Goal: Task Accomplishment & Management: Manage account settings

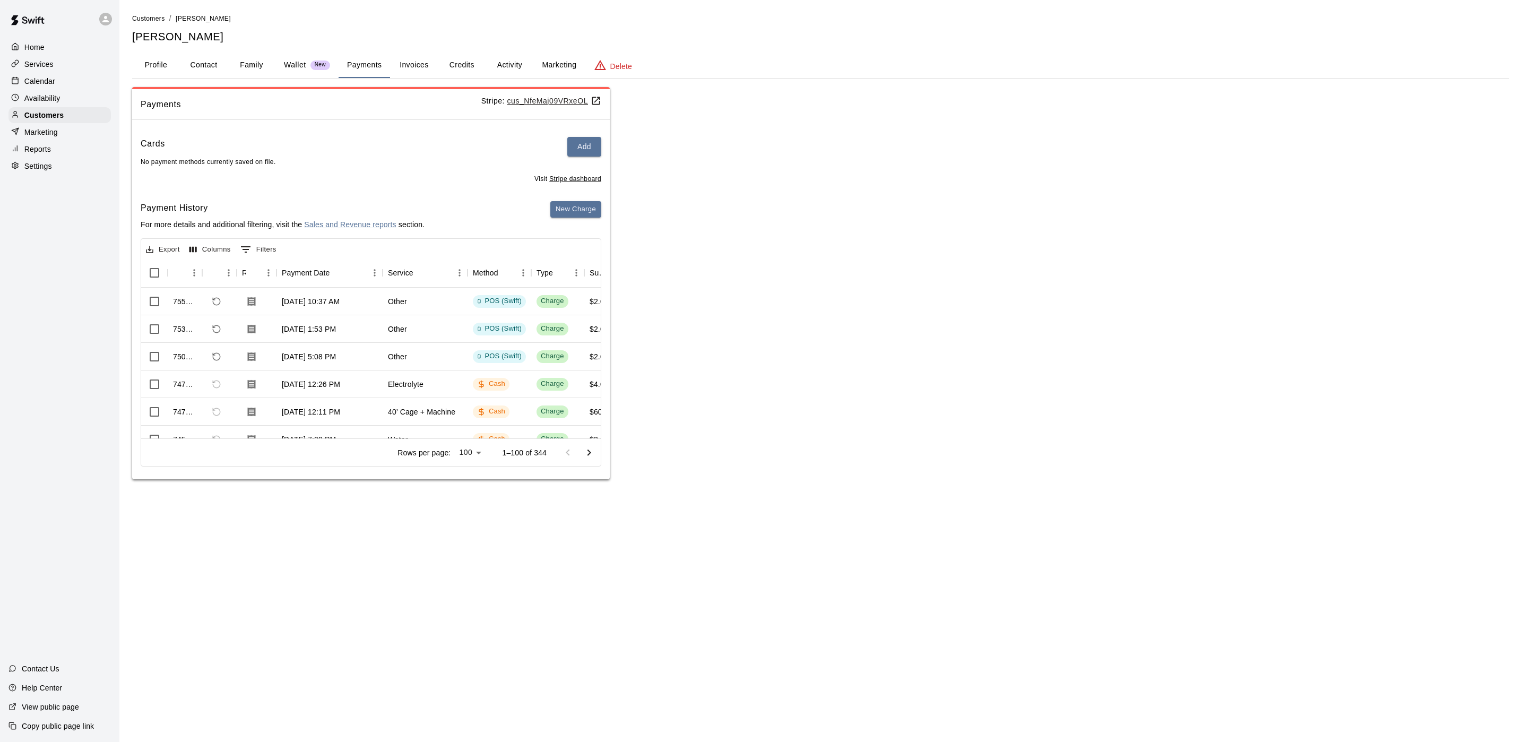
click at [42, 59] on div "Services" at bounding box center [59, 64] width 102 height 16
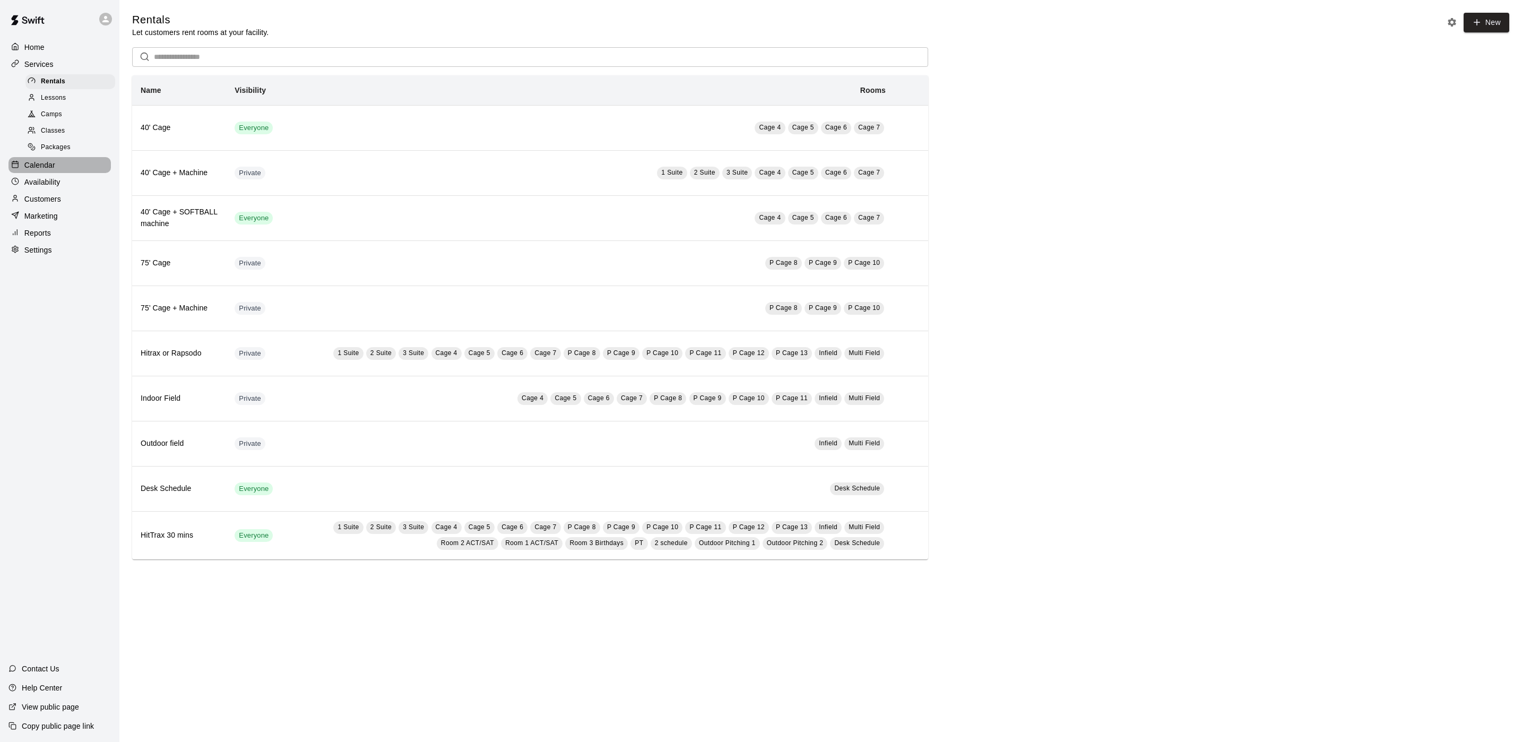
click at [37, 170] on p "Calendar" at bounding box center [39, 165] width 31 height 11
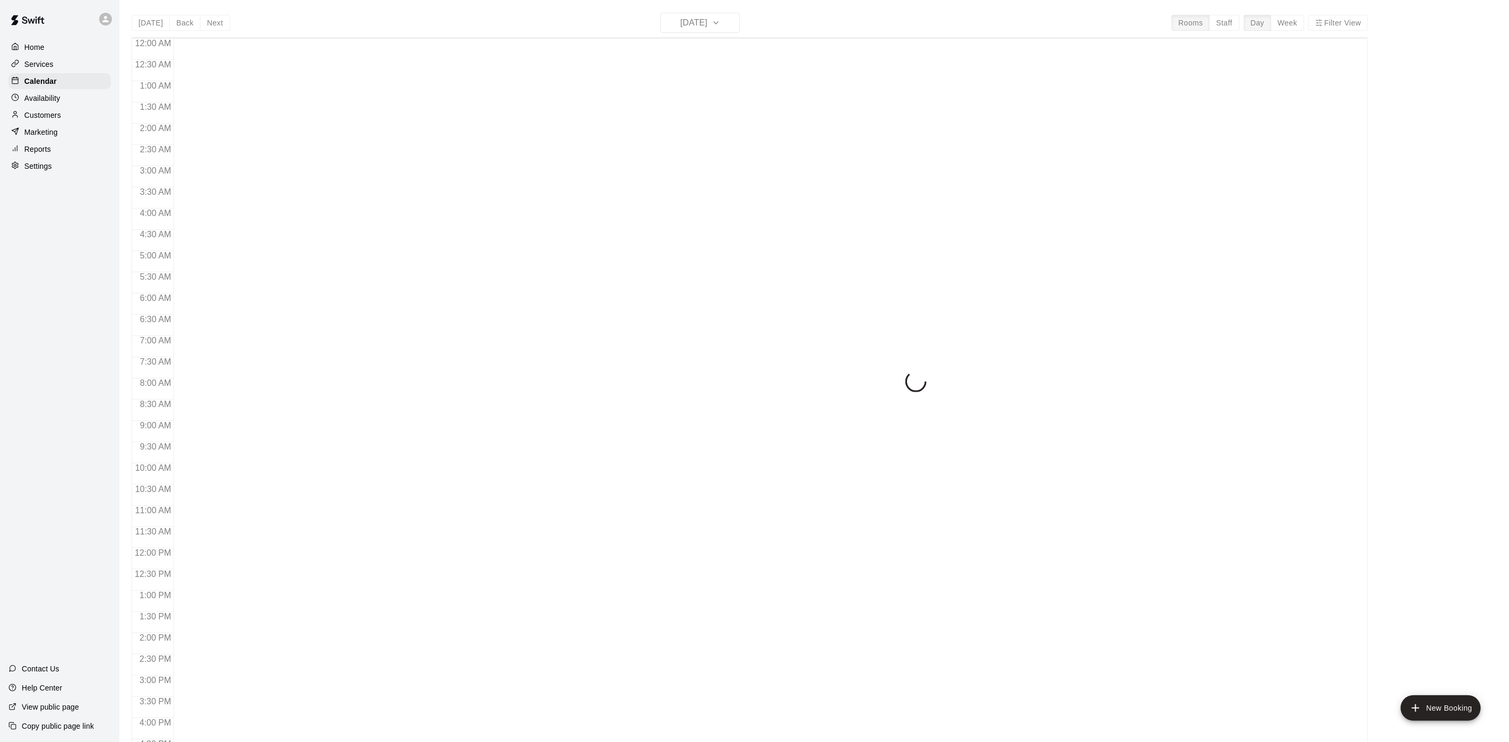
scroll to position [304, 0]
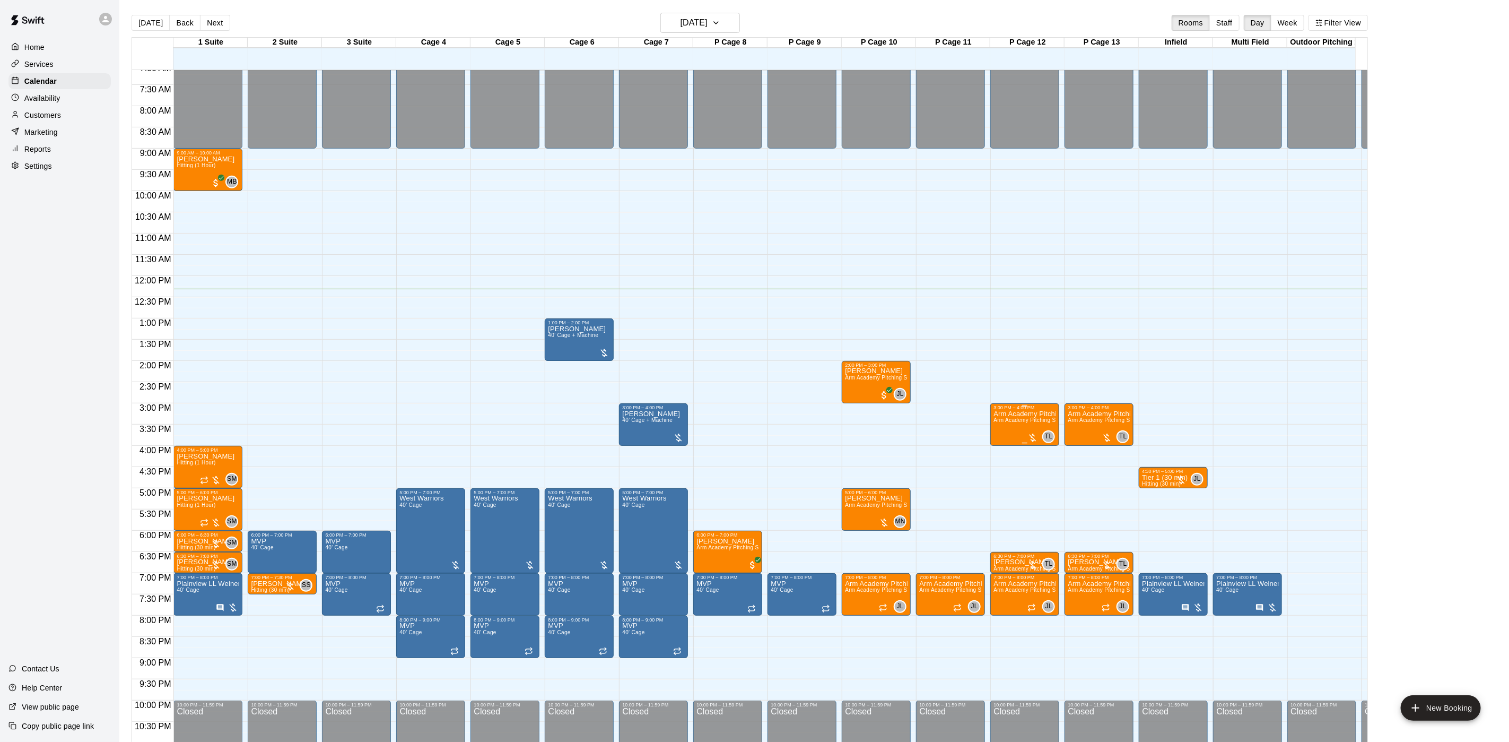
click at [992, 429] on div "3:00 PM – 4:00 PM Arm Academy Pitching Session 1 Hour Arm Academy Pitching Sess…" at bounding box center [1024, 424] width 69 height 42
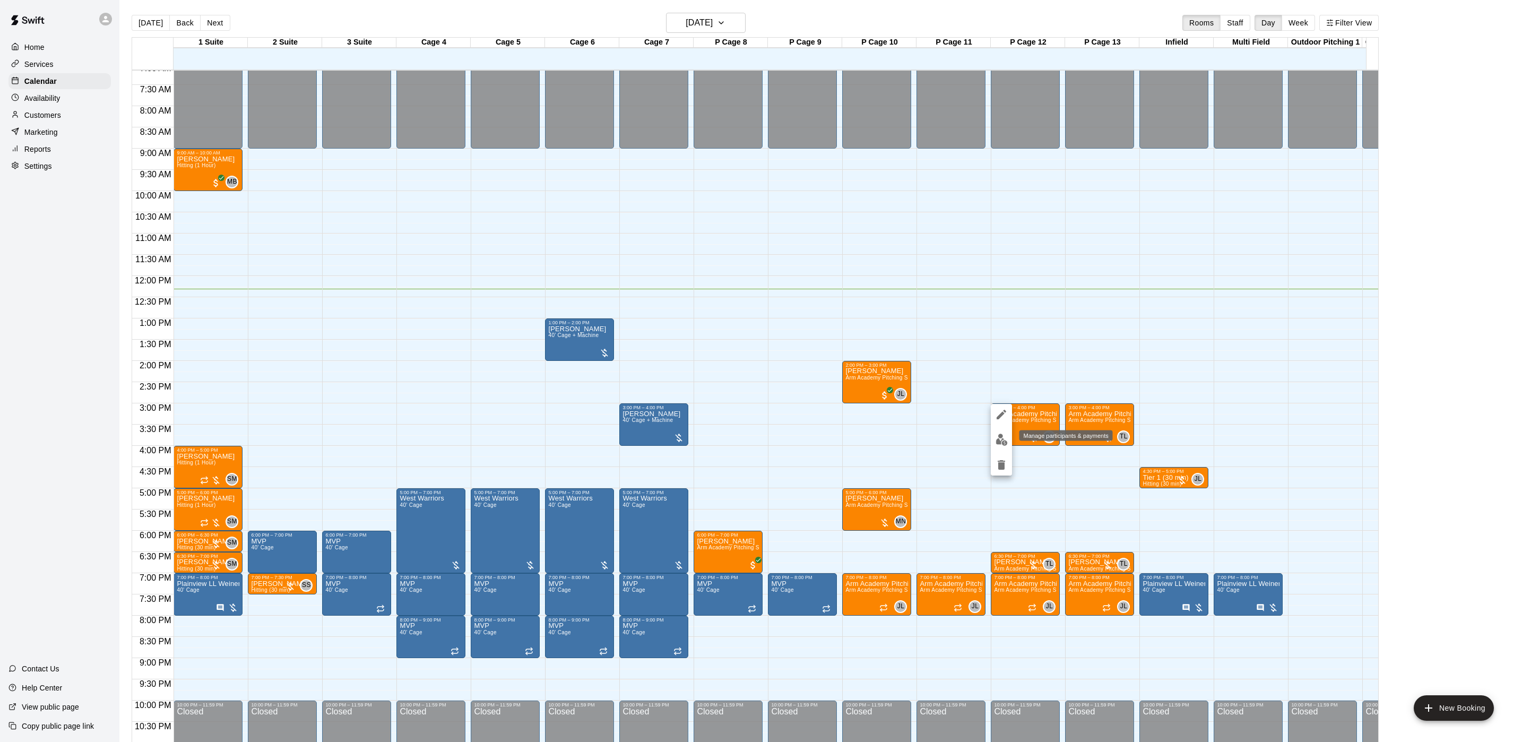
click at [1000, 445] on img "edit" at bounding box center [1001, 439] width 12 height 12
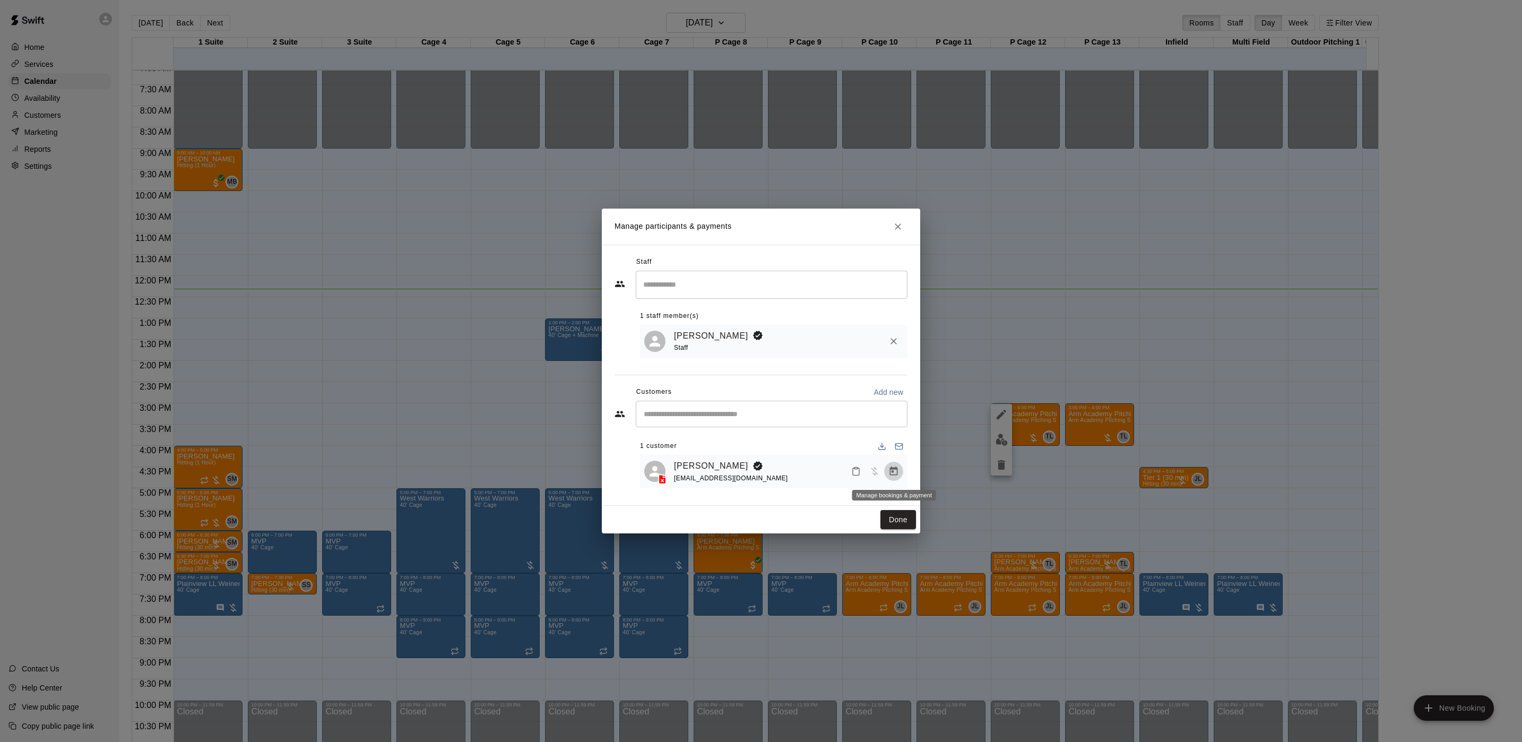
click at [887, 466] on button "Manage bookings & payment" at bounding box center [893, 471] width 19 height 19
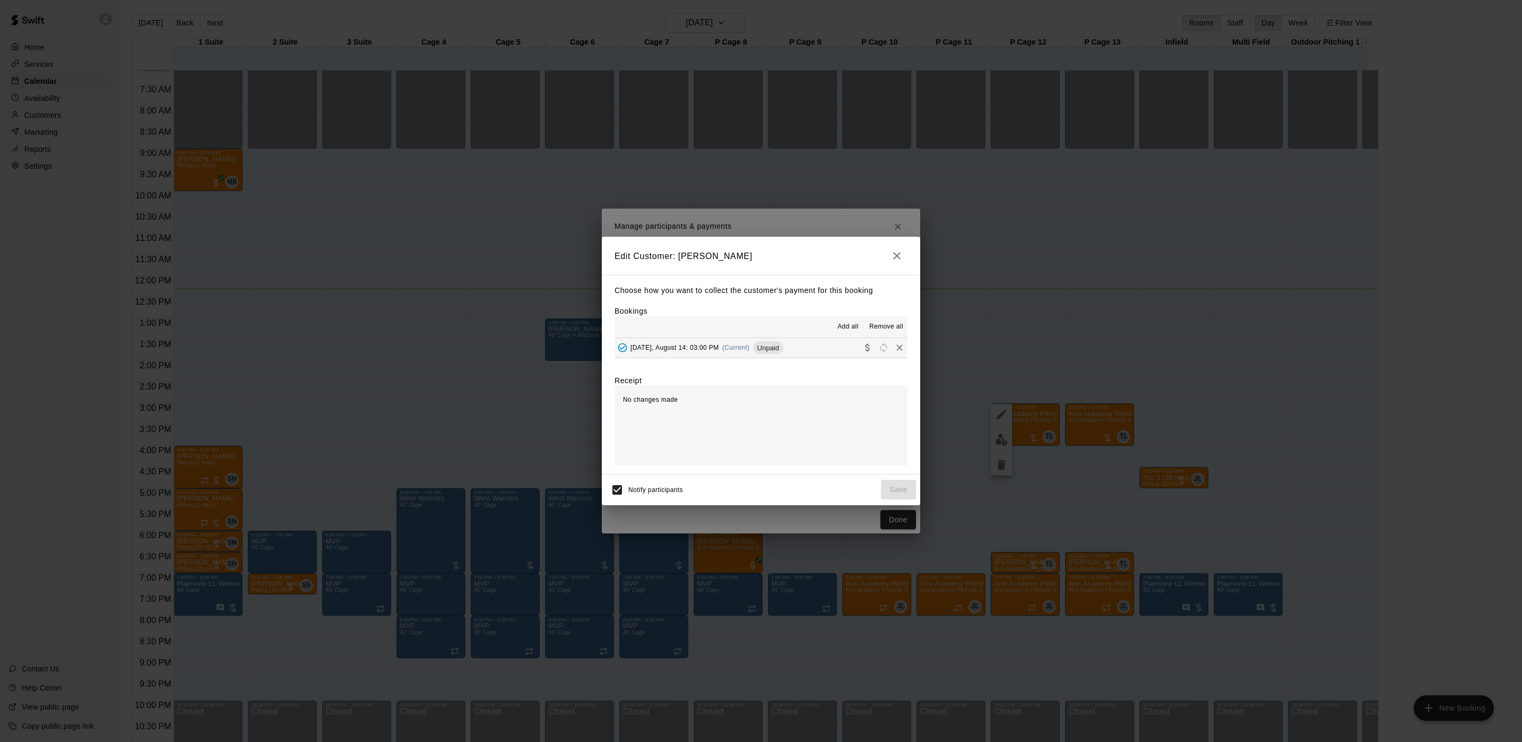
click at [795, 360] on div "Choose how you want to collect the customer's payment for this booking Bookings…" at bounding box center [761, 374] width 318 height 199
click at [793, 355] on button "[DATE], August 14: 03:00 PM (Current) Unpaid" at bounding box center [760, 348] width 293 height 20
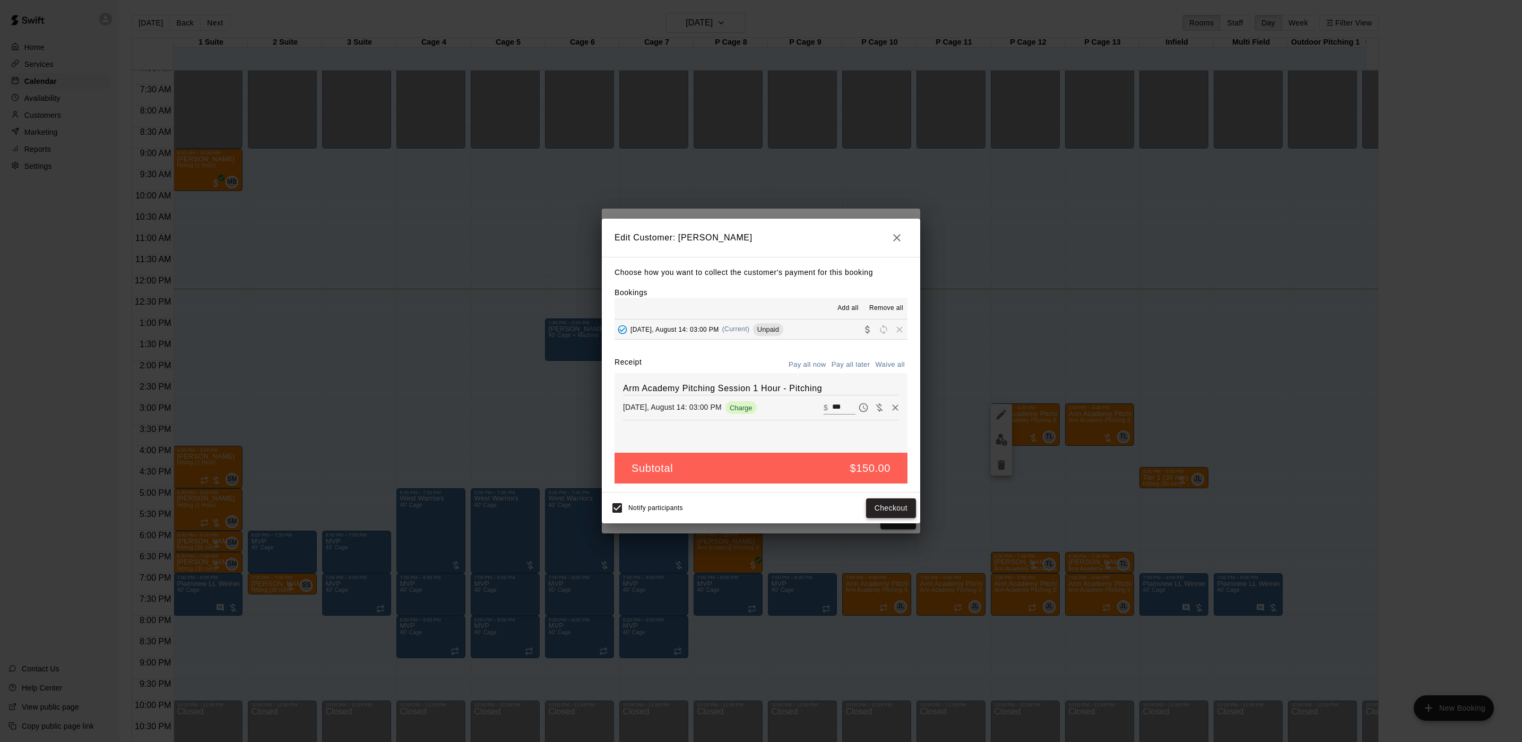
click at [885, 513] on button "Checkout" at bounding box center [891, 508] width 50 height 20
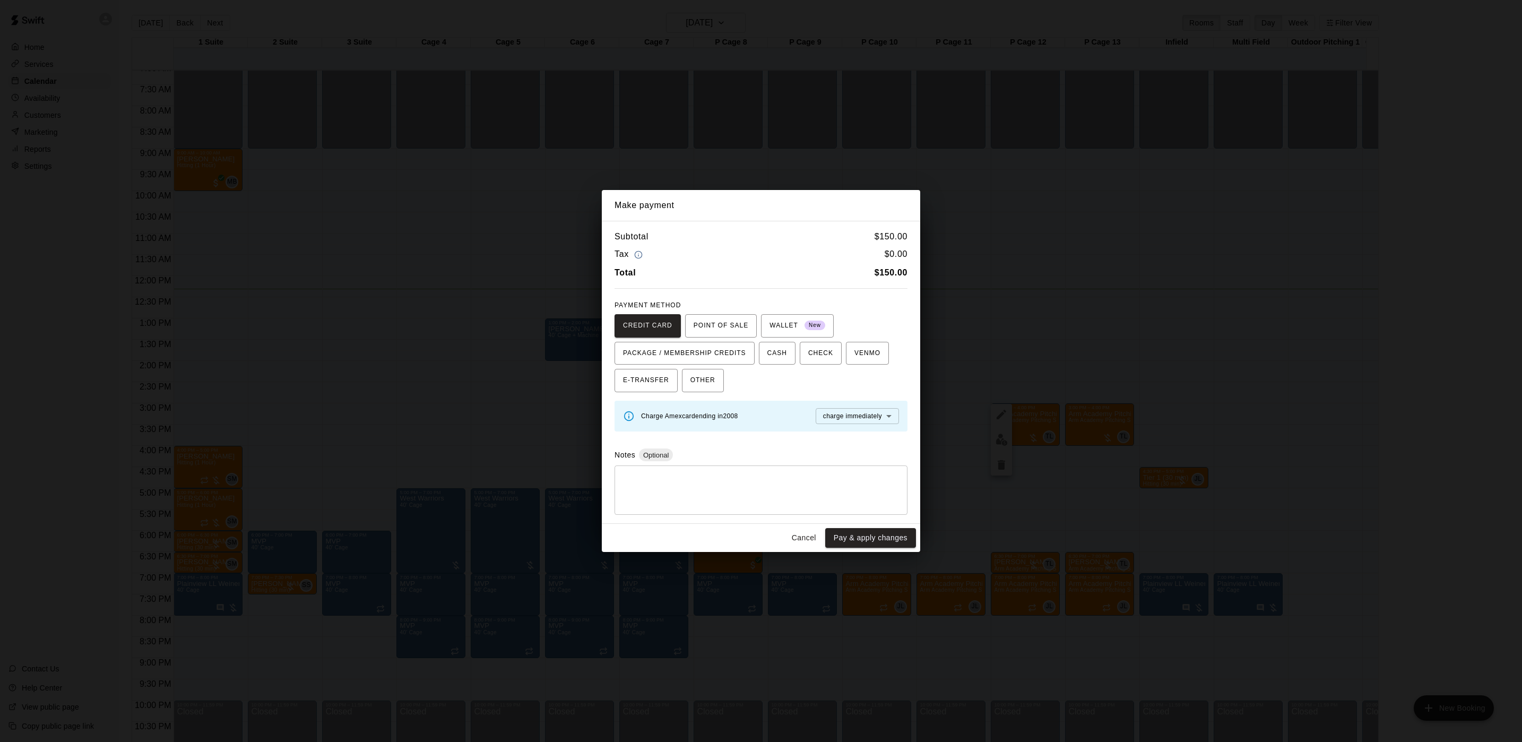
click at [1084, 410] on div "Make payment Subtotal $ 150.00 Tax $ 0.00 Total $ 150.00 PAYMENT METHOD CREDIT …" at bounding box center [761, 371] width 1522 height 742
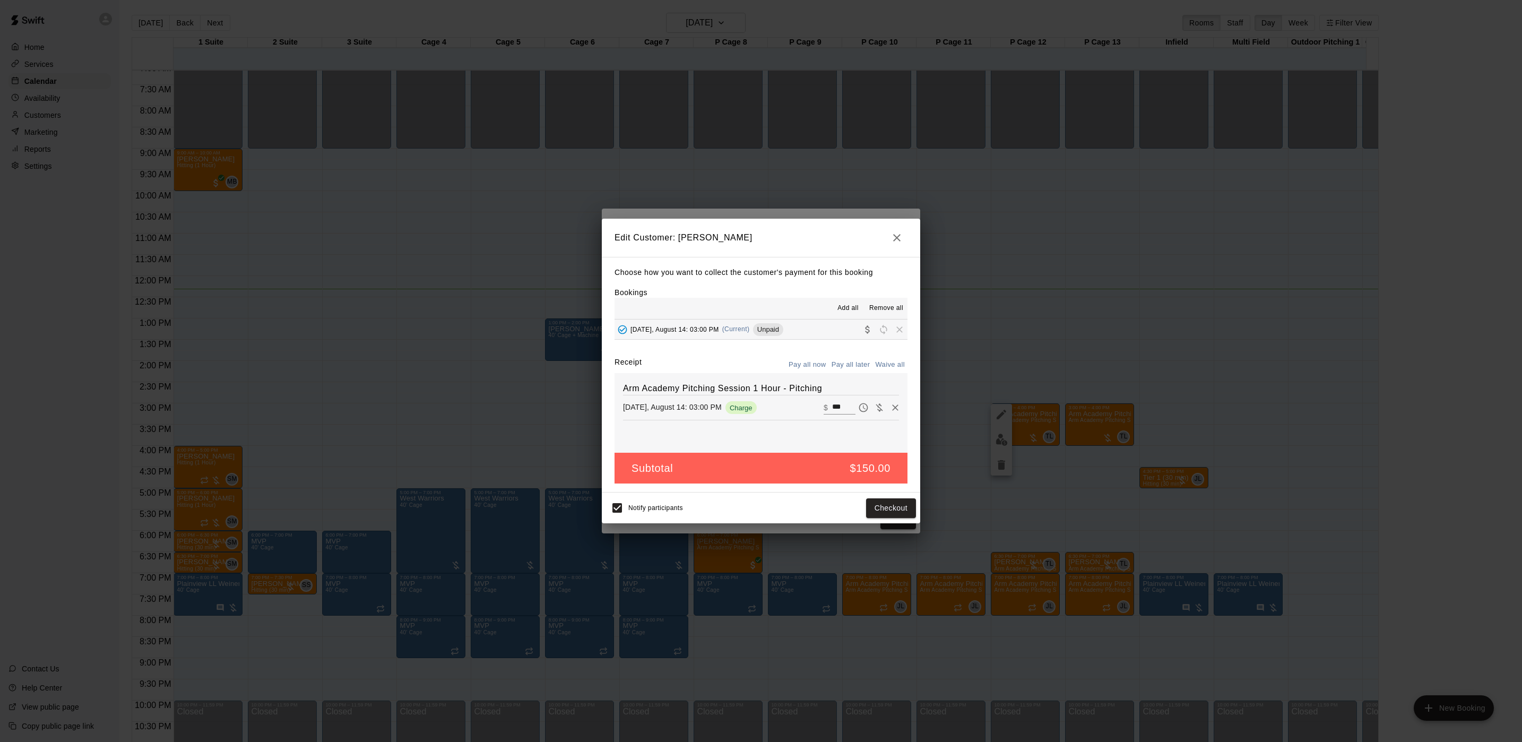
click at [1084, 410] on div "Edit Customer: [PERSON_NAME] Choose how you want to collect the customer's paym…" at bounding box center [761, 371] width 1522 height 742
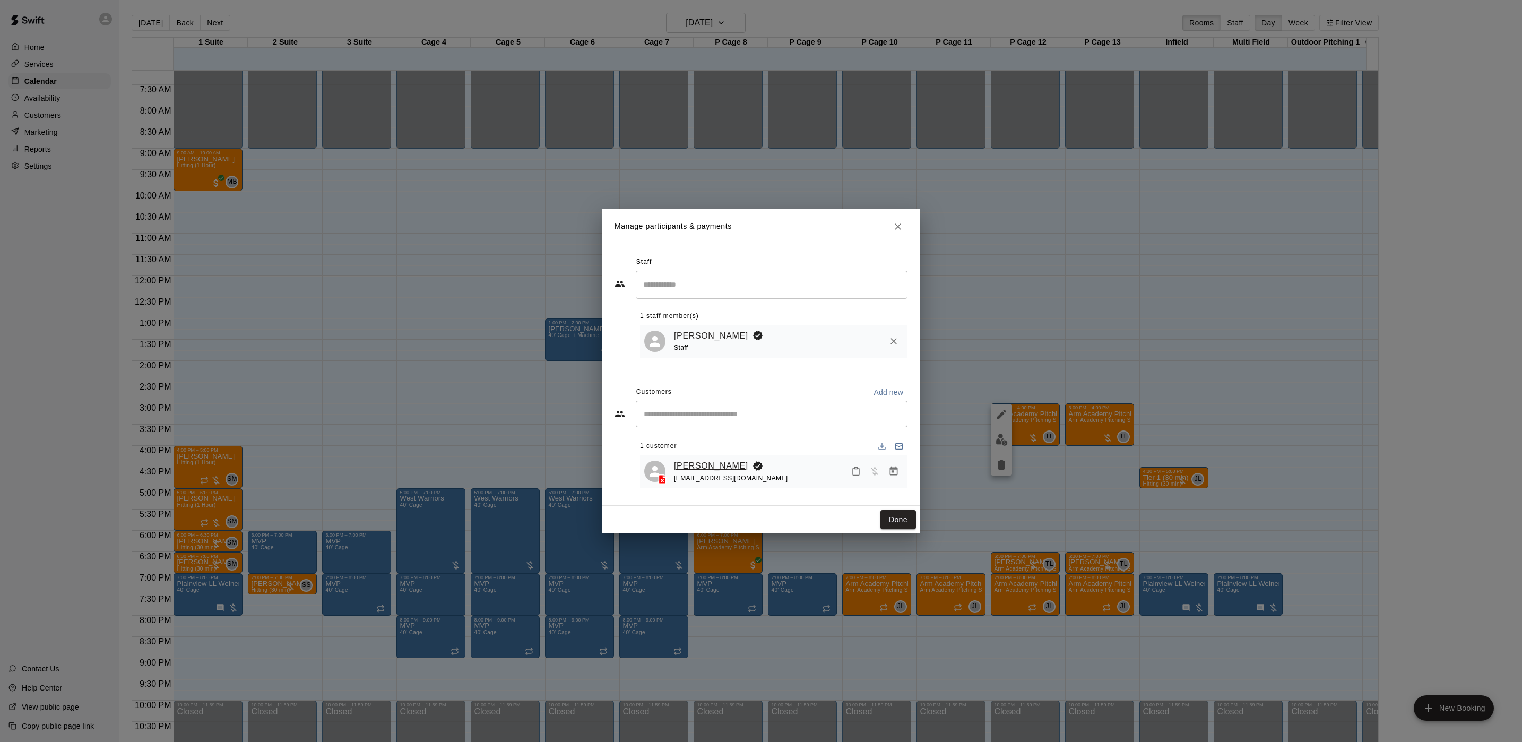
click at [703, 471] on link "[PERSON_NAME]" at bounding box center [711, 466] width 74 height 14
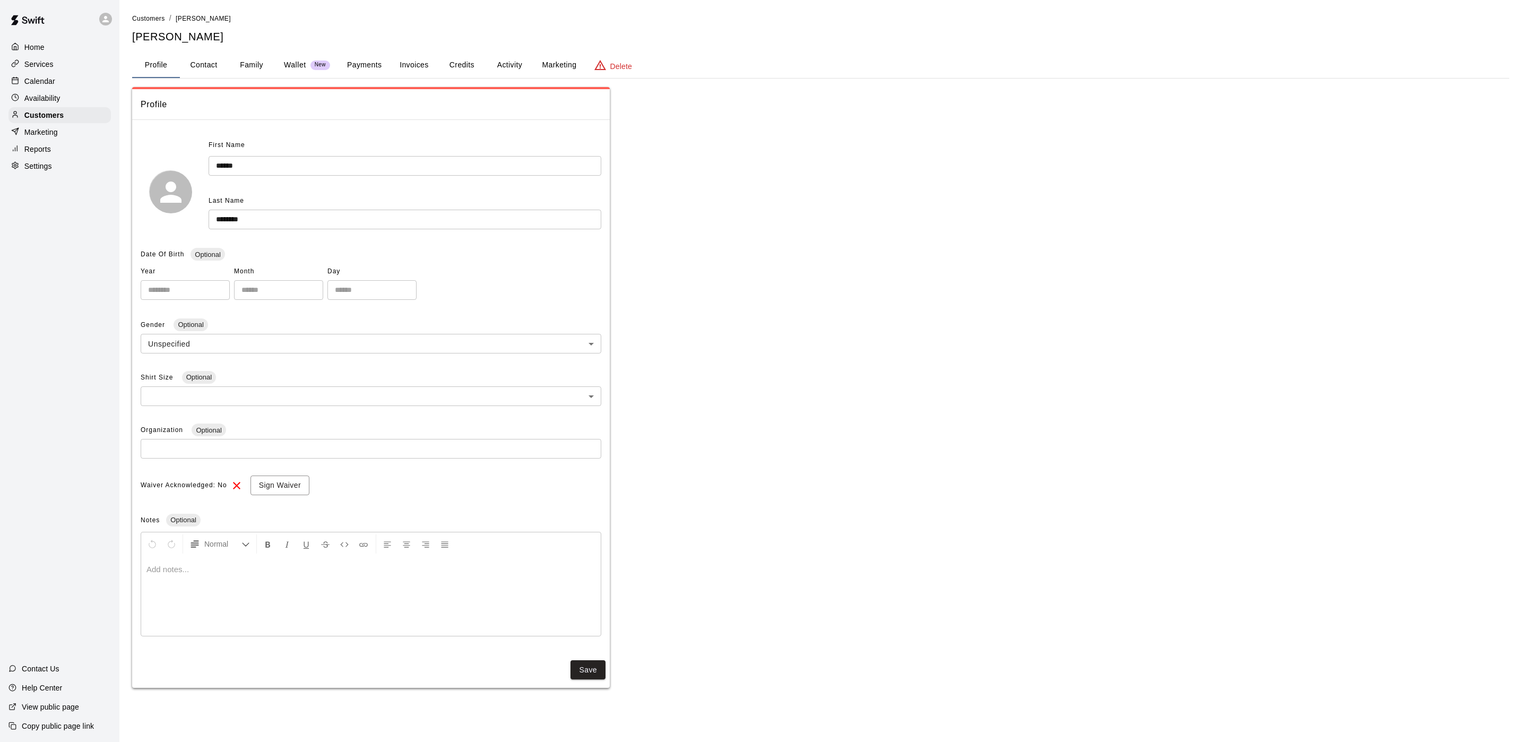
click at [502, 49] on div "**********" at bounding box center [820, 350] width 1377 height 675
click at [516, 67] on button "Activity" at bounding box center [509, 65] width 48 height 25
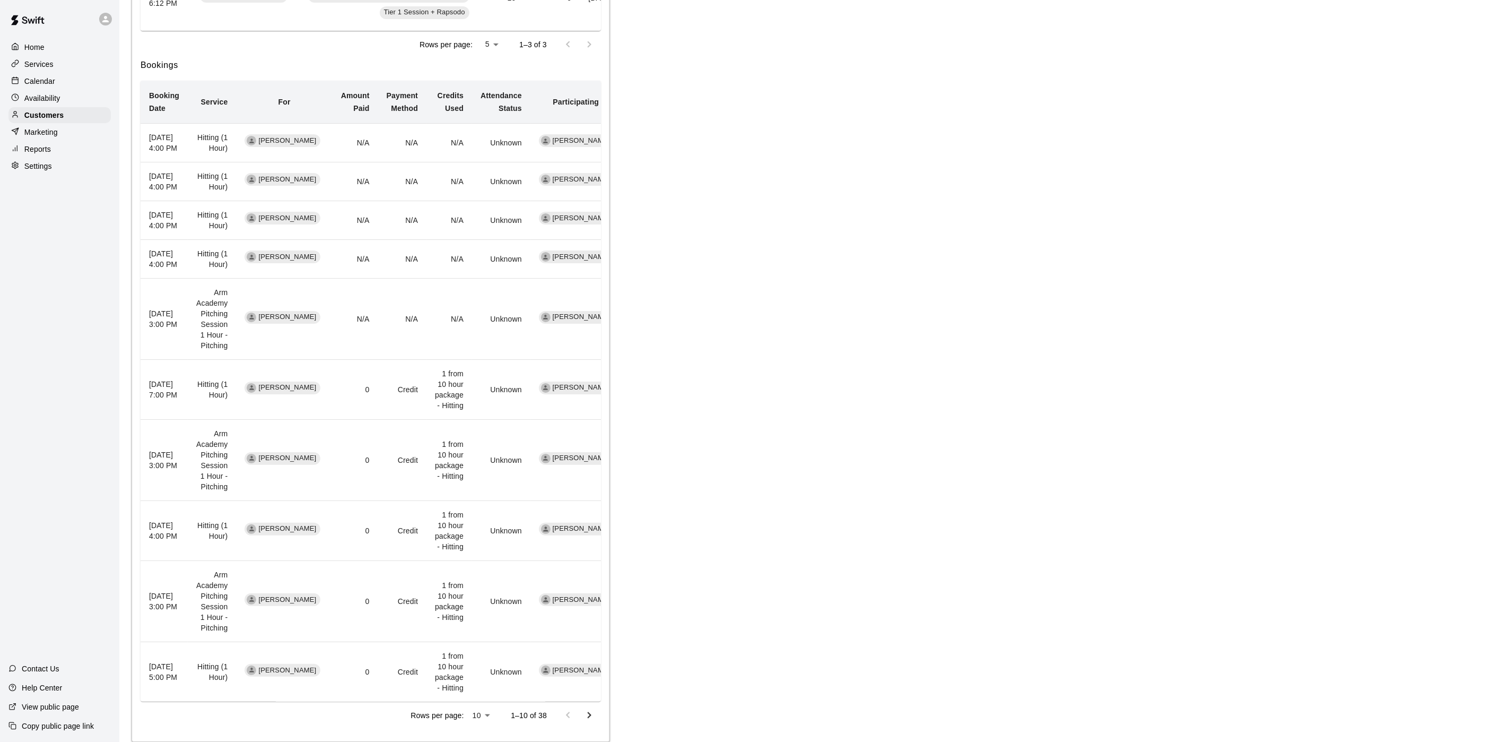
scroll to position [526, 0]
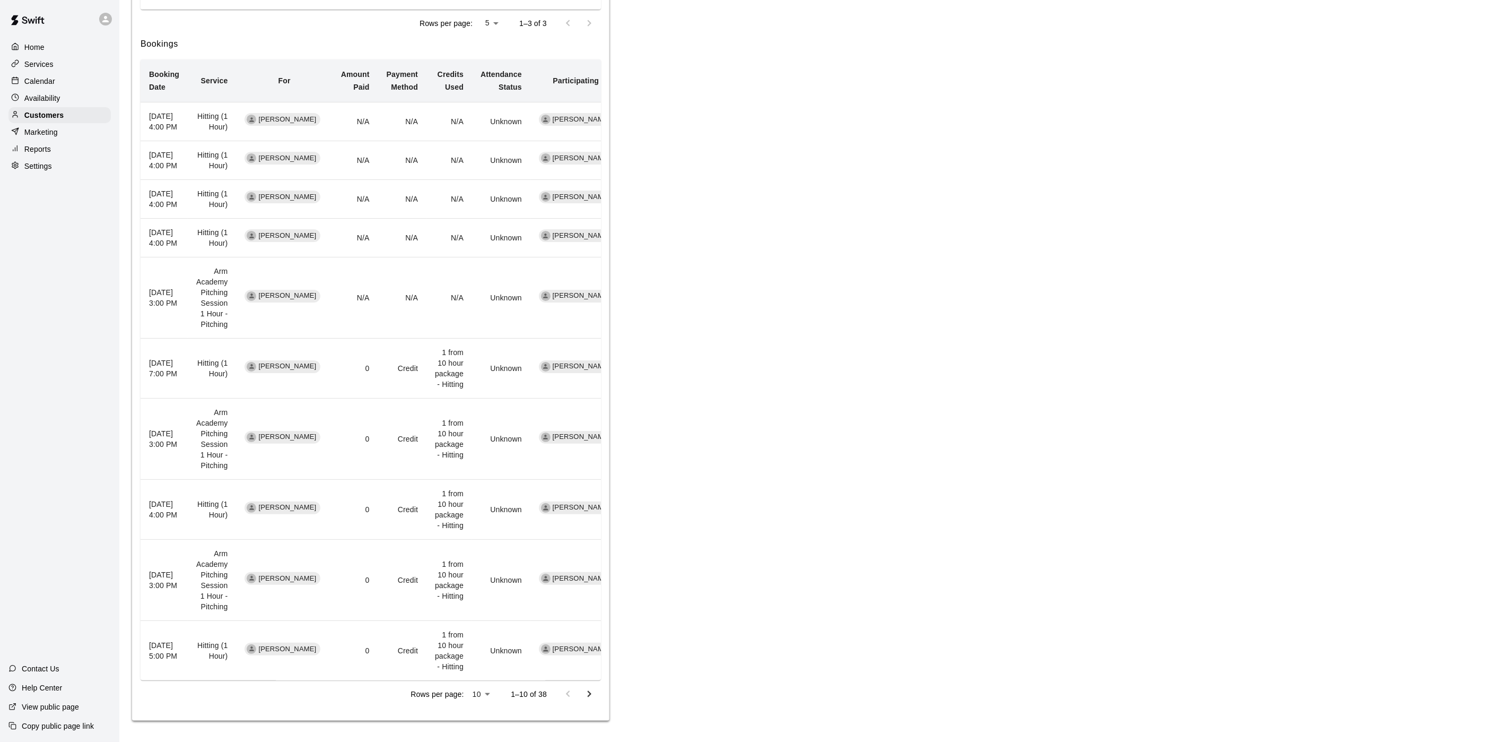
drag, startPoint x: 526, startPoint y: 595, endPoint x: 524, endPoint y: 624, distance: 29.3
click at [591, 703] on button "Go to next page" at bounding box center [589, 693] width 21 height 21
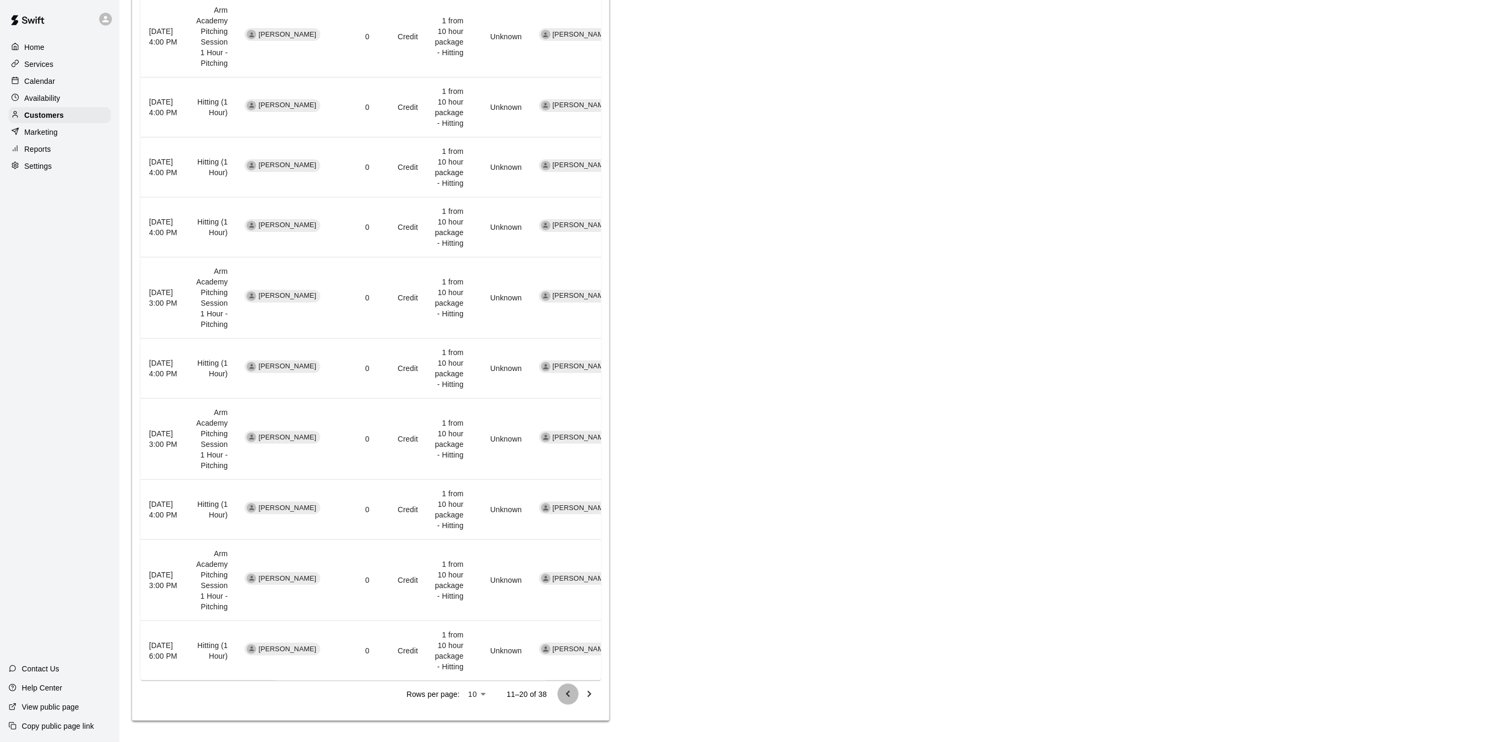
click at [571, 689] on icon "Go to previous page" at bounding box center [568, 694] width 13 height 13
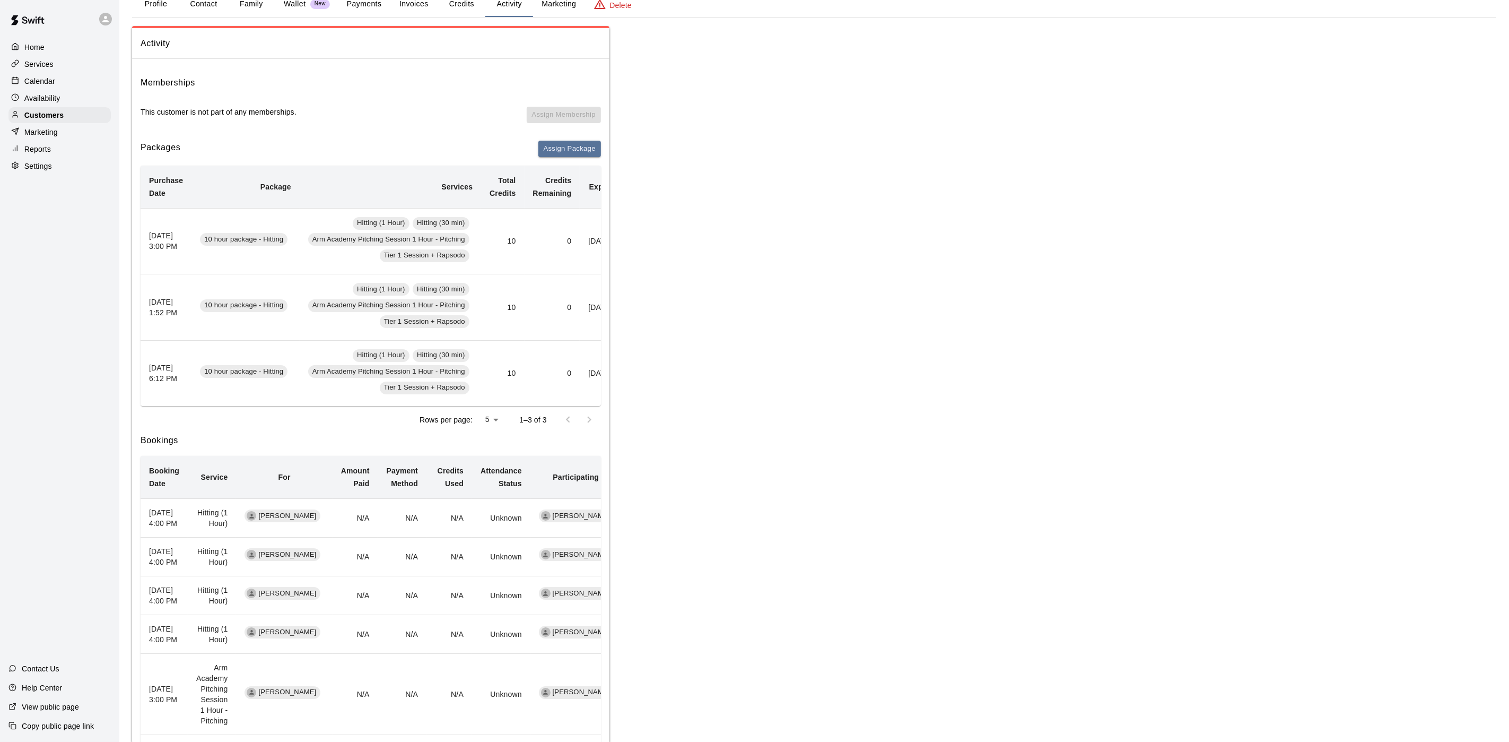
scroll to position [48, 0]
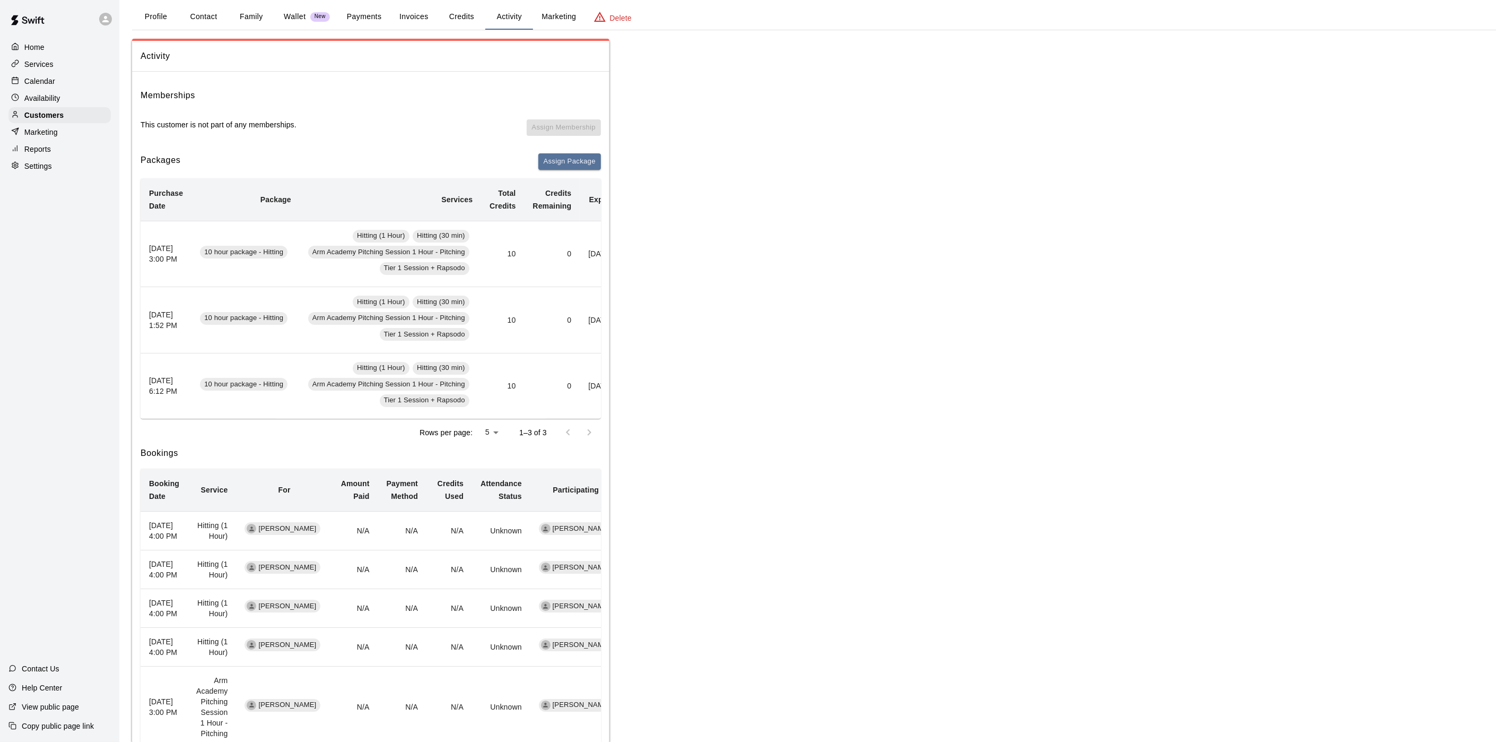
click at [353, 10] on button "Payments" at bounding box center [363, 16] width 51 height 25
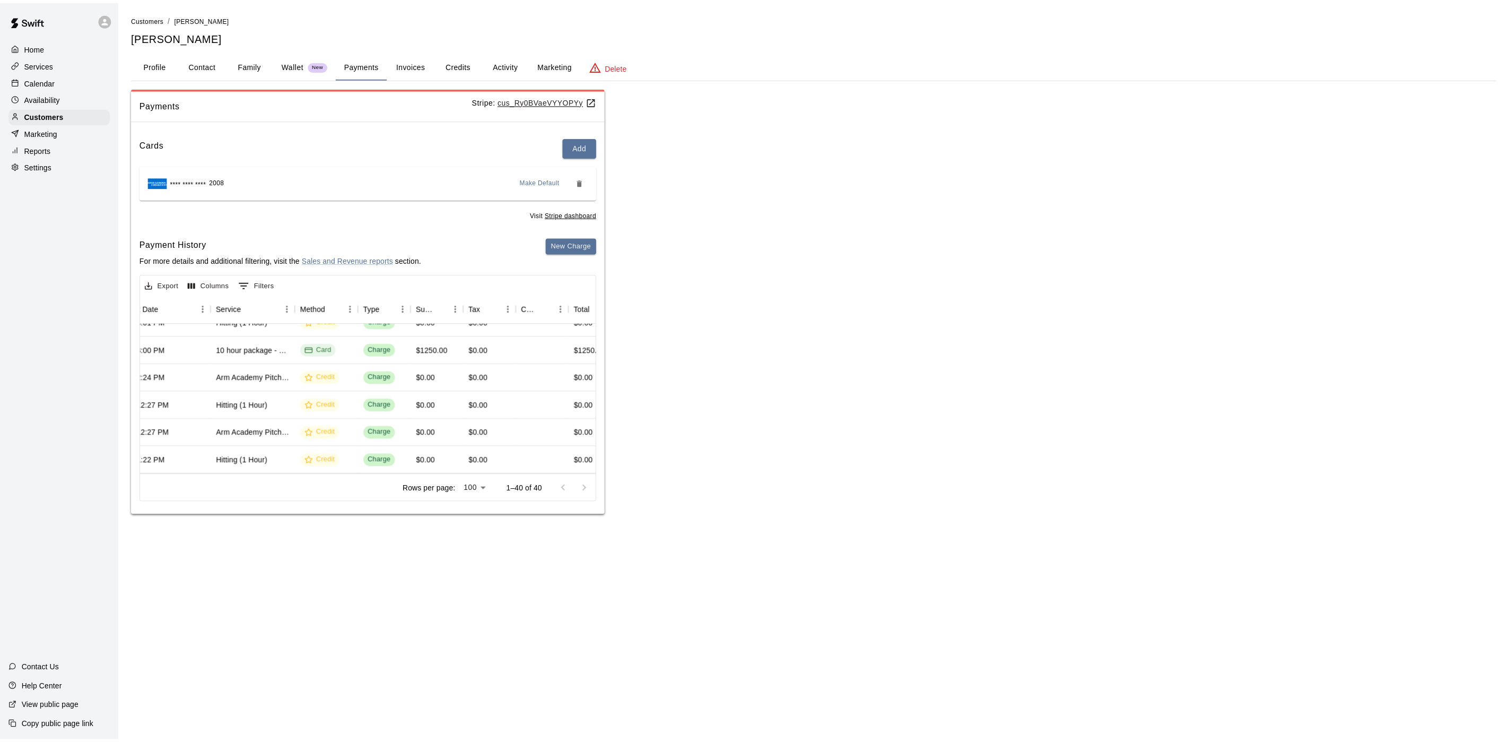
scroll to position [318, 76]
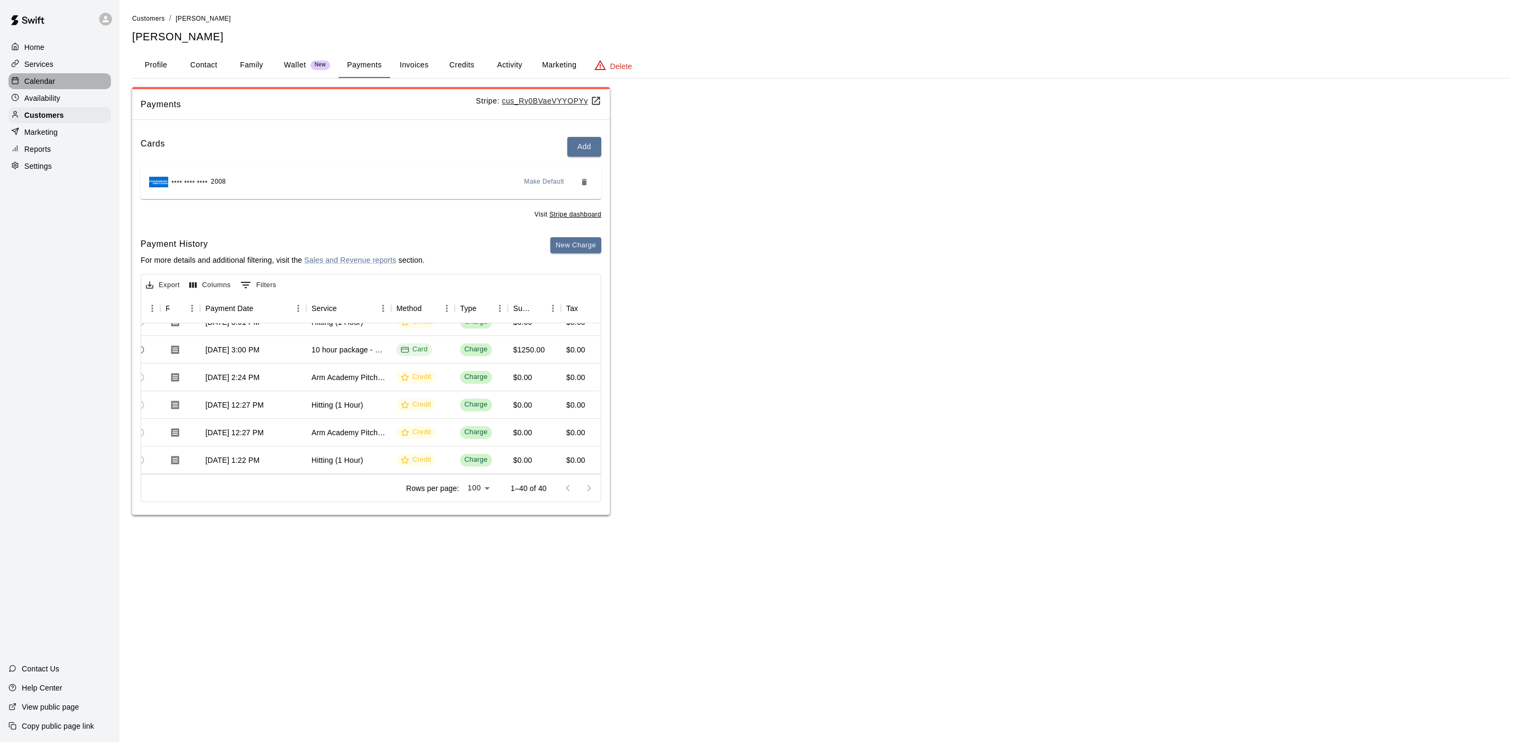
click at [48, 89] on div "Calendar" at bounding box center [59, 81] width 102 height 16
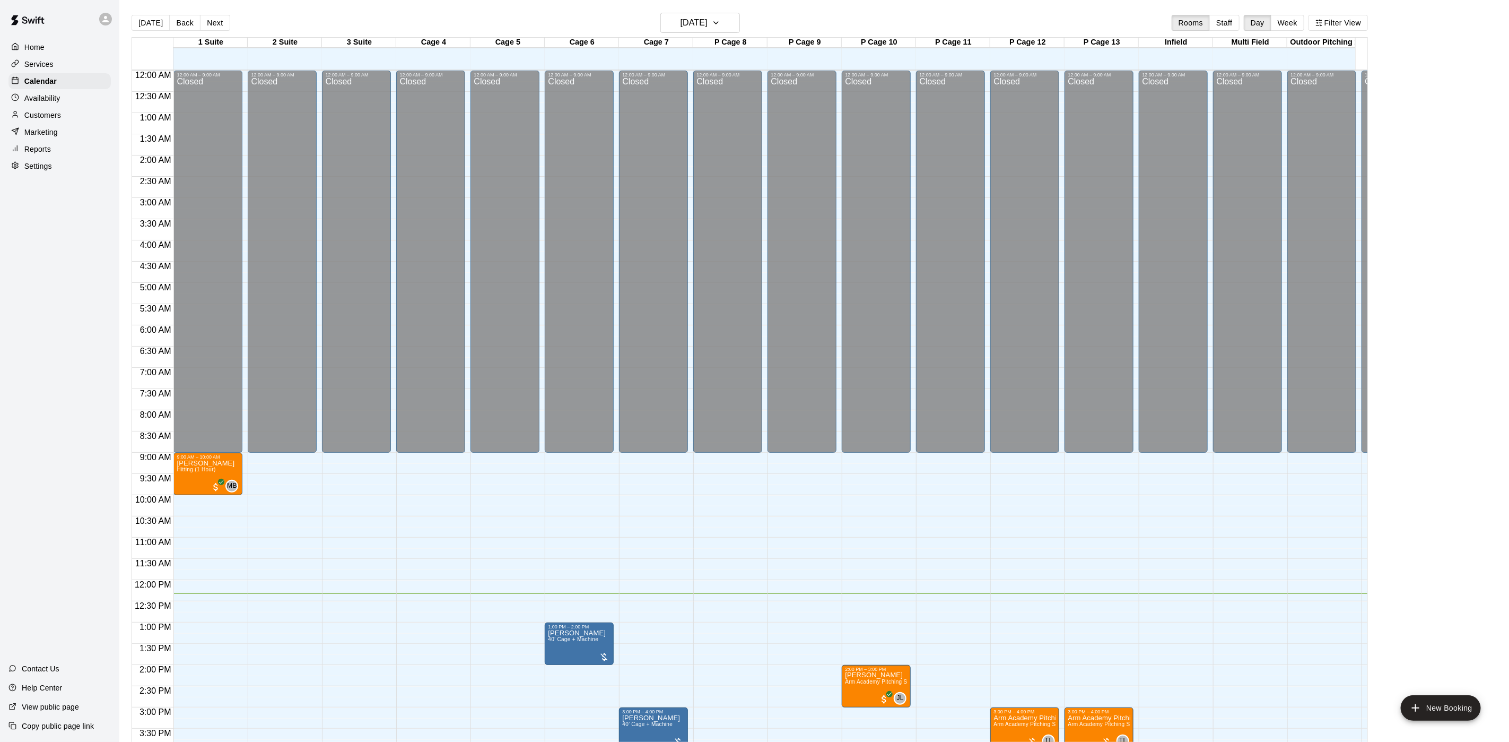
scroll to position [304, 0]
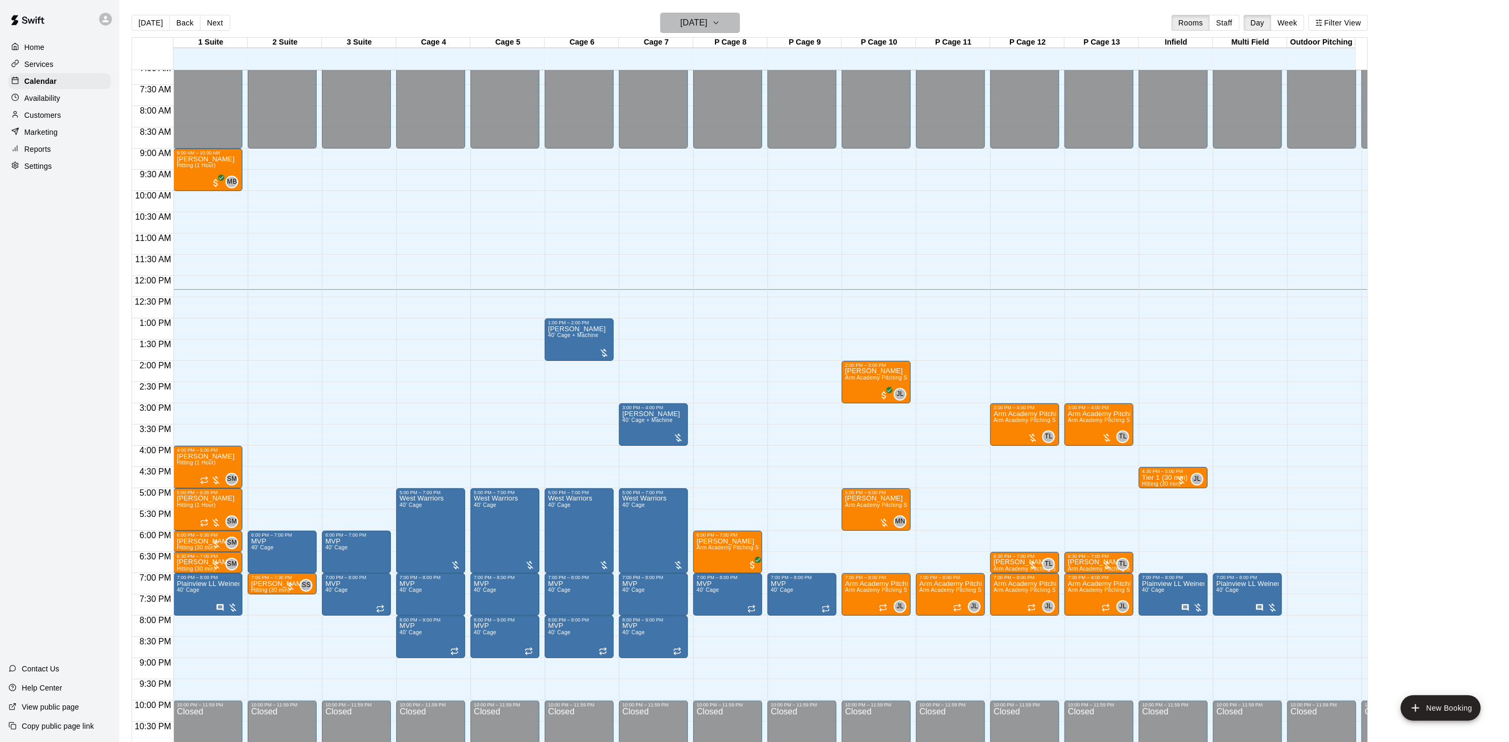
click at [691, 26] on h6 "[DATE]" at bounding box center [694, 22] width 27 height 15
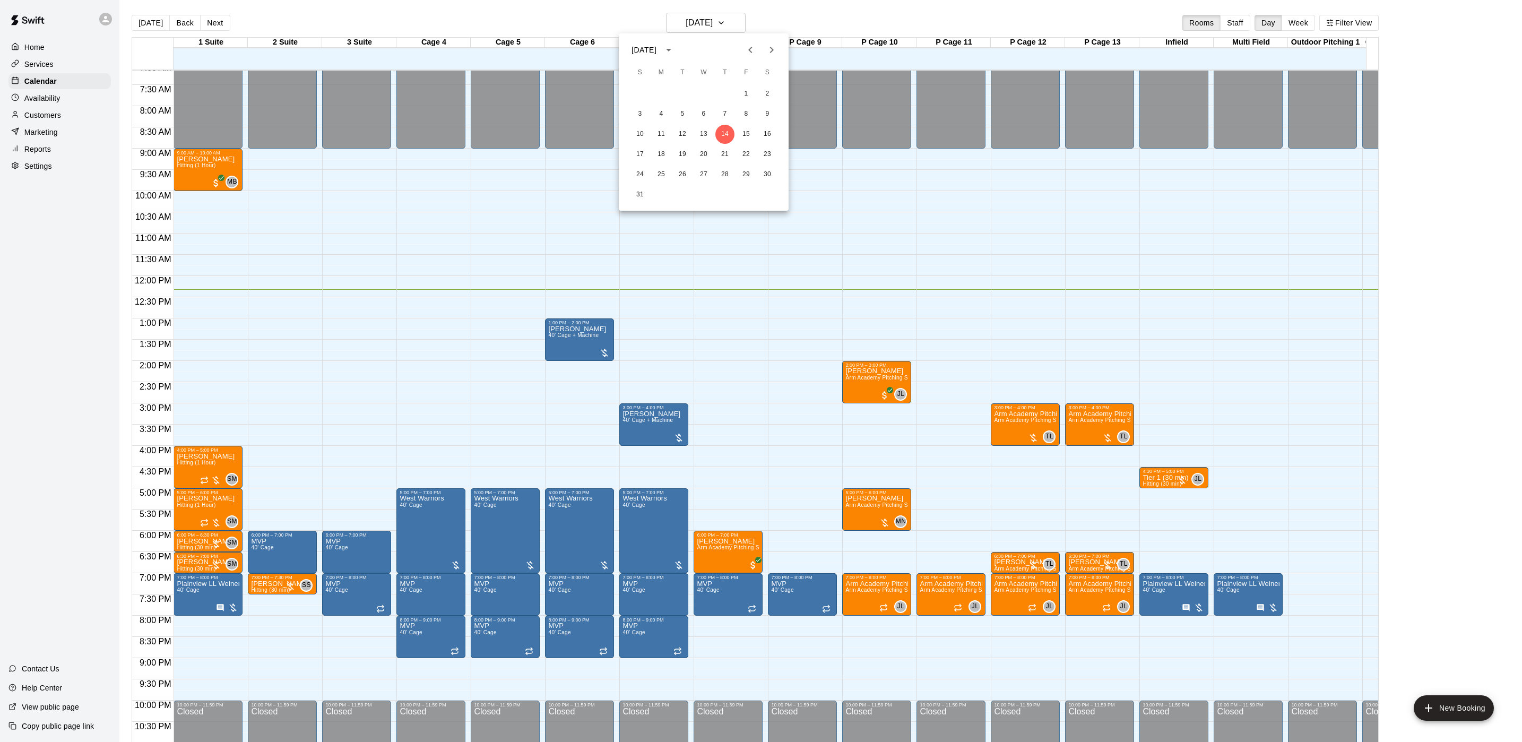
click at [764, 48] on button "Next month" at bounding box center [771, 49] width 21 height 21
click at [771, 50] on icon "Next month" at bounding box center [771, 50] width 13 height 13
click at [739, 134] on button "17" at bounding box center [745, 134] width 19 height 19
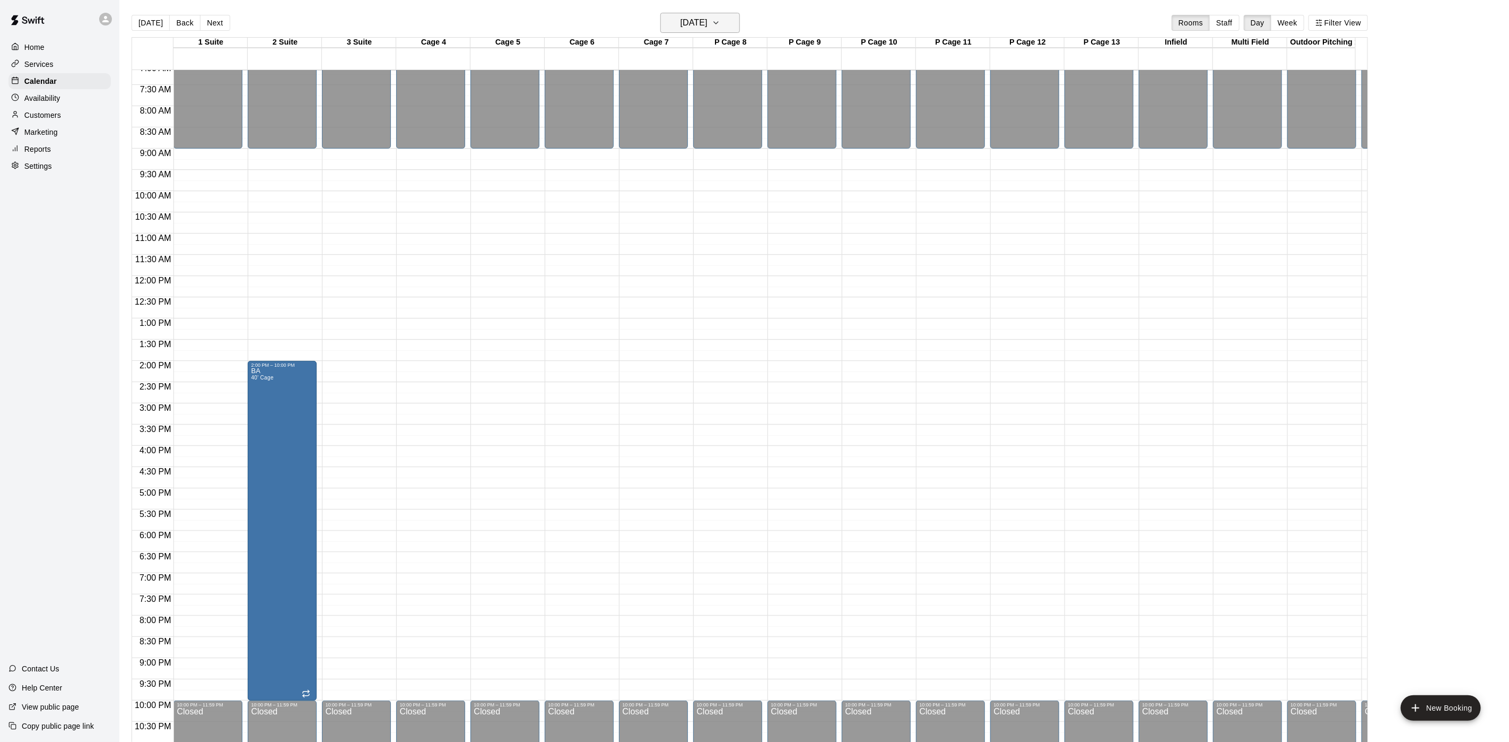
click at [694, 21] on h6 "[DATE]" at bounding box center [694, 22] width 27 height 15
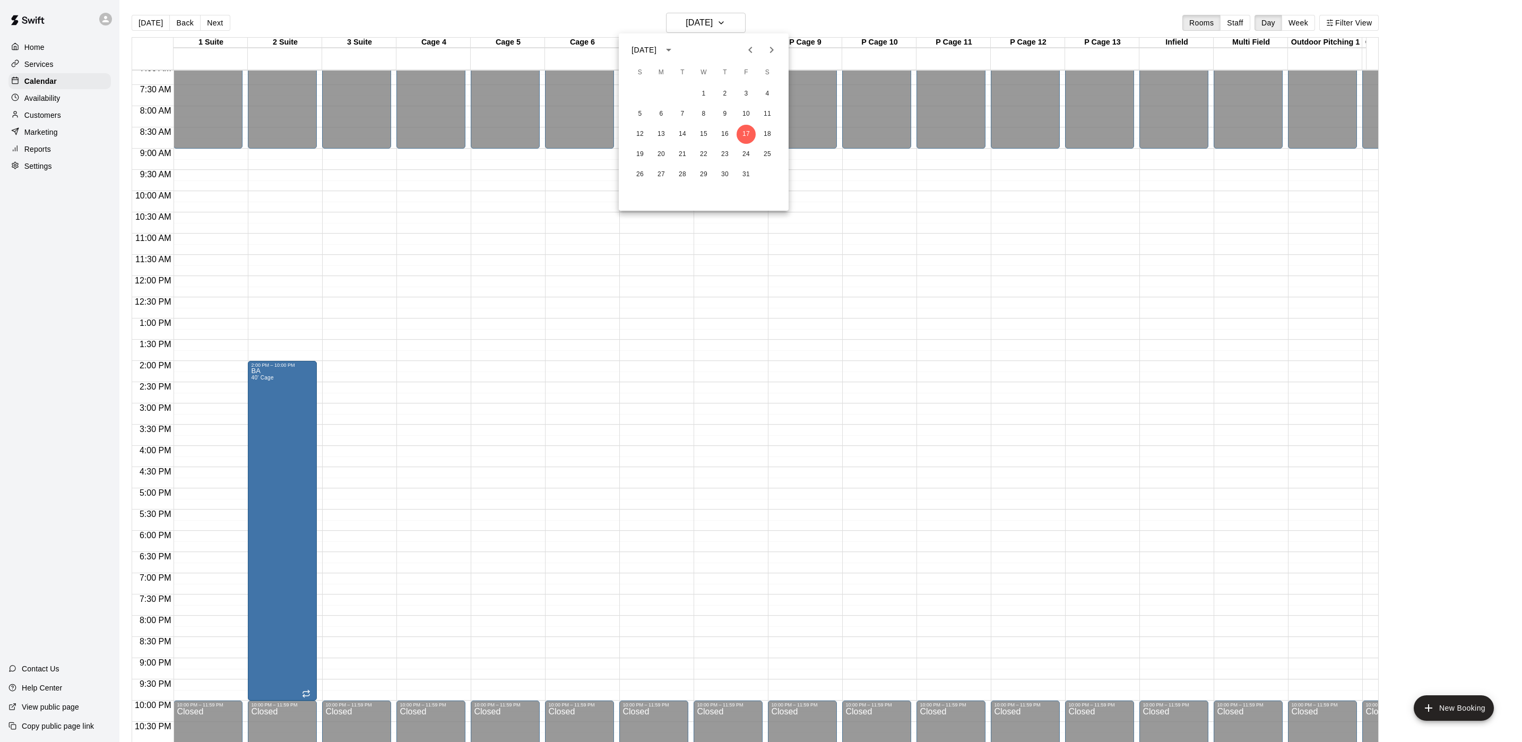
click at [766, 44] on icon "Next month" at bounding box center [771, 50] width 13 height 13
click at [664, 152] on button "17" at bounding box center [660, 154] width 19 height 19
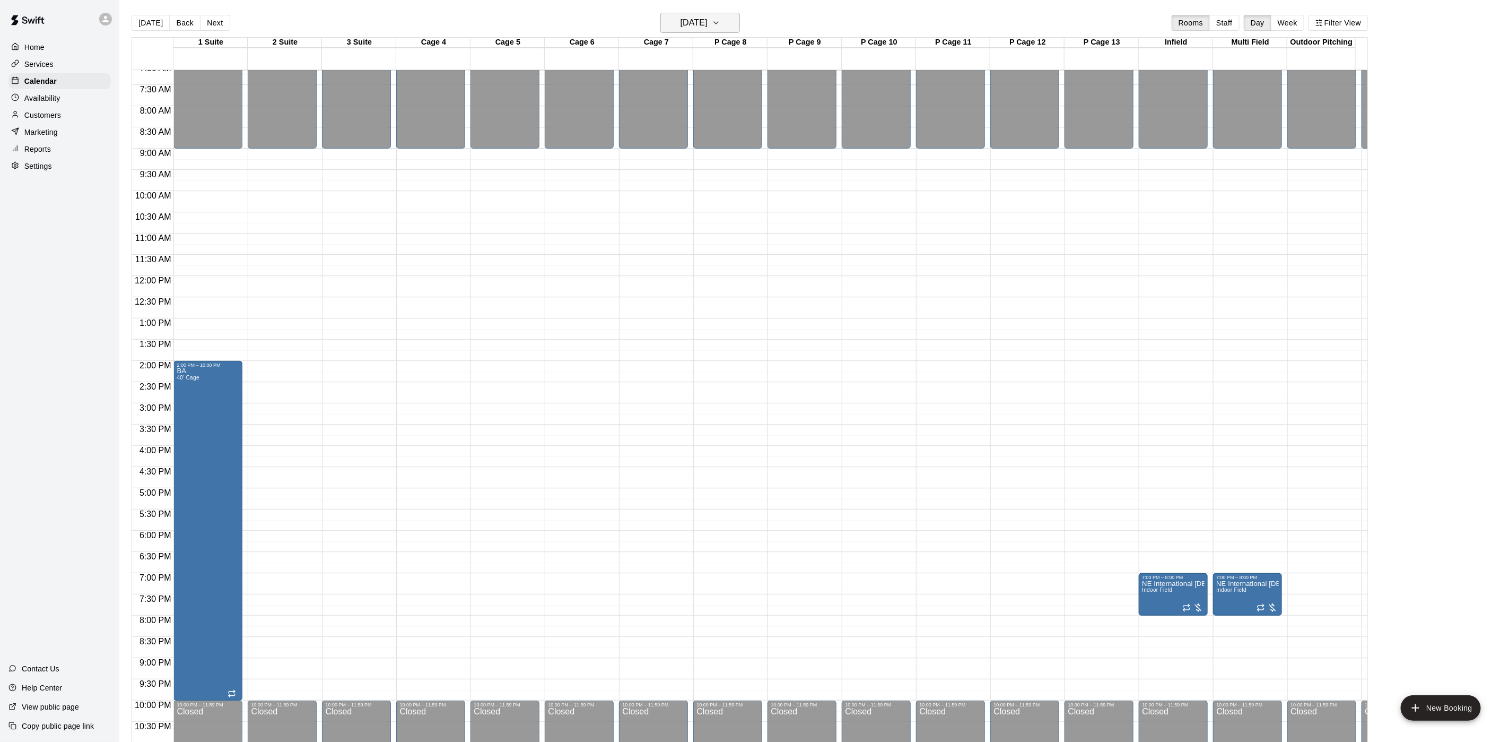
click at [737, 13] on button "[DATE]" at bounding box center [701, 23] width 80 height 20
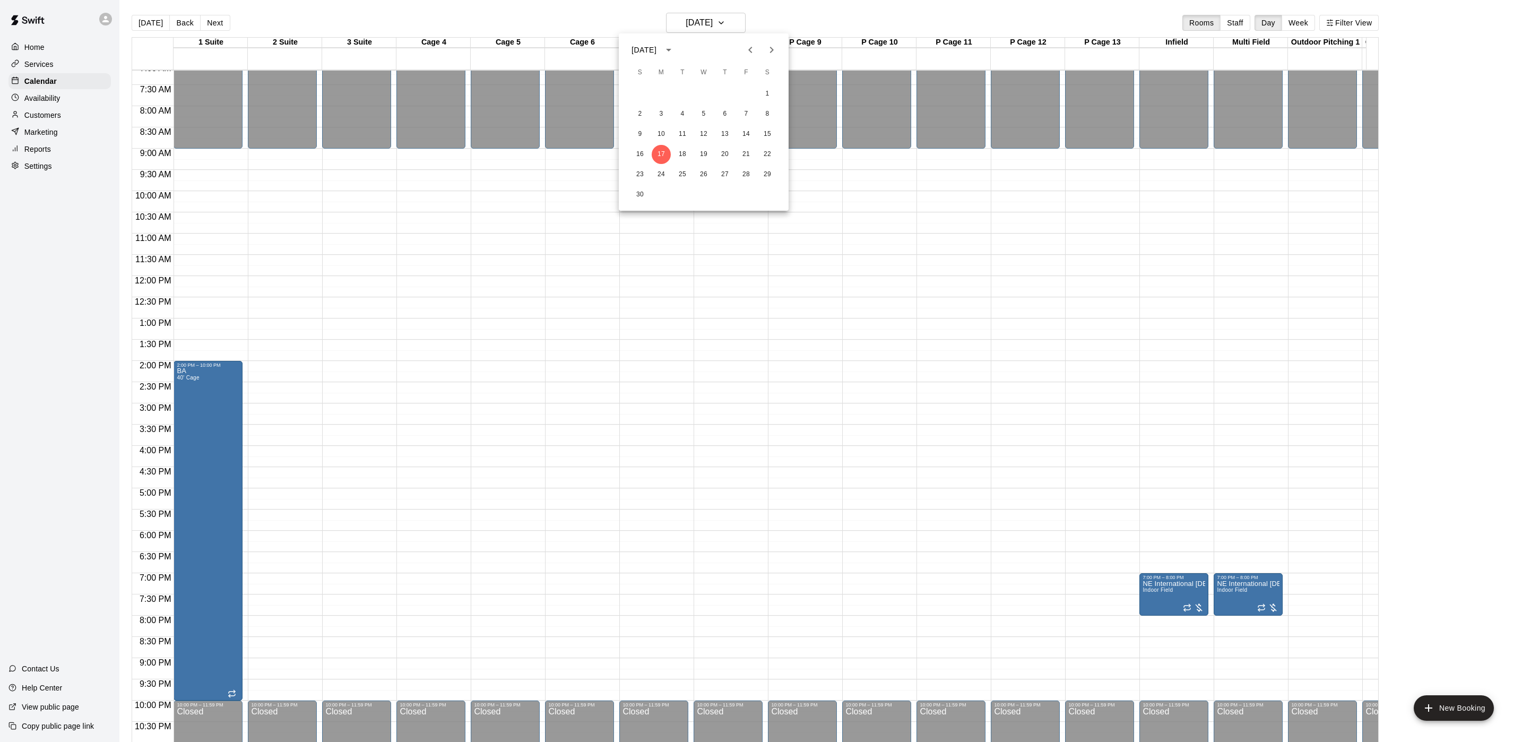
click at [651, 169] on div "23 24 25 26 27 28 29" at bounding box center [704, 174] width 170 height 19
click at [153, 24] on div at bounding box center [761, 371] width 1522 height 742
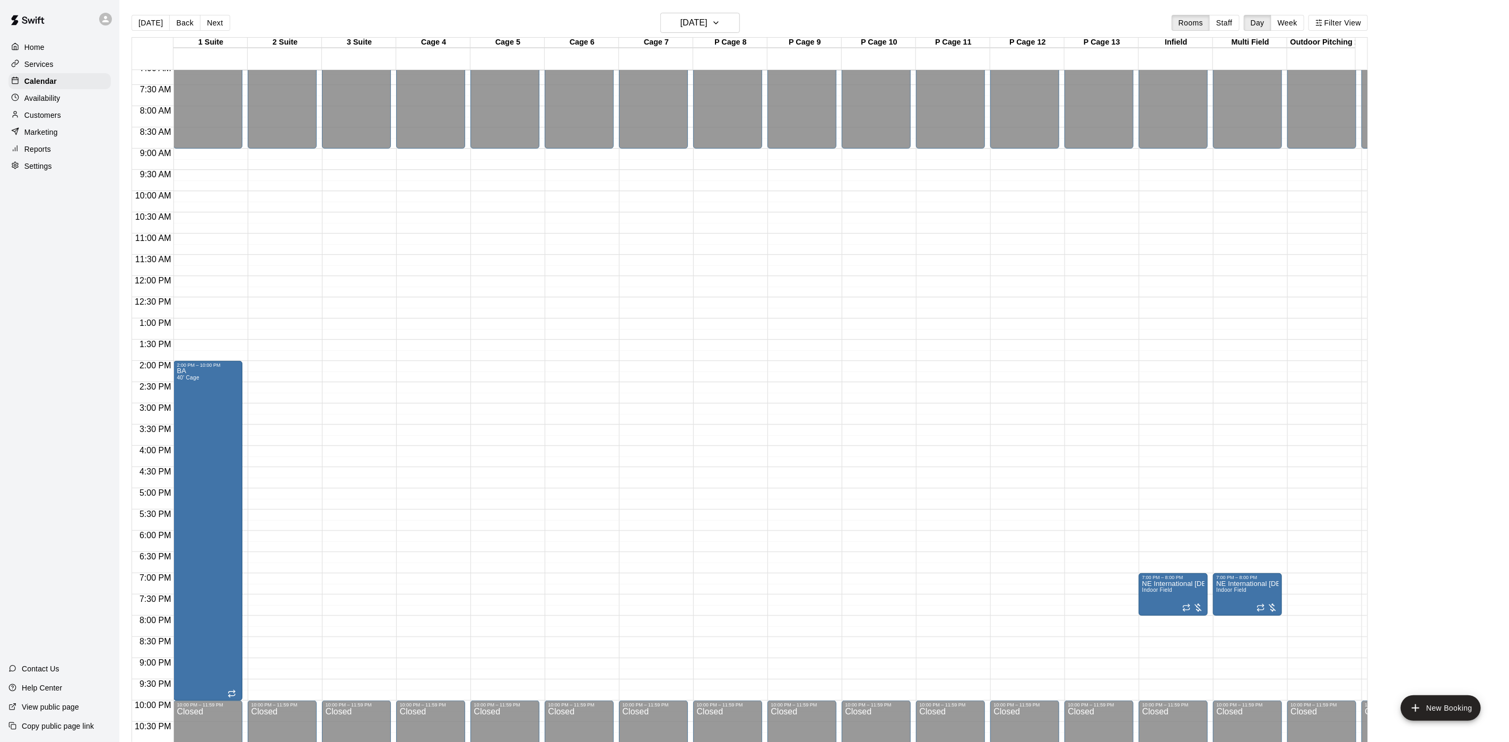
click at [153, 24] on div at bounding box center [754, 371] width 1509 height 742
click at [150, 24] on button "[DATE]" at bounding box center [151, 23] width 38 height 16
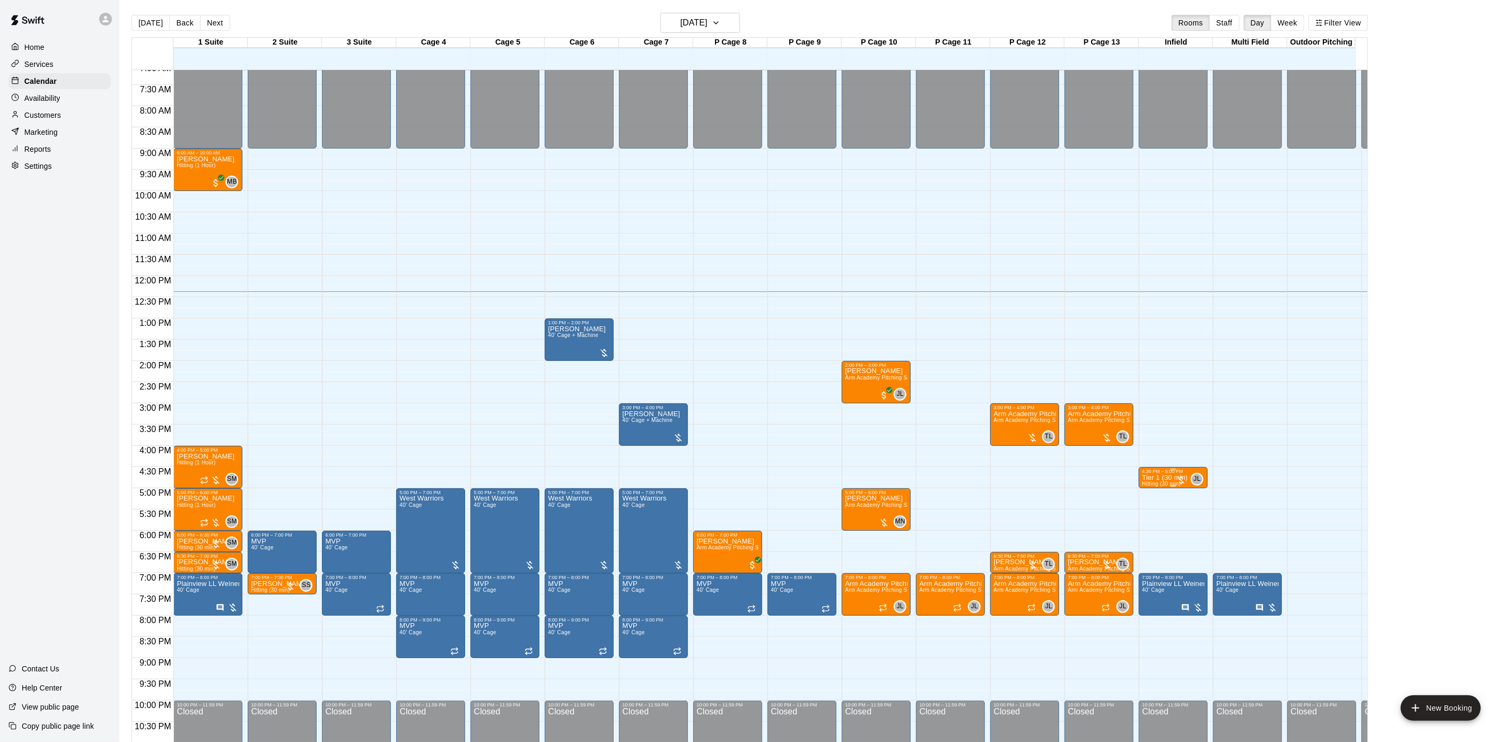
click at [1165, 484] on span "Hitting (30 min)" at bounding box center [1161, 484] width 39 height 6
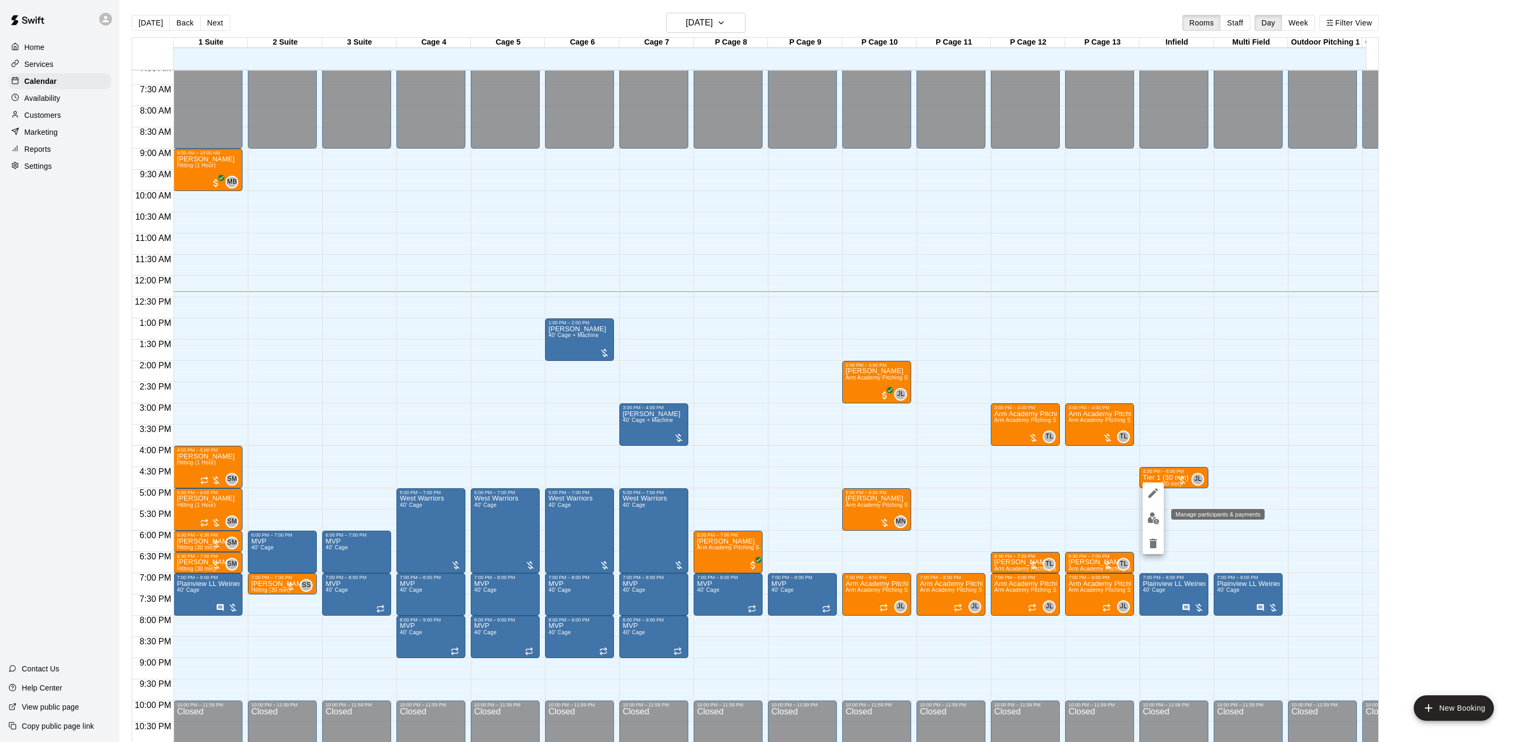
click at [1151, 522] on img "edit" at bounding box center [1153, 518] width 12 height 12
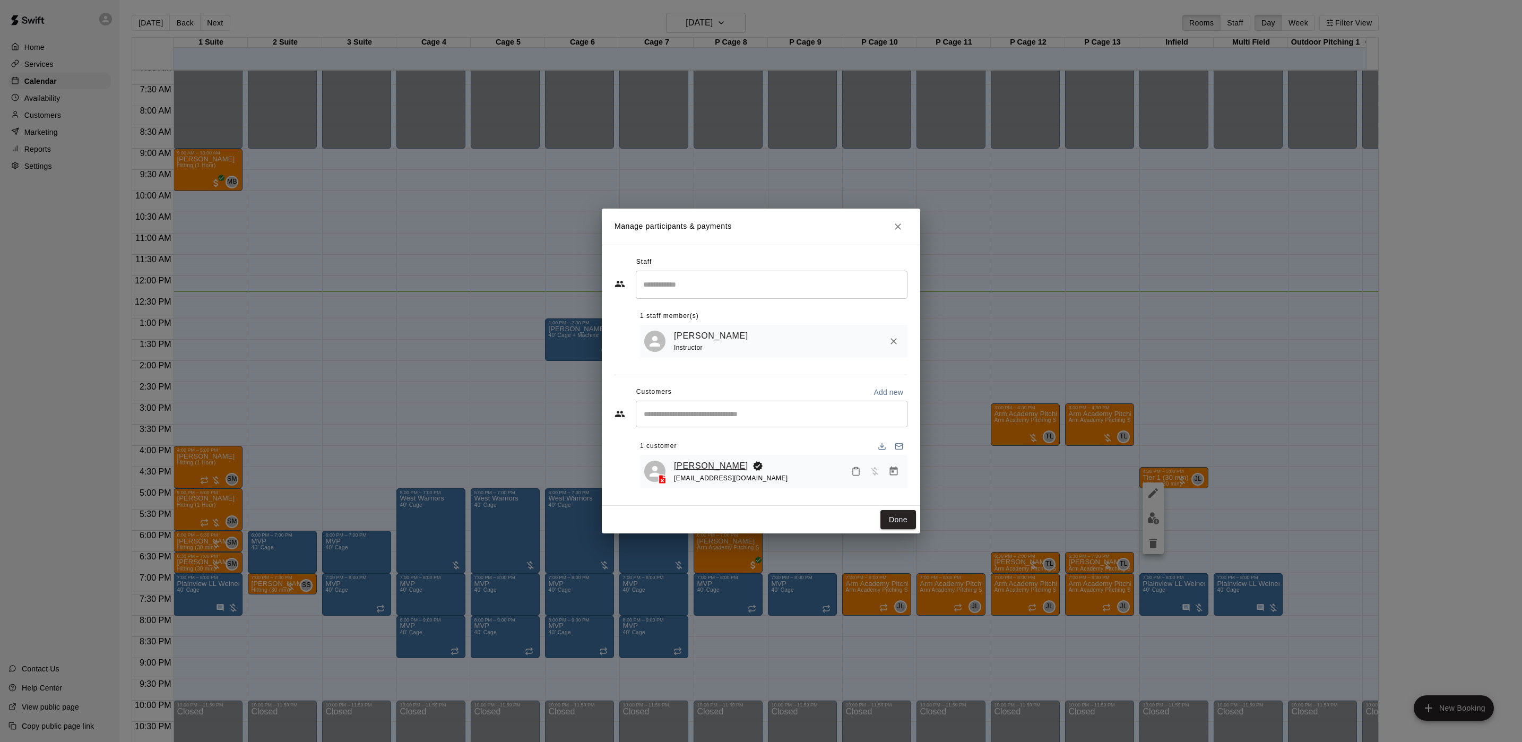
drag, startPoint x: 708, startPoint y: 457, endPoint x: 701, endPoint y: 460, distance: 8.3
click at [701, 460] on link "[PERSON_NAME]" at bounding box center [711, 466] width 74 height 14
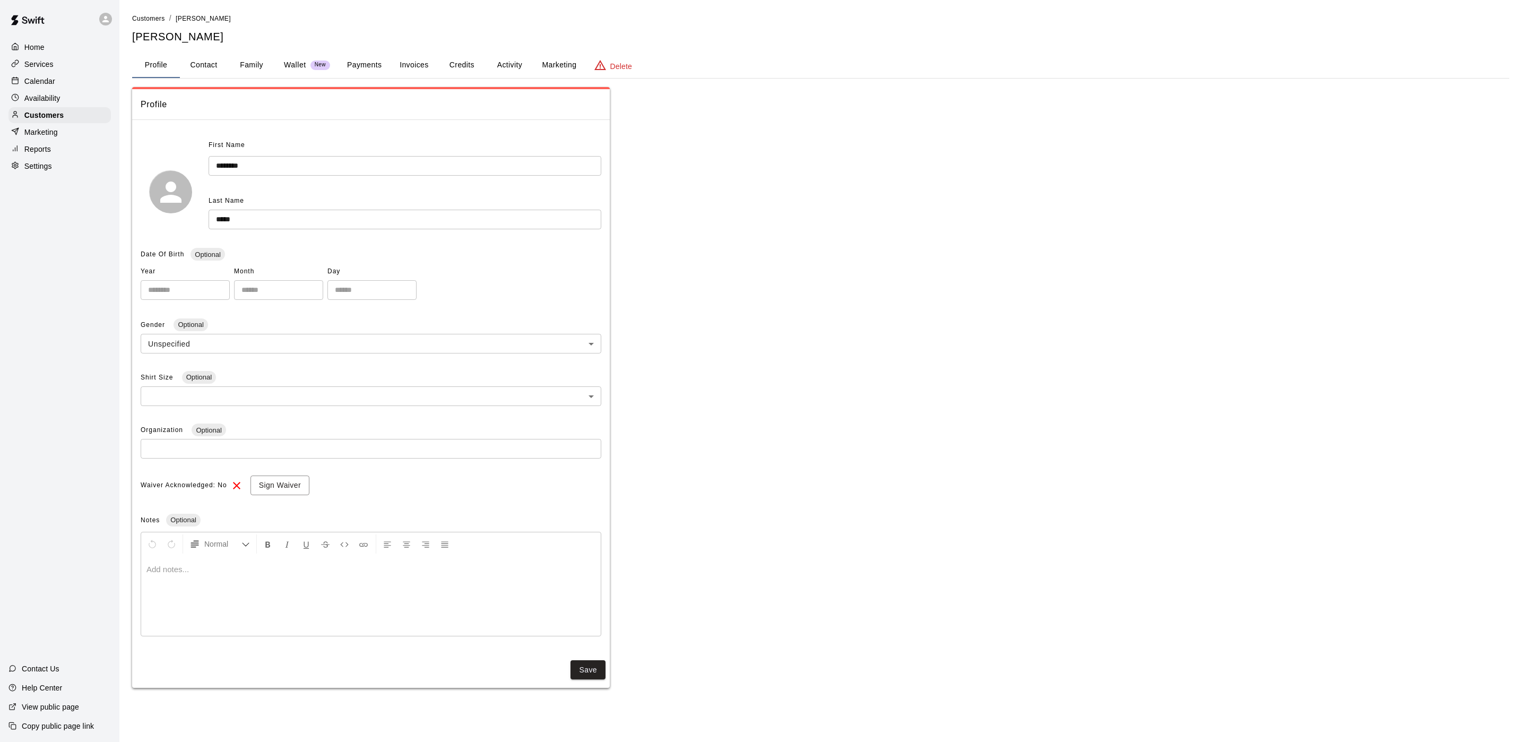
click at [517, 68] on button "Activity" at bounding box center [509, 65] width 48 height 25
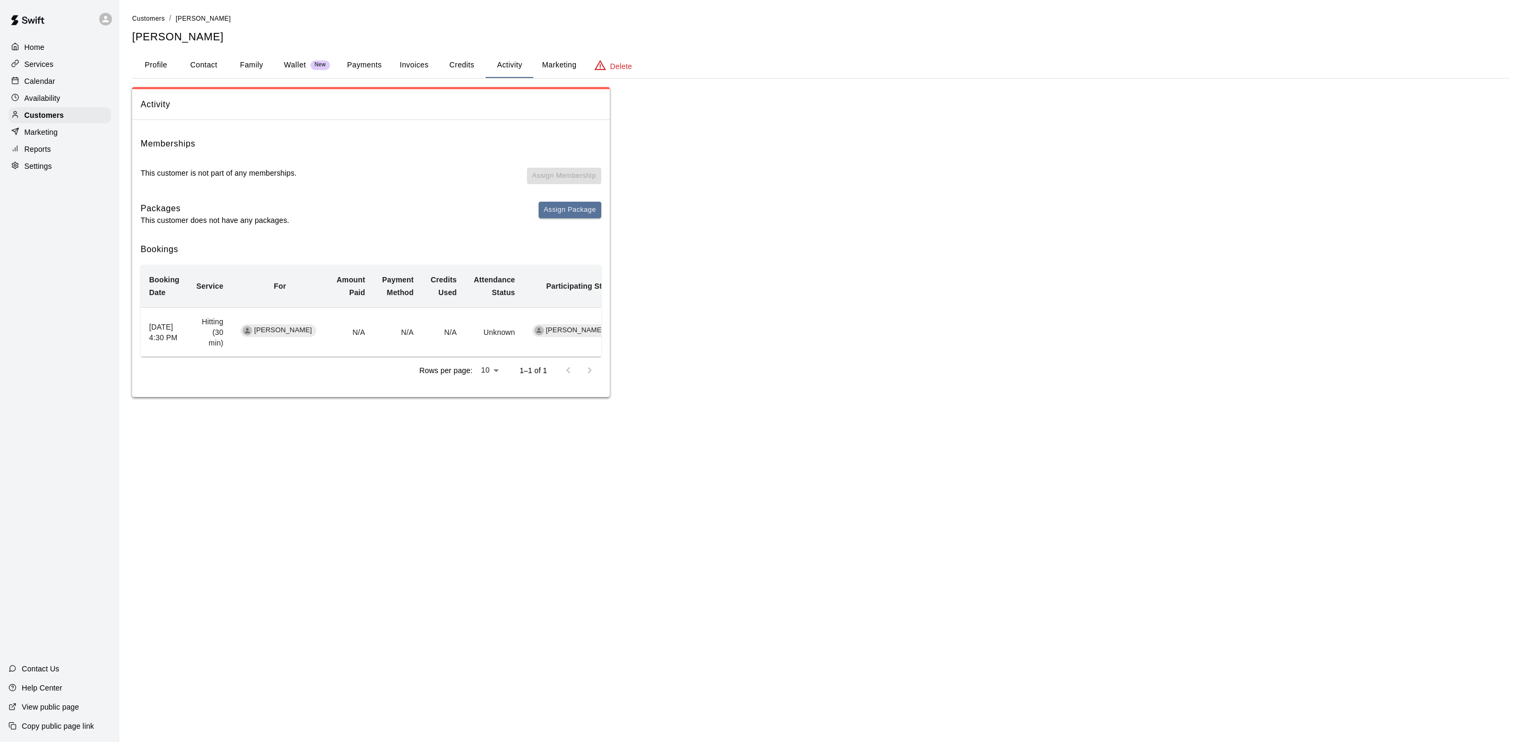
click at [66, 80] on div "Calendar" at bounding box center [59, 81] width 102 height 16
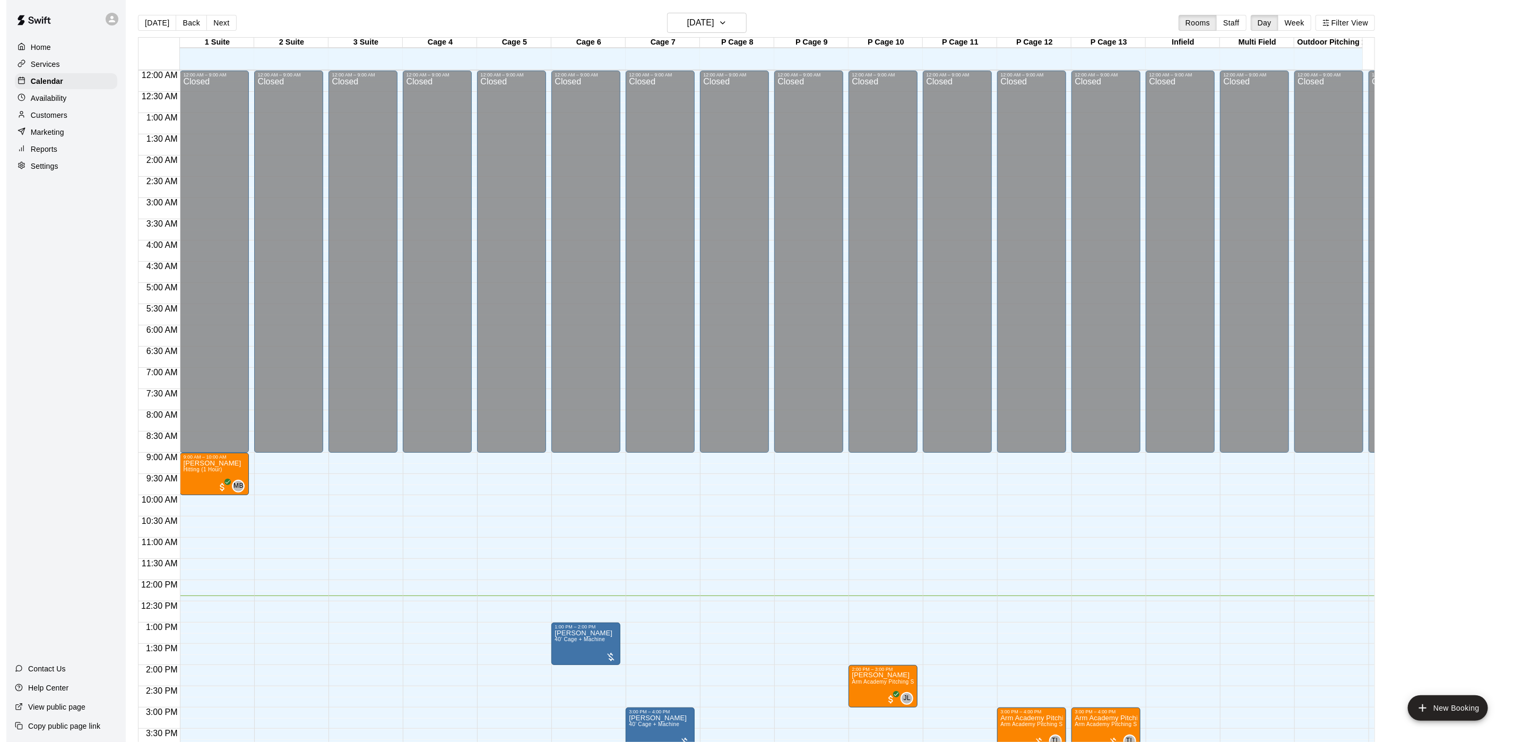
scroll to position [304, 0]
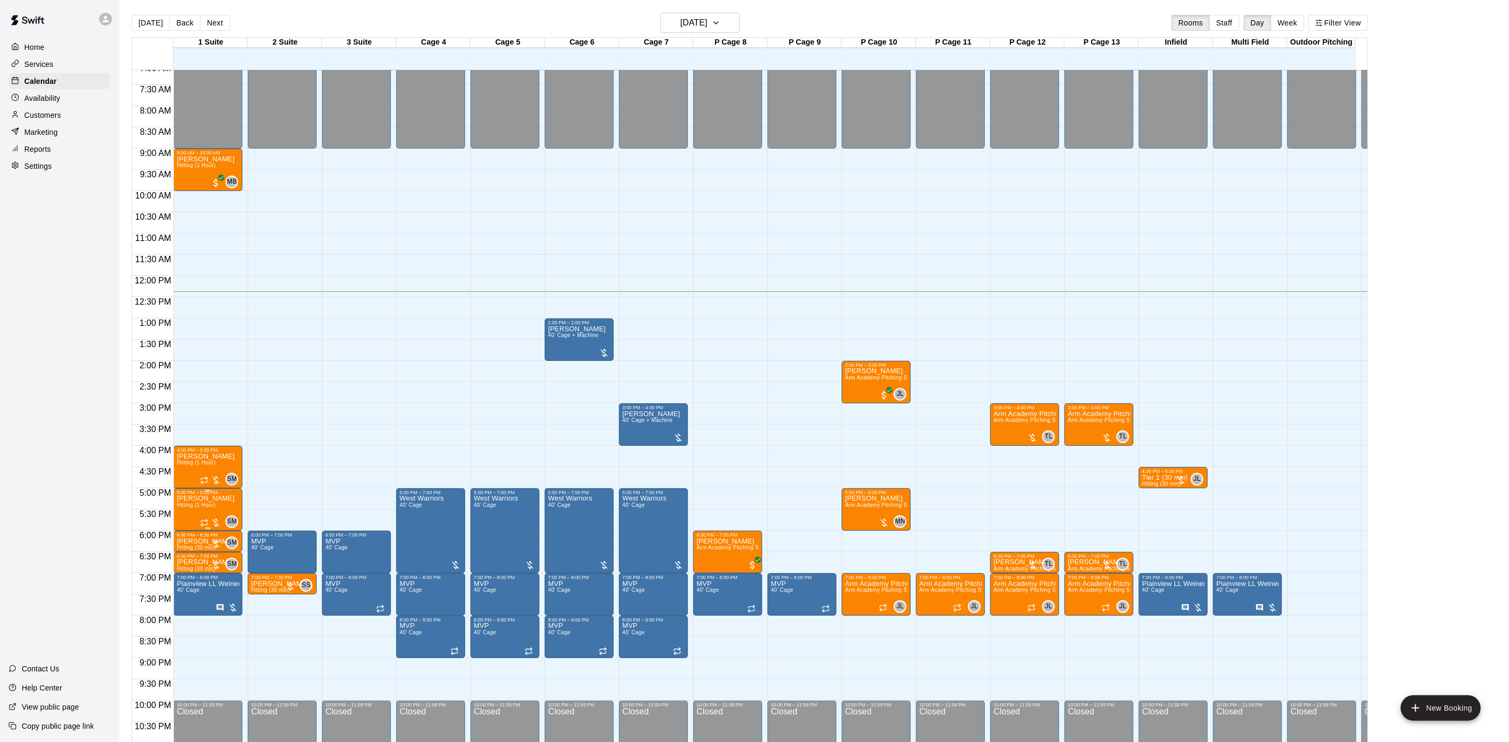
click at [187, 503] on span "Hitting (1 Hour)" at bounding box center [196, 505] width 39 height 6
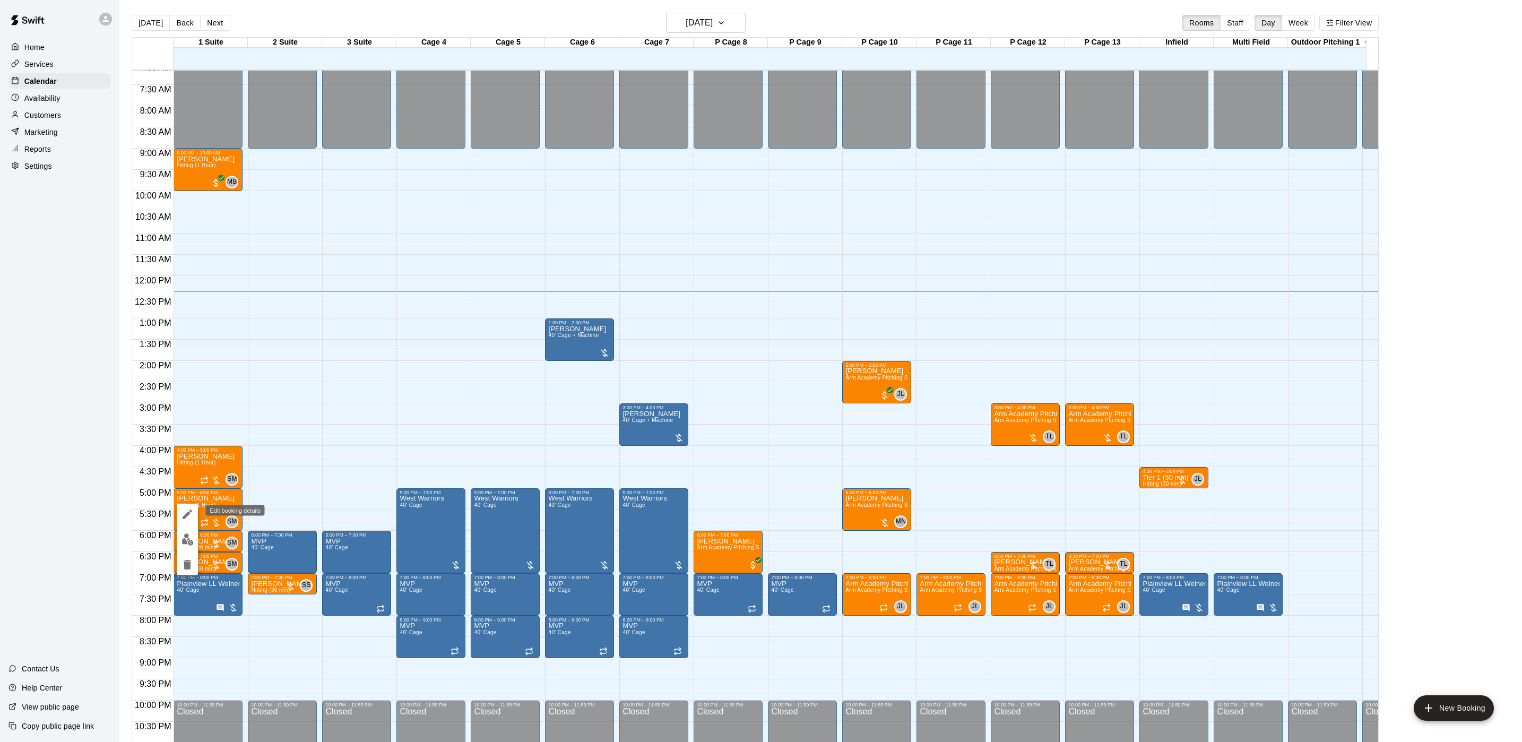
click at [184, 521] on button "edit" at bounding box center [187, 513] width 21 height 21
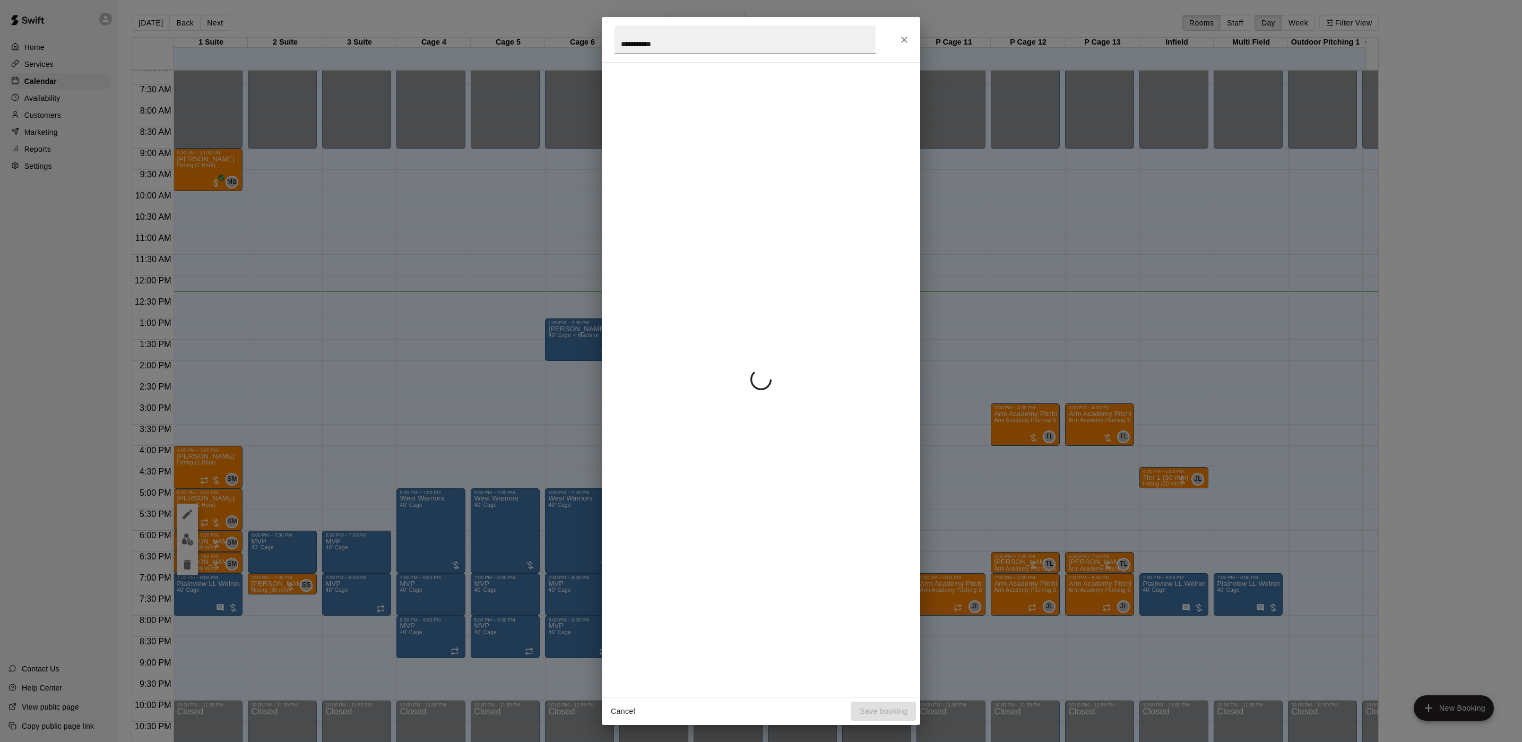
drag, startPoint x: 370, startPoint y: 533, endPoint x: 196, endPoint y: 477, distance: 182.2
click at [342, 535] on div "**********" at bounding box center [761, 371] width 1522 height 742
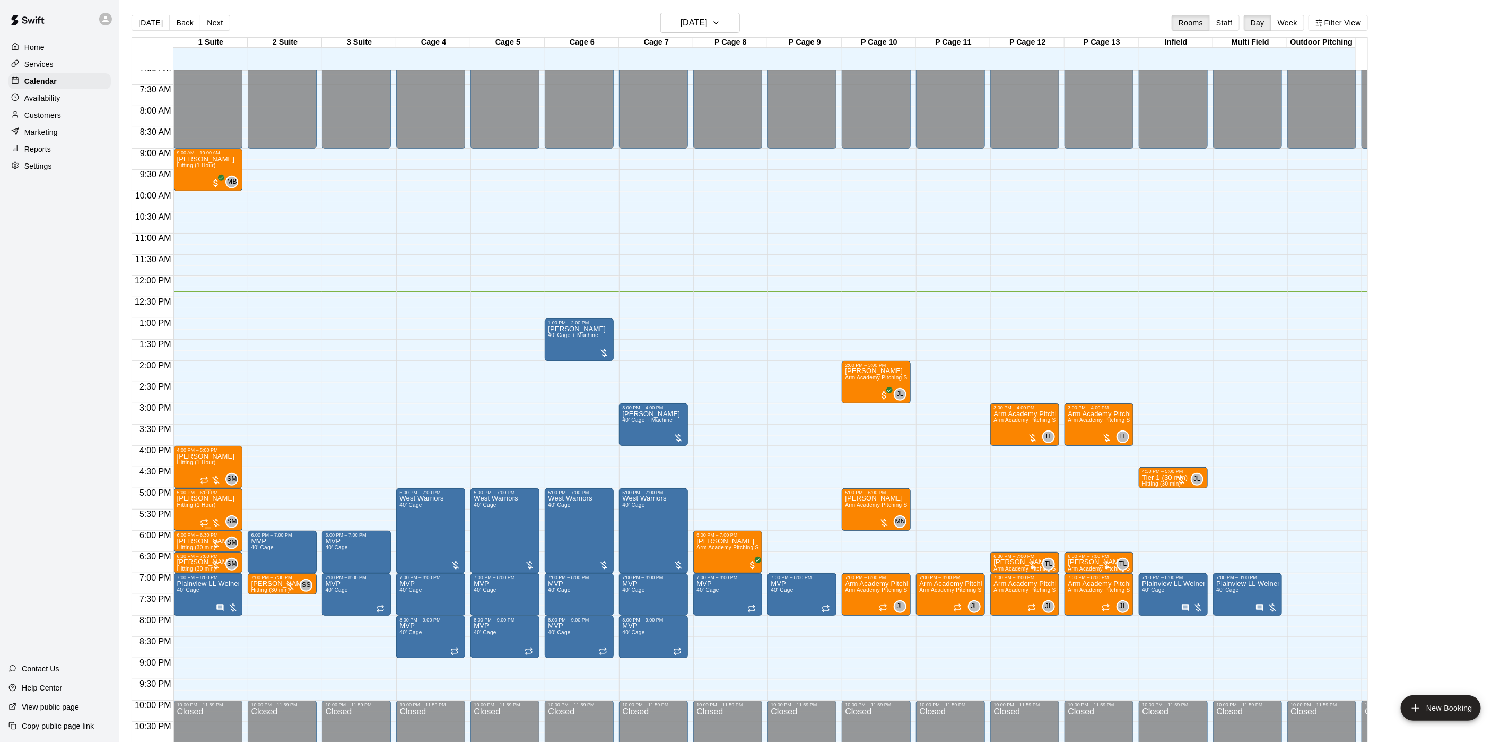
click at [187, 498] on p "[PERSON_NAME]" at bounding box center [206, 498] width 58 height 0
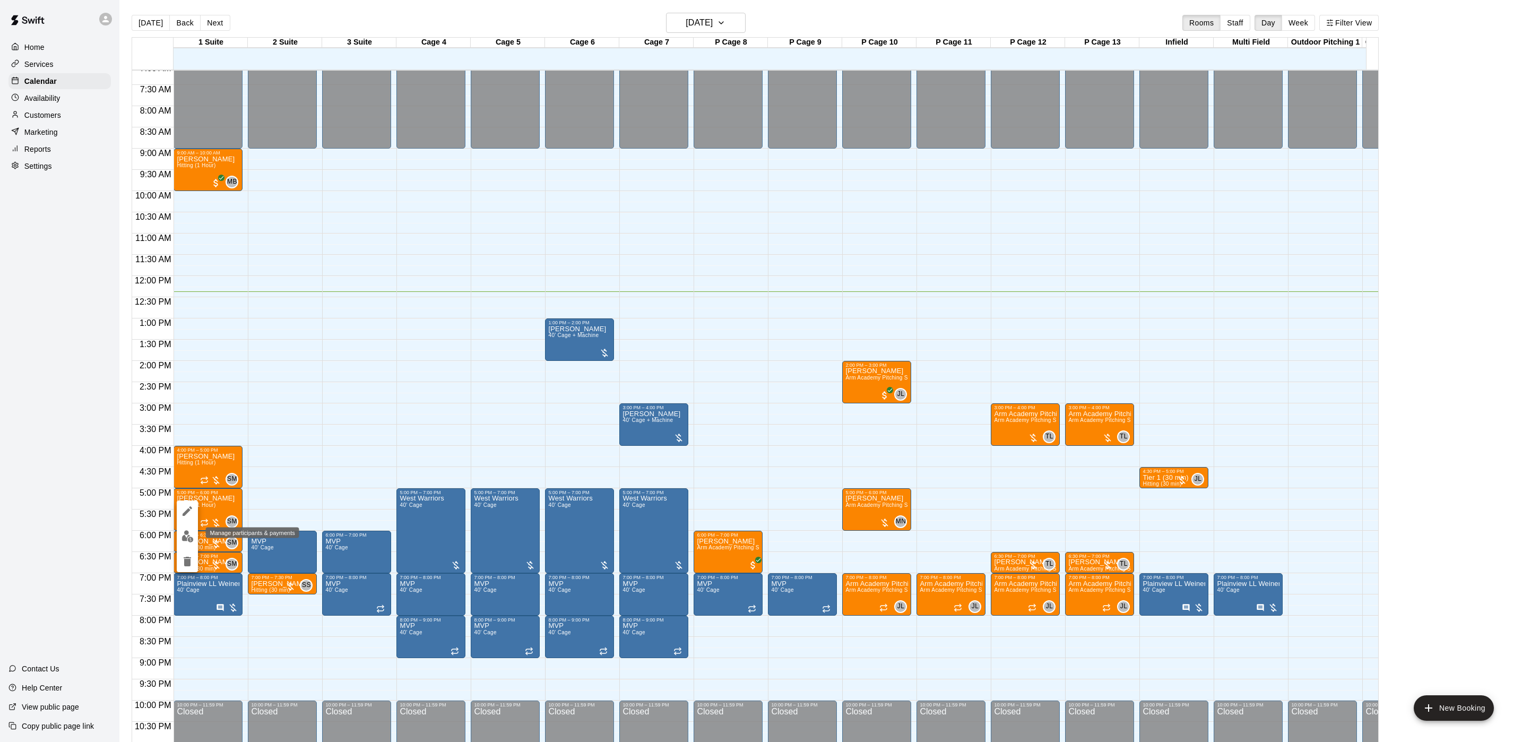
click at [188, 532] on img "edit" at bounding box center [187, 536] width 12 height 12
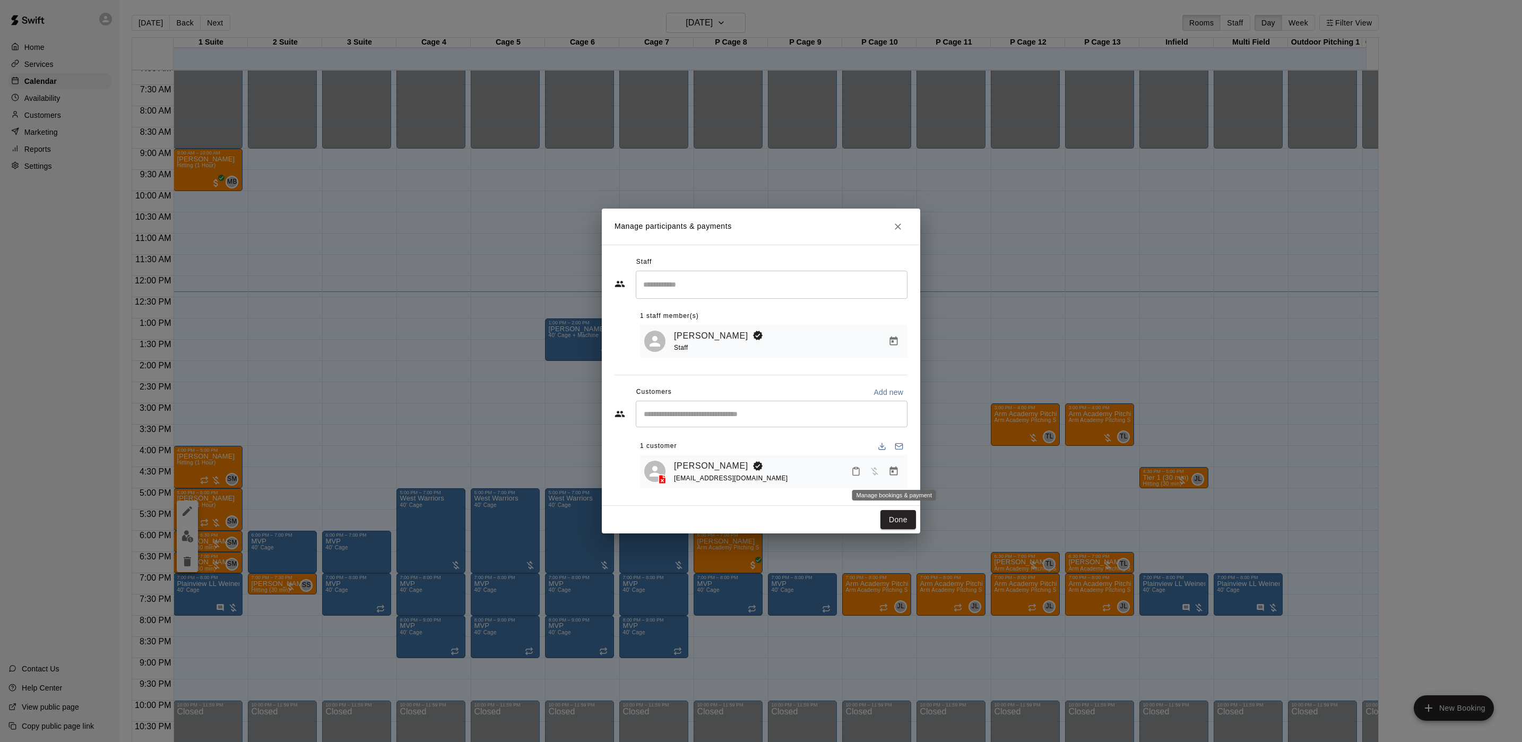
click at [892, 473] on icon "Manage bookings & payment" at bounding box center [894, 470] width 8 height 9
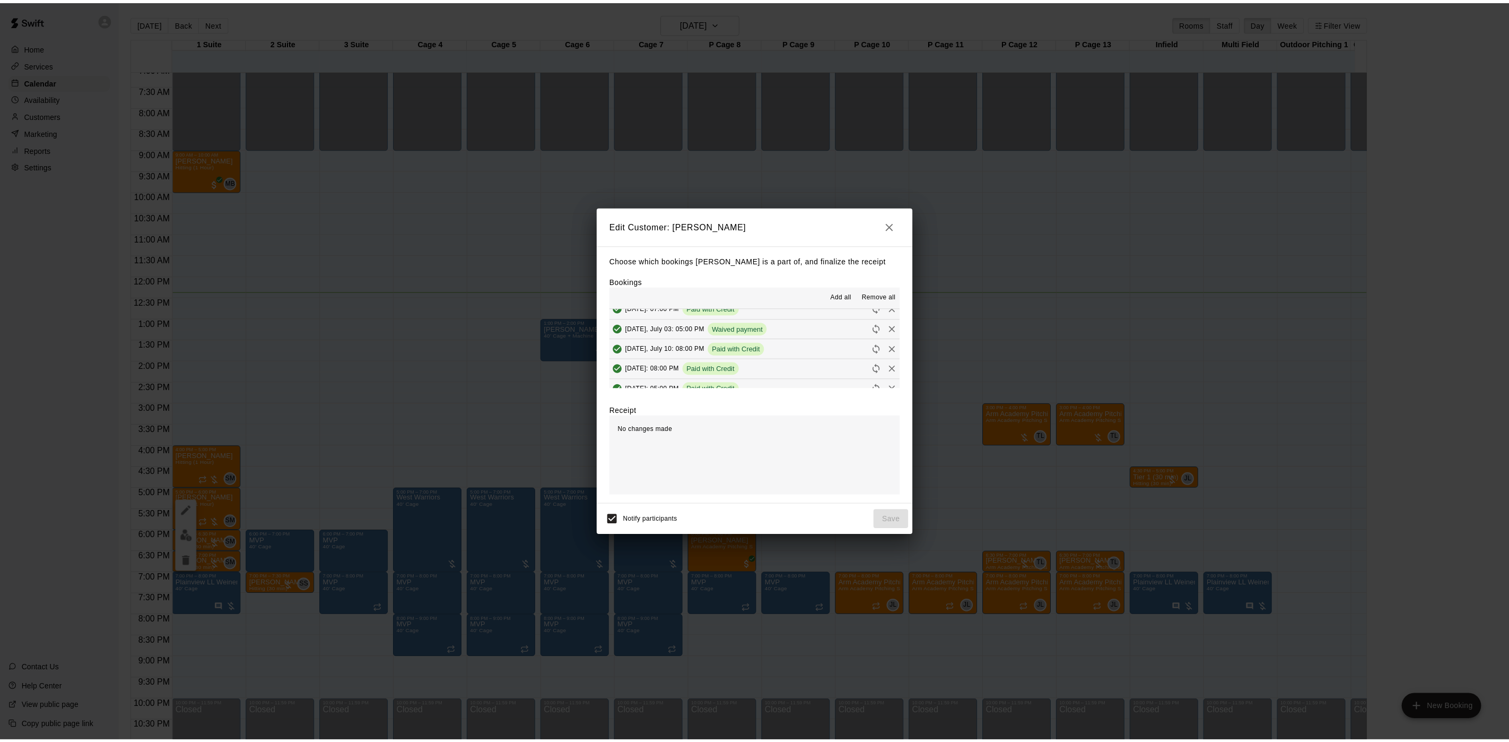
scroll to position [102, 0]
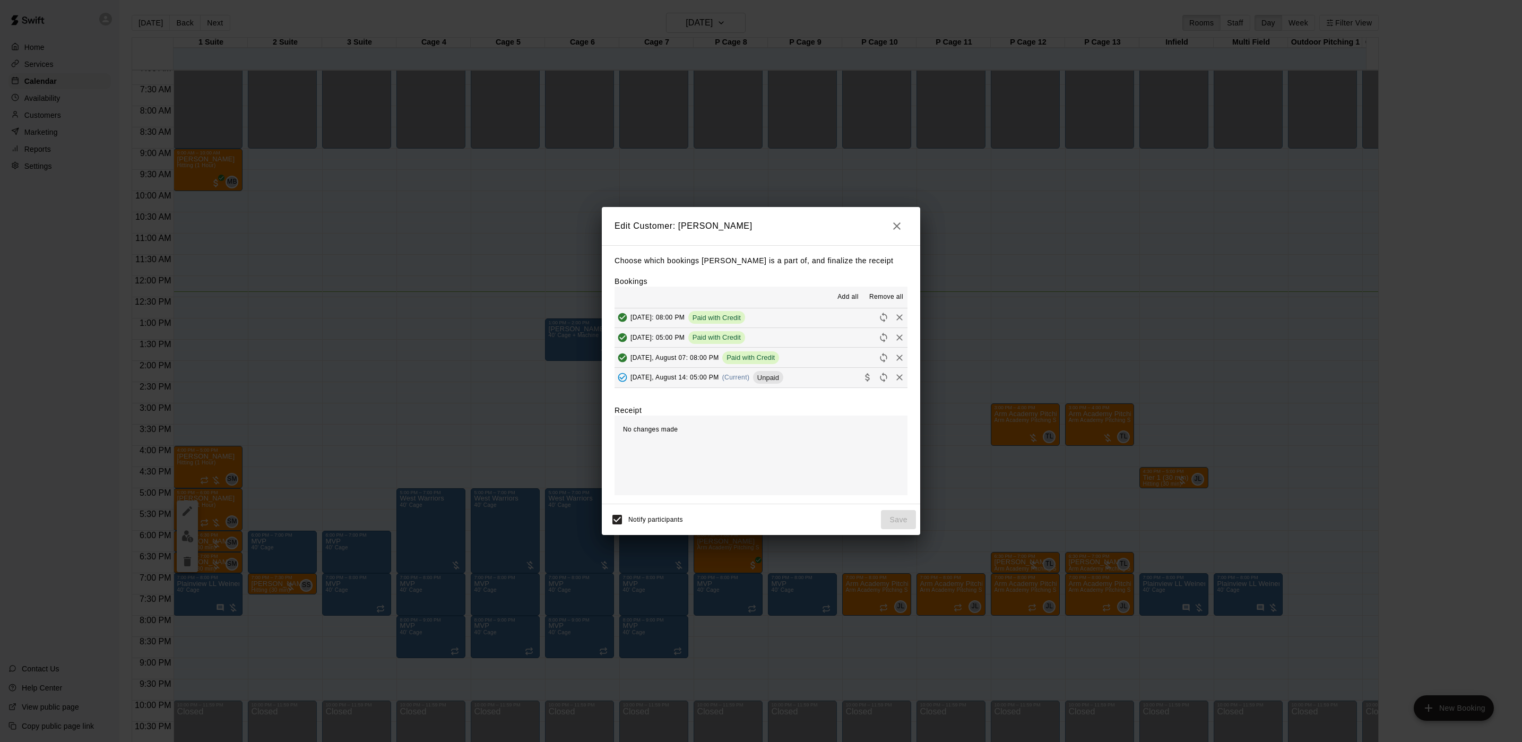
click at [726, 374] on div "[DATE], August 14: 05:00 PM (Current) Unpaid" at bounding box center [698, 377] width 169 height 16
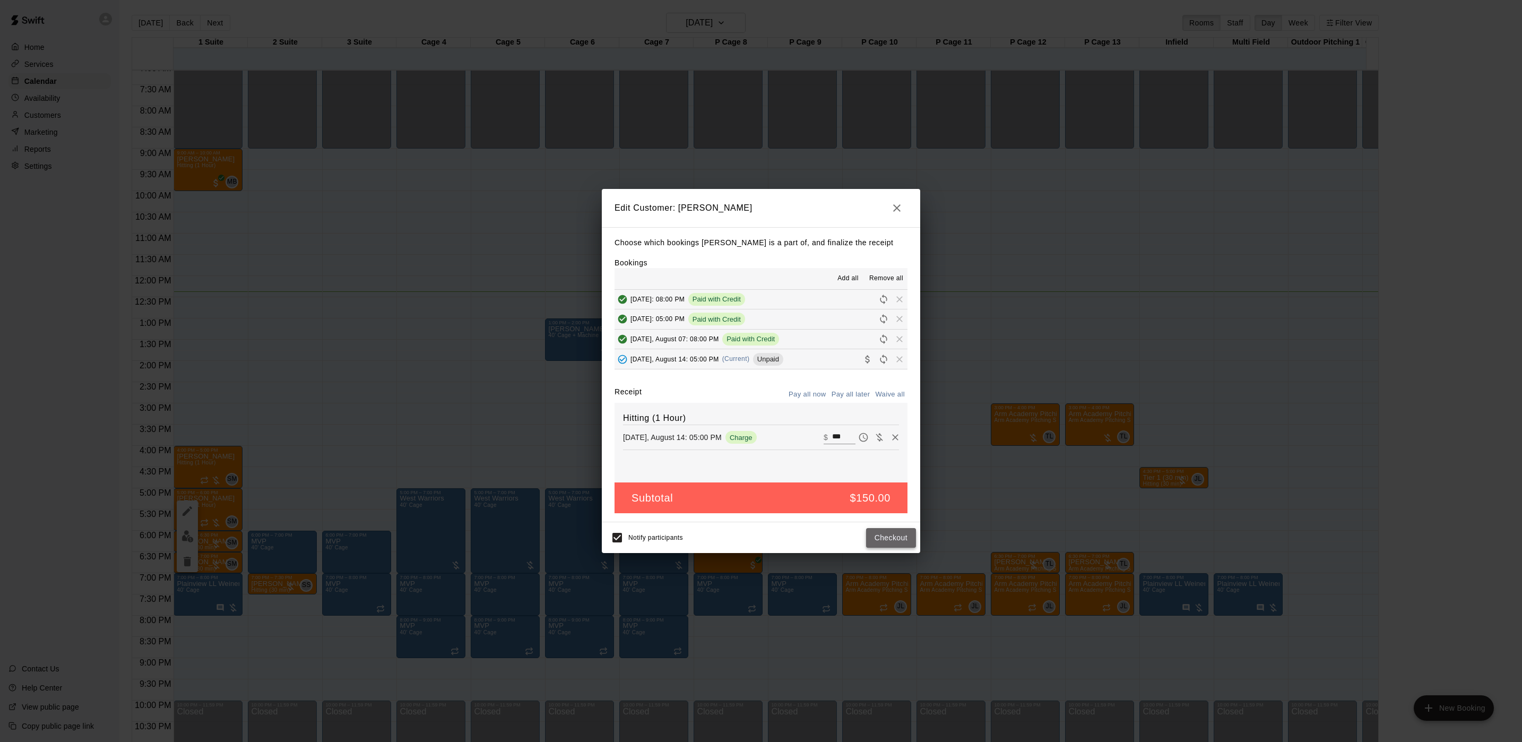
click at [885, 541] on button "Checkout" at bounding box center [891, 538] width 50 height 20
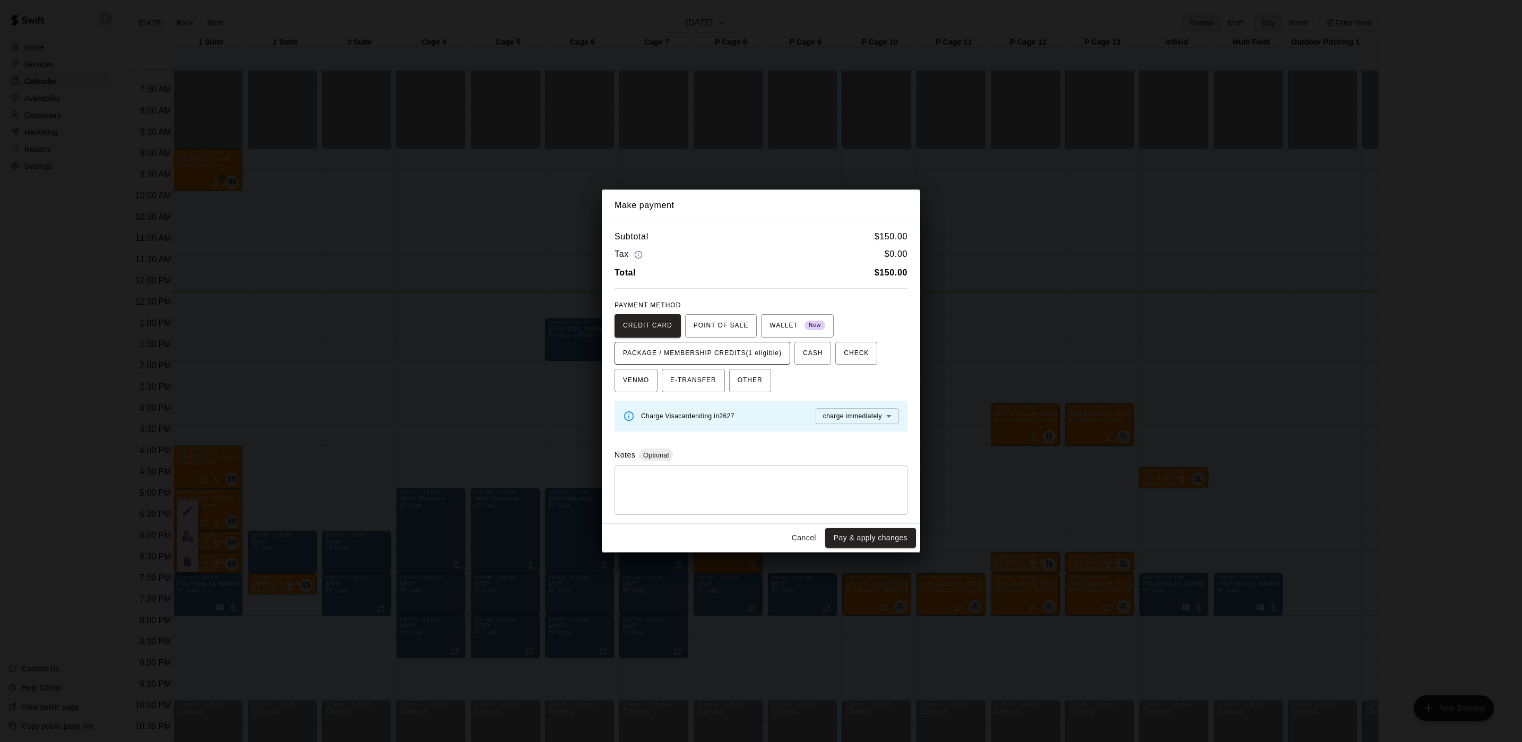
click at [737, 352] on span "PACKAGE / MEMBERSHIP CREDITS (1 eligible)" at bounding box center [702, 353] width 159 height 17
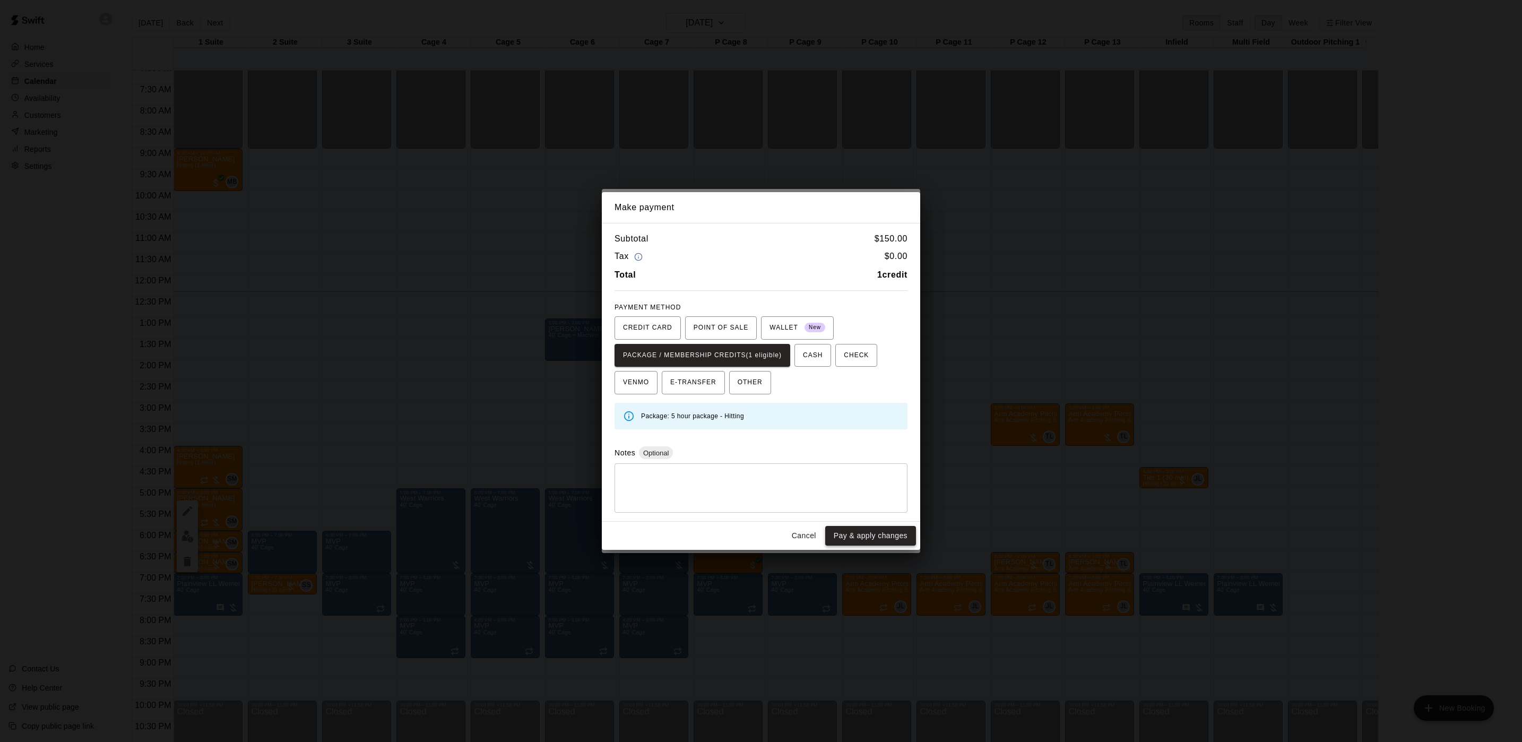
click at [852, 535] on button "Pay & apply changes" at bounding box center [870, 536] width 91 height 20
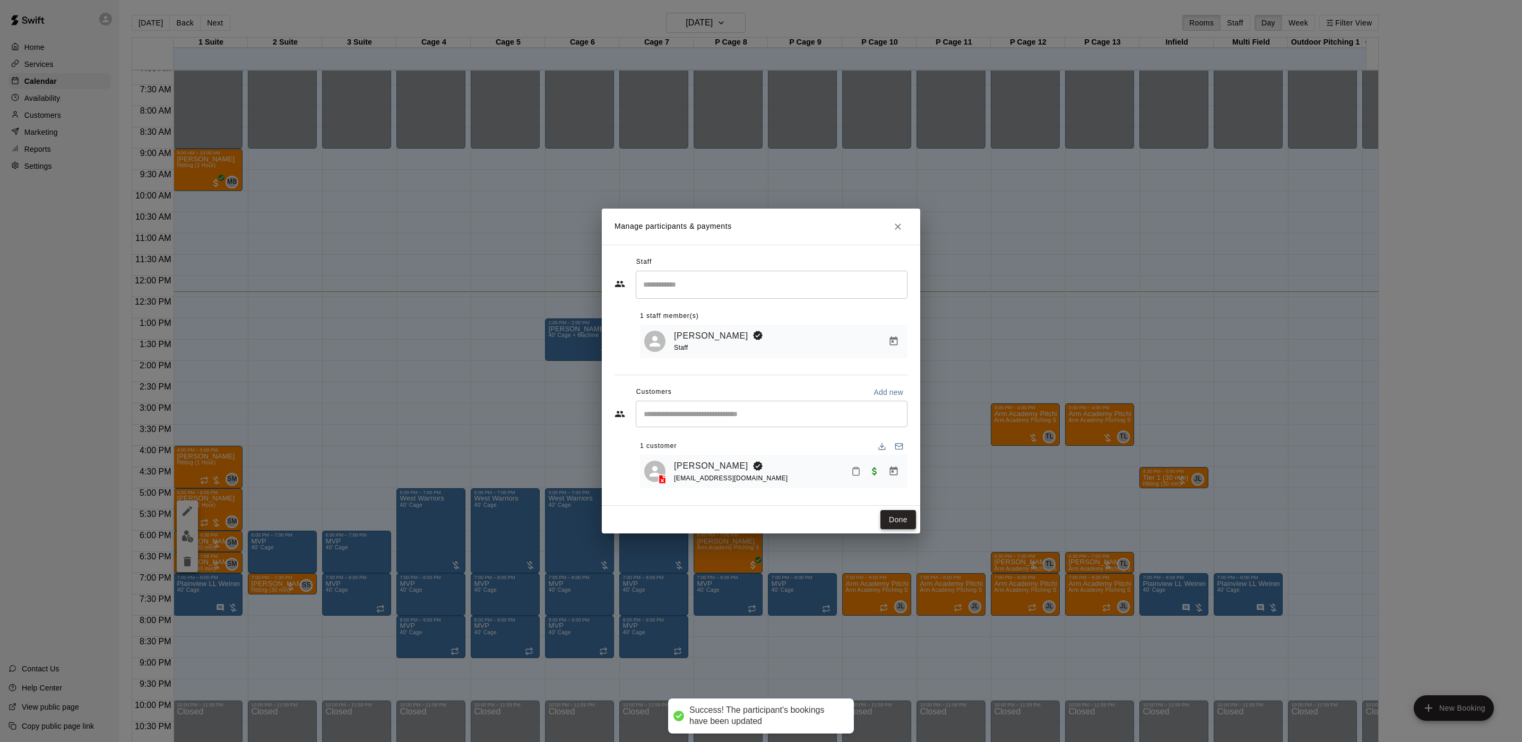
click at [898, 516] on button "Done" at bounding box center [898, 520] width 36 height 20
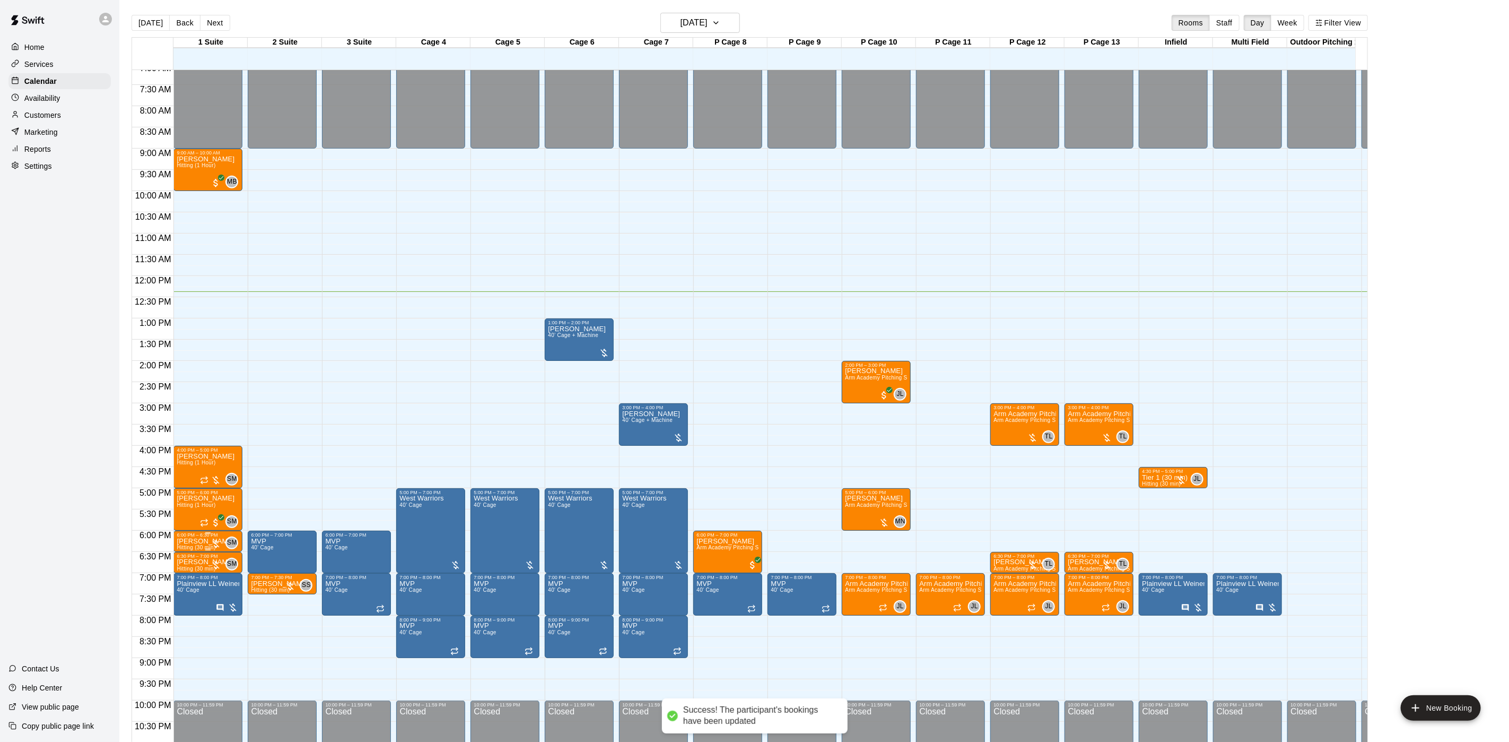
click at [184, 541] on p "[PERSON_NAME]" at bounding box center [206, 541] width 58 height 0
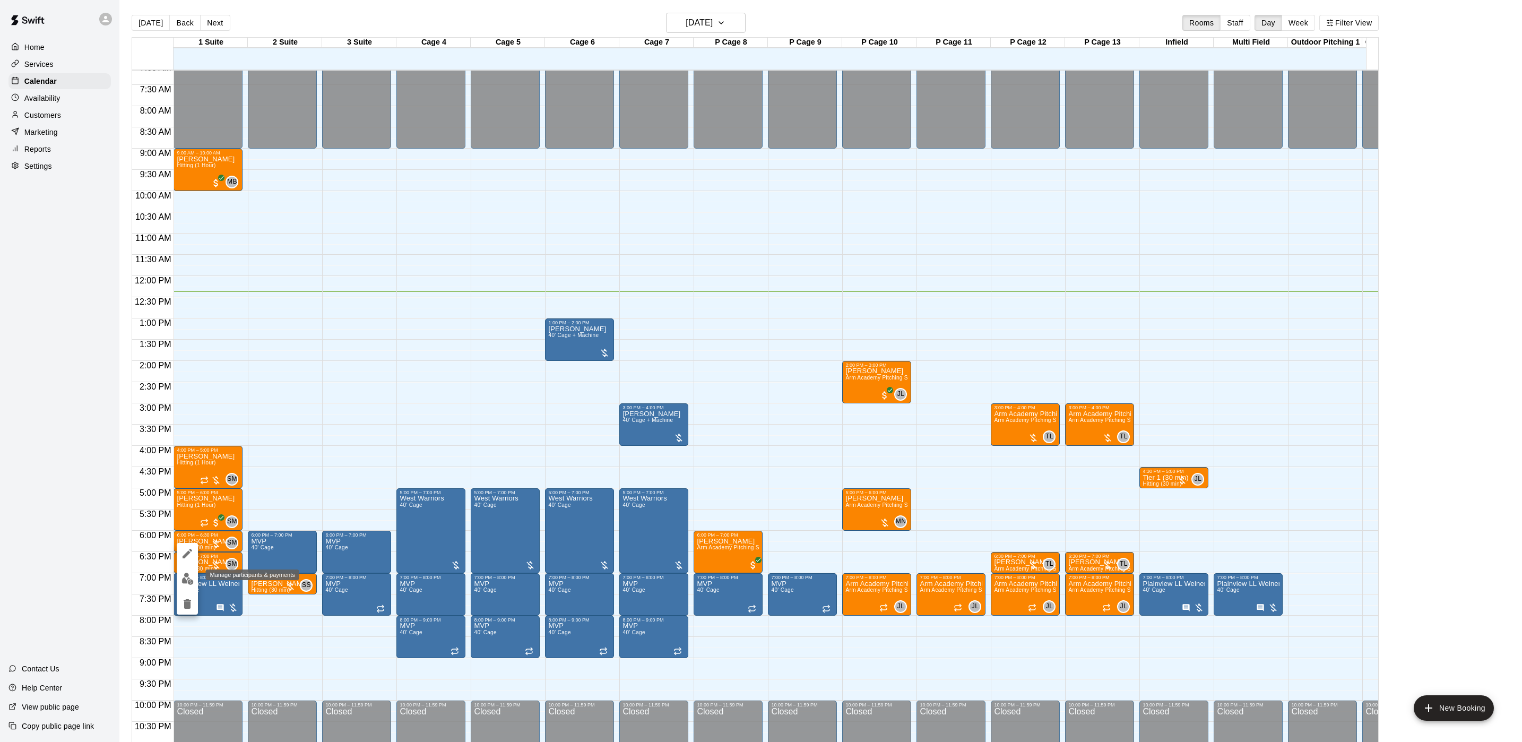
click at [184, 576] on img "edit" at bounding box center [187, 578] width 12 height 12
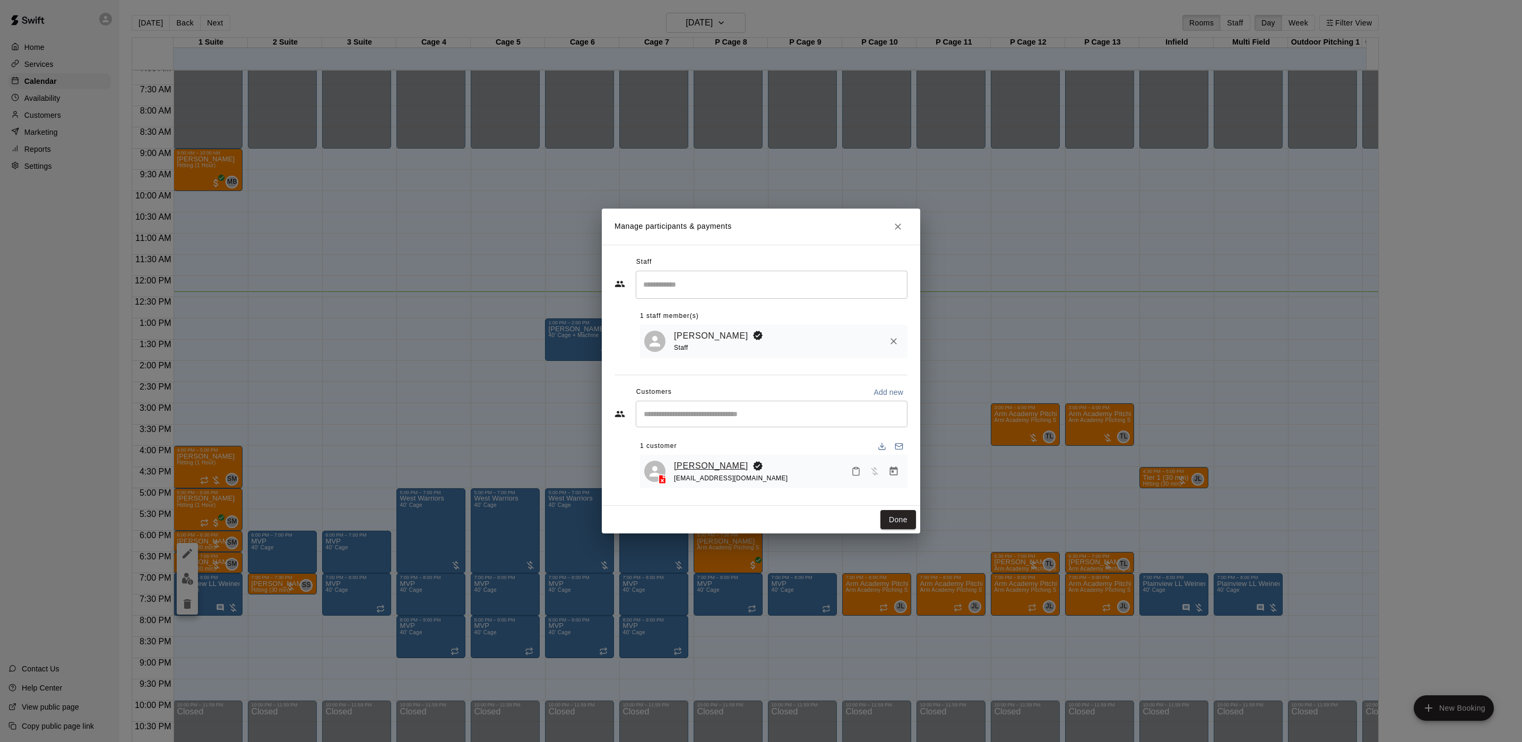
click at [677, 466] on link "[PERSON_NAME]" at bounding box center [711, 466] width 74 height 14
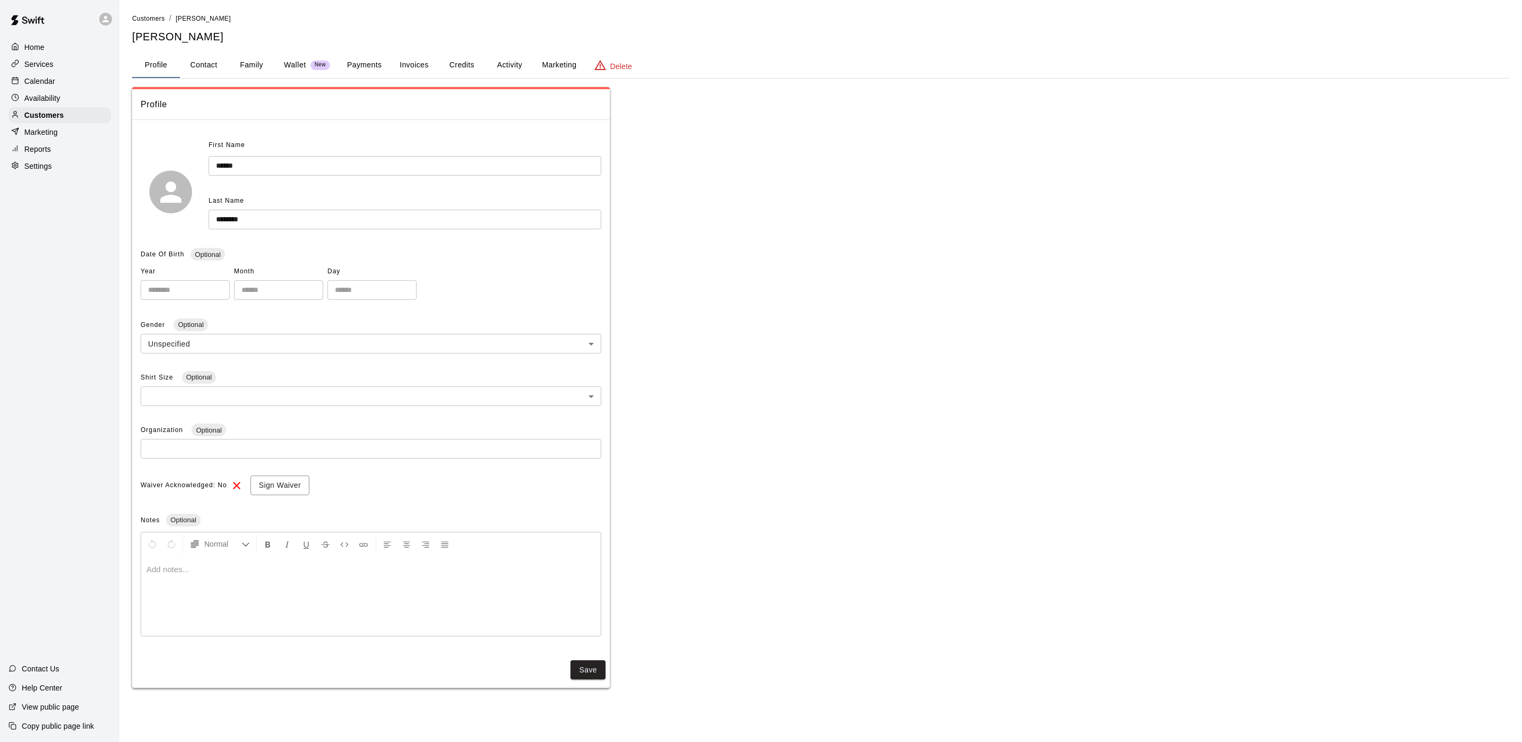
click at [483, 63] on button "Credits" at bounding box center [462, 65] width 48 height 25
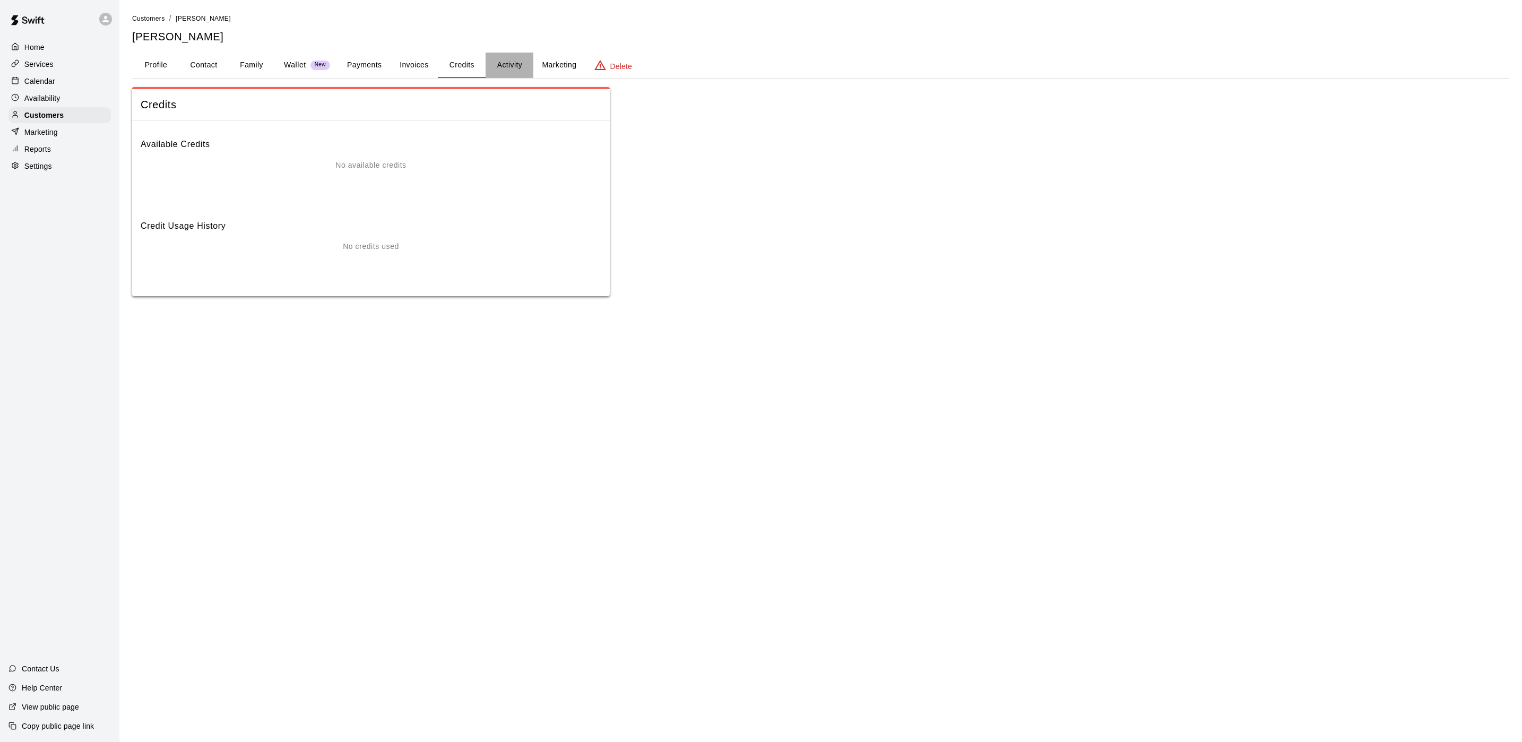
click at [487, 63] on button "Activity" at bounding box center [509, 65] width 48 height 25
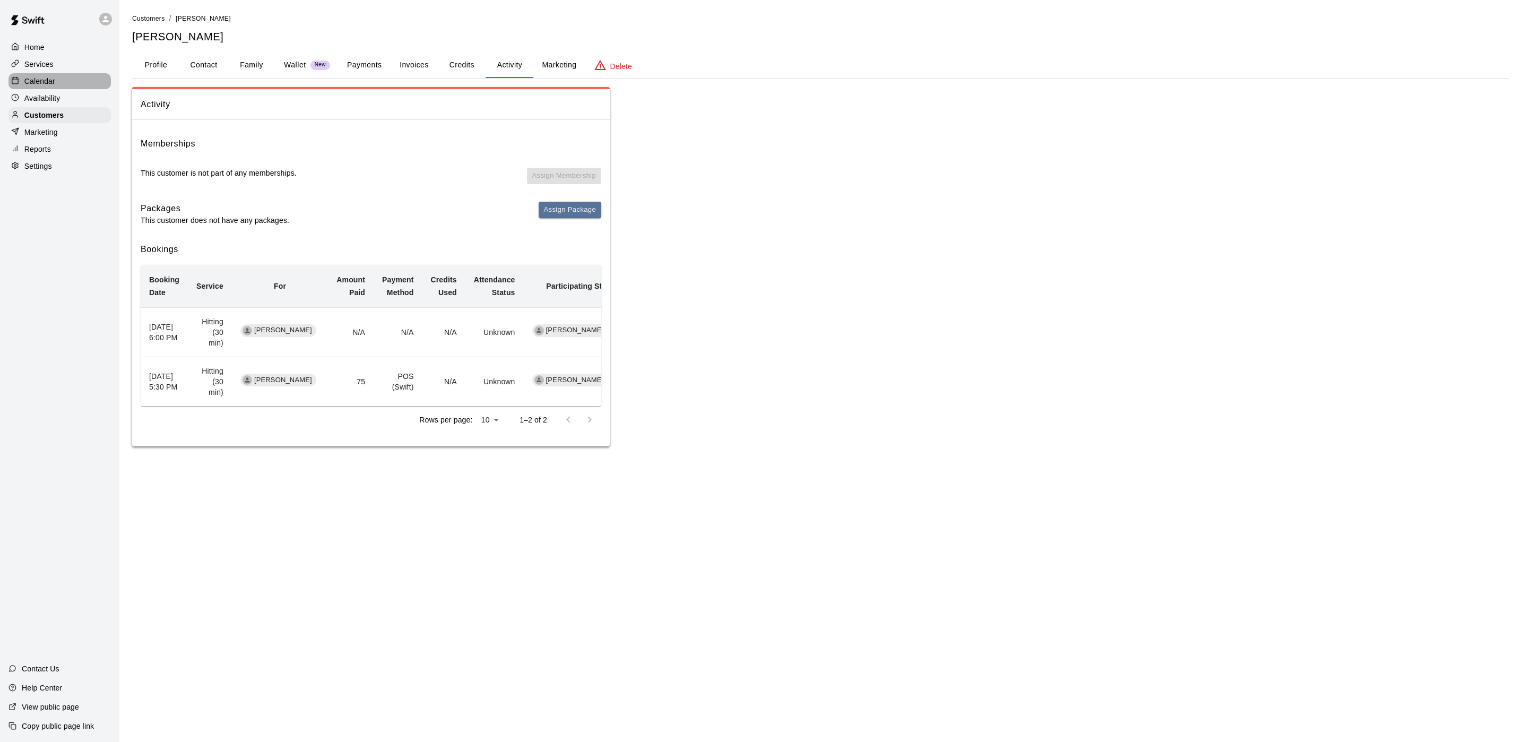
click at [48, 89] on div "Calendar" at bounding box center [59, 81] width 102 height 16
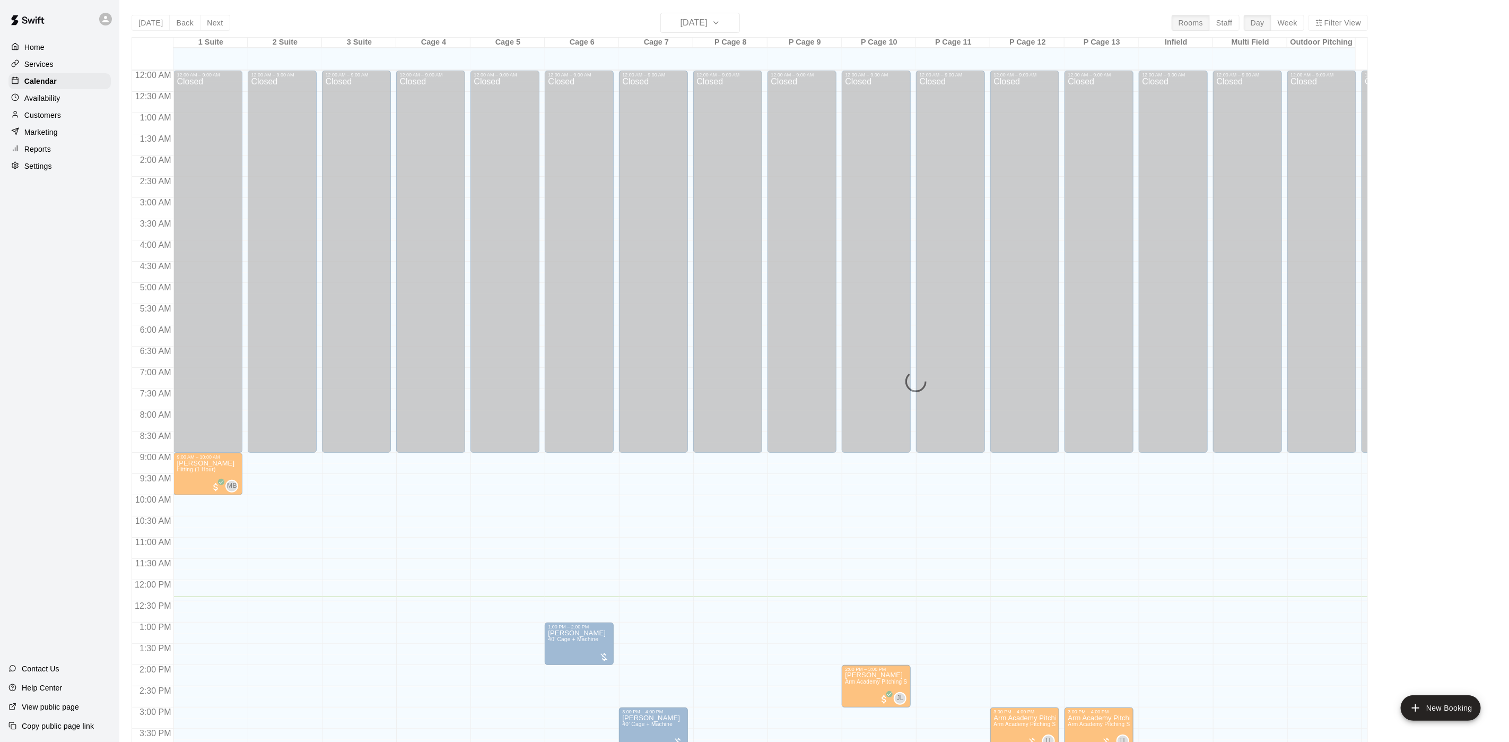
scroll to position [304, 0]
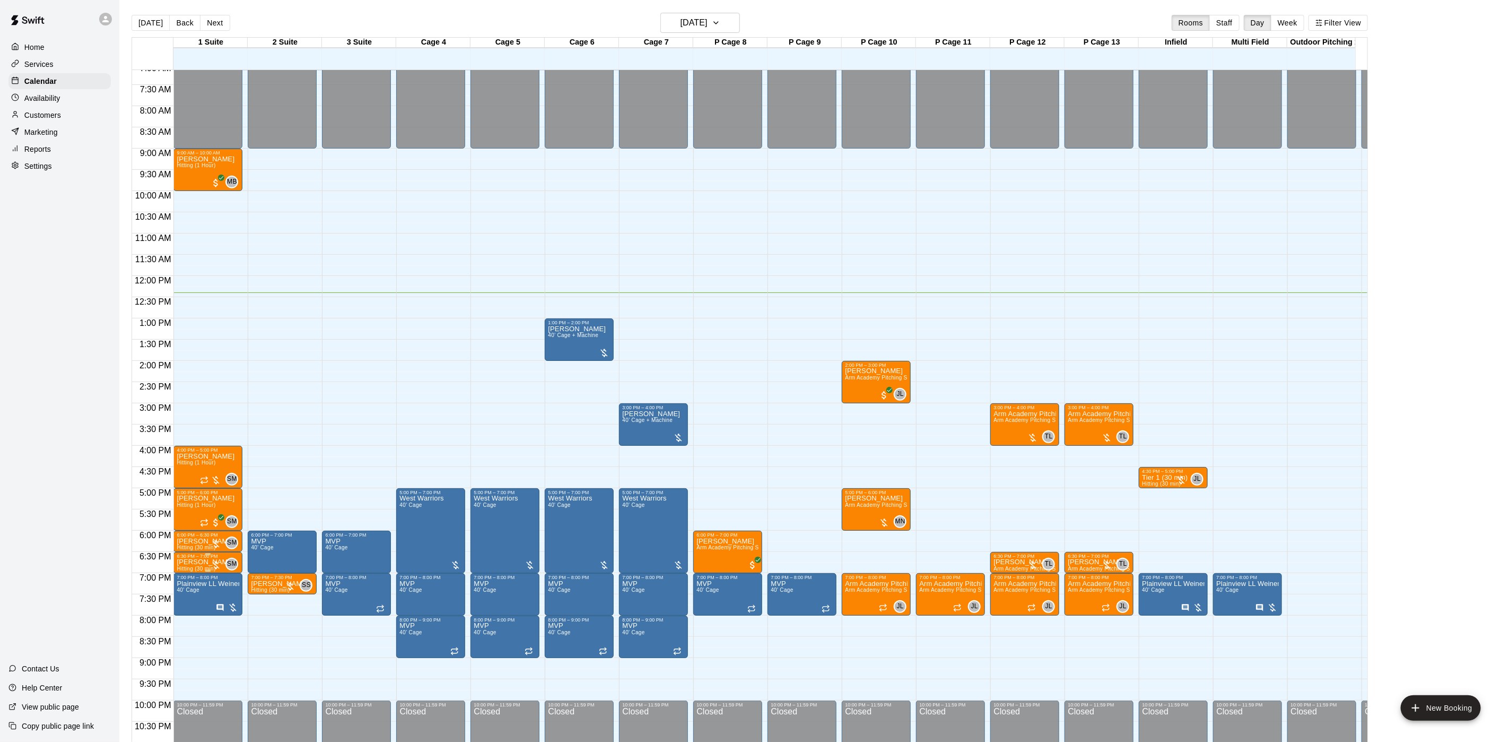
click at [202, 559] on div "6:30 PM – 7:00 PM" at bounding box center [208, 555] width 63 height 5
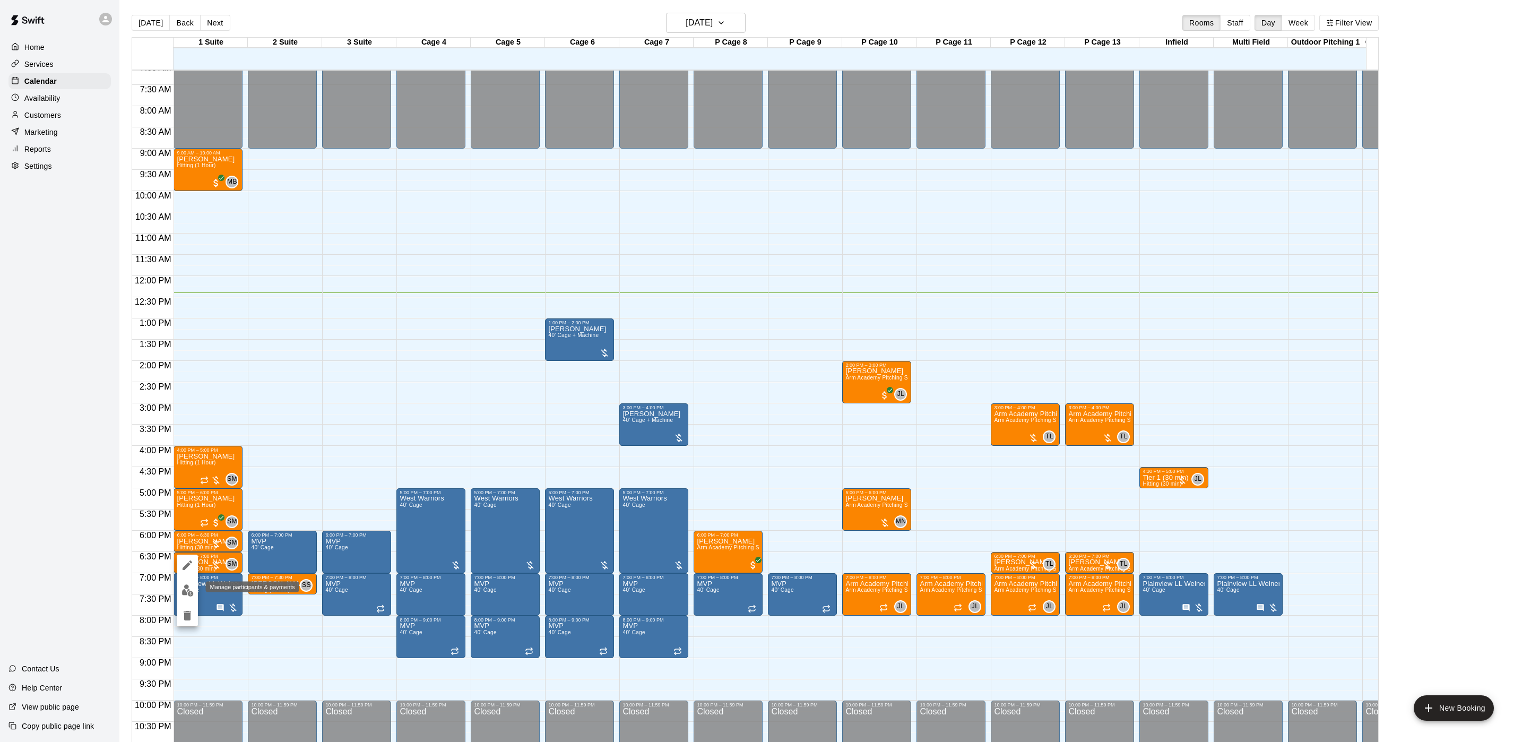
click at [189, 588] on img "edit" at bounding box center [187, 590] width 12 height 12
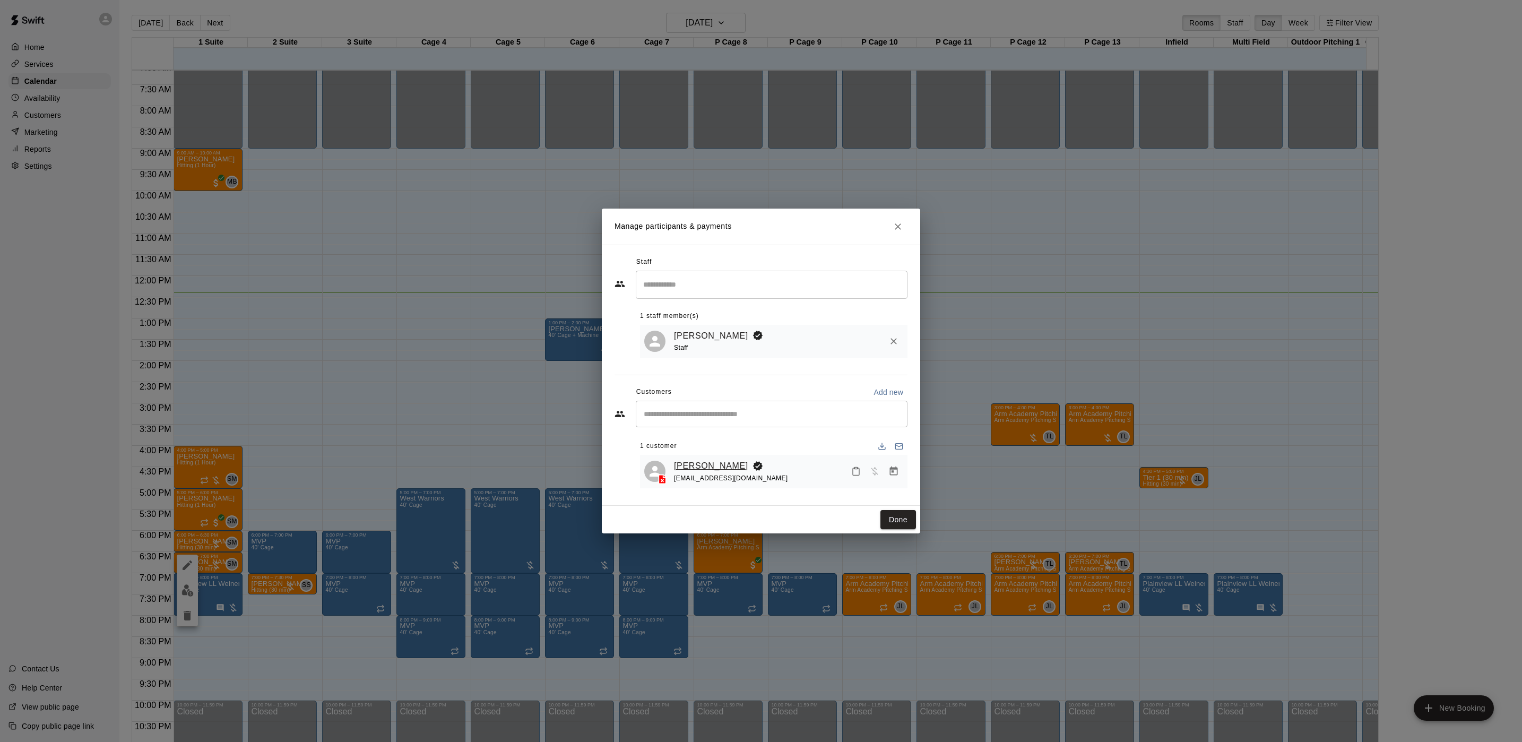
click at [694, 463] on link "[PERSON_NAME]" at bounding box center [711, 466] width 74 height 14
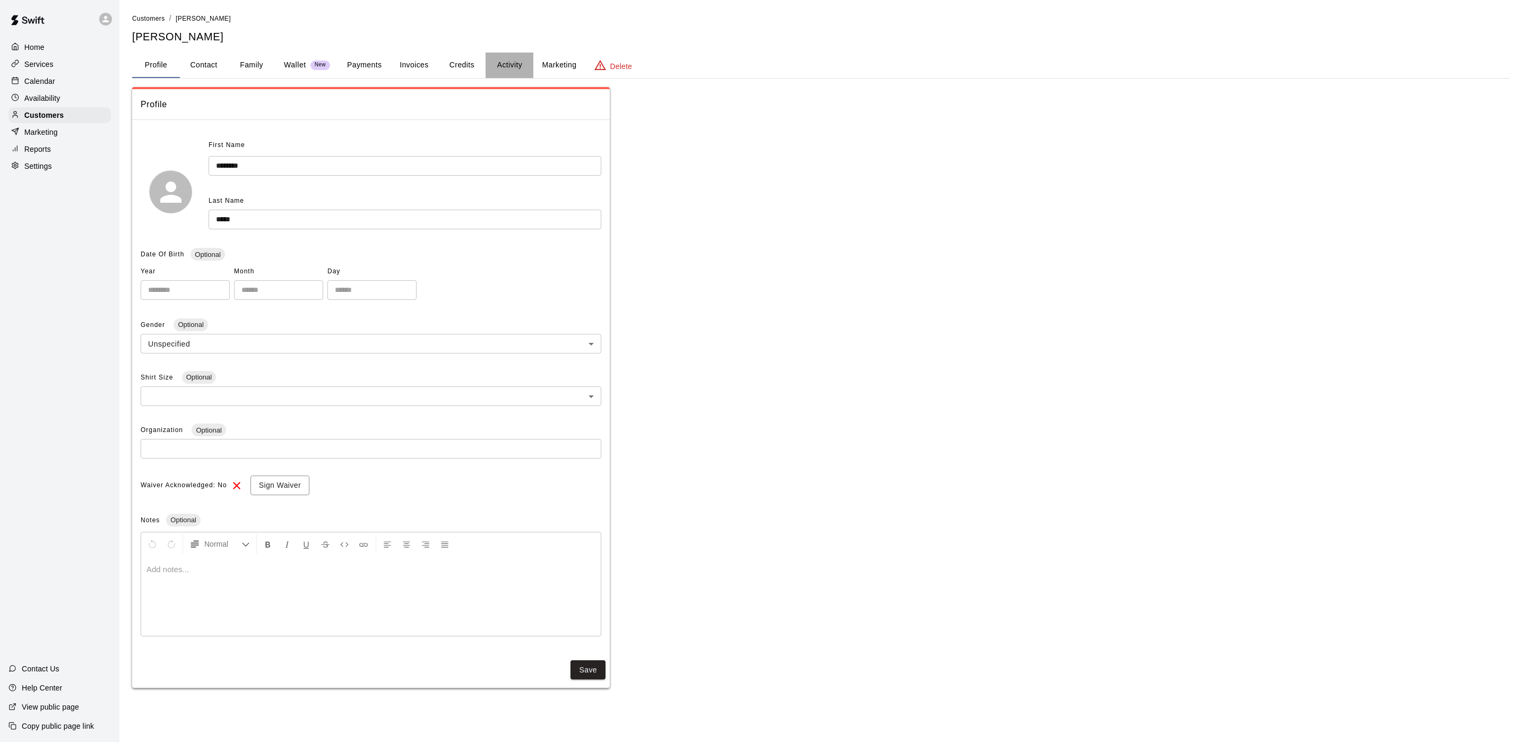
click at [530, 71] on button "Activity" at bounding box center [509, 65] width 48 height 25
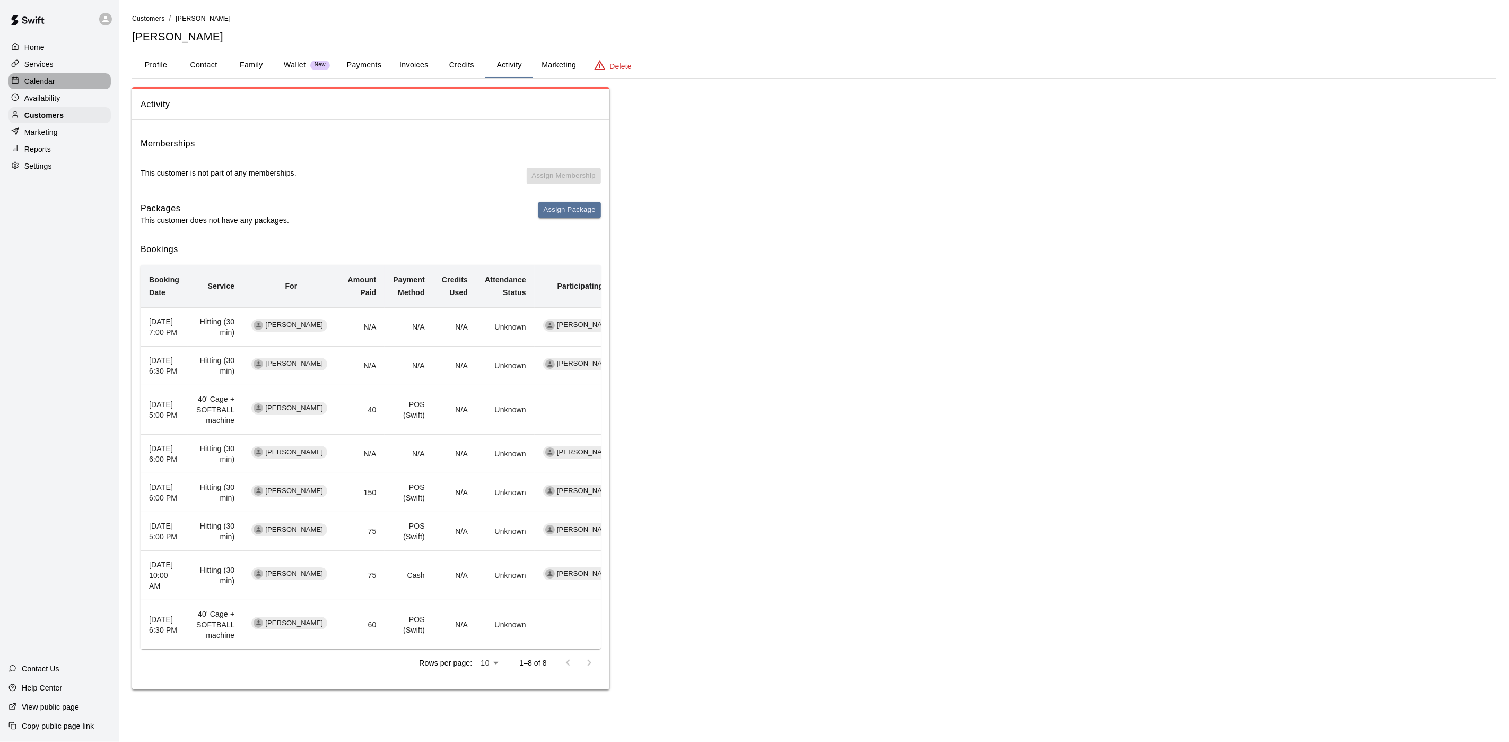
click at [83, 84] on div "Calendar" at bounding box center [59, 81] width 102 height 16
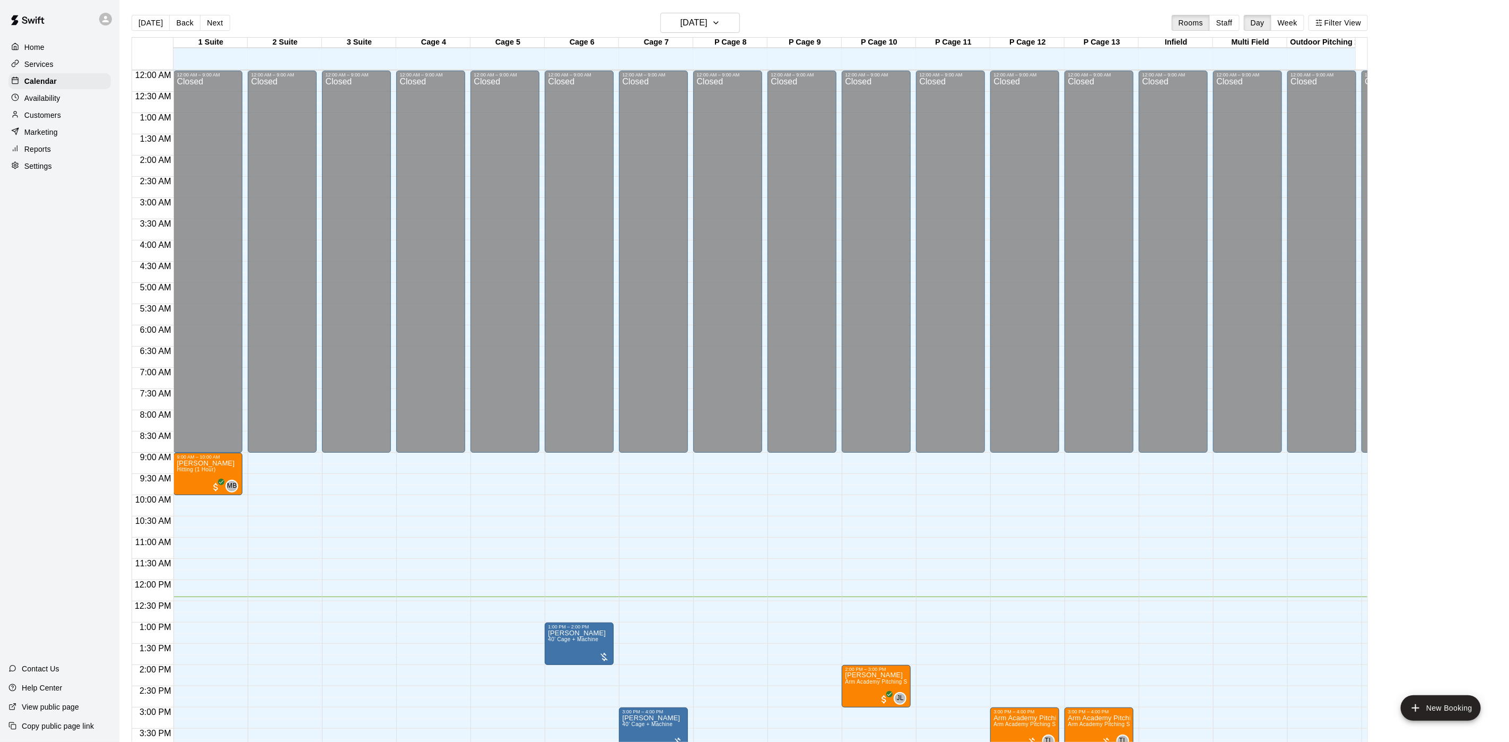
scroll to position [304, 0]
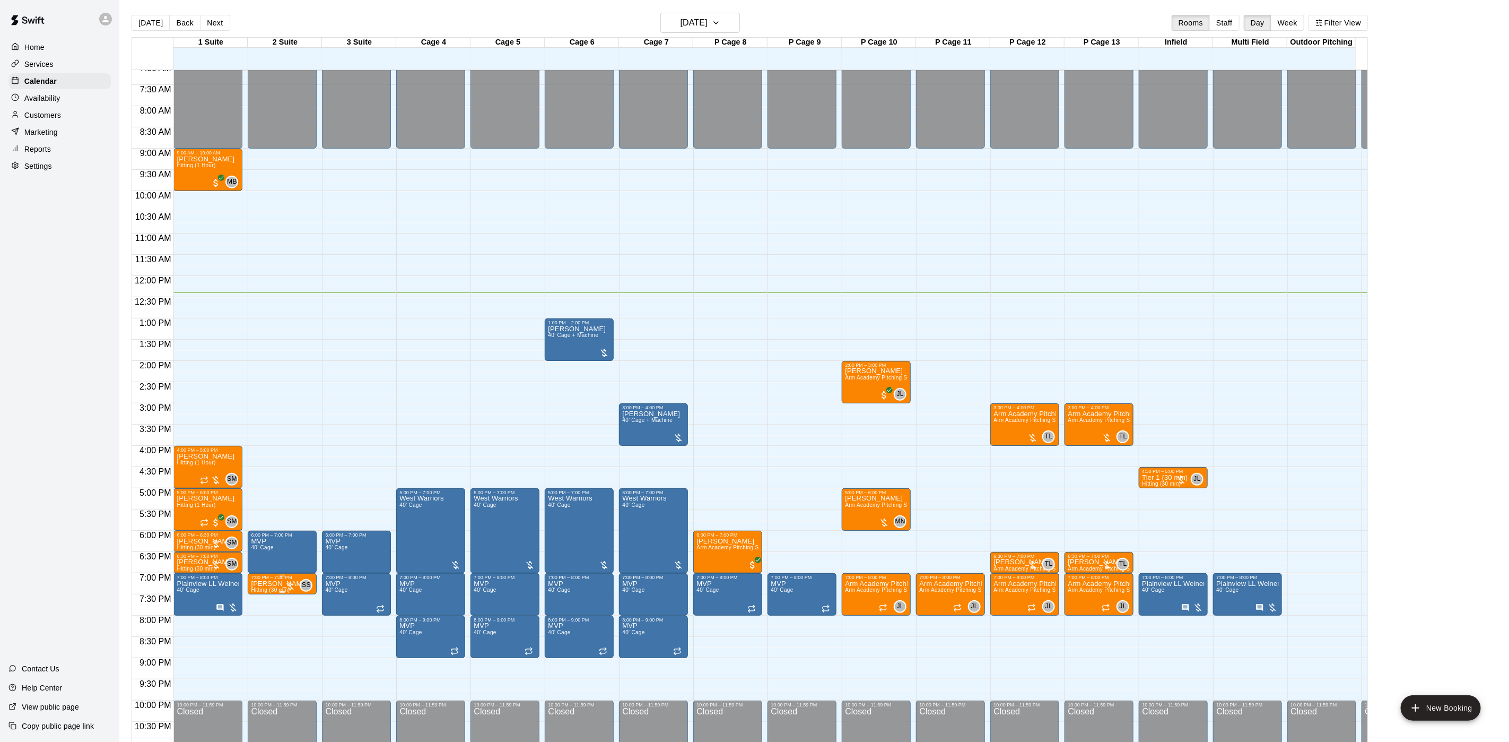
click at [264, 590] on span "Hitting (30 min)" at bounding box center [270, 590] width 39 height 6
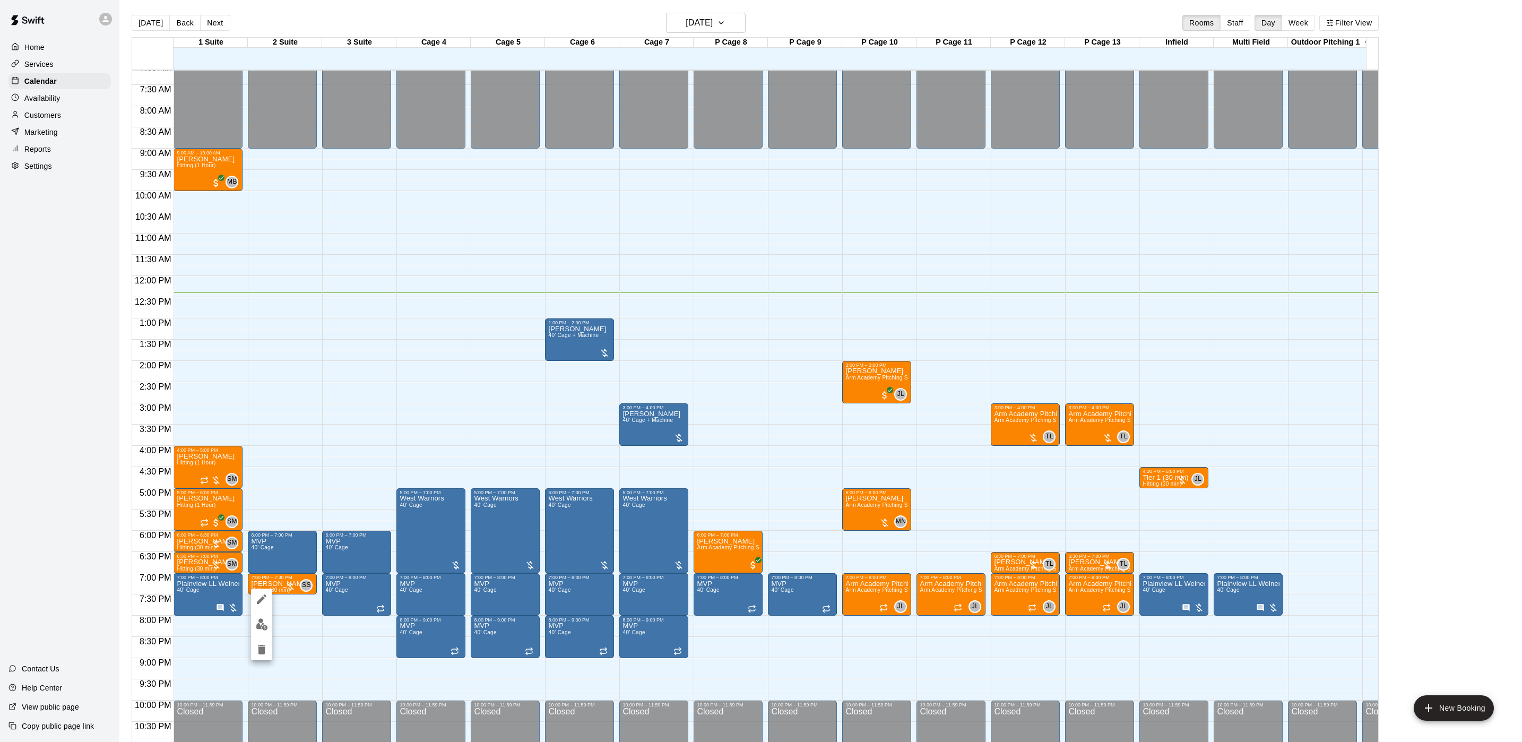
click at [396, 608] on div at bounding box center [761, 371] width 1522 height 742
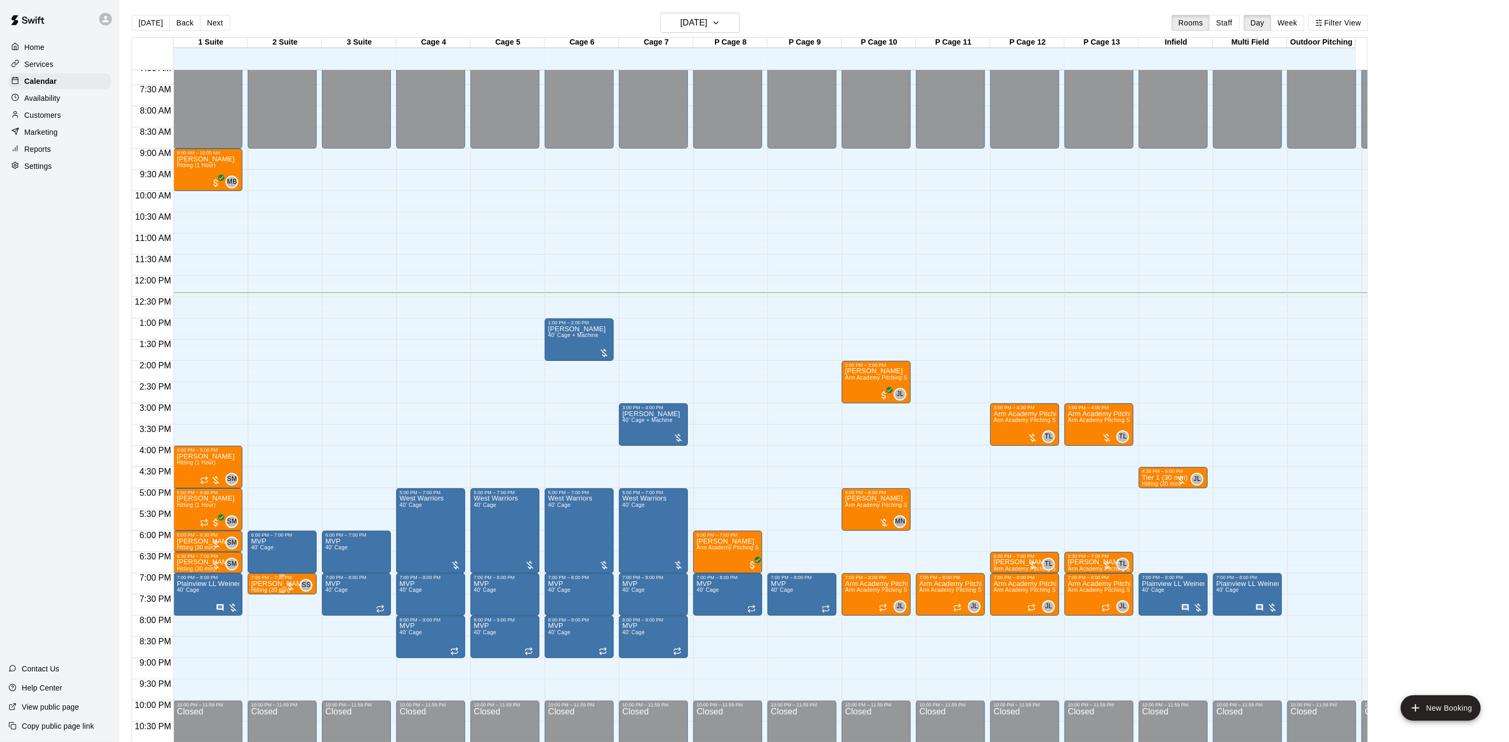
click at [285, 592] on div at bounding box center [282, 592] width 63 height 2
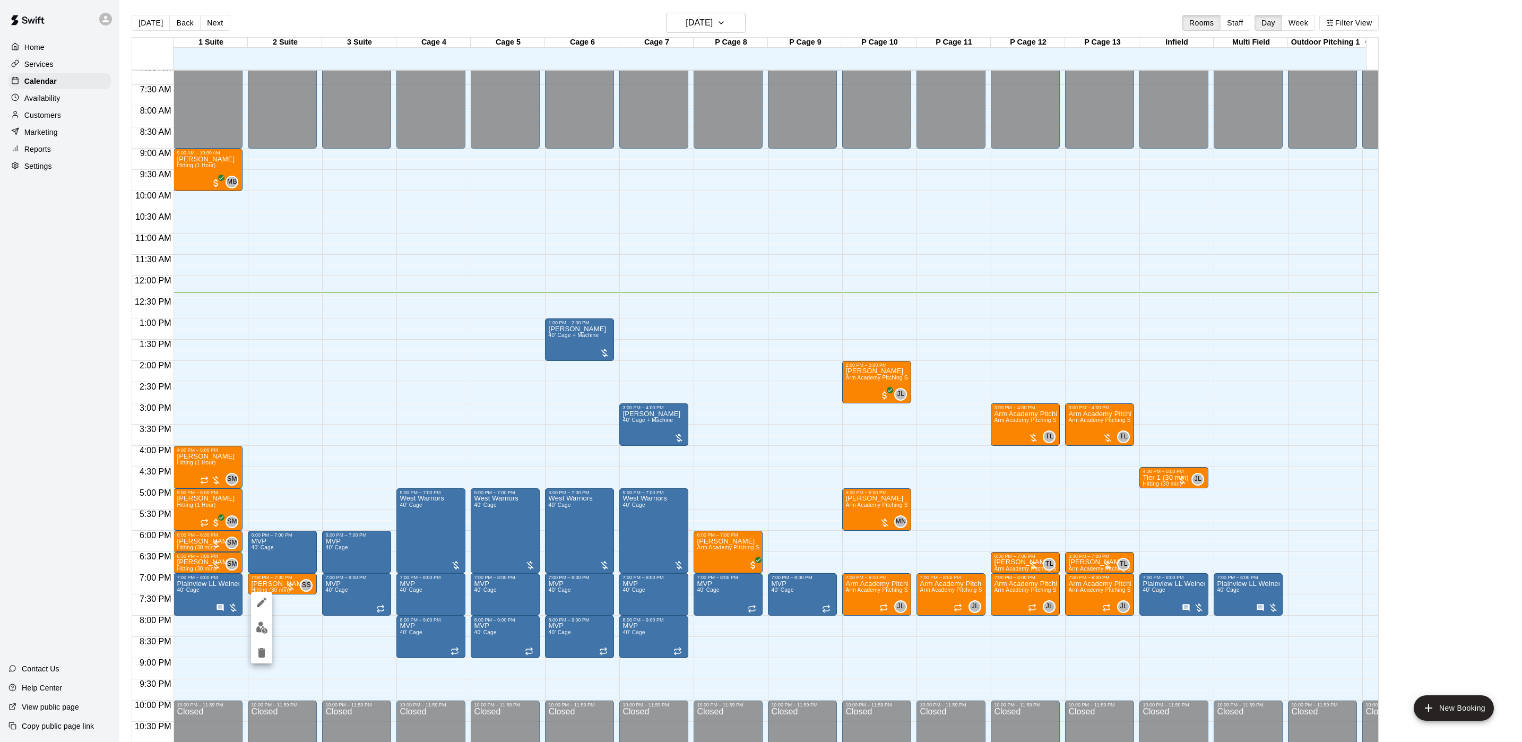
click at [265, 623] on img "edit" at bounding box center [262, 627] width 12 height 12
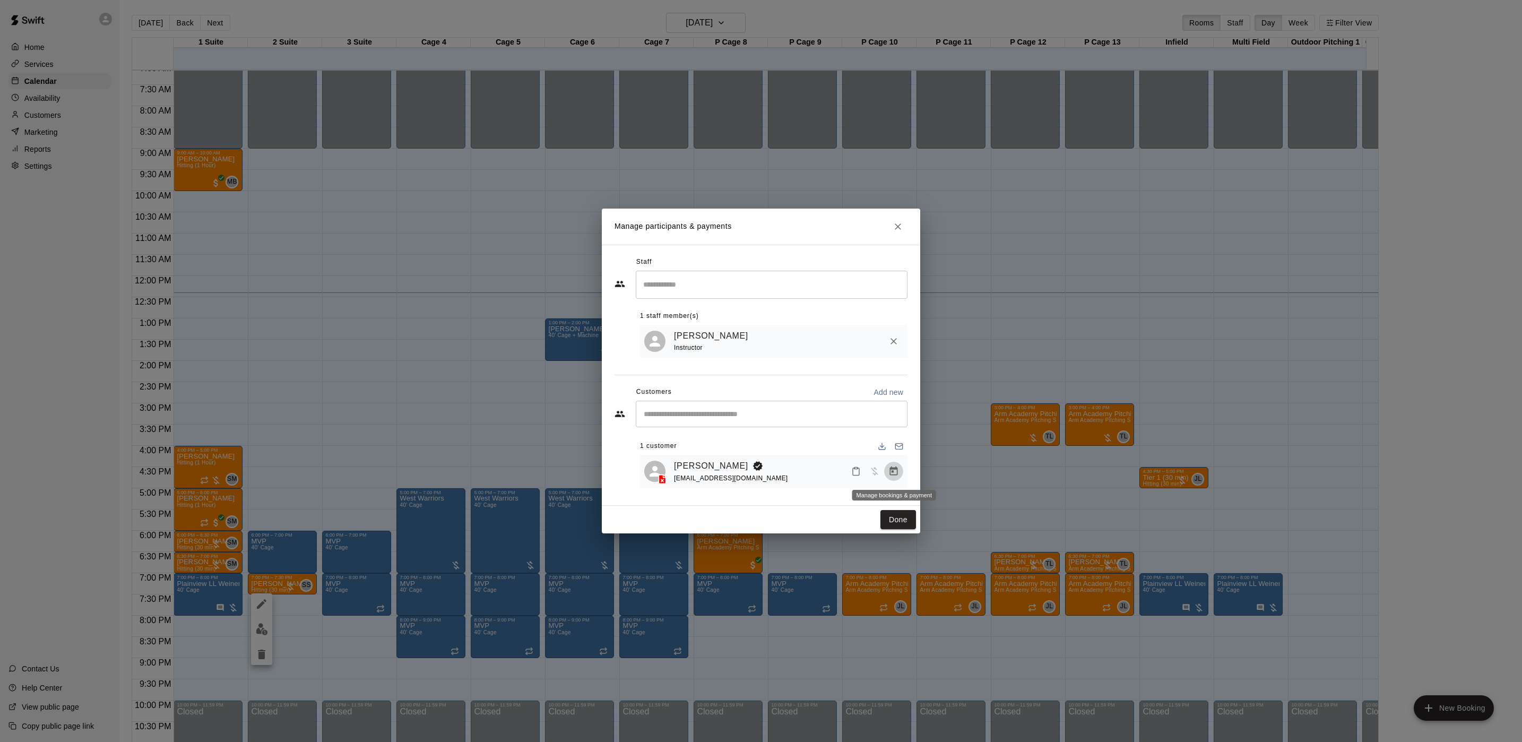
click at [894, 475] on icon "Manage bookings & payment" at bounding box center [893, 471] width 11 height 11
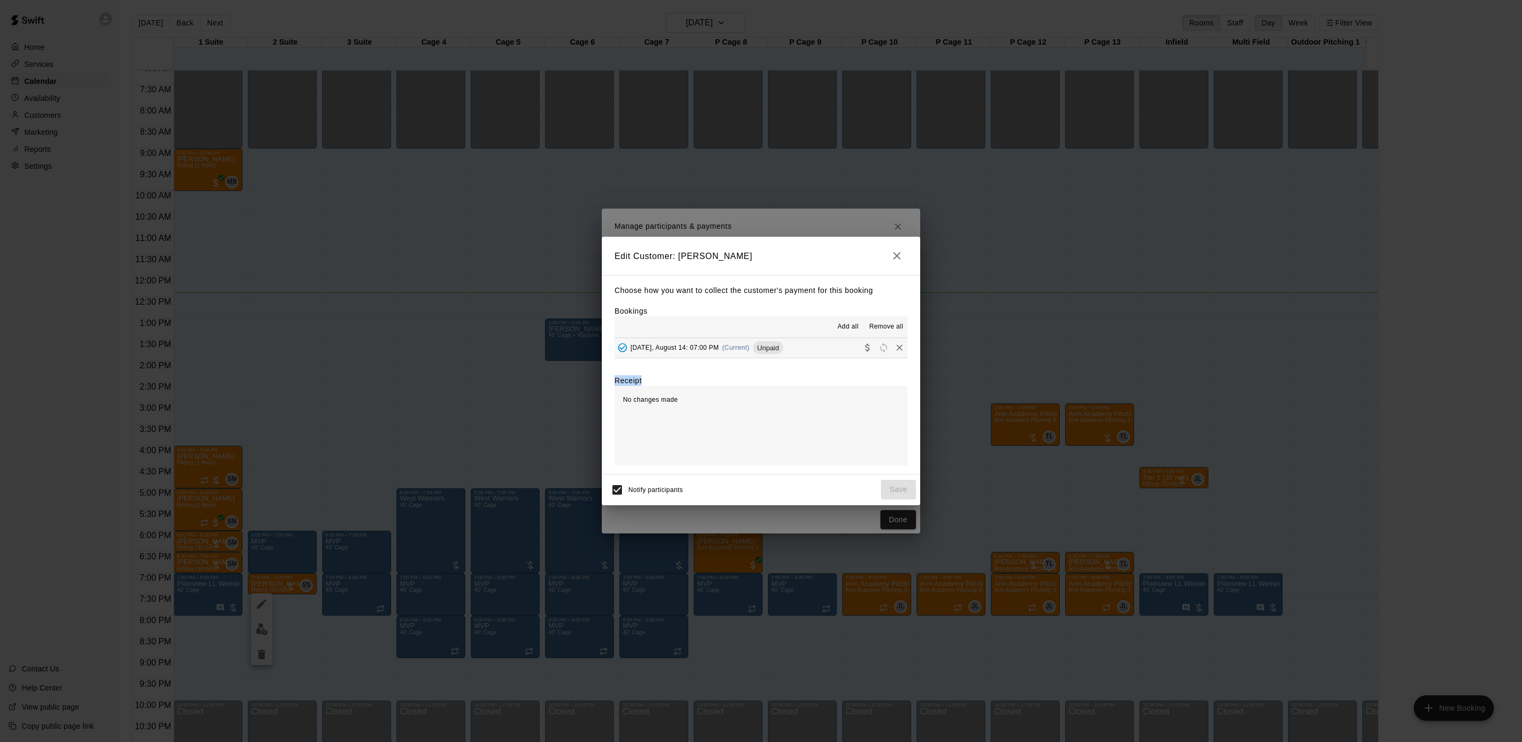
click at [778, 353] on div "Choose how you want to collect the customer's payment for this booking Bookings…" at bounding box center [761, 374] width 318 height 199
click at [778, 353] on div "Unpaid" at bounding box center [768, 347] width 30 height 13
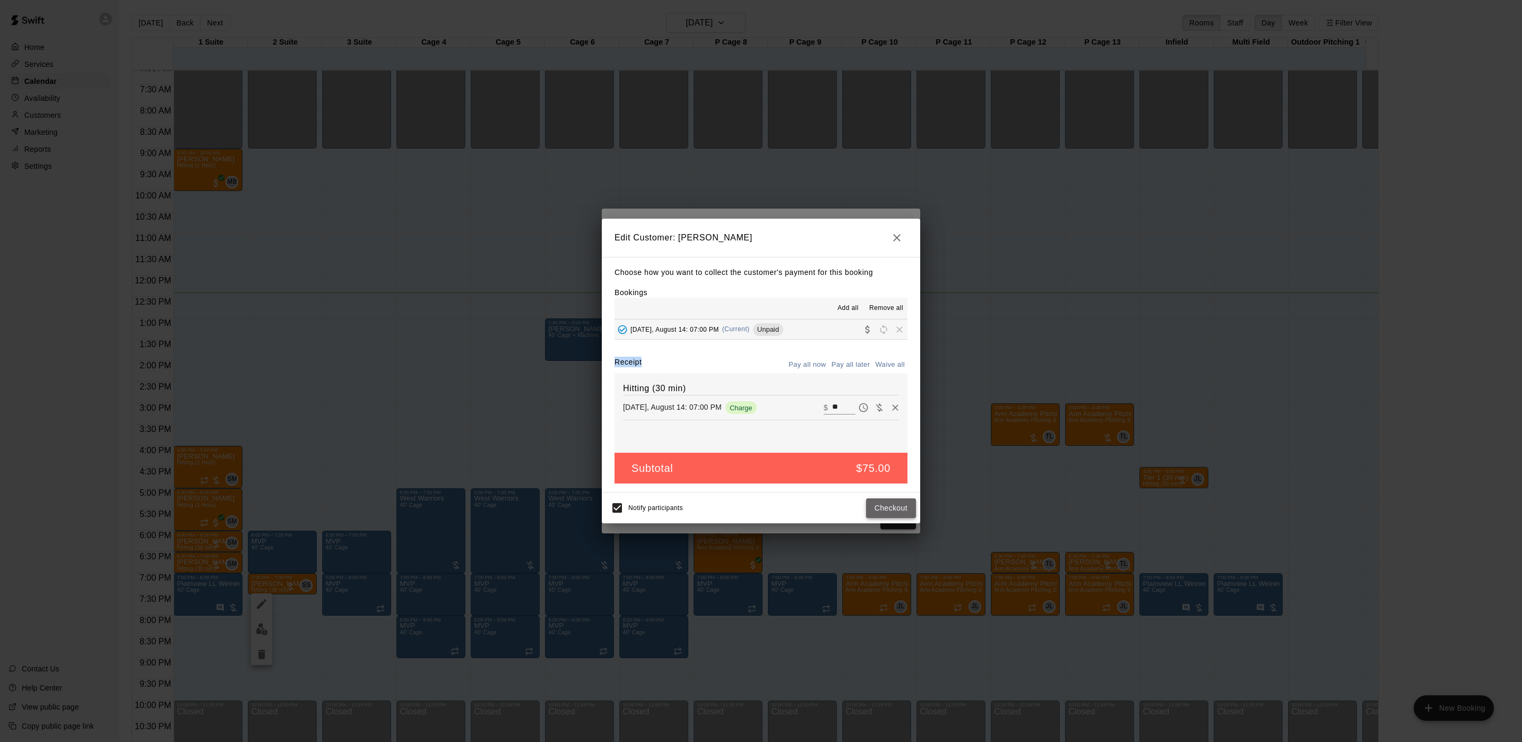
click at [875, 503] on button "Checkout" at bounding box center [891, 508] width 50 height 20
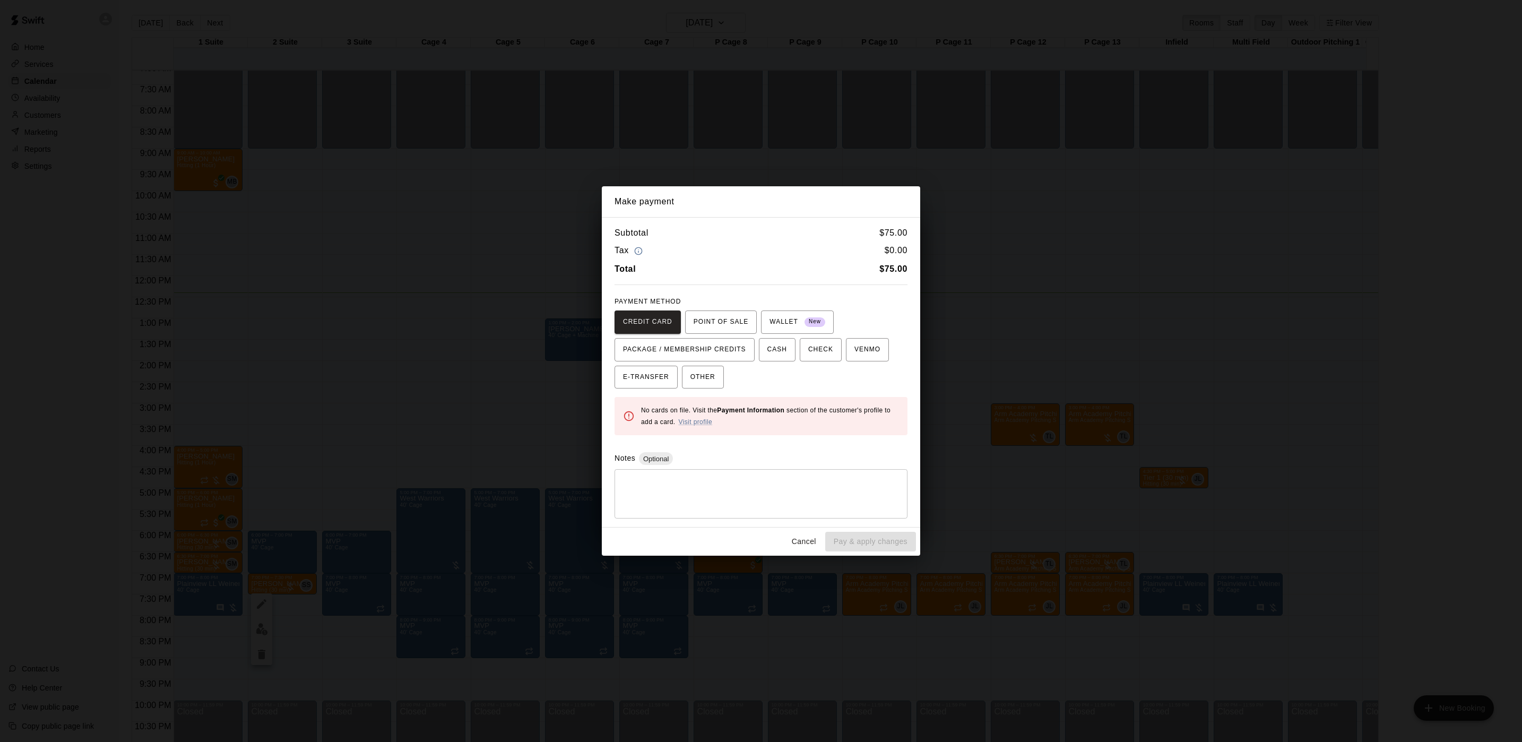
click at [1030, 377] on div "Make payment Subtotal $ 75.00 Tax $ 0.00 Total $ 75.00 PAYMENT METHOD CREDIT CA…" at bounding box center [761, 371] width 1522 height 742
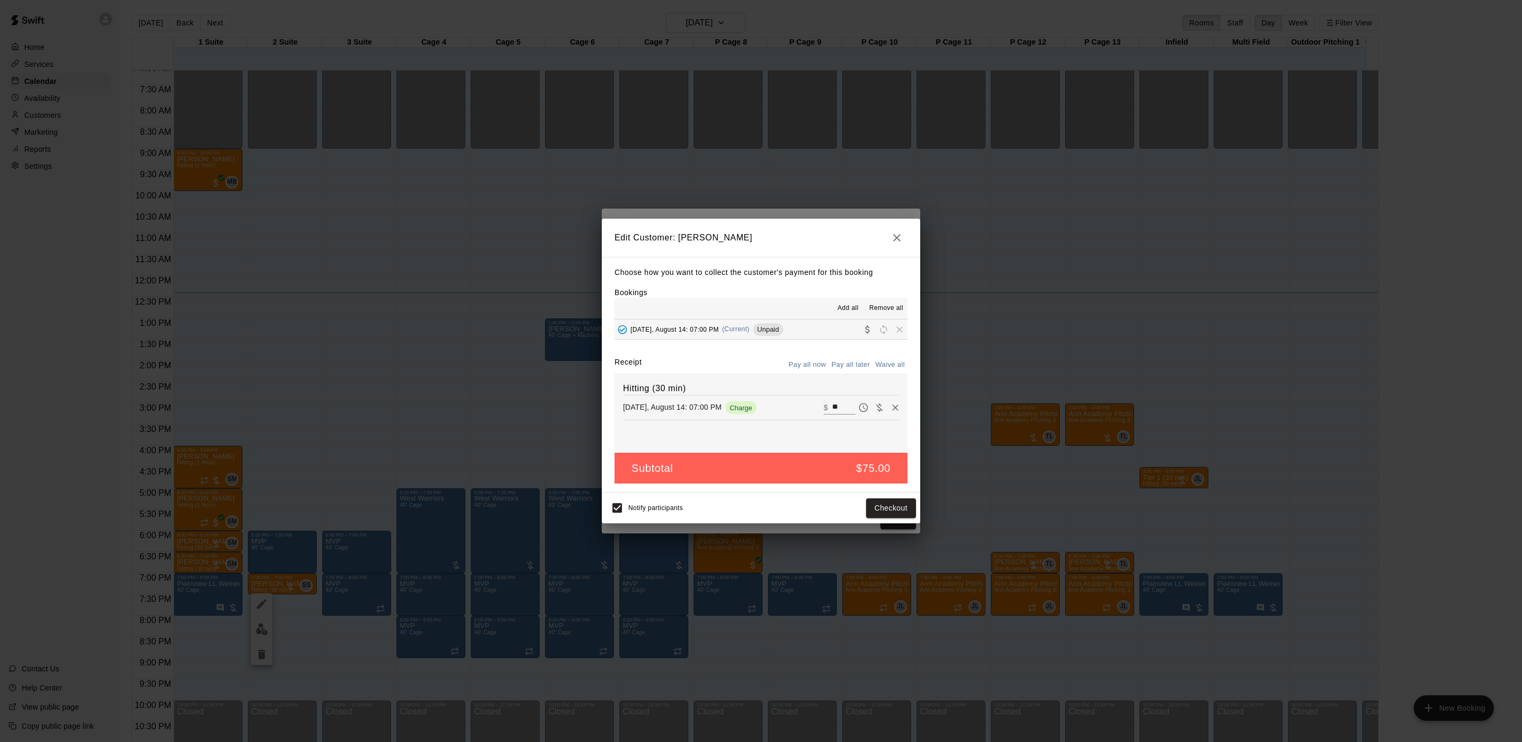
click at [1030, 377] on div "Edit Customer: [PERSON_NAME] Choose how you want to collect the customer's paym…" at bounding box center [761, 371] width 1522 height 742
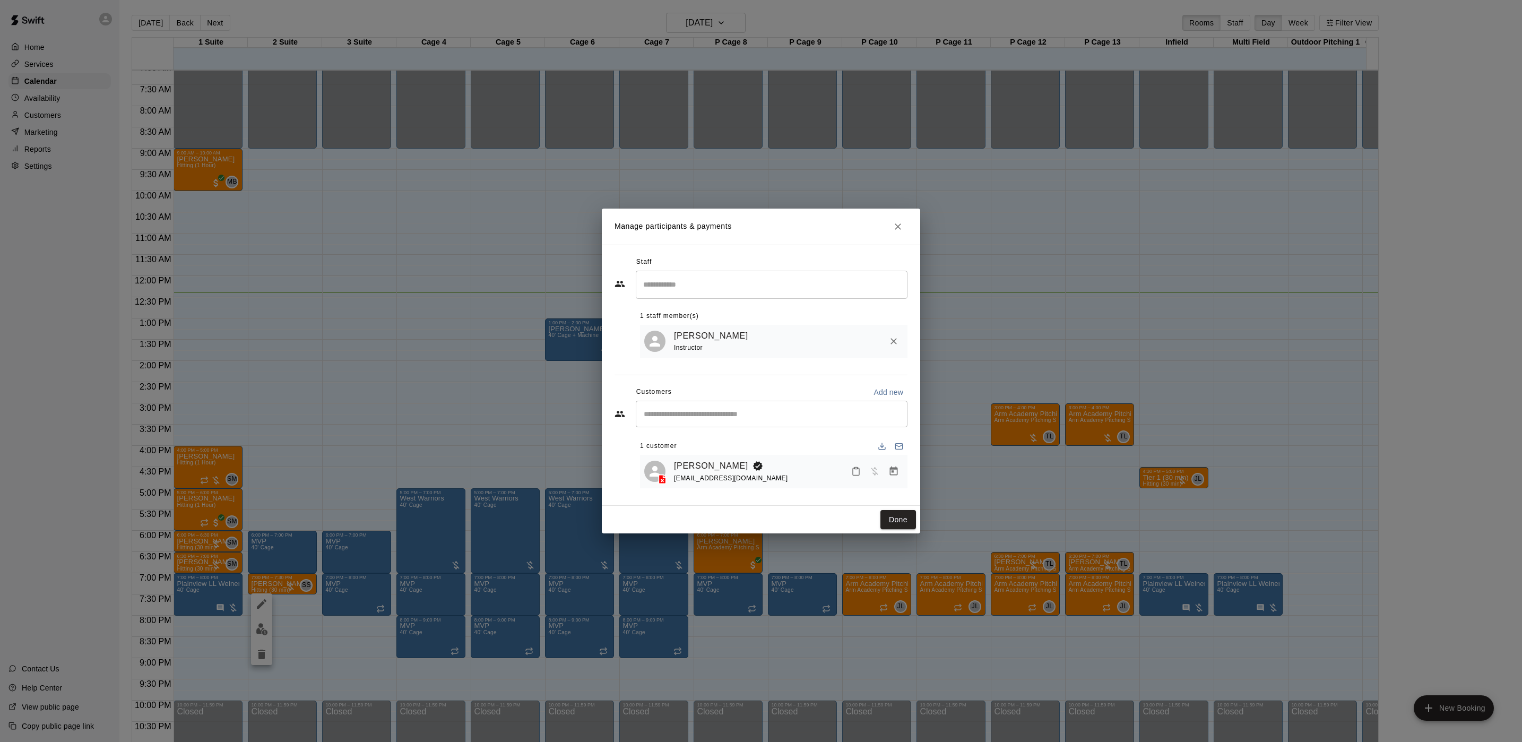
click at [715, 455] on div "[PERSON_NAME] [PERSON_NAME][EMAIL_ADDRESS][DOMAIN_NAME]" at bounding box center [773, 471] width 267 height 33
click at [713, 462] on link "[PERSON_NAME]" at bounding box center [711, 466] width 74 height 14
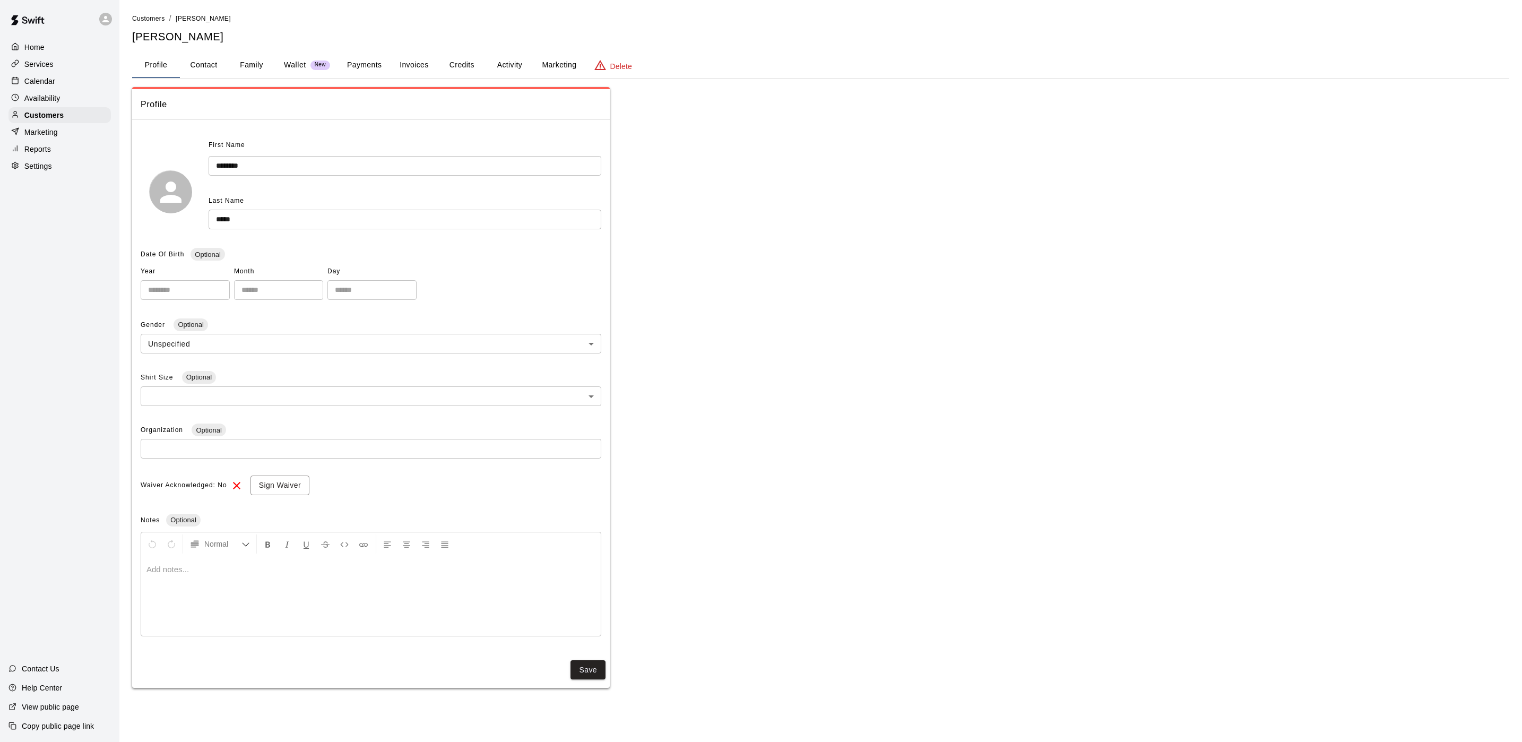
click at [513, 56] on button "Activity" at bounding box center [509, 65] width 48 height 25
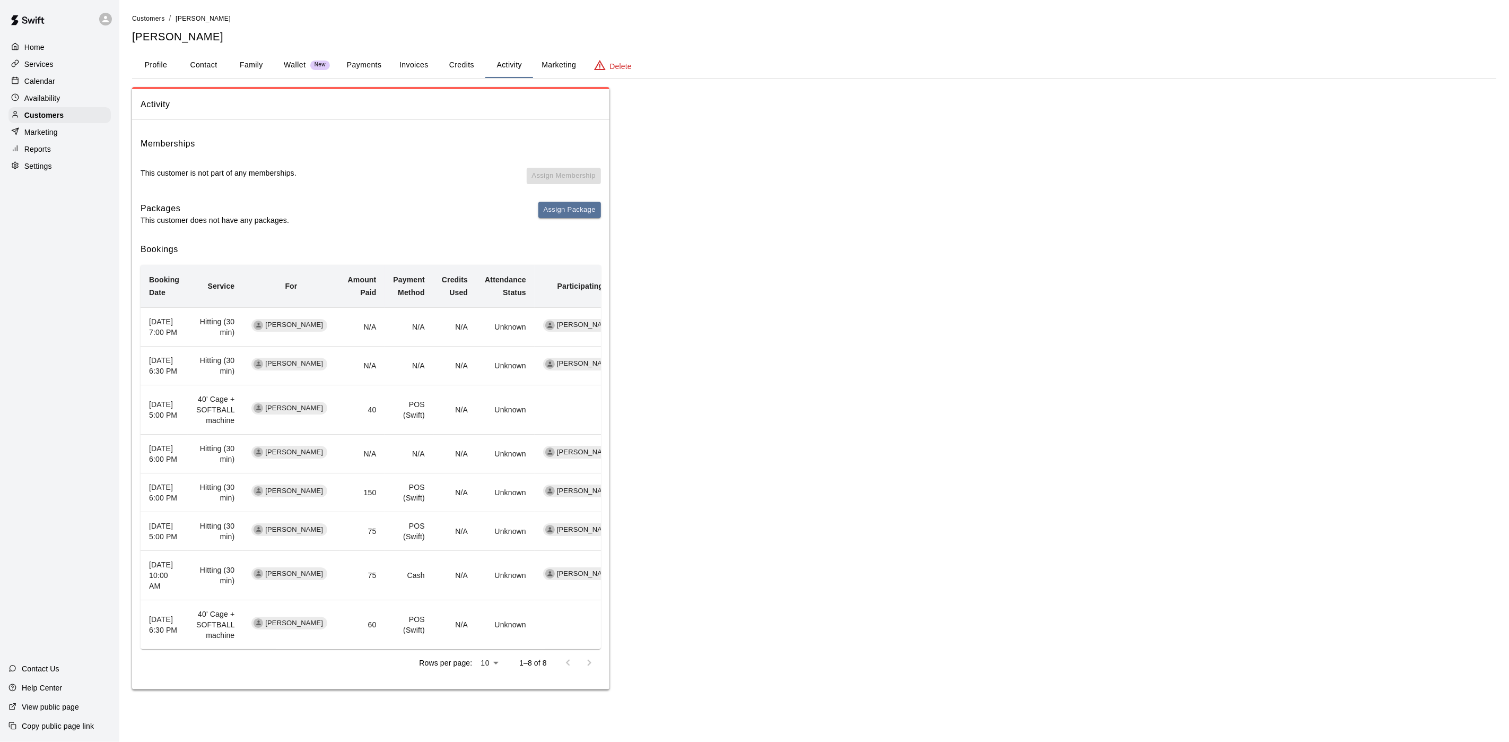
click at [62, 80] on div "Calendar" at bounding box center [59, 81] width 102 height 16
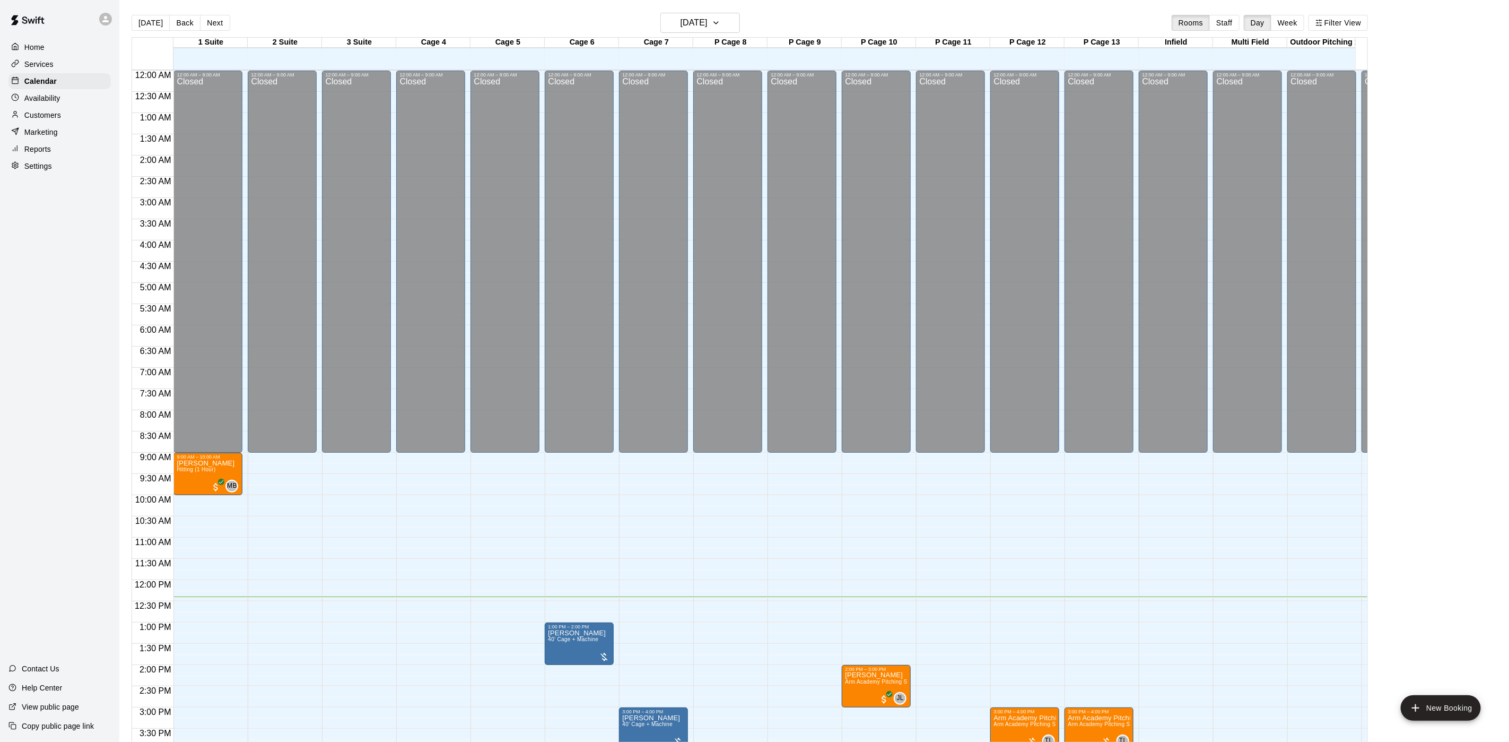
scroll to position [304, 0]
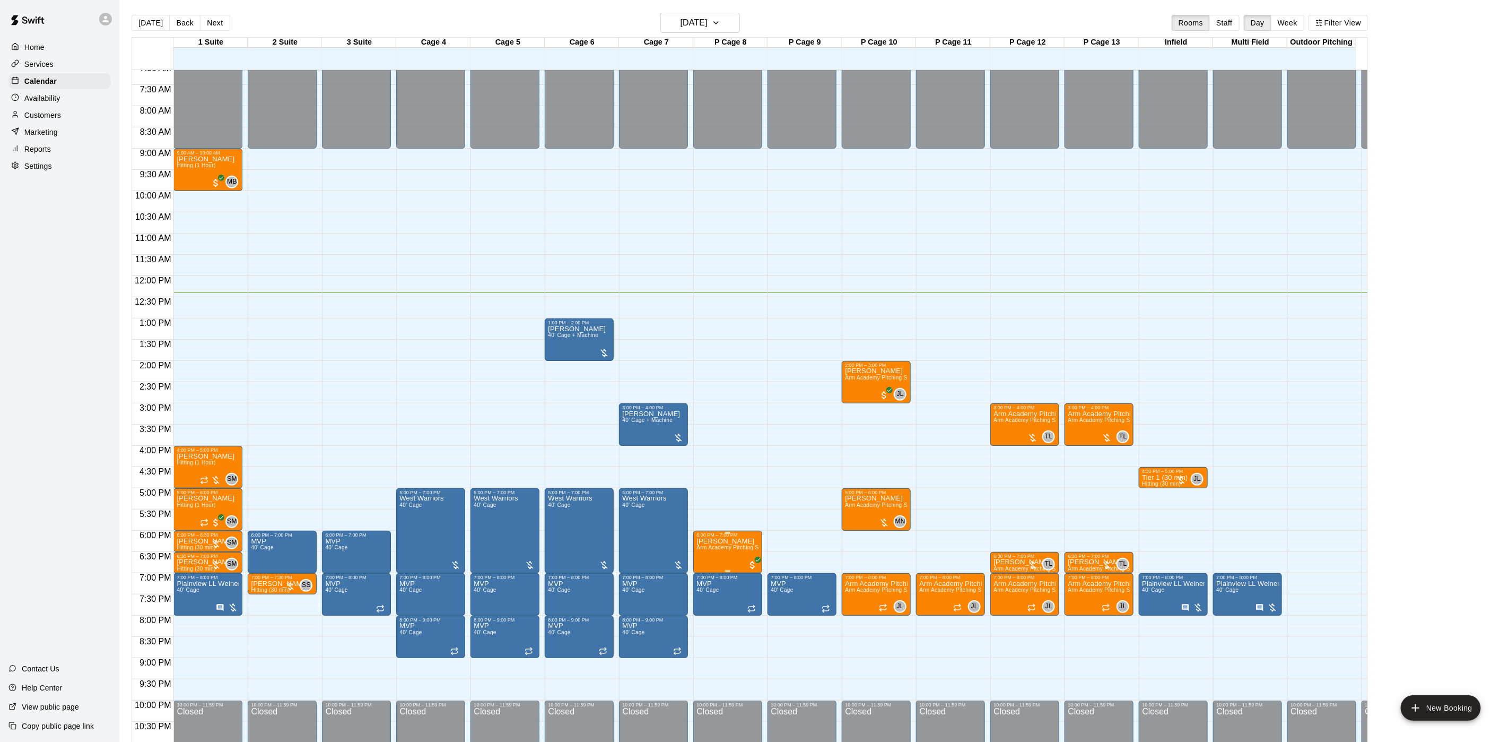
click at [710, 550] on span "Arm Academy Pitching Session 1 Hour - Pitching" at bounding box center [758, 547] width 123 height 6
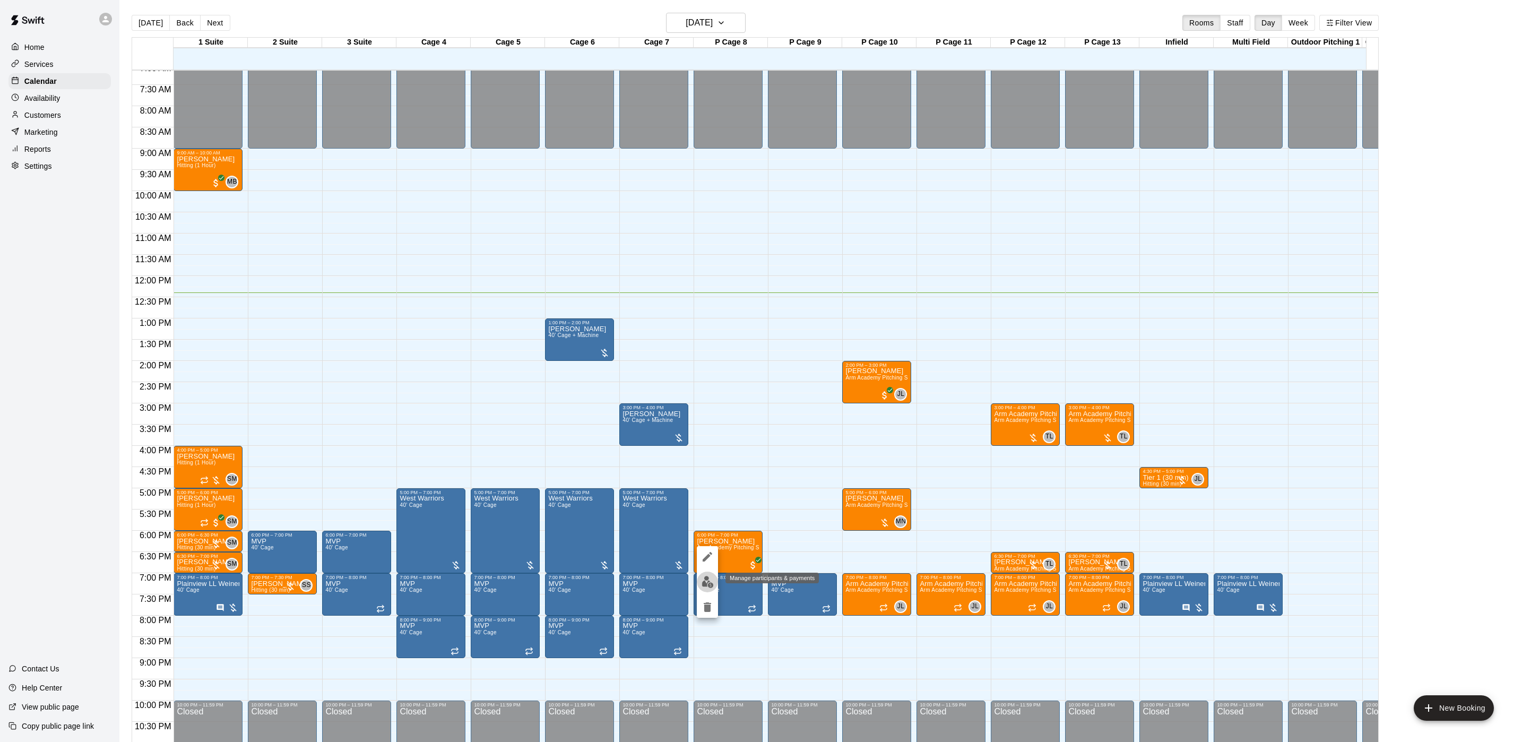
click at [709, 575] on button "edit" at bounding box center [707, 581] width 21 height 21
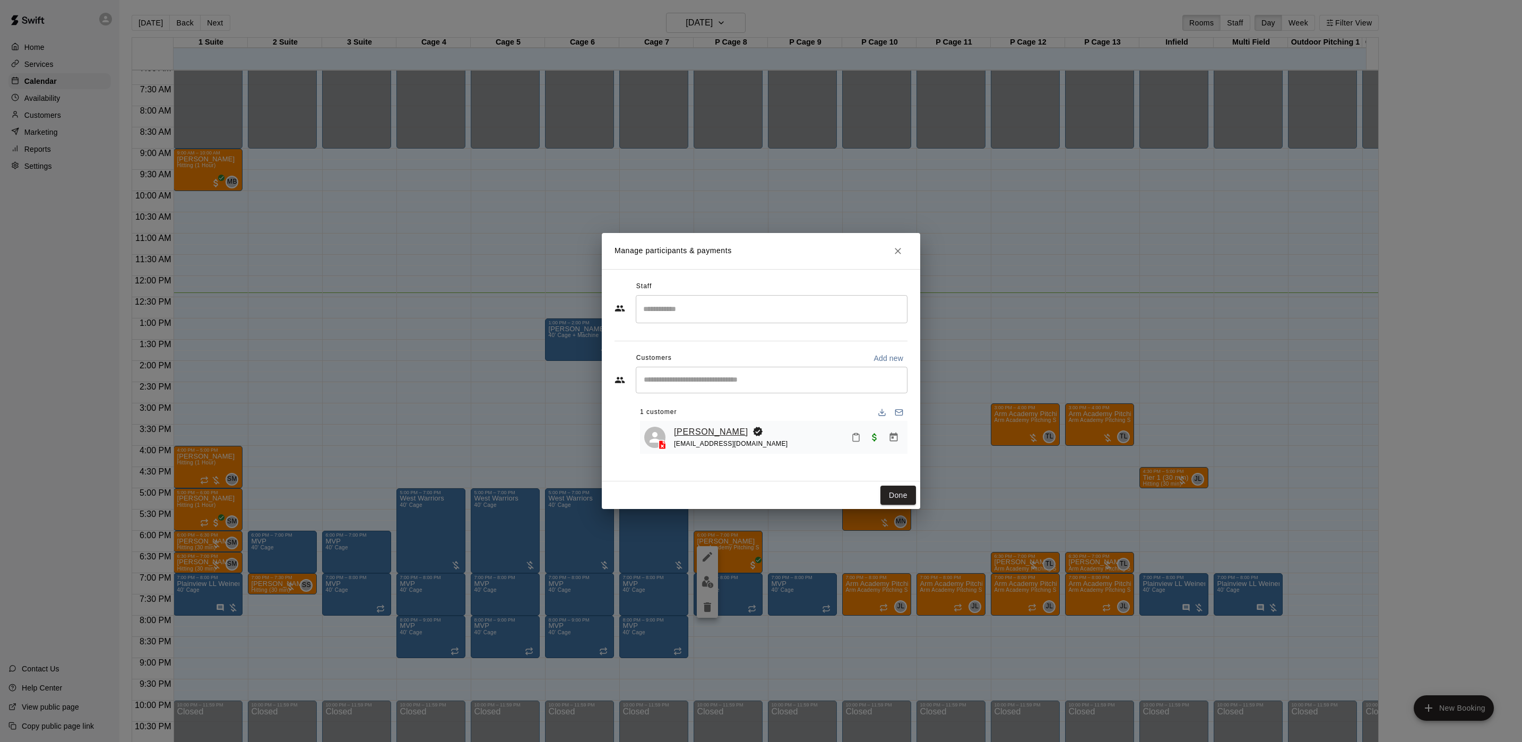
click at [703, 433] on link "[PERSON_NAME]" at bounding box center [711, 432] width 74 height 14
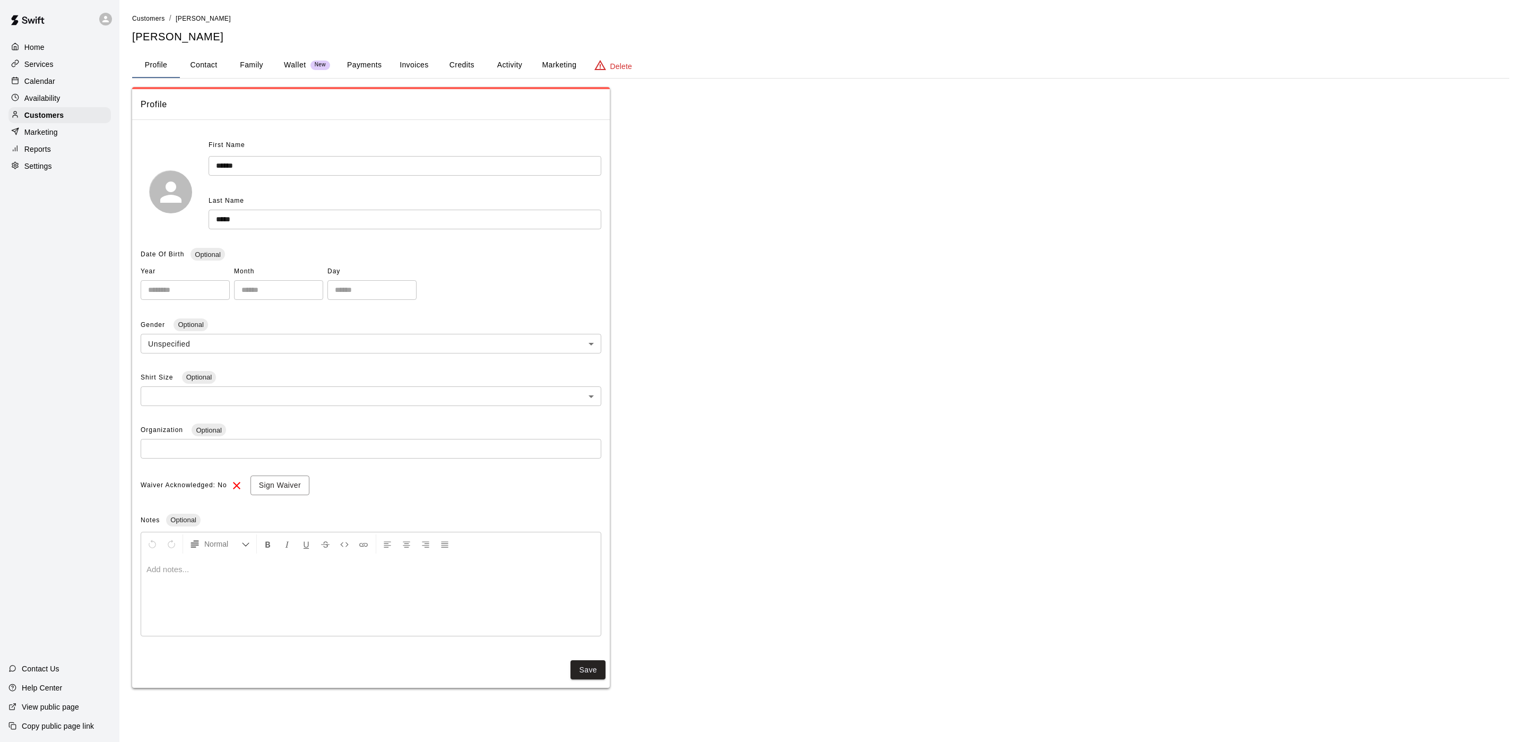
click at [510, 69] on button "Activity" at bounding box center [509, 65] width 48 height 25
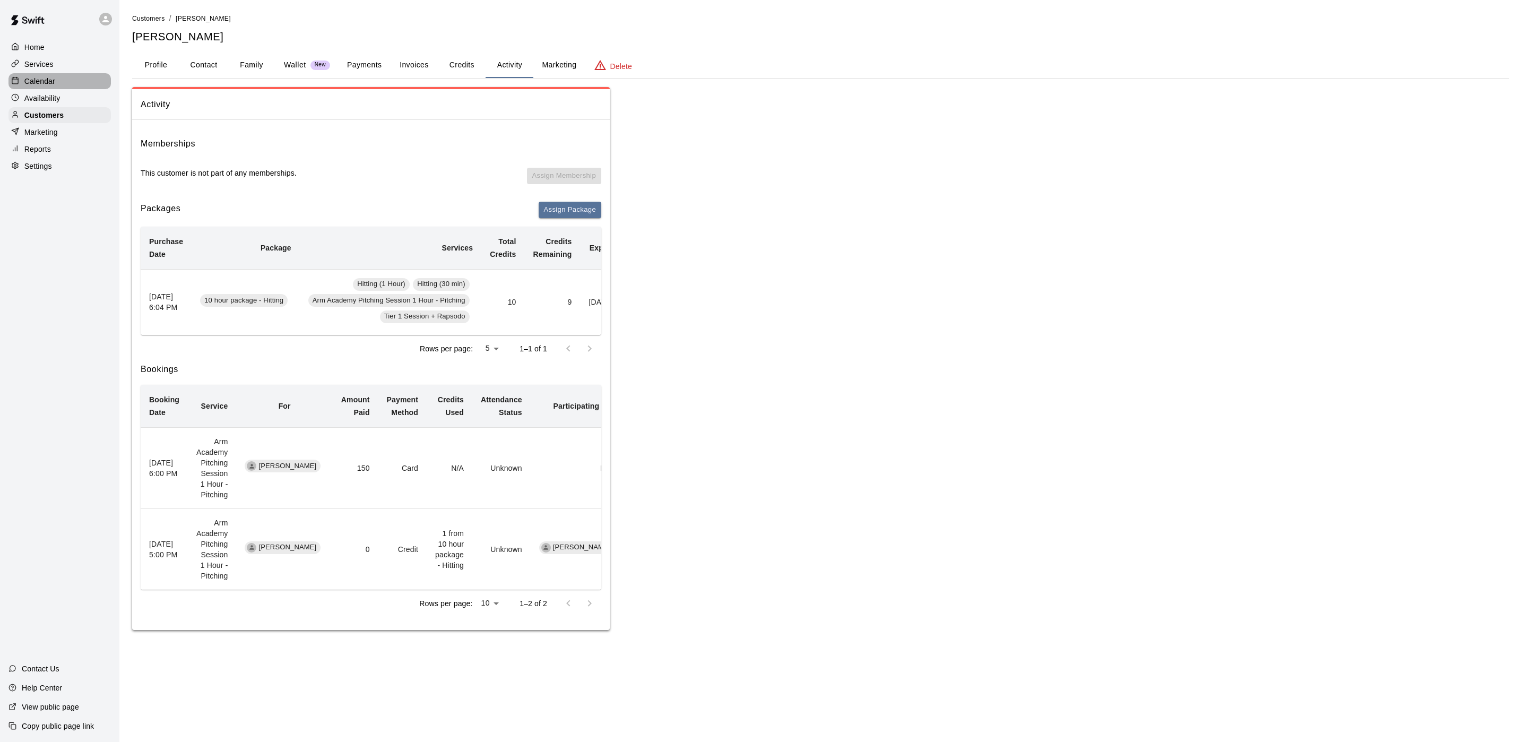
click at [88, 89] on div "Calendar" at bounding box center [59, 81] width 102 height 16
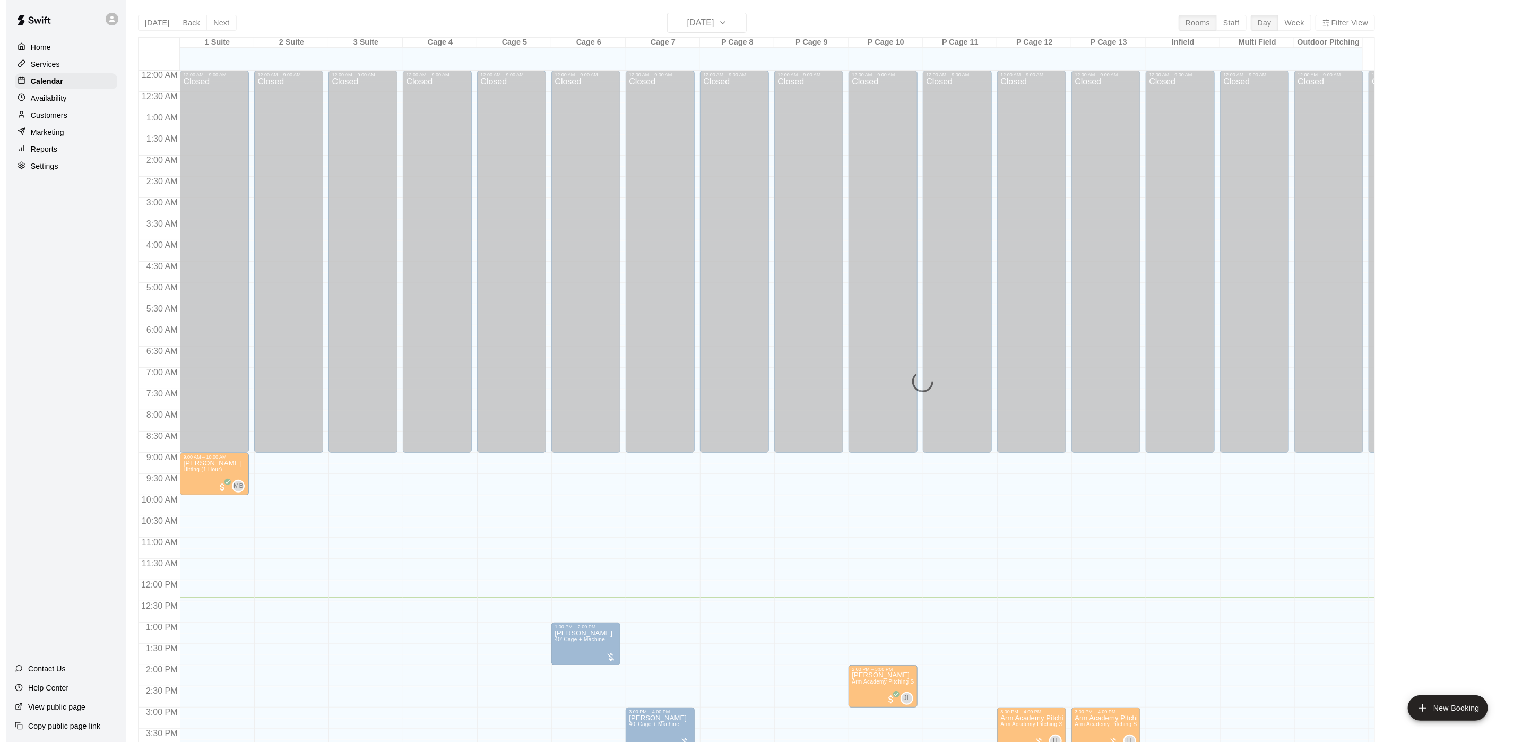
scroll to position [304, 0]
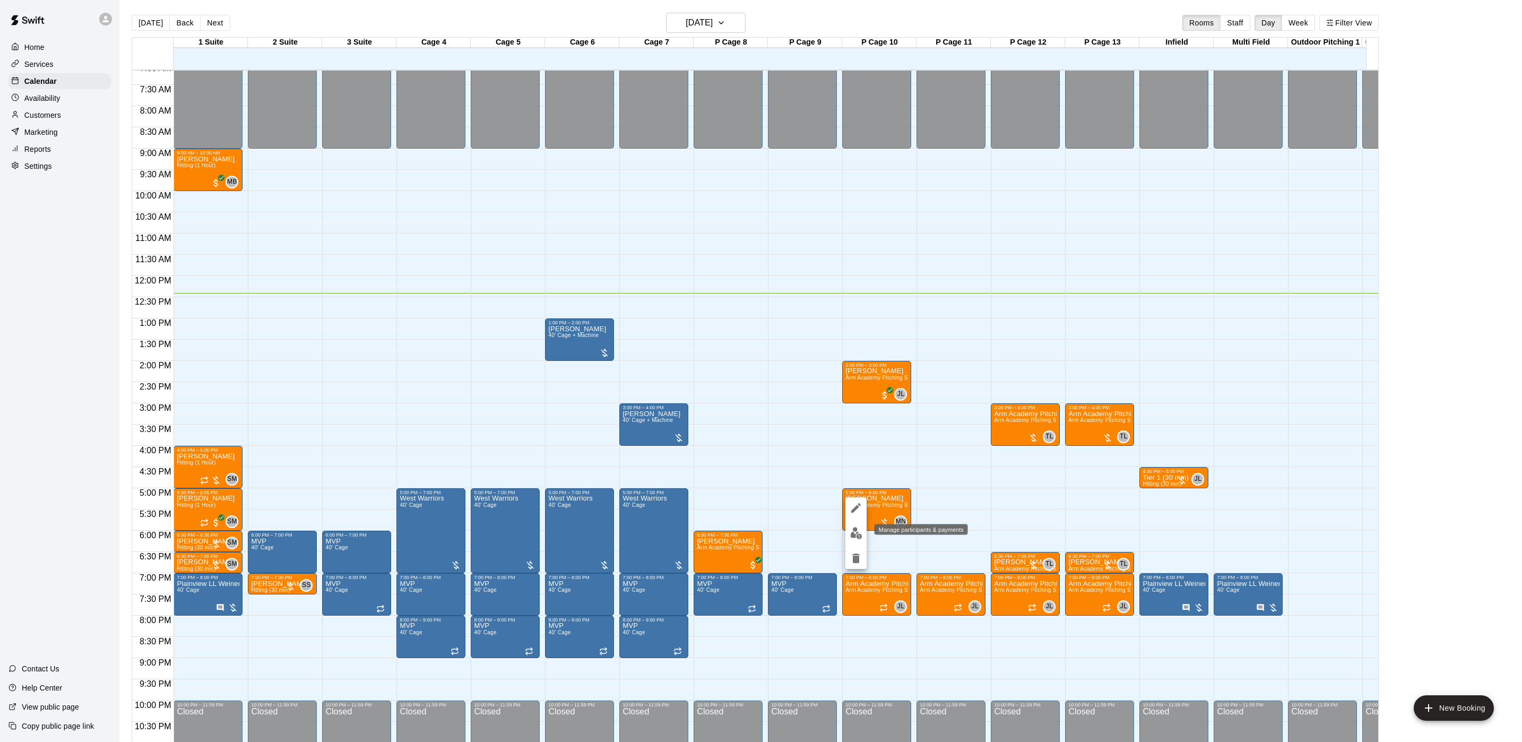
click at [860, 536] on img "edit" at bounding box center [856, 533] width 12 height 12
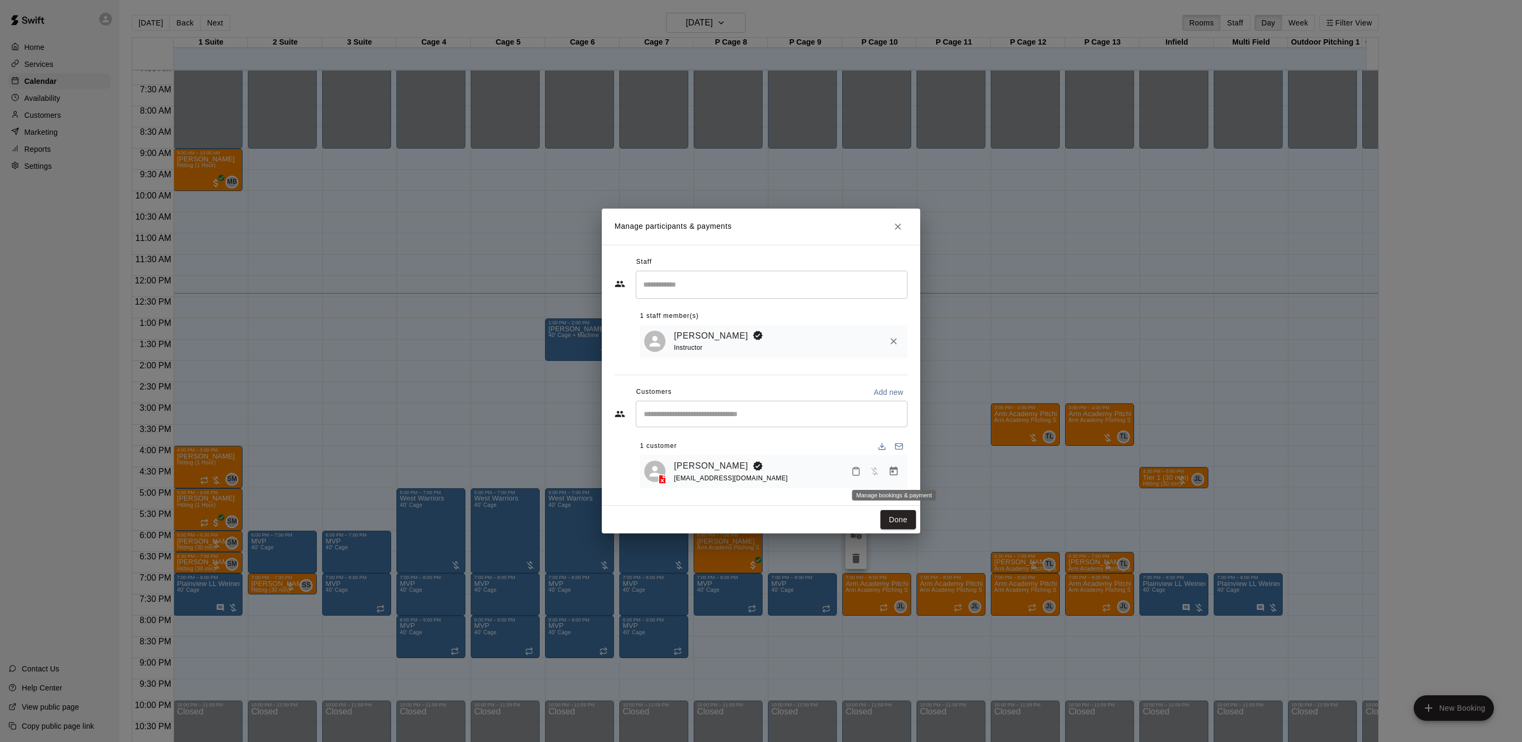
click at [893, 472] on icon "Manage bookings & payment" at bounding box center [893, 471] width 11 height 11
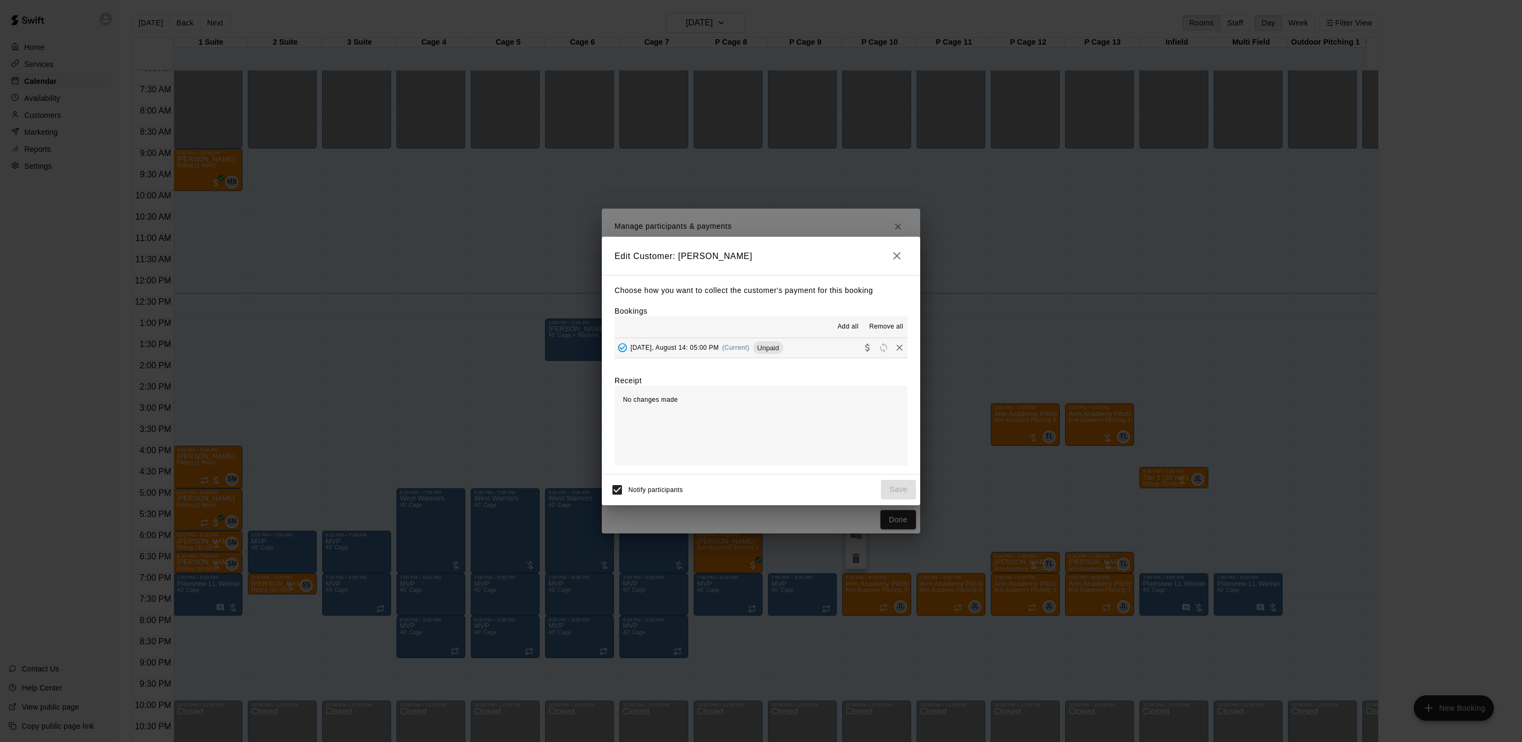
click at [728, 347] on span "(Current)" at bounding box center [736, 347] width 28 height 7
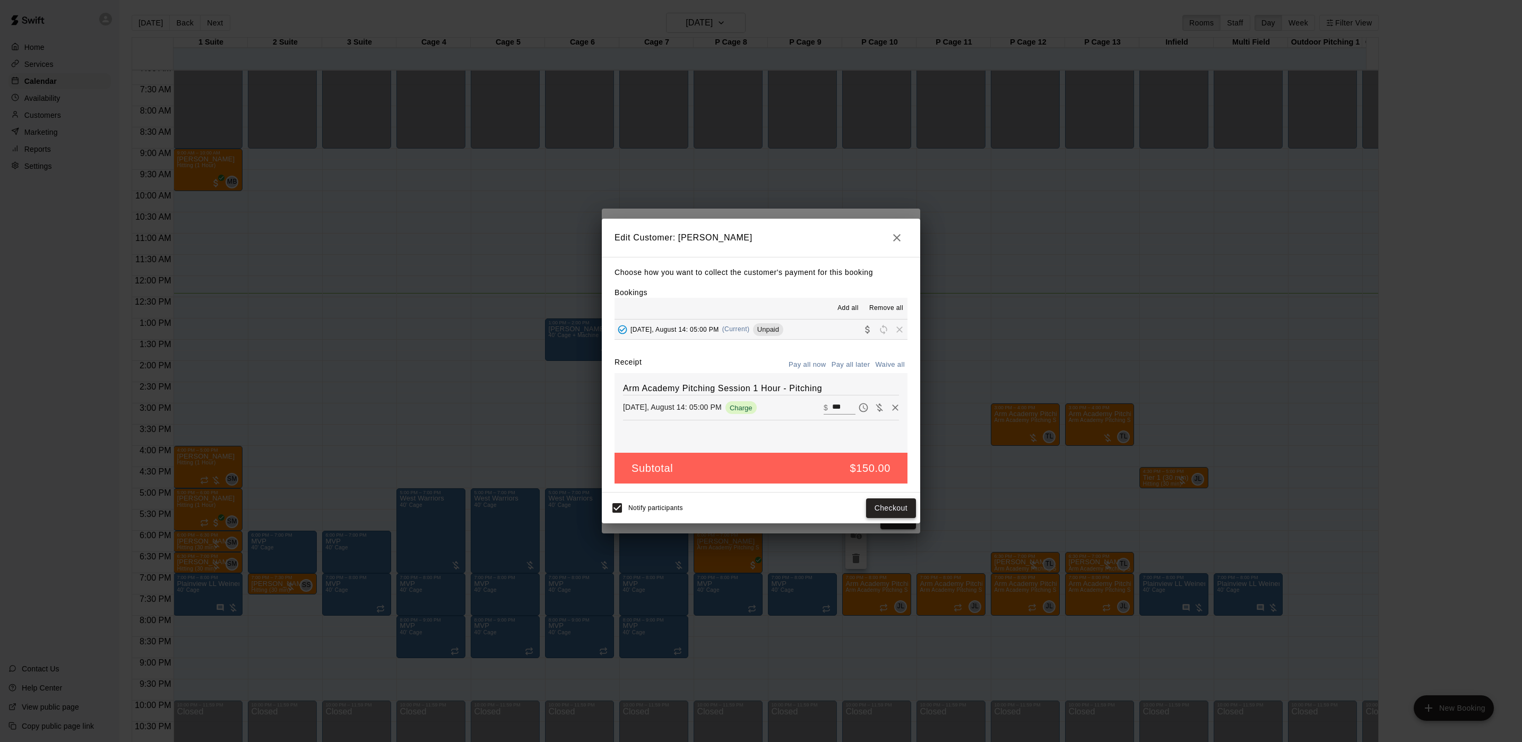
click at [887, 500] on button "Checkout" at bounding box center [891, 508] width 50 height 20
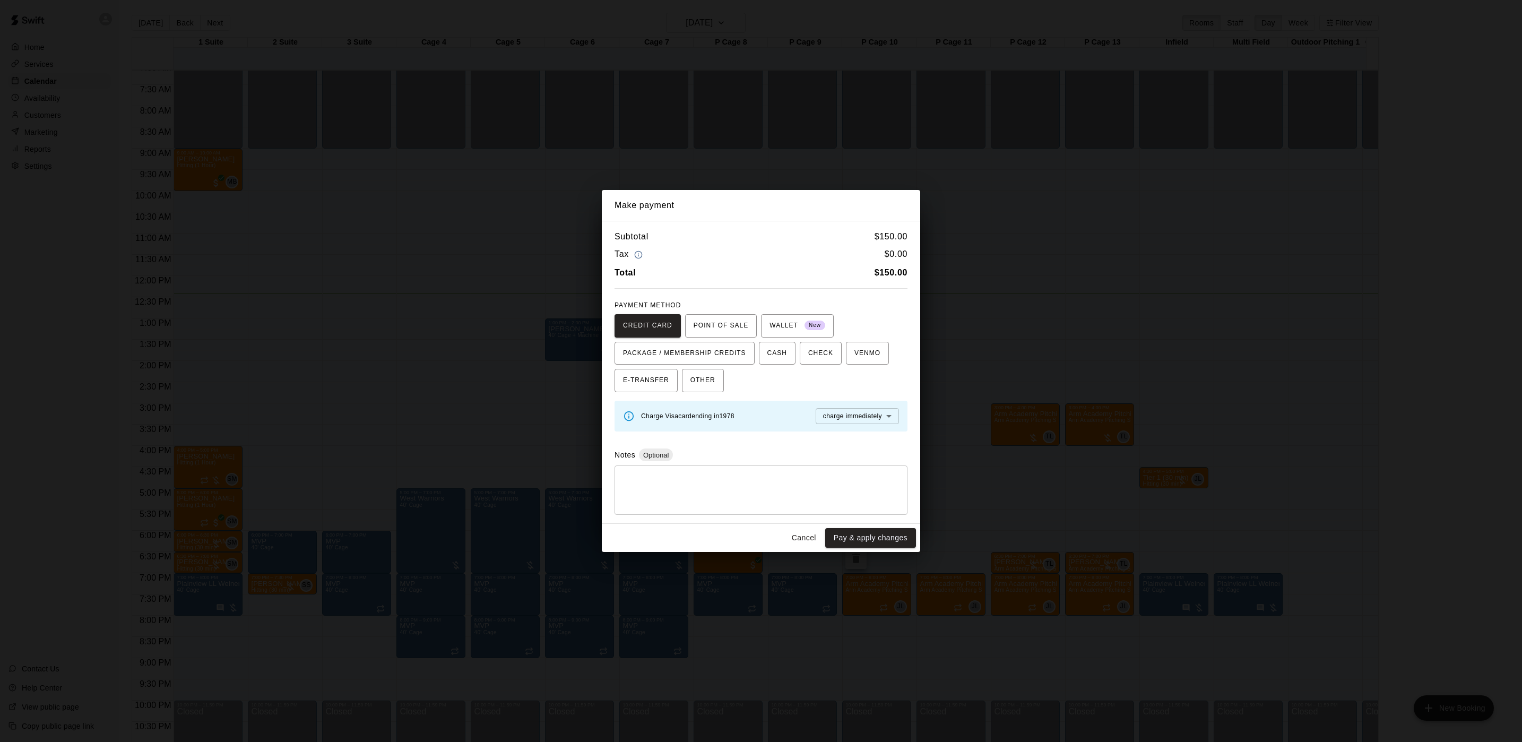
click at [1111, 357] on div "Make payment Subtotal $ 150.00 Tax $ 0.00 Total $ 150.00 PAYMENT METHOD CREDIT …" at bounding box center [761, 371] width 1522 height 742
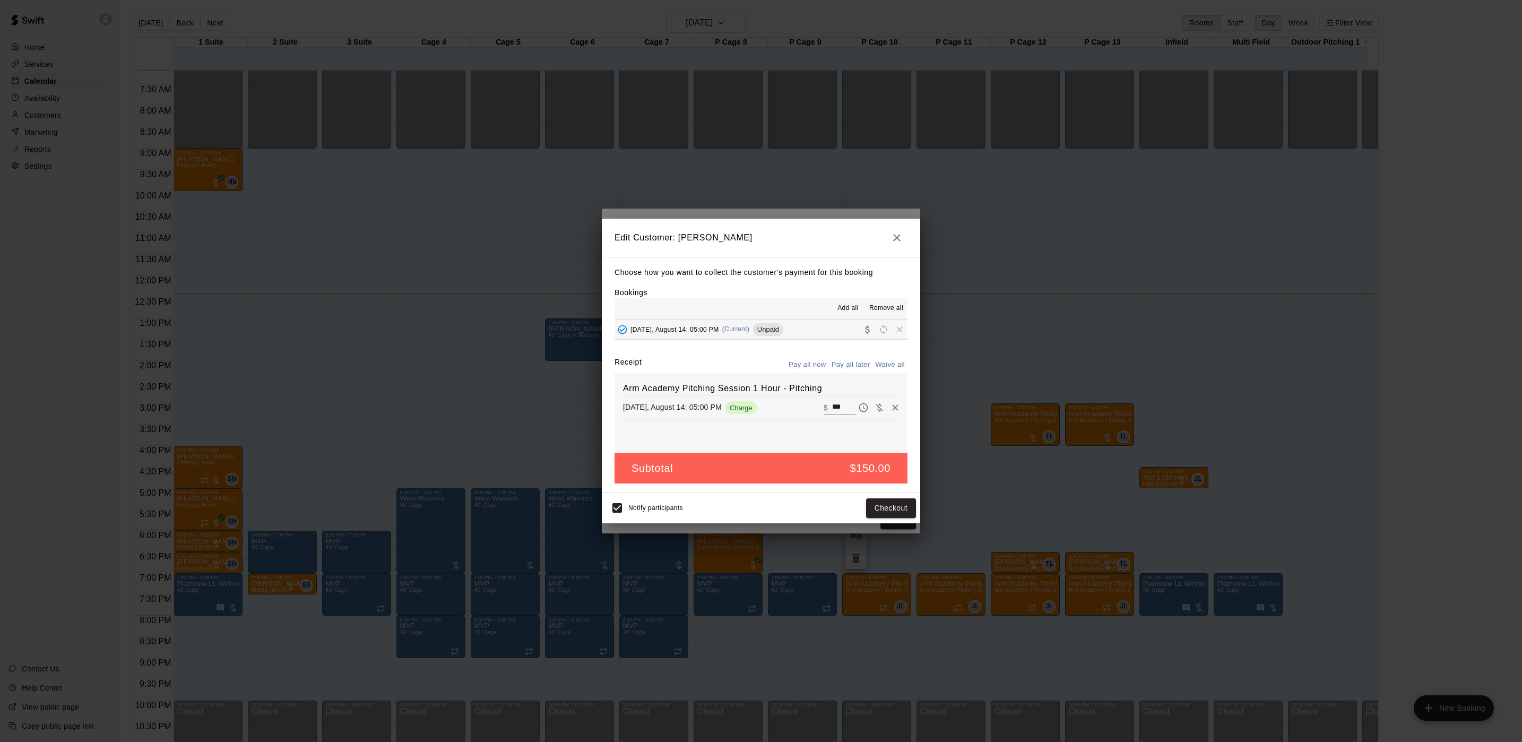
click at [1098, 363] on div "Edit Customer: [PERSON_NAME] Choose how you want to collect the customer's paym…" at bounding box center [761, 371] width 1522 height 742
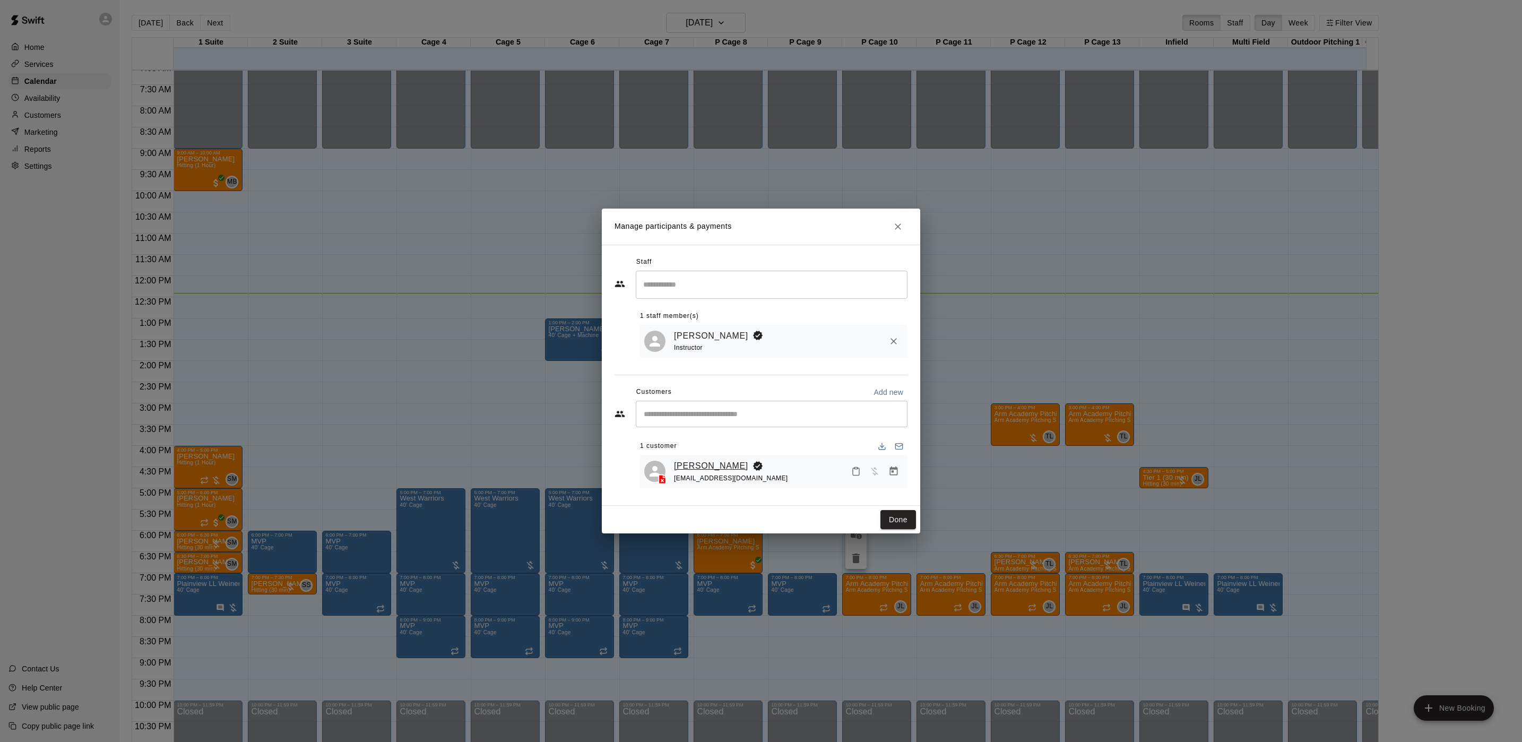
click at [712, 468] on link "[PERSON_NAME]" at bounding box center [711, 466] width 74 height 14
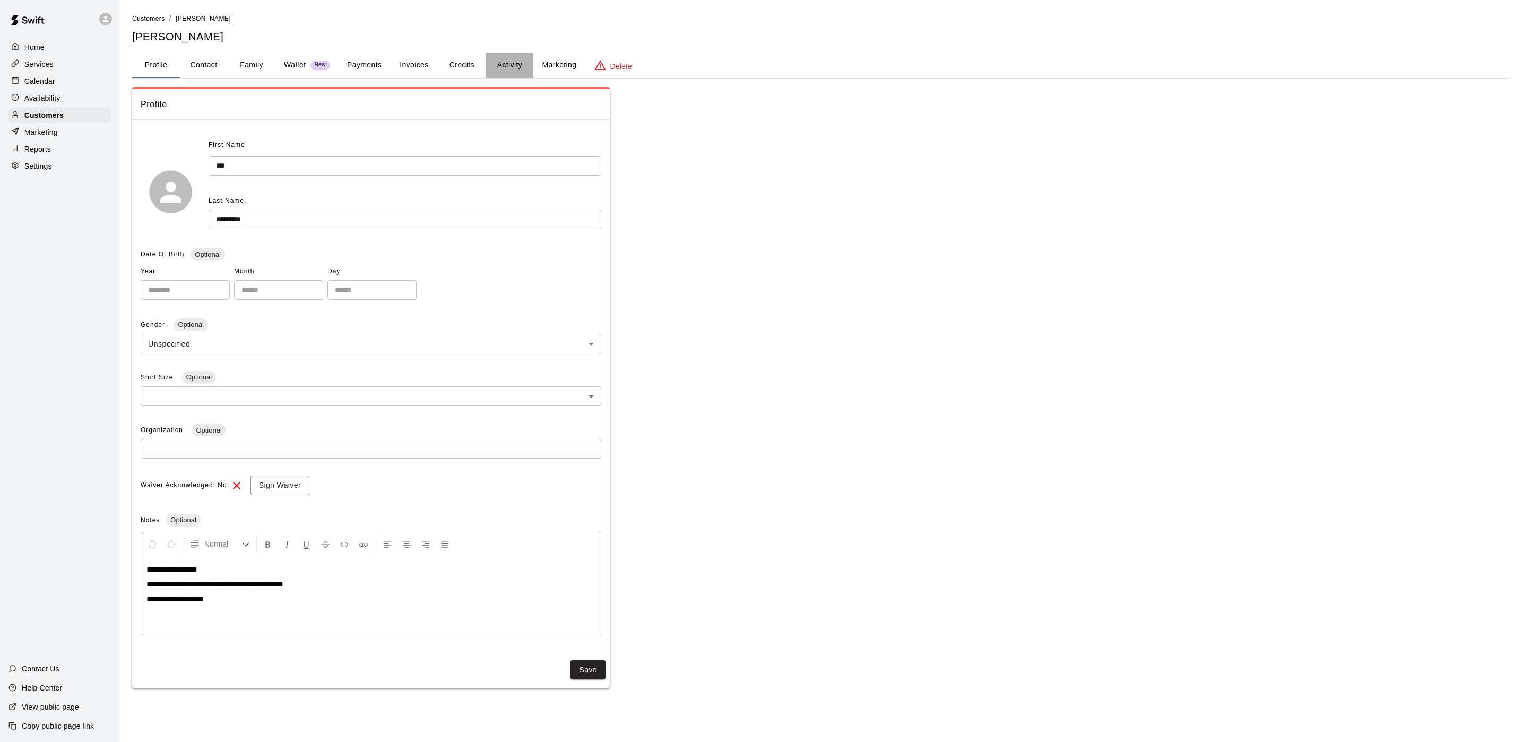
click at [509, 59] on button "Activity" at bounding box center [509, 65] width 48 height 25
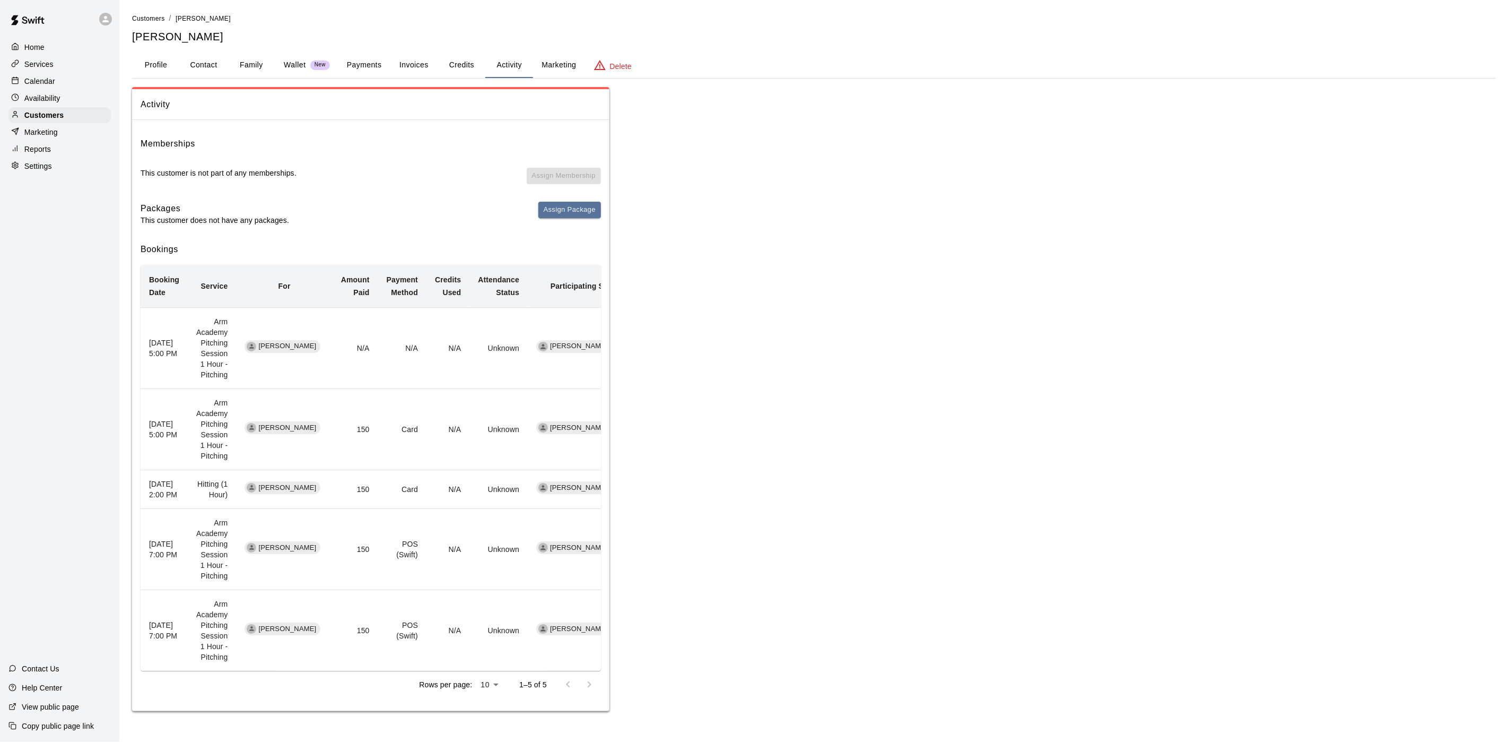
click at [155, 60] on button "Profile" at bounding box center [156, 65] width 48 height 25
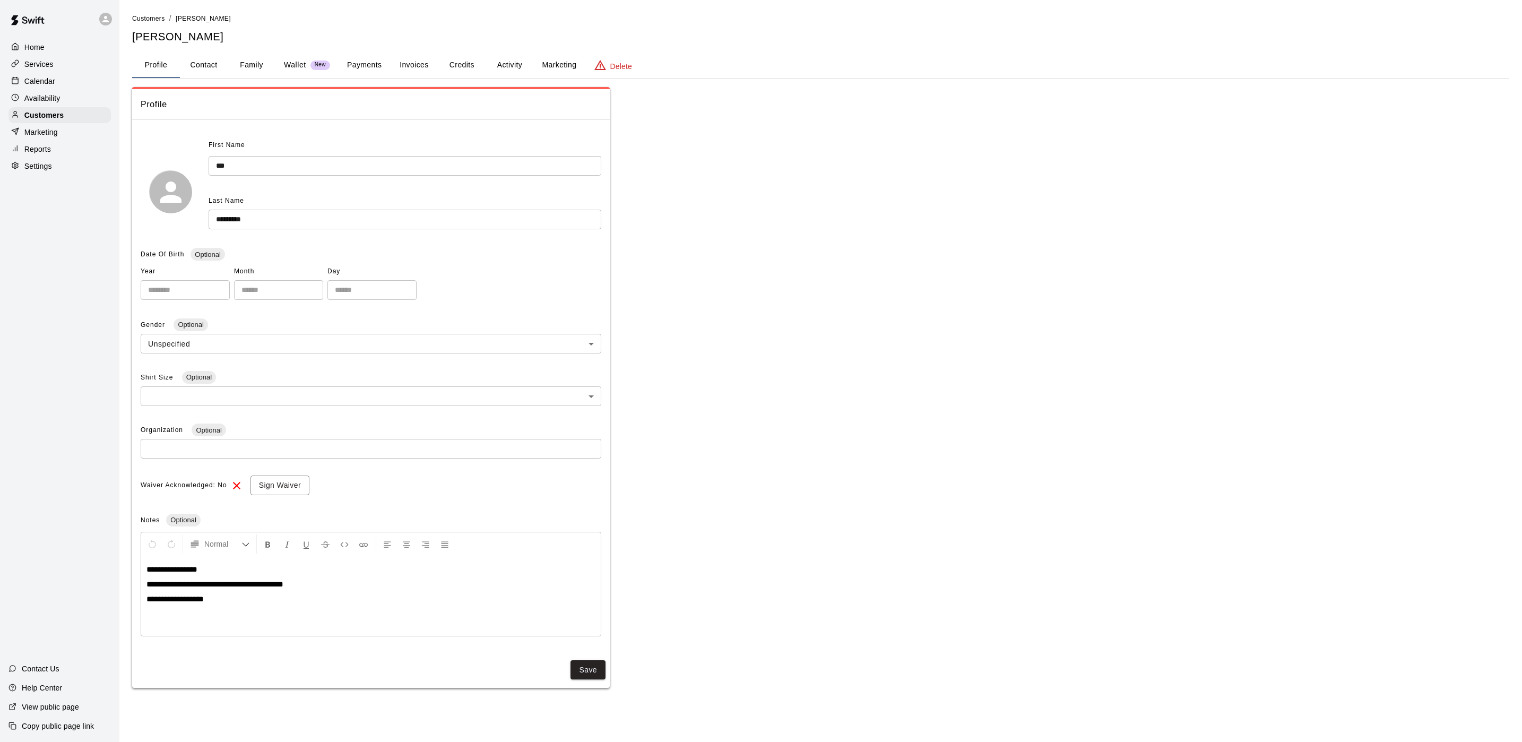
click at [357, 62] on button "Payments" at bounding box center [363, 65] width 51 height 25
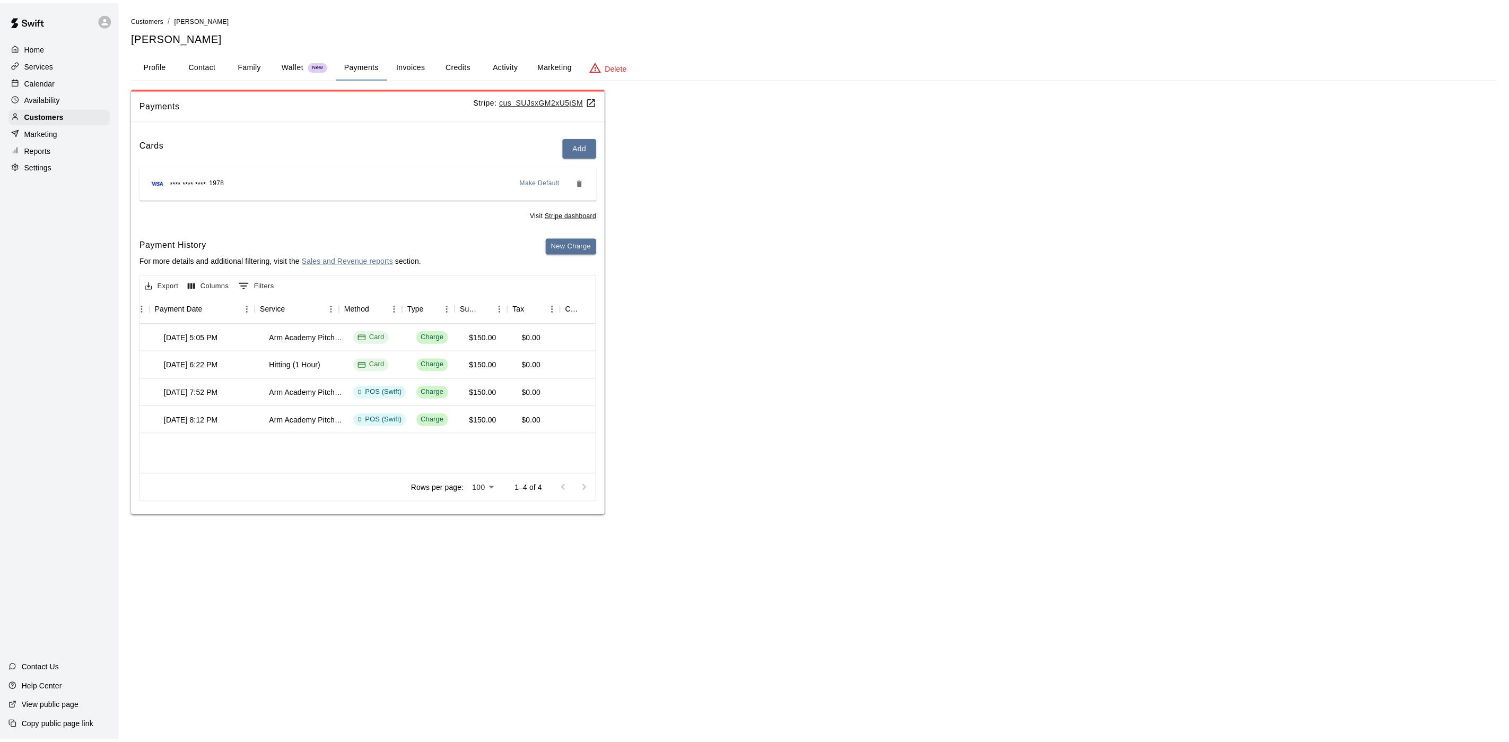
scroll to position [0, 126]
click at [46, 86] on p "Calendar" at bounding box center [39, 81] width 31 height 11
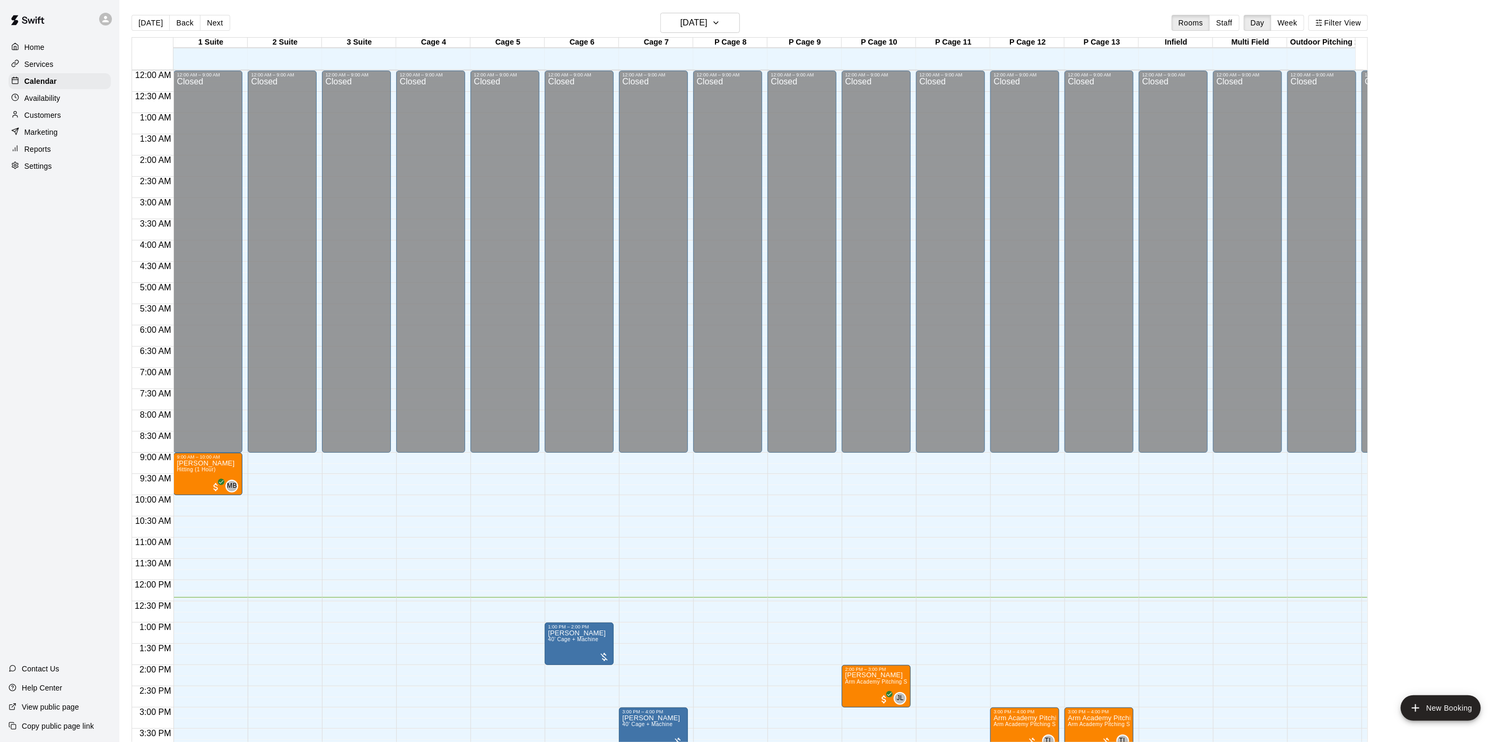
scroll to position [304, 0]
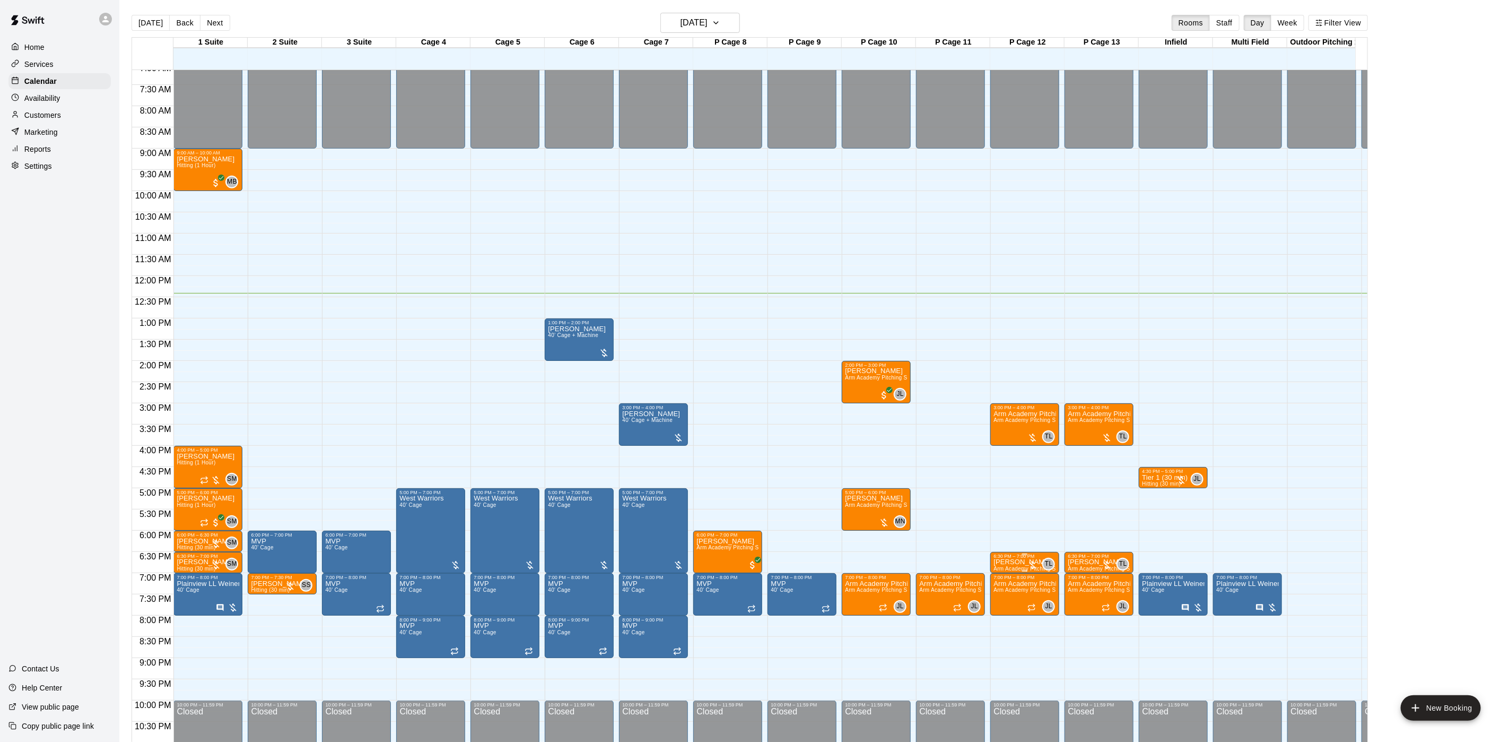
click at [1000, 562] on p "[PERSON_NAME]" at bounding box center [1025, 562] width 63 height 0
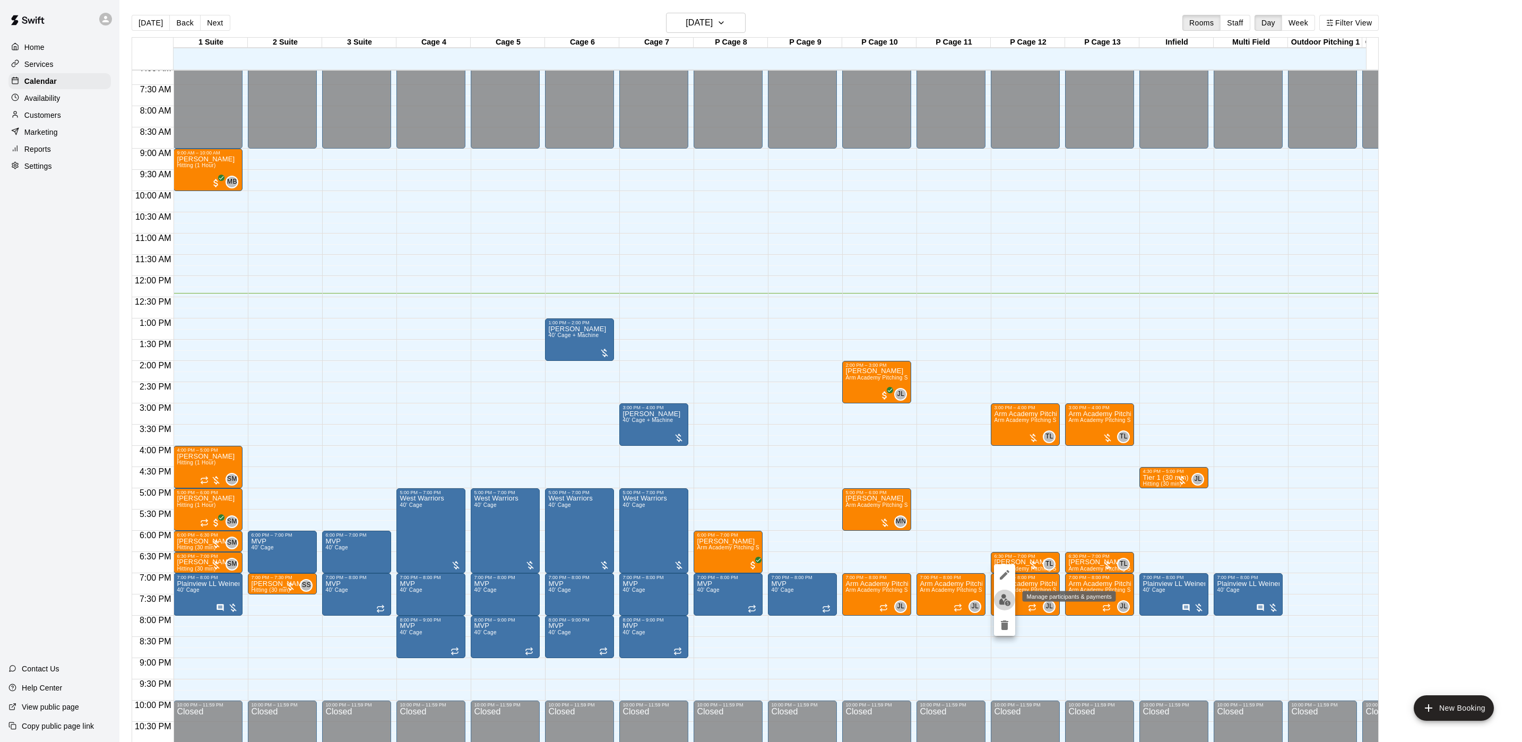
click at [1003, 594] on img "edit" at bounding box center [1004, 600] width 12 height 12
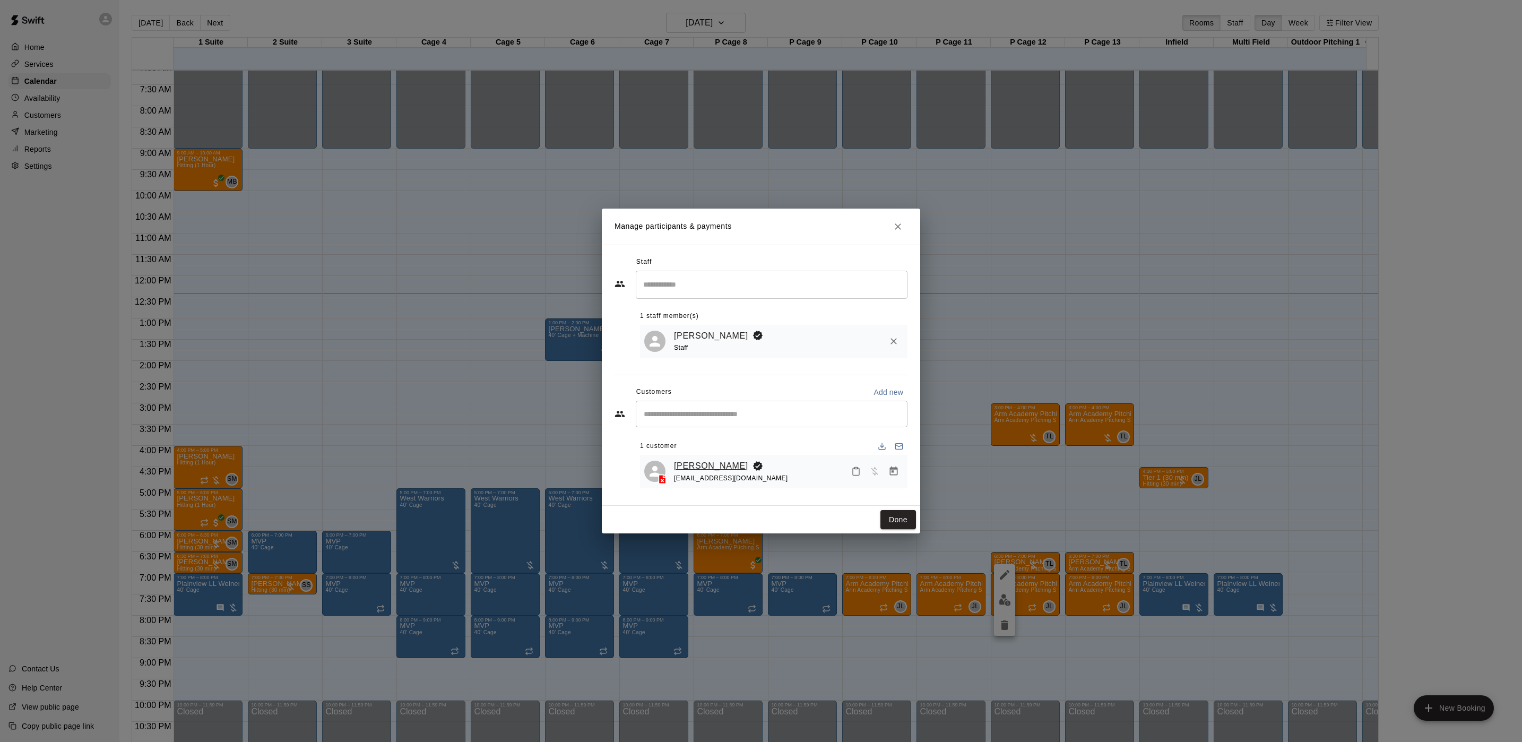
click at [691, 470] on link "[PERSON_NAME]" at bounding box center [711, 466] width 74 height 14
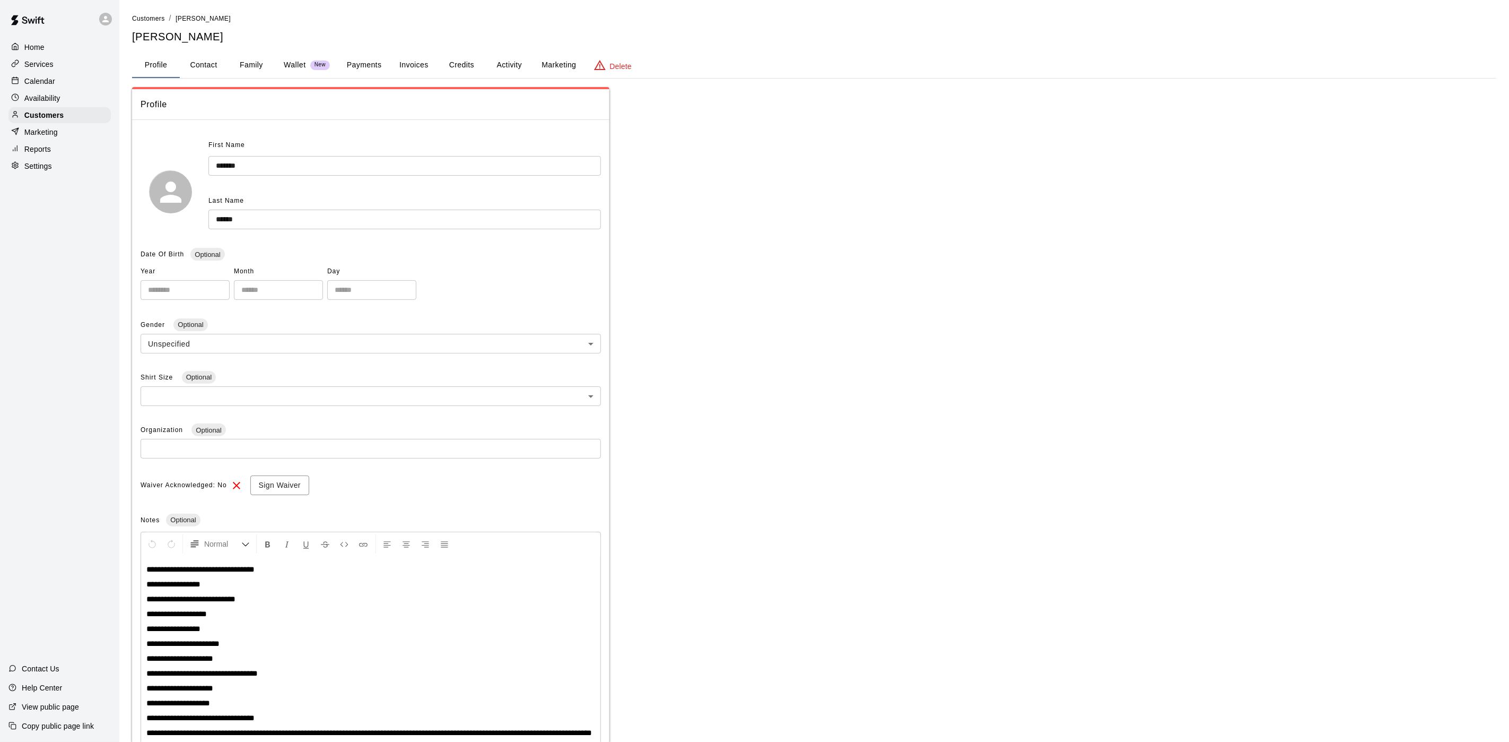
click at [497, 59] on button "Activity" at bounding box center [509, 65] width 48 height 25
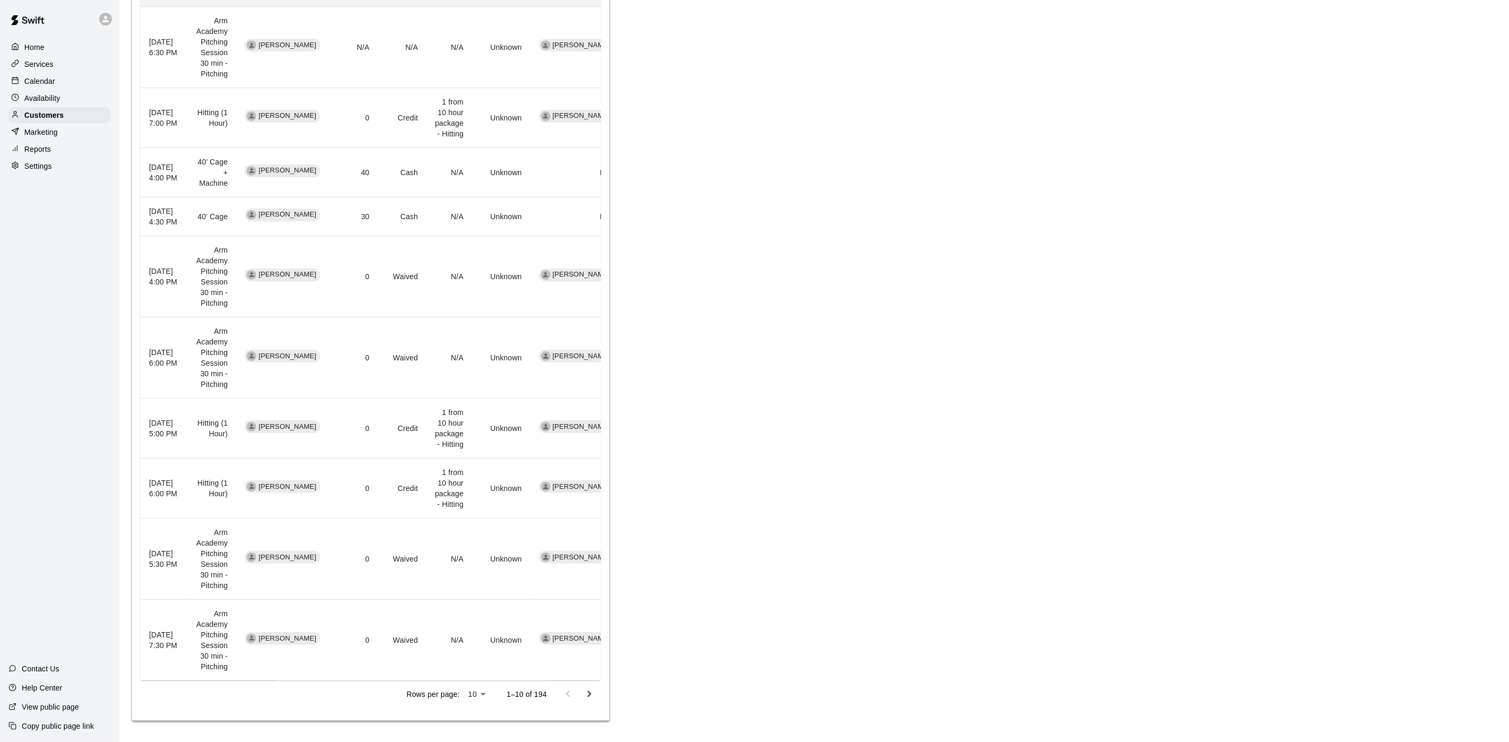
scroll to position [557, 0]
click at [587, 700] on icon "Go to next page" at bounding box center [589, 694] width 13 height 13
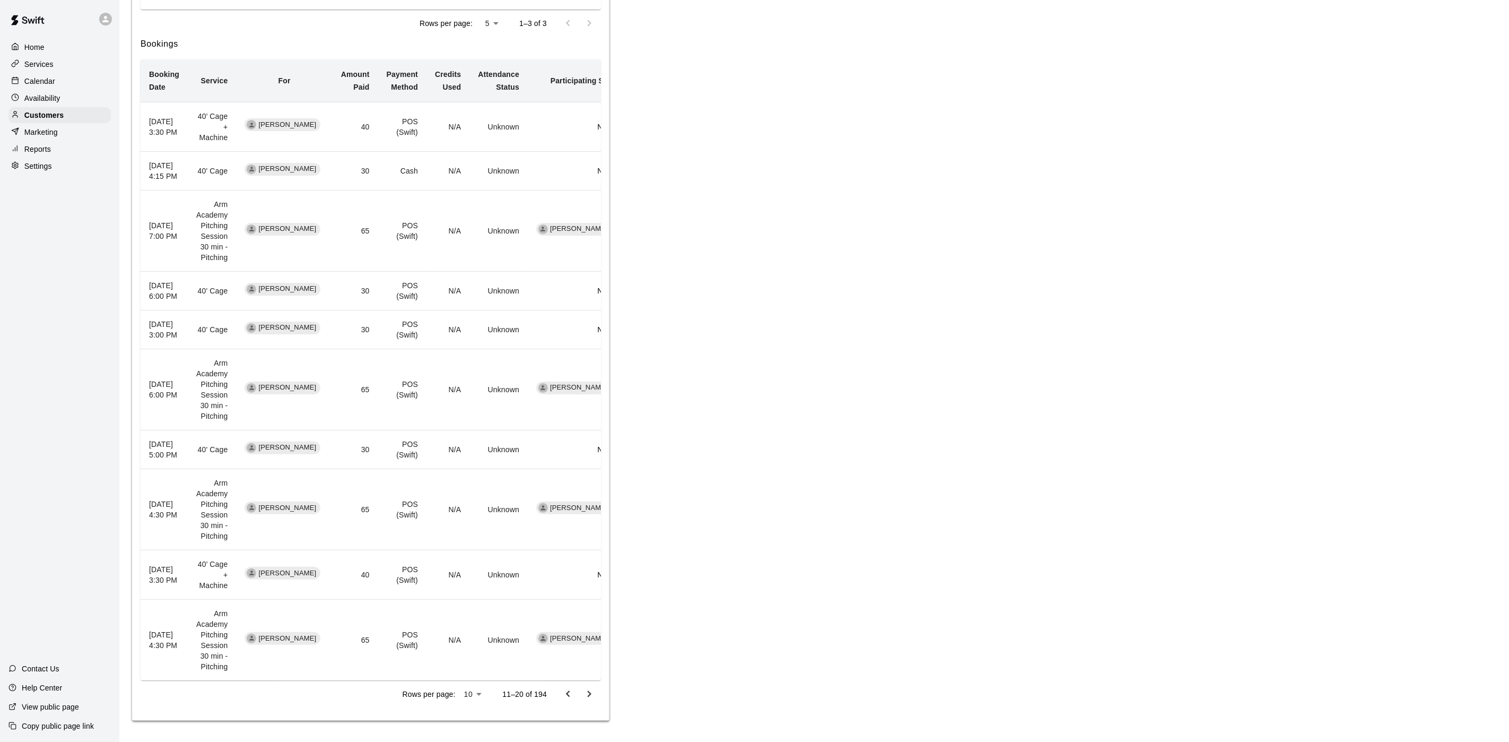
click at [569, 694] on icon "Go to previous page" at bounding box center [568, 694] width 13 height 13
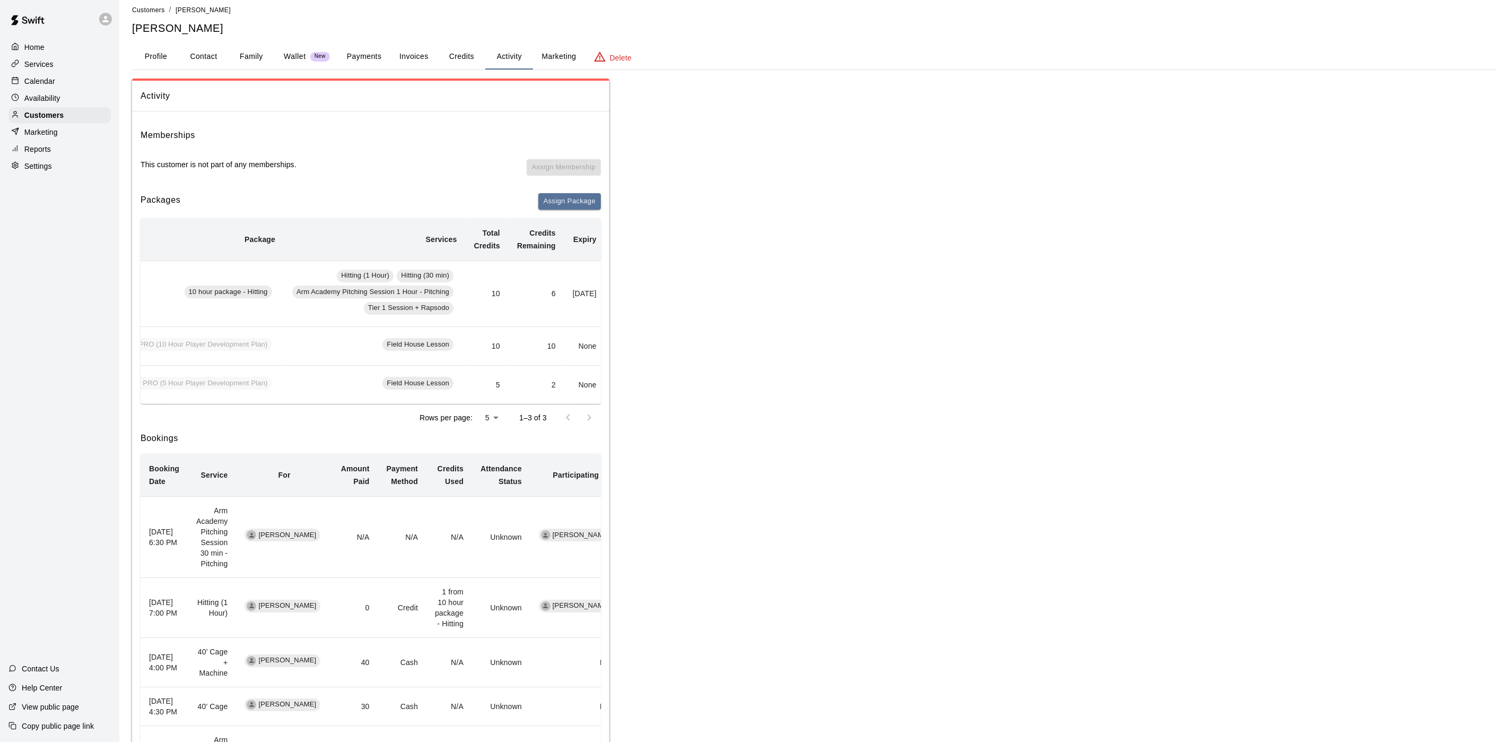
scroll to position [0, 0]
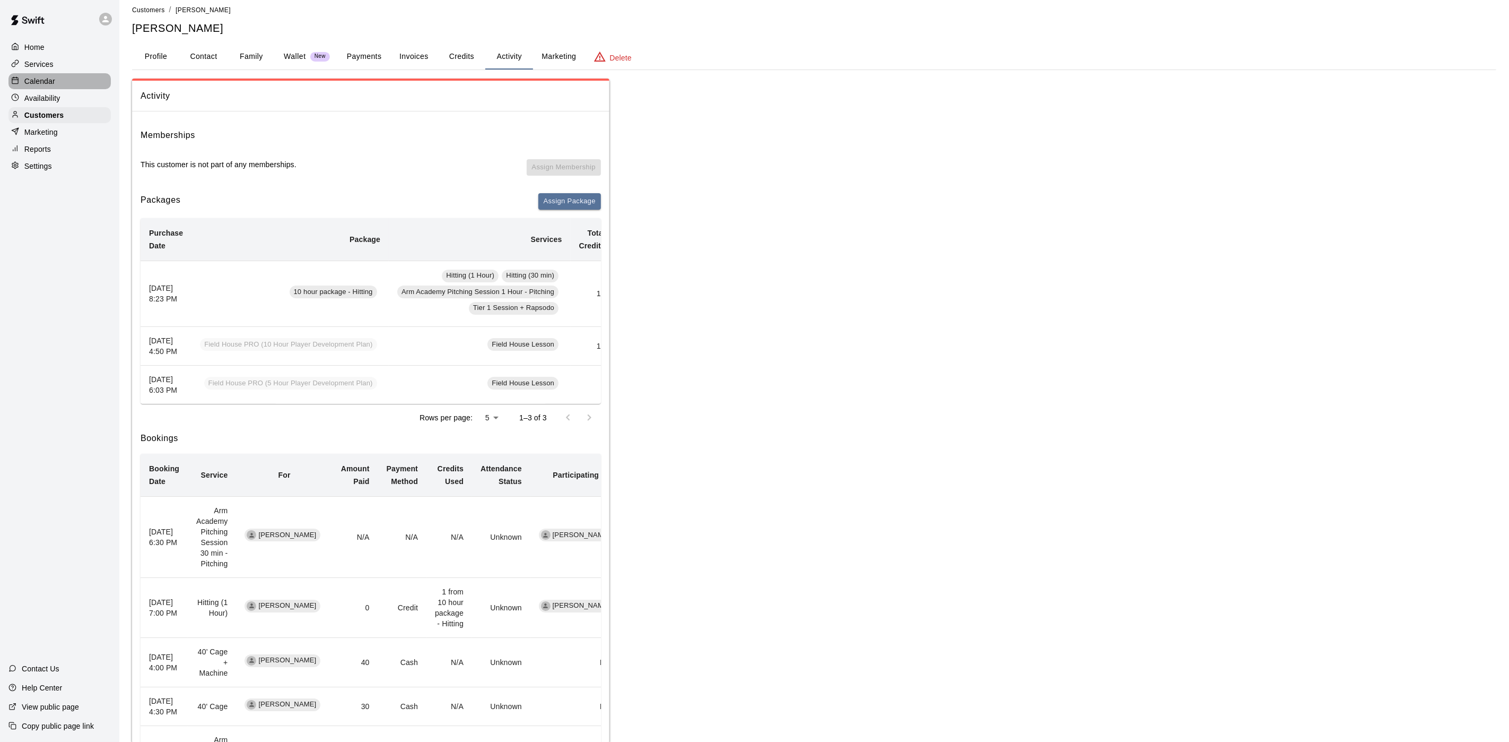
click at [53, 86] on p "Calendar" at bounding box center [39, 81] width 31 height 11
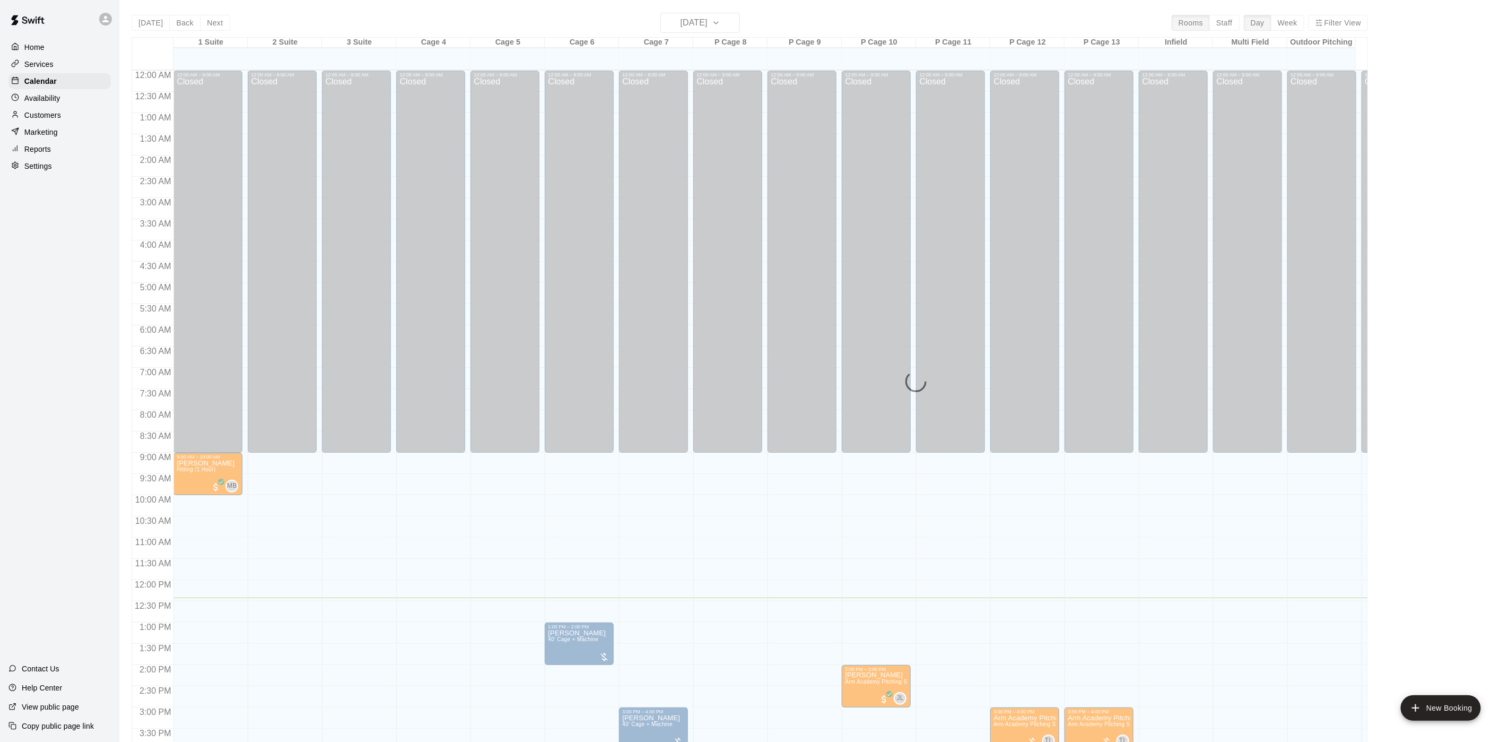
scroll to position [304, 0]
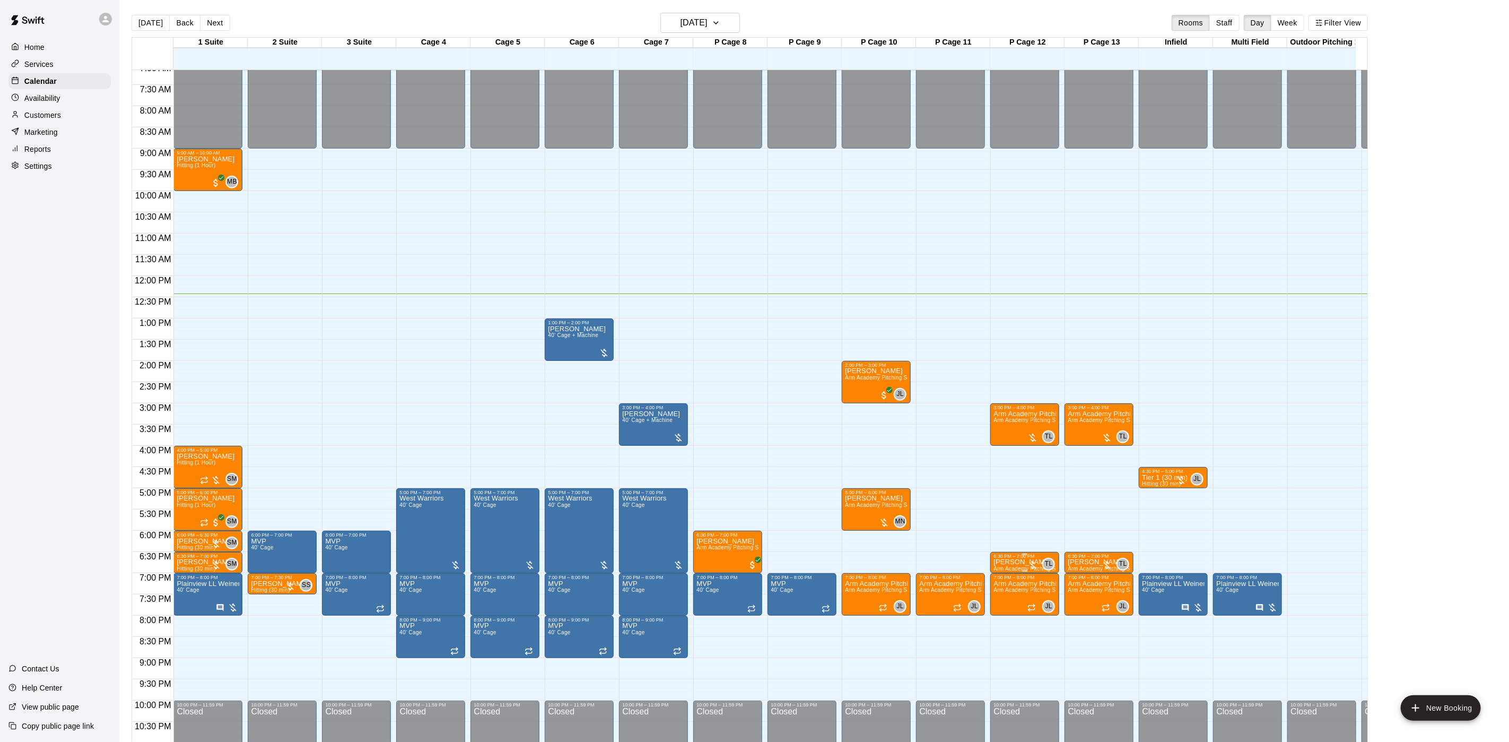
click at [995, 556] on div "6:30 PM – 7:00 PM" at bounding box center [1025, 555] width 63 height 5
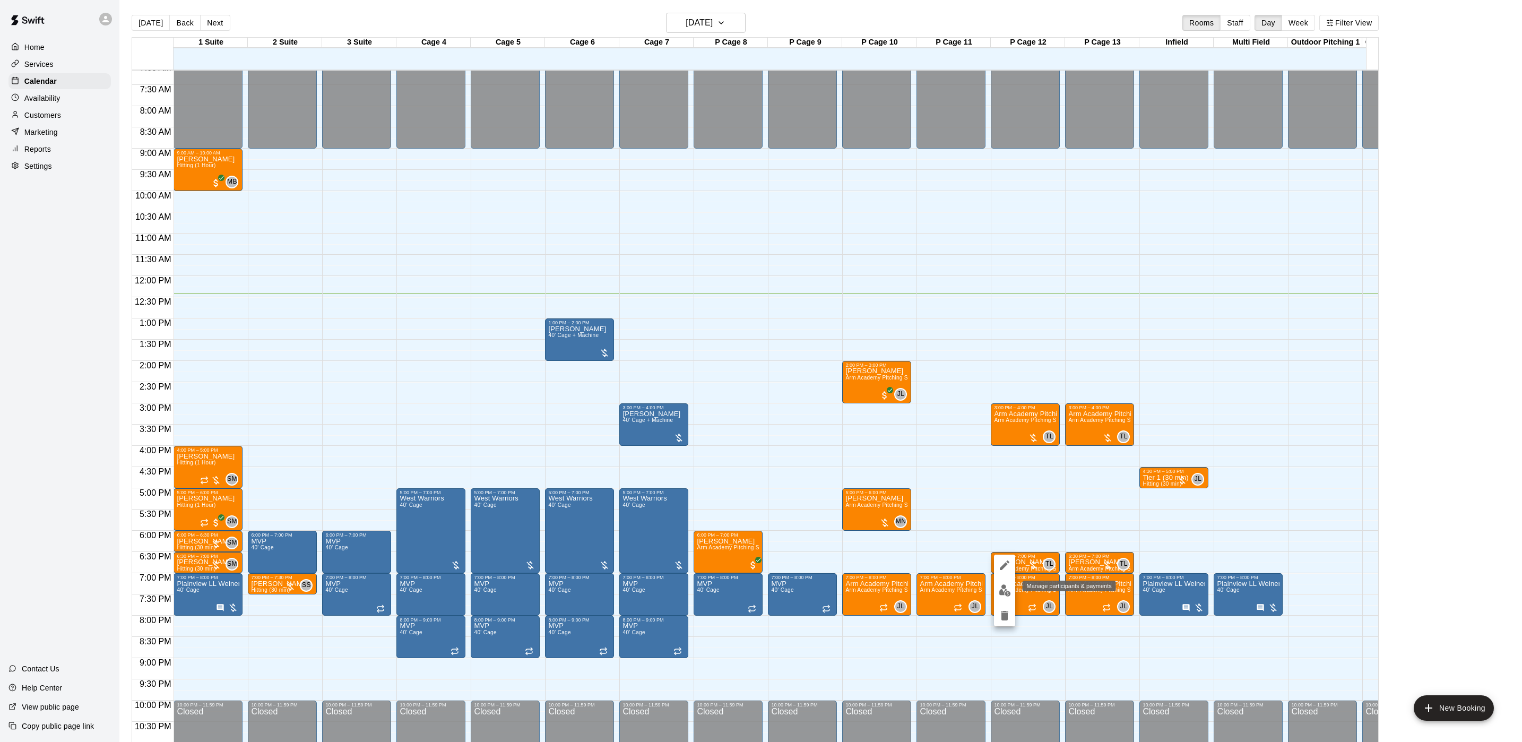
click at [998, 593] on img "edit" at bounding box center [1004, 590] width 12 height 12
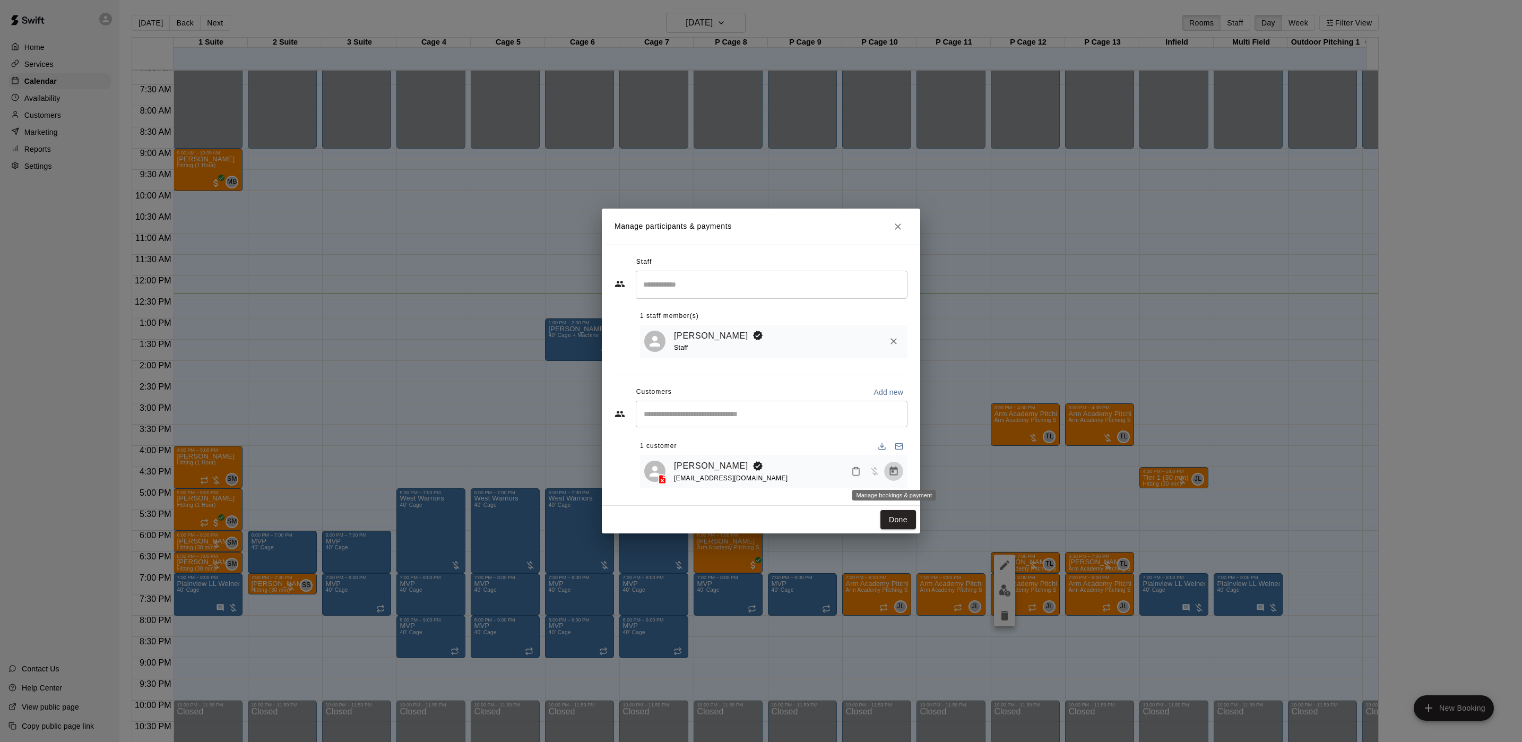
click at [893, 470] on icon "Manage bookings & payment" at bounding box center [894, 470] width 8 height 9
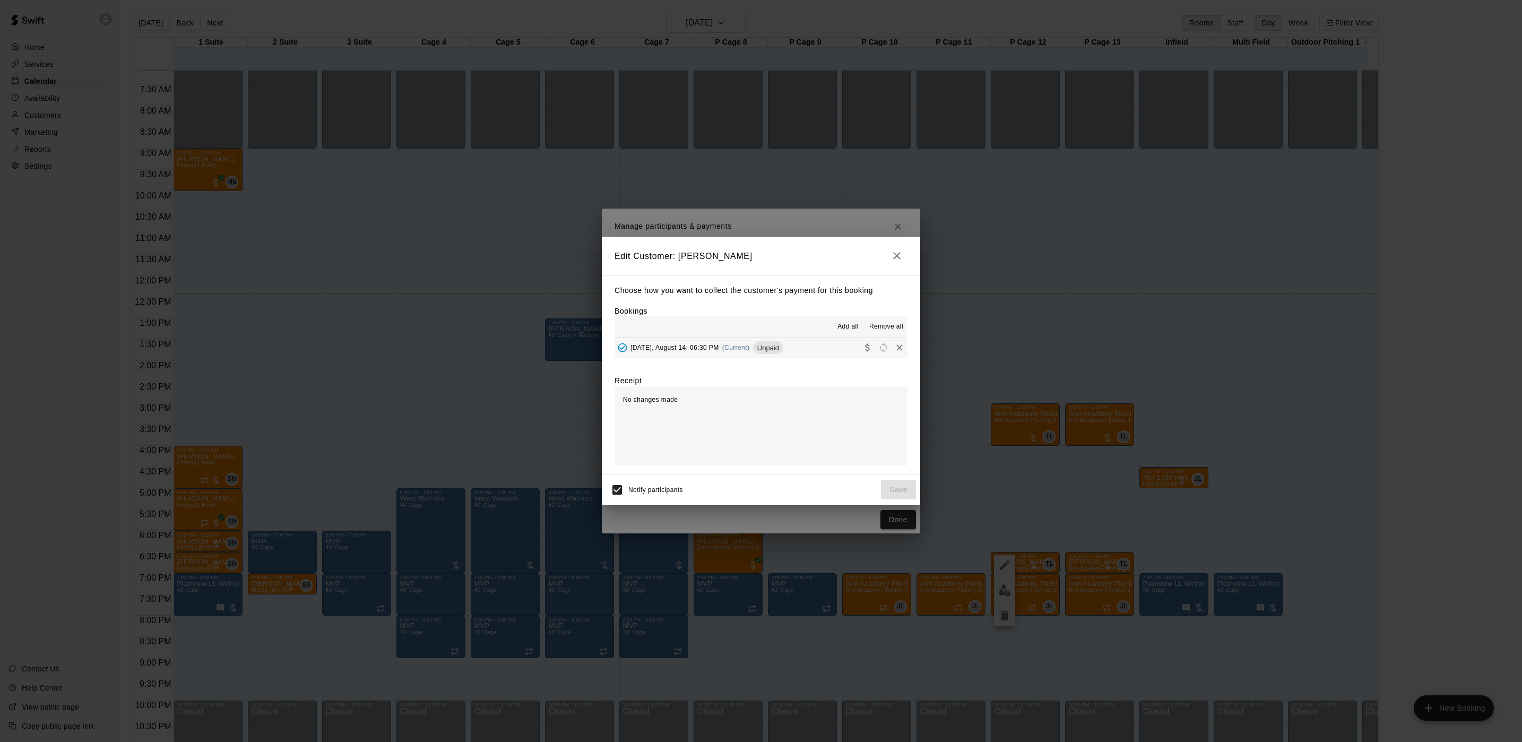
click at [783, 343] on div "Unpaid" at bounding box center [768, 347] width 30 height 13
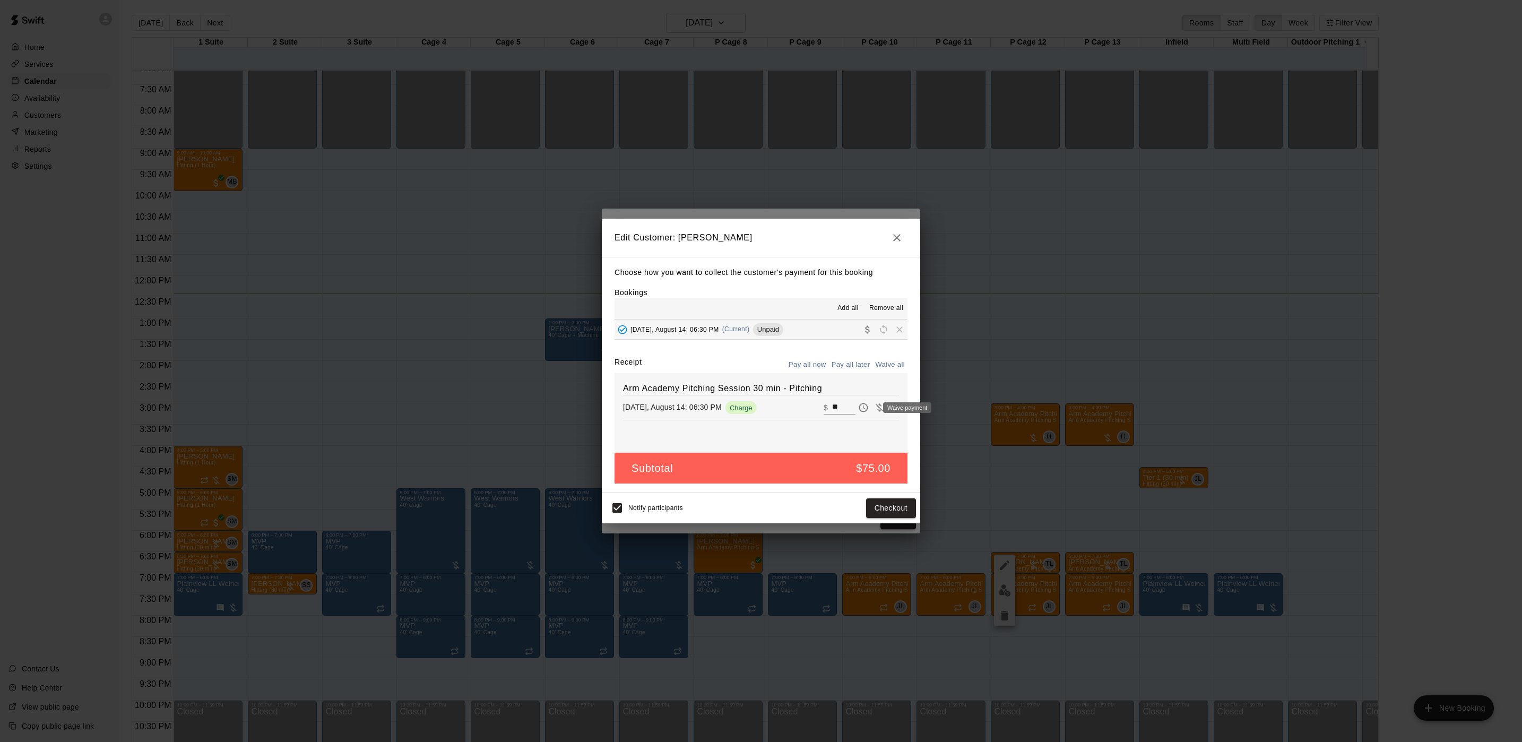
click at [875, 410] on icon "Waive payment" at bounding box center [878, 408] width 7 height 8
type input "*"
click at [894, 515] on button "Save" at bounding box center [898, 508] width 35 height 20
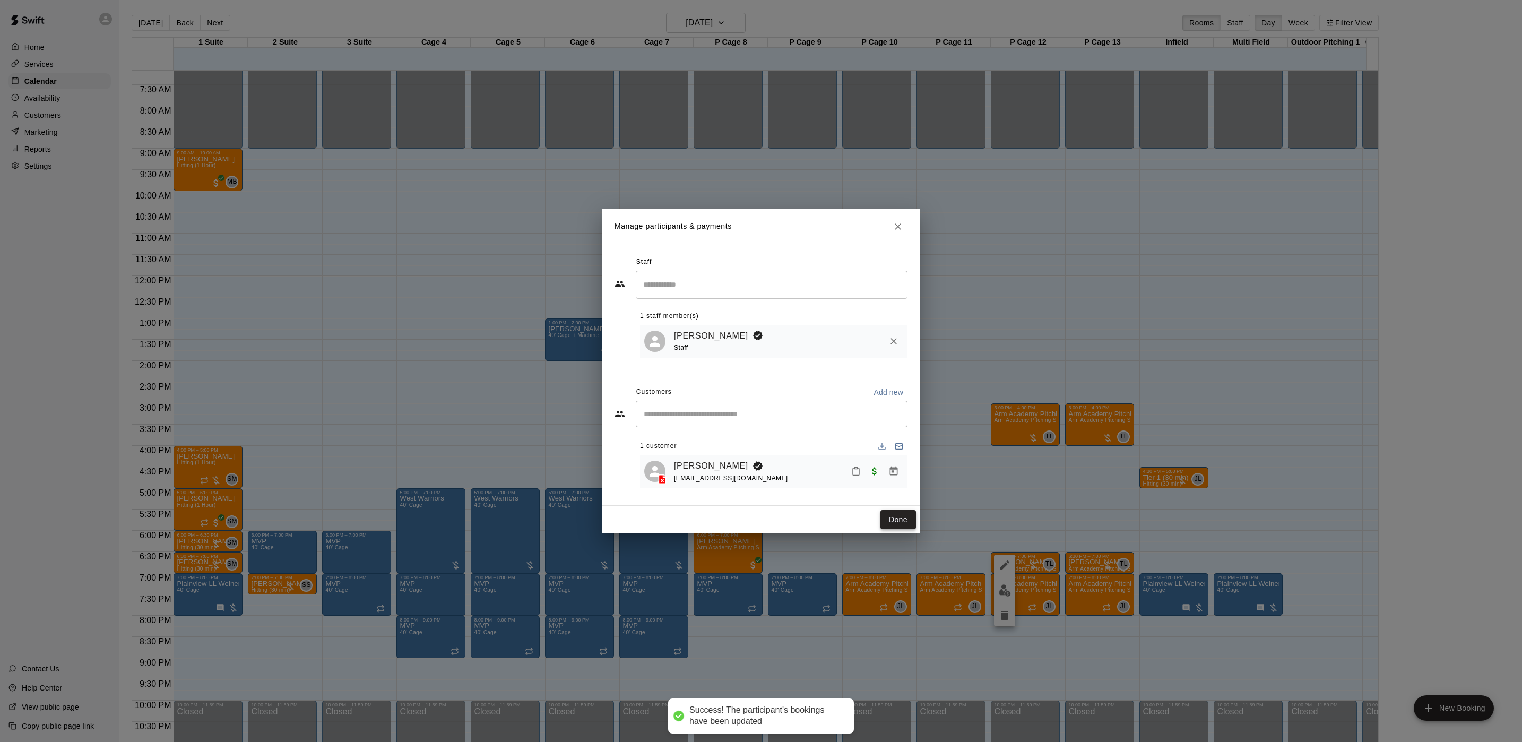
click at [901, 523] on button "Done" at bounding box center [898, 520] width 36 height 20
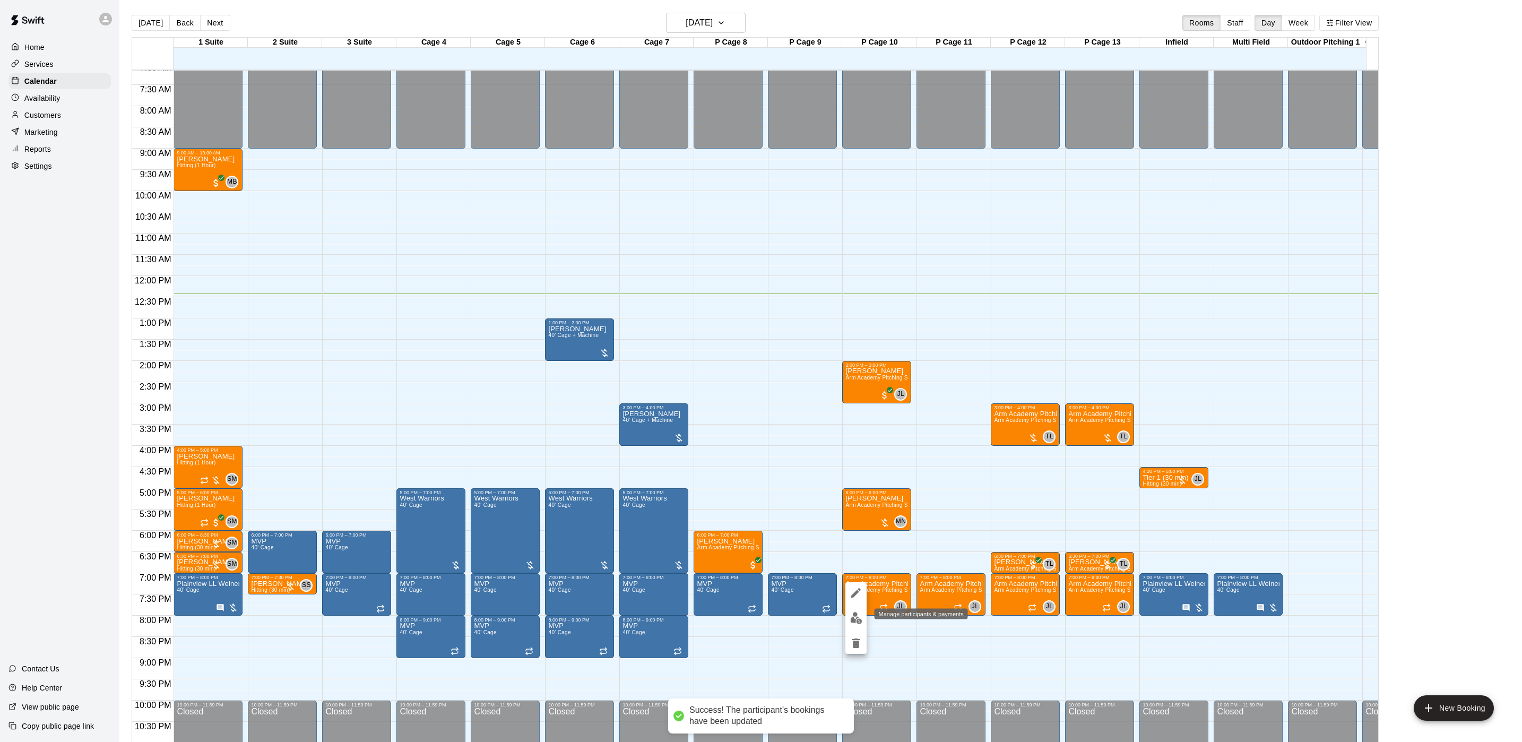
drag, startPoint x: 858, startPoint y: 624, endPoint x: 850, endPoint y: 623, distance: 8.0
click at [858, 629] on div at bounding box center [855, 618] width 21 height 72
click at [857, 616] on img "edit" at bounding box center [856, 618] width 12 height 12
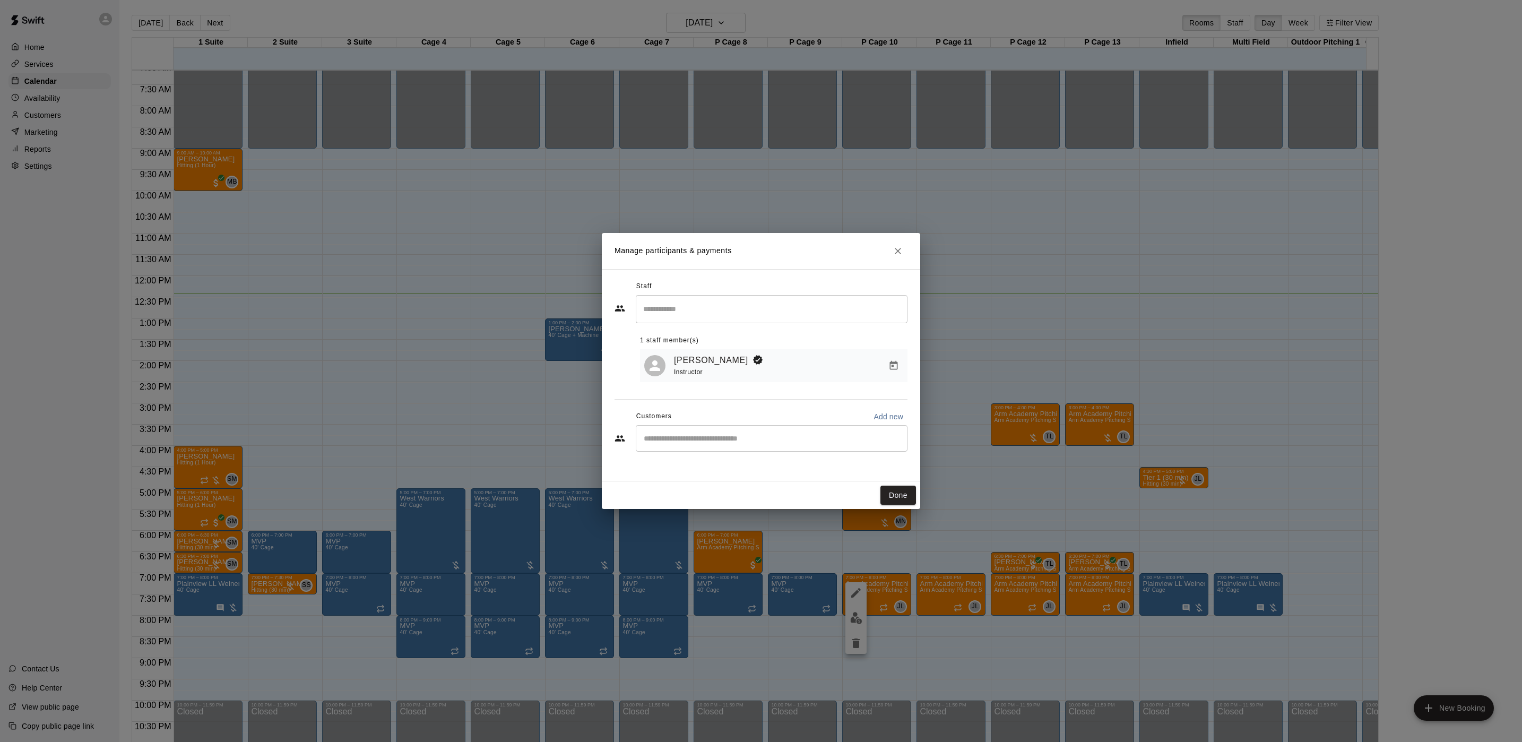
click at [1166, 603] on div "Manage participants & payments Staff ​ 1 staff member(s) [PERSON_NAME] Instruct…" at bounding box center [761, 371] width 1522 height 742
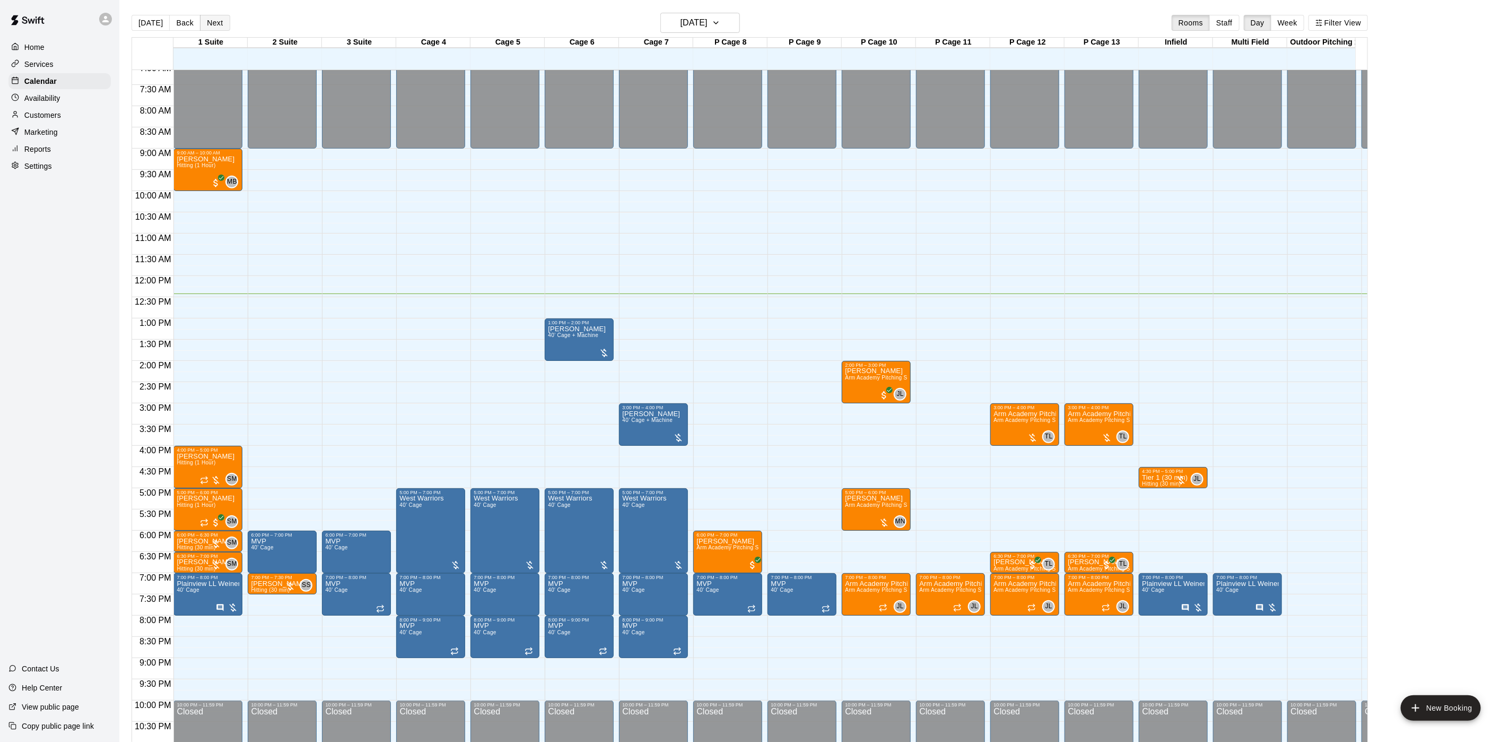
click at [214, 18] on button "Next" at bounding box center [215, 23] width 30 height 16
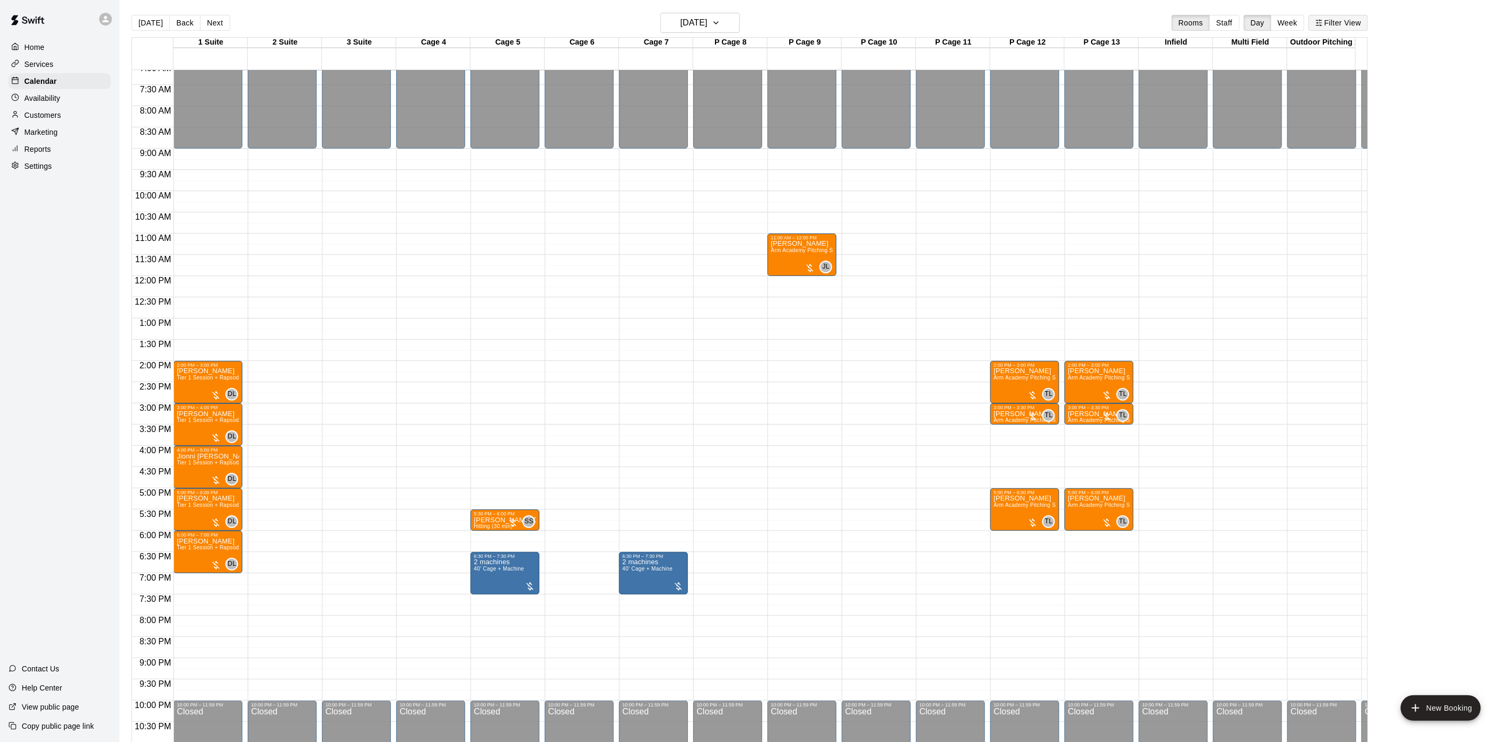
click at [1335, 18] on button "Filter View" at bounding box center [1338, 23] width 59 height 16
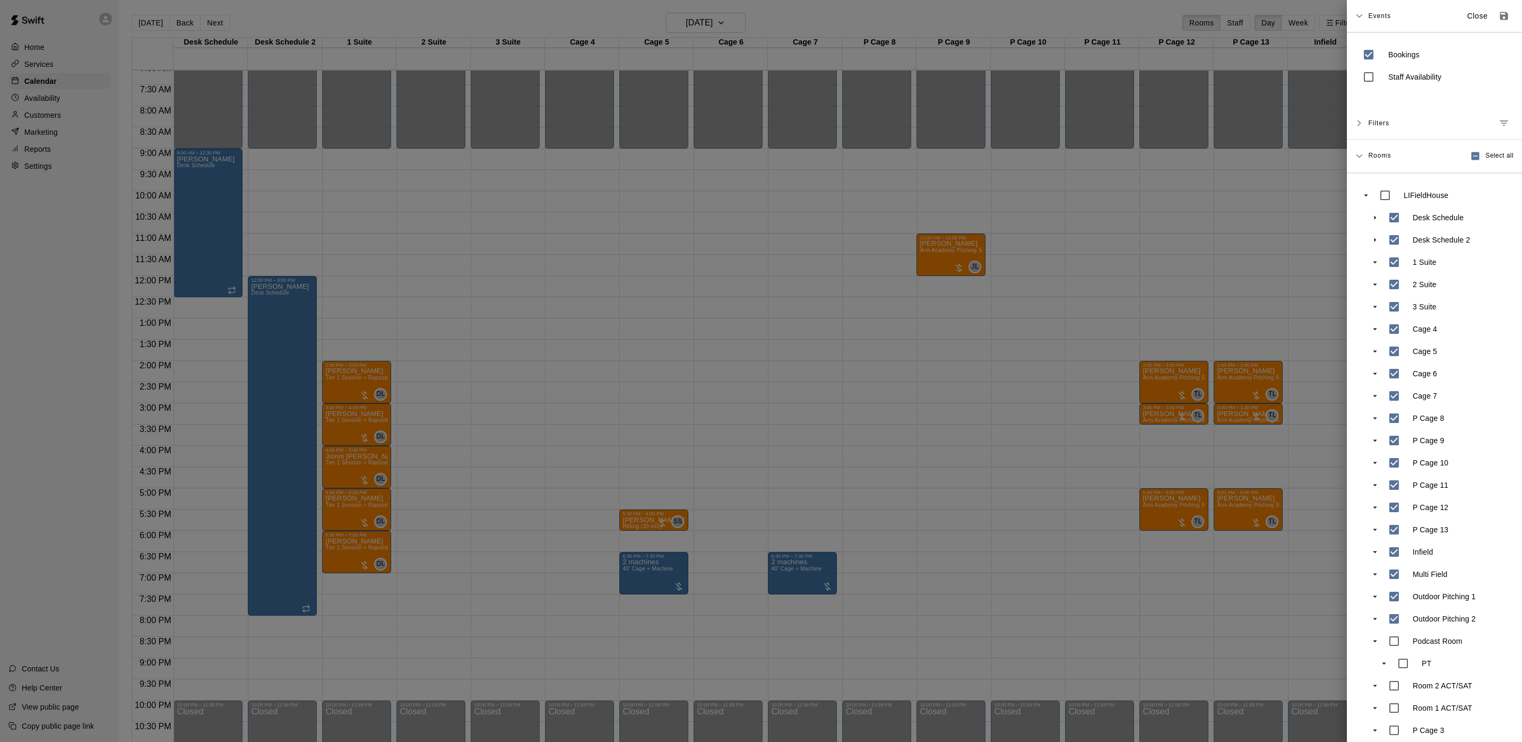
click at [704, 306] on div at bounding box center [761, 371] width 1522 height 742
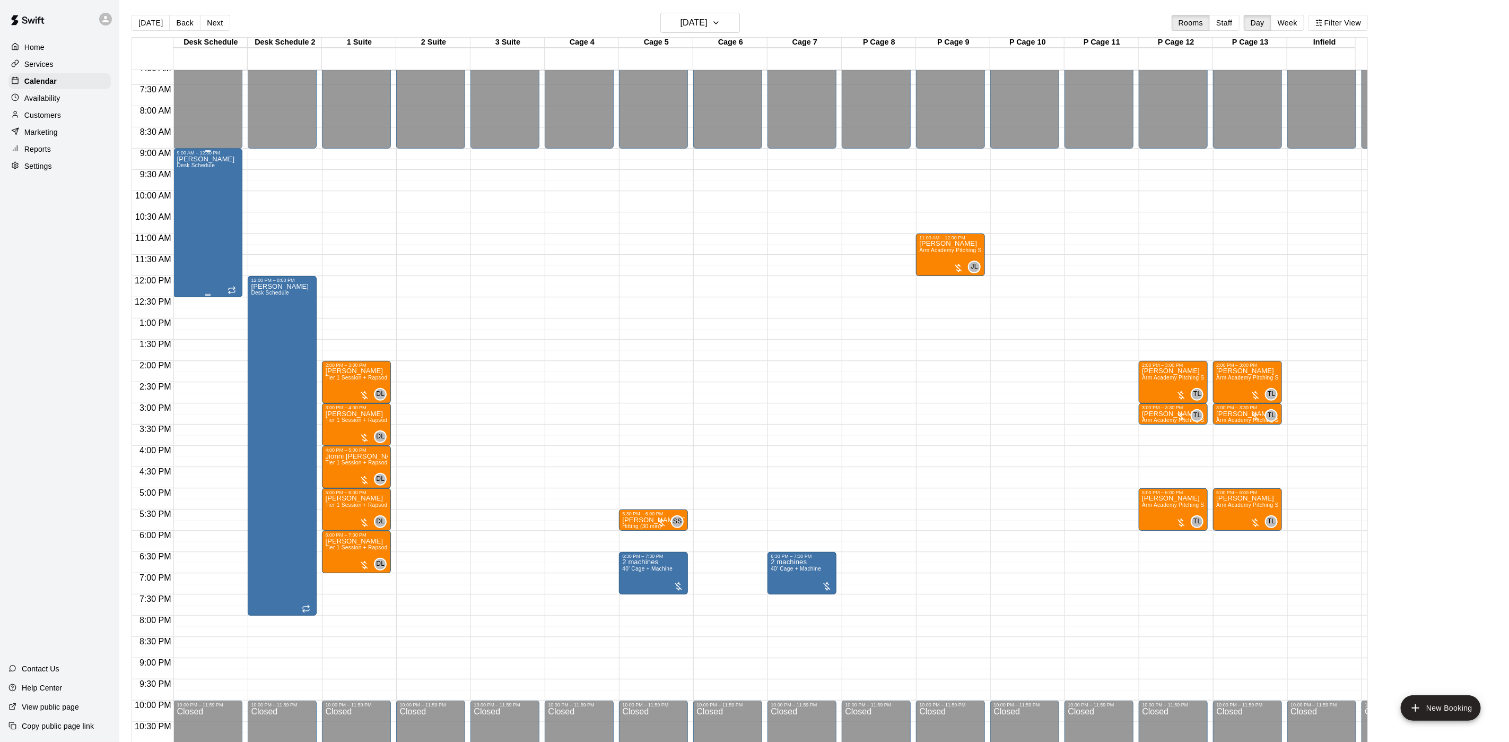
click at [210, 202] on div "[PERSON_NAME] Desk Schedule" at bounding box center [206, 526] width 58 height 742
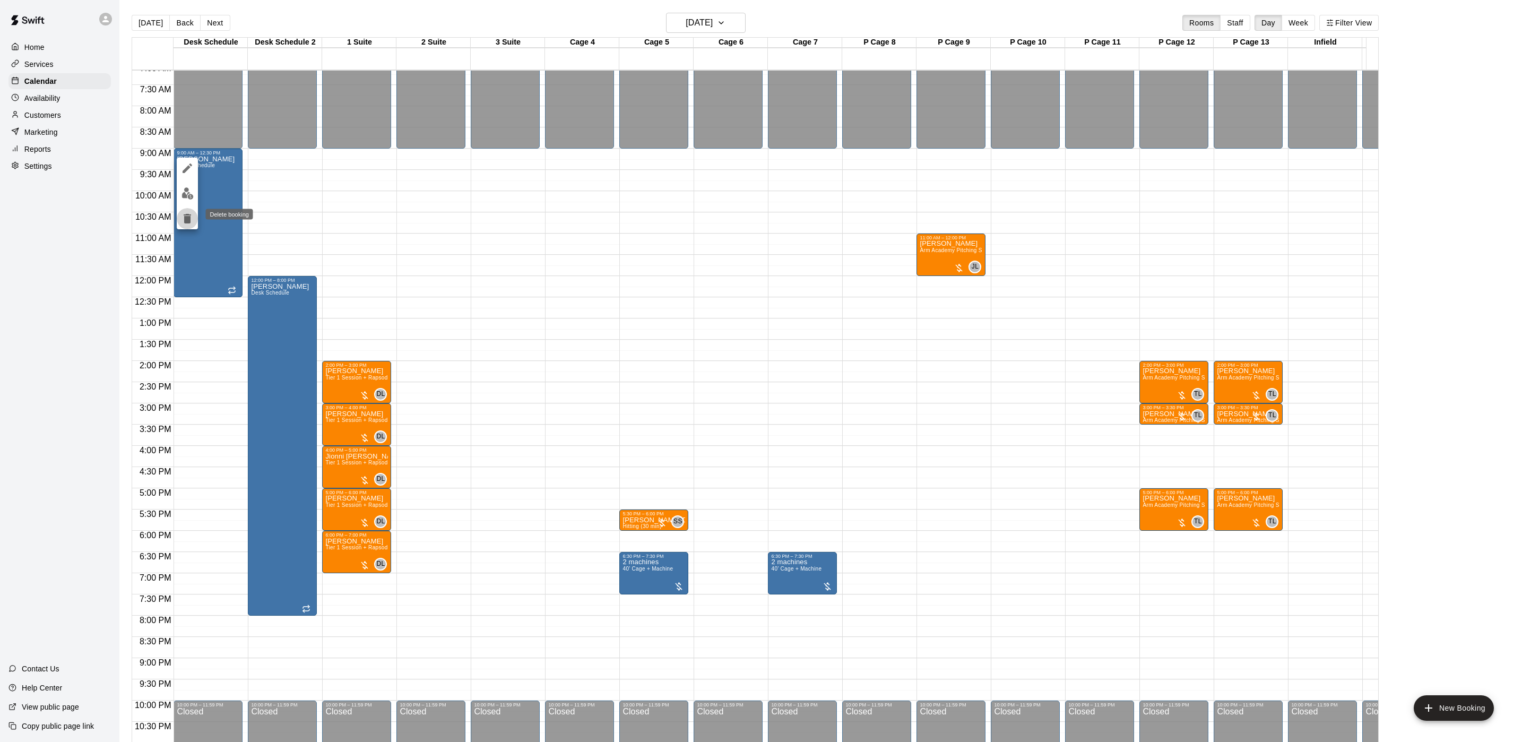
click at [186, 213] on icon "delete" at bounding box center [187, 218] width 13 height 13
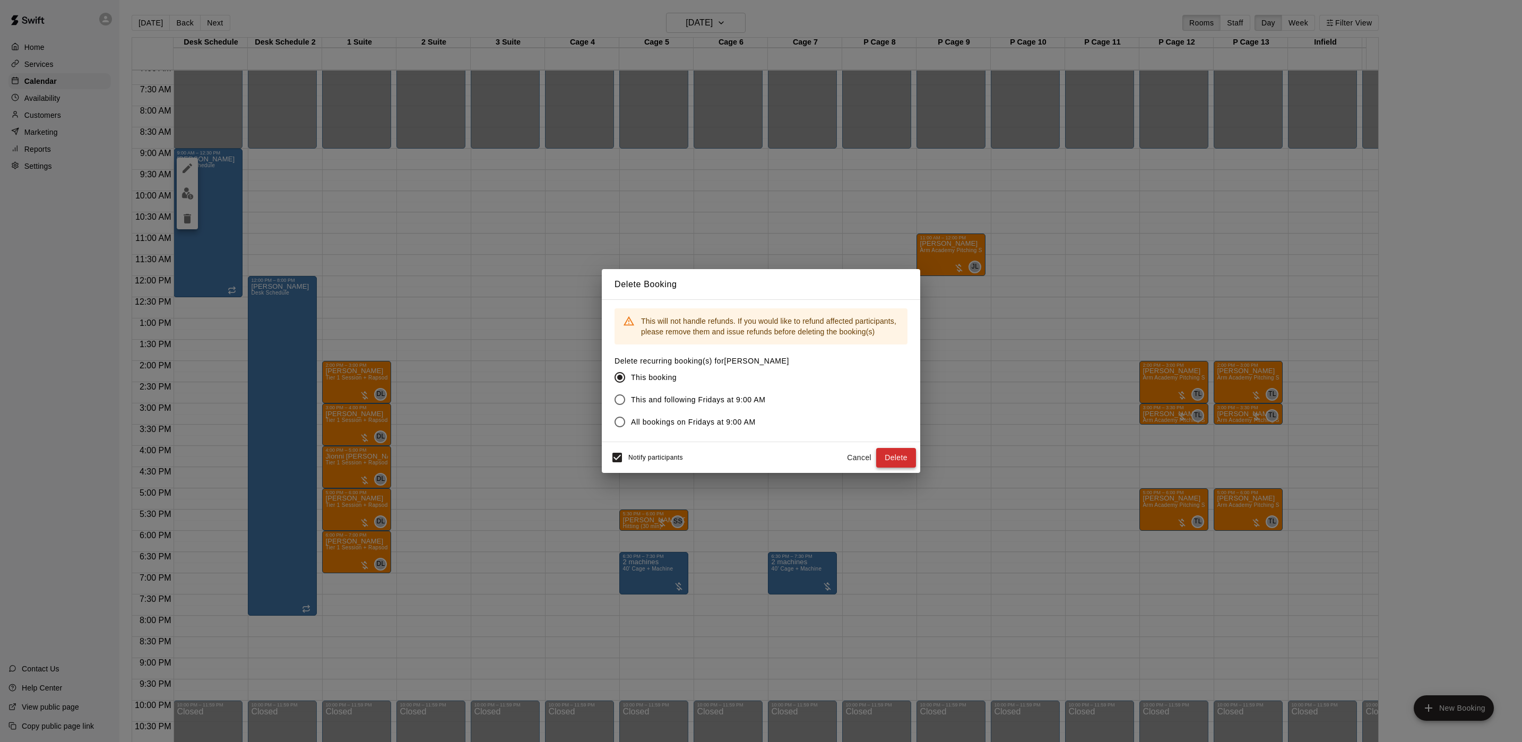
click at [895, 454] on button "Delete" at bounding box center [896, 458] width 40 height 20
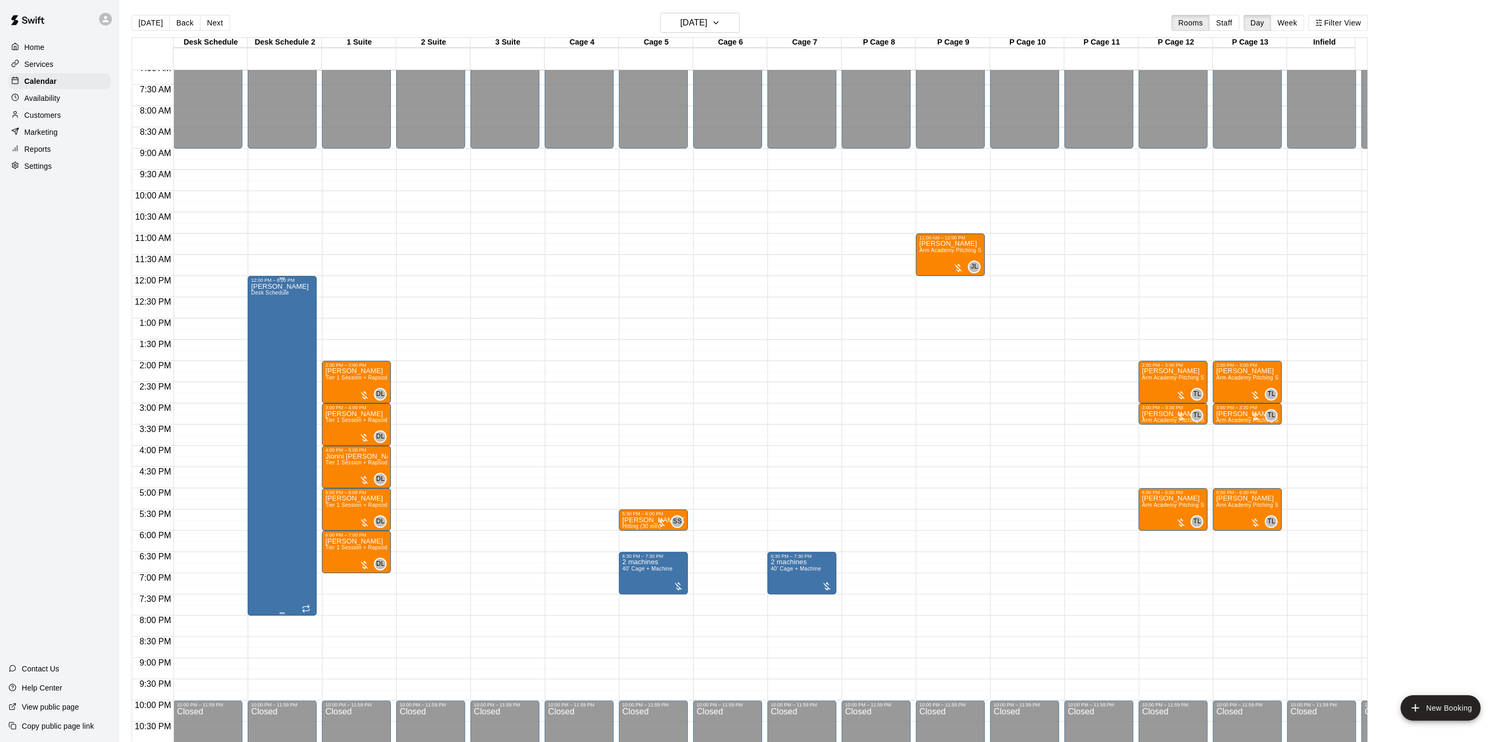
click at [257, 361] on div "[PERSON_NAME] Desk Schedule" at bounding box center [280, 654] width 58 height 742
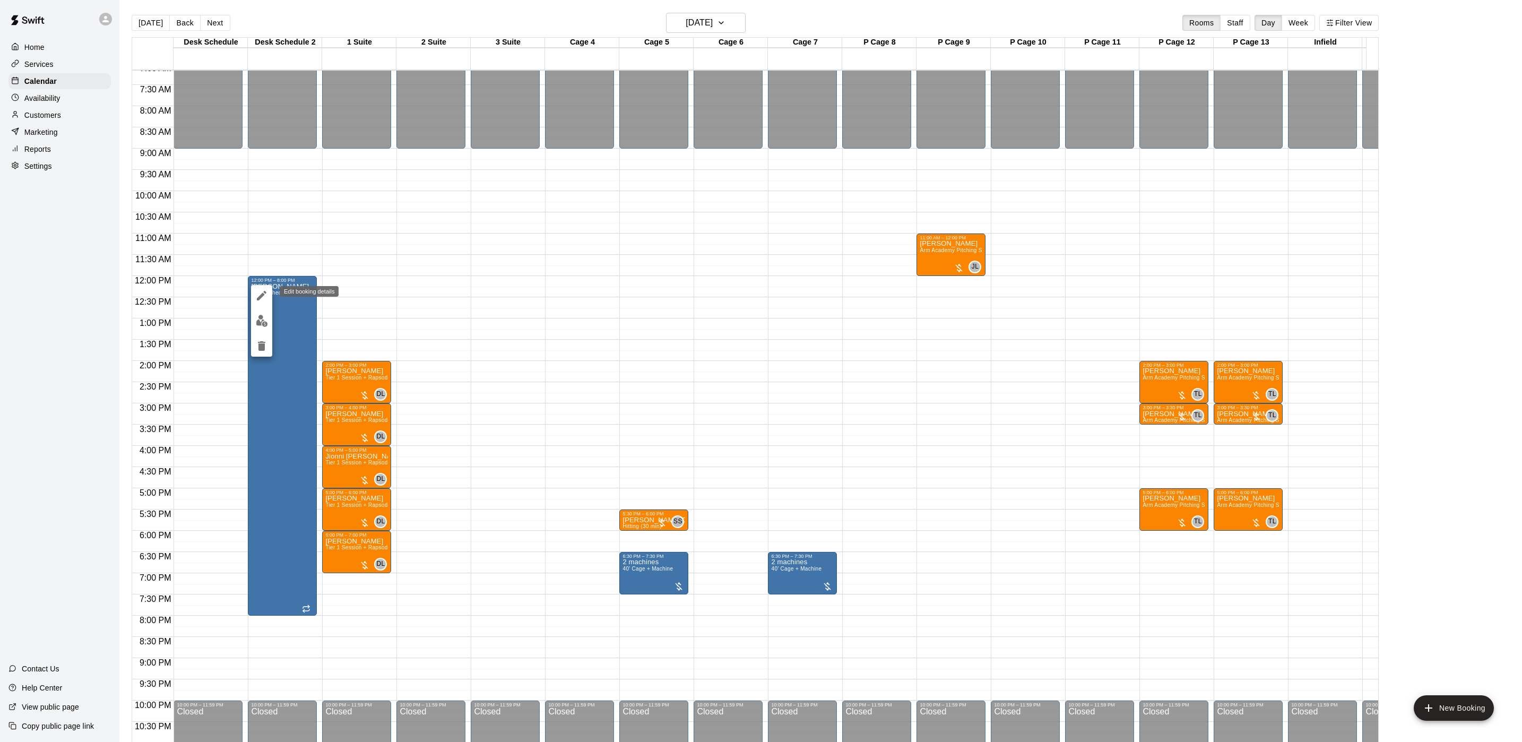
click at [263, 302] on button "edit" at bounding box center [261, 295] width 21 height 21
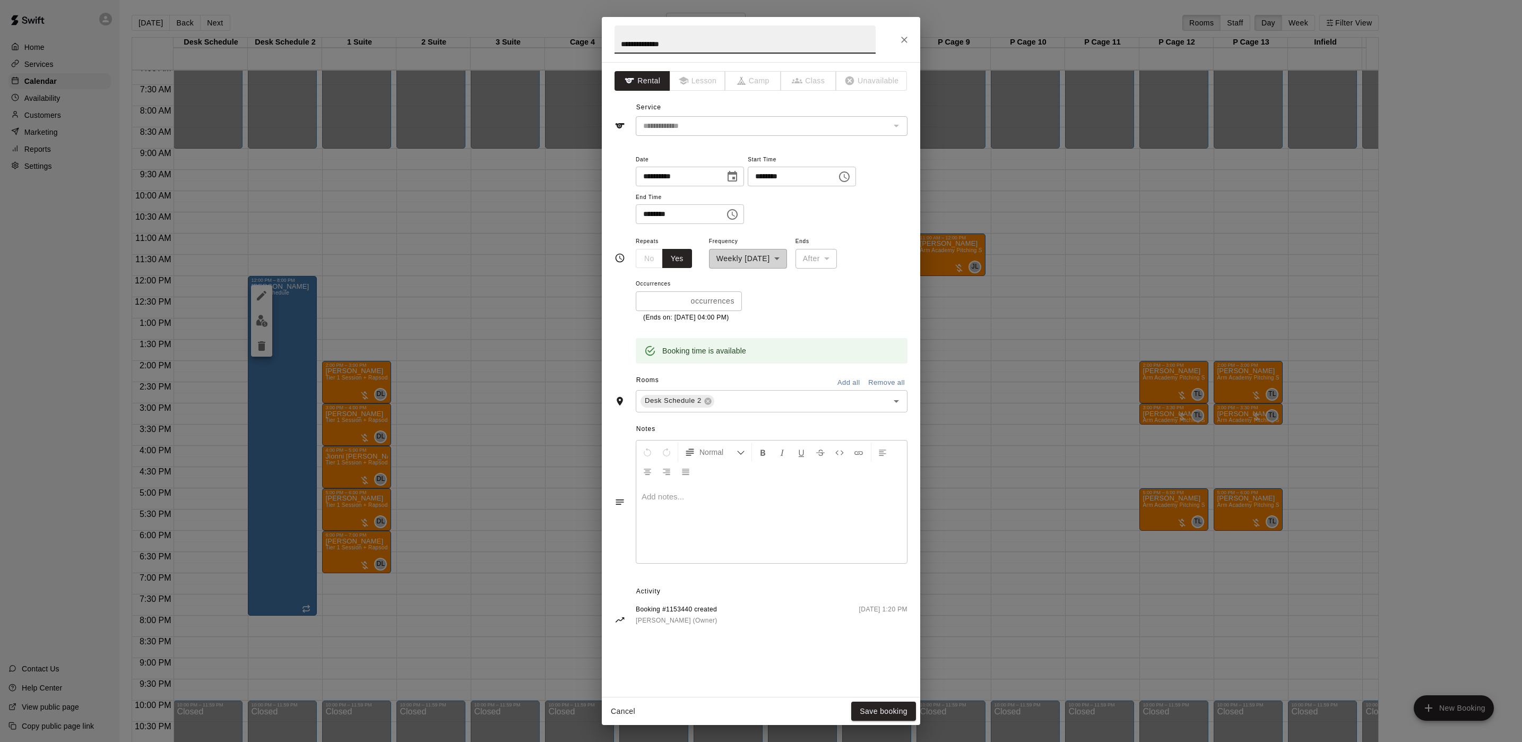
click at [774, 176] on input "********" at bounding box center [789, 177] width 82 height 20
drag, startPoint x: 797, startPoint y: 180, endPoint x: 806, endPoint y: 182, distance: 8.6
click at [796, 182] on input "********" at bounding box center [789, 177] width 82 height 20
type input "********"
click at [890, 712] on button "Save booking" at bounding box center [883, 711] width 65 height 20
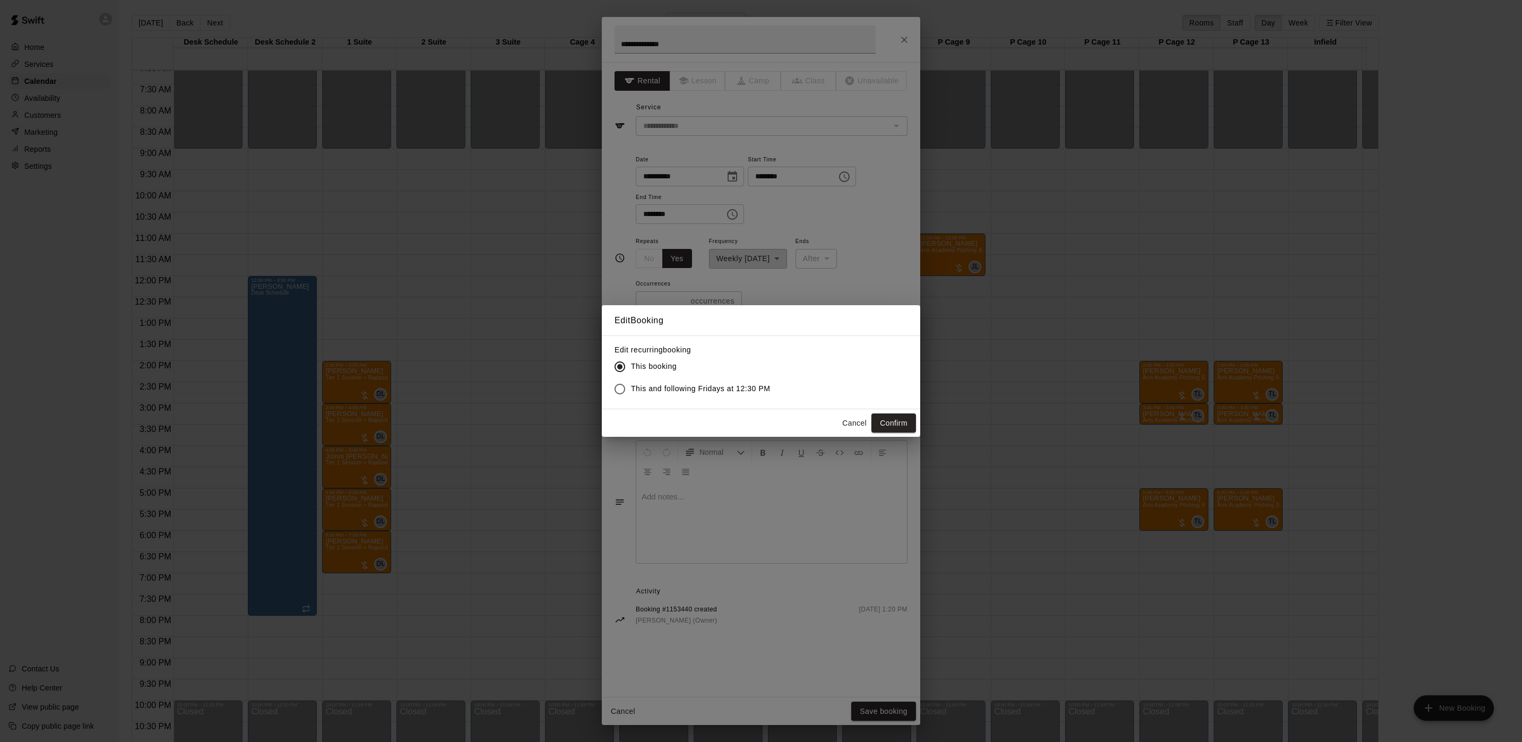
click at [880, 411] on div "Cancel Confirm" at bounding box center [761, 423] width 318 height 28
click at [880, 414] on button "Confirm" at bounding box center [893, 423] width 45 height 20
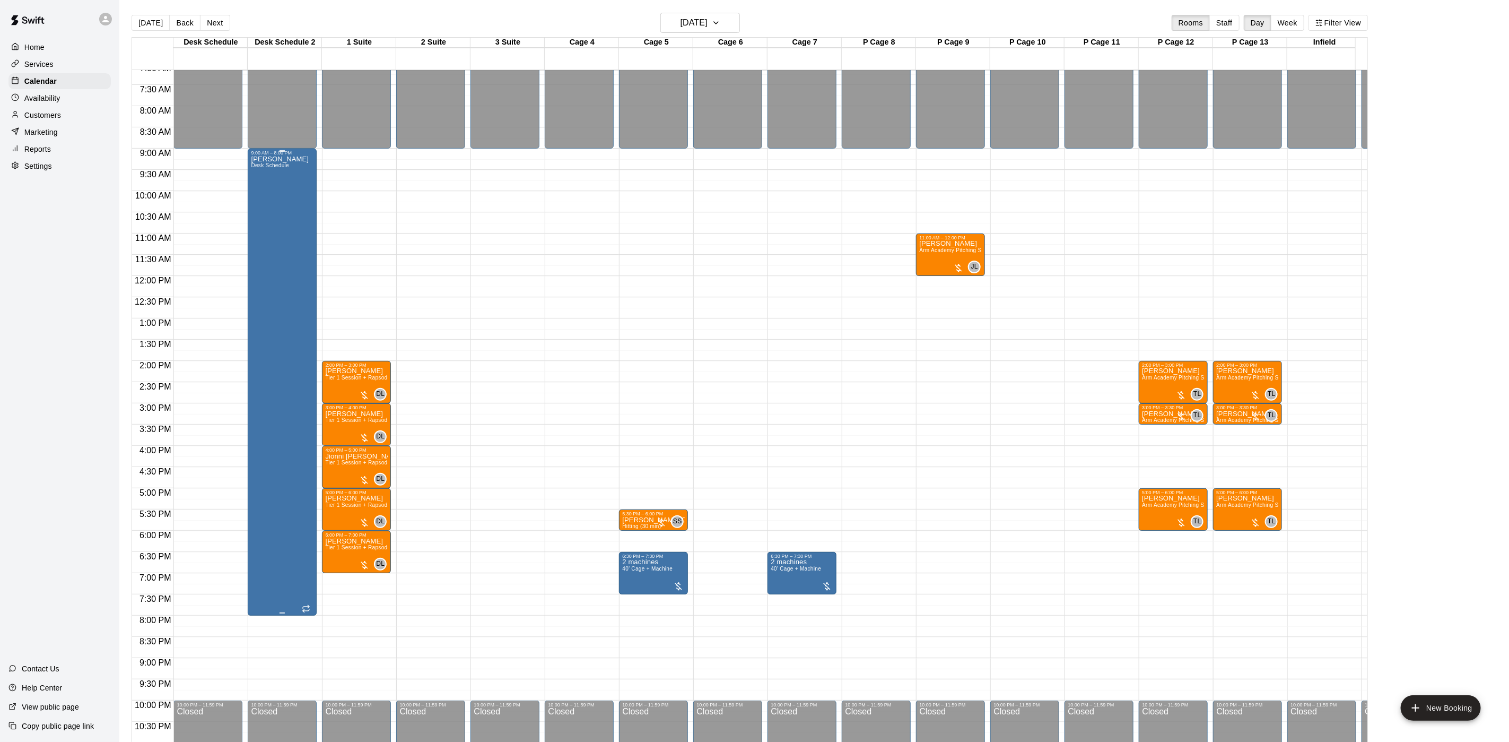
click at [302, 281] on div "[PERSON_NAME] Desk Schedule" at bounding box center [282, 526] width 63 height 742
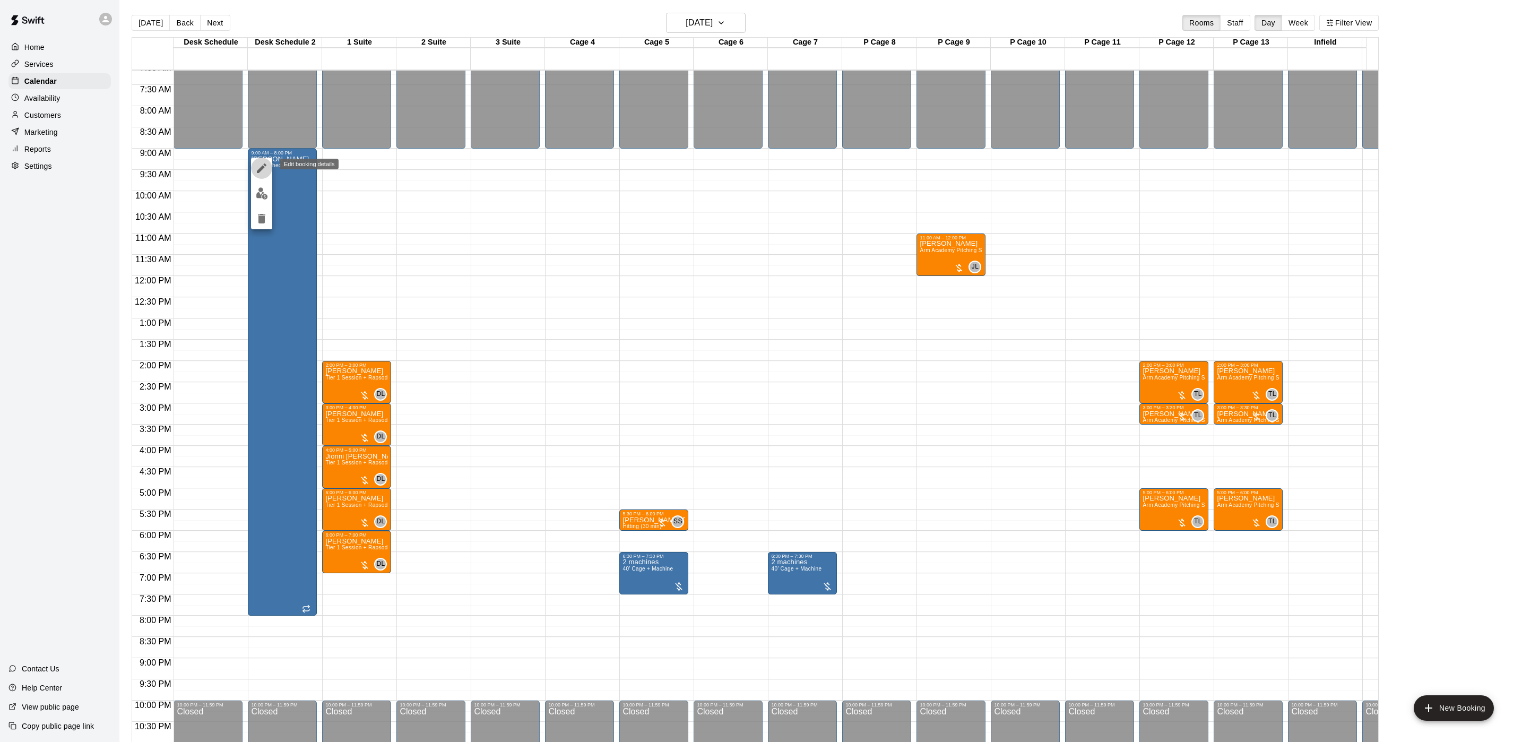
click at [266, 172] on icon "edit" at bounding box center [261, 168] width 13 height 13
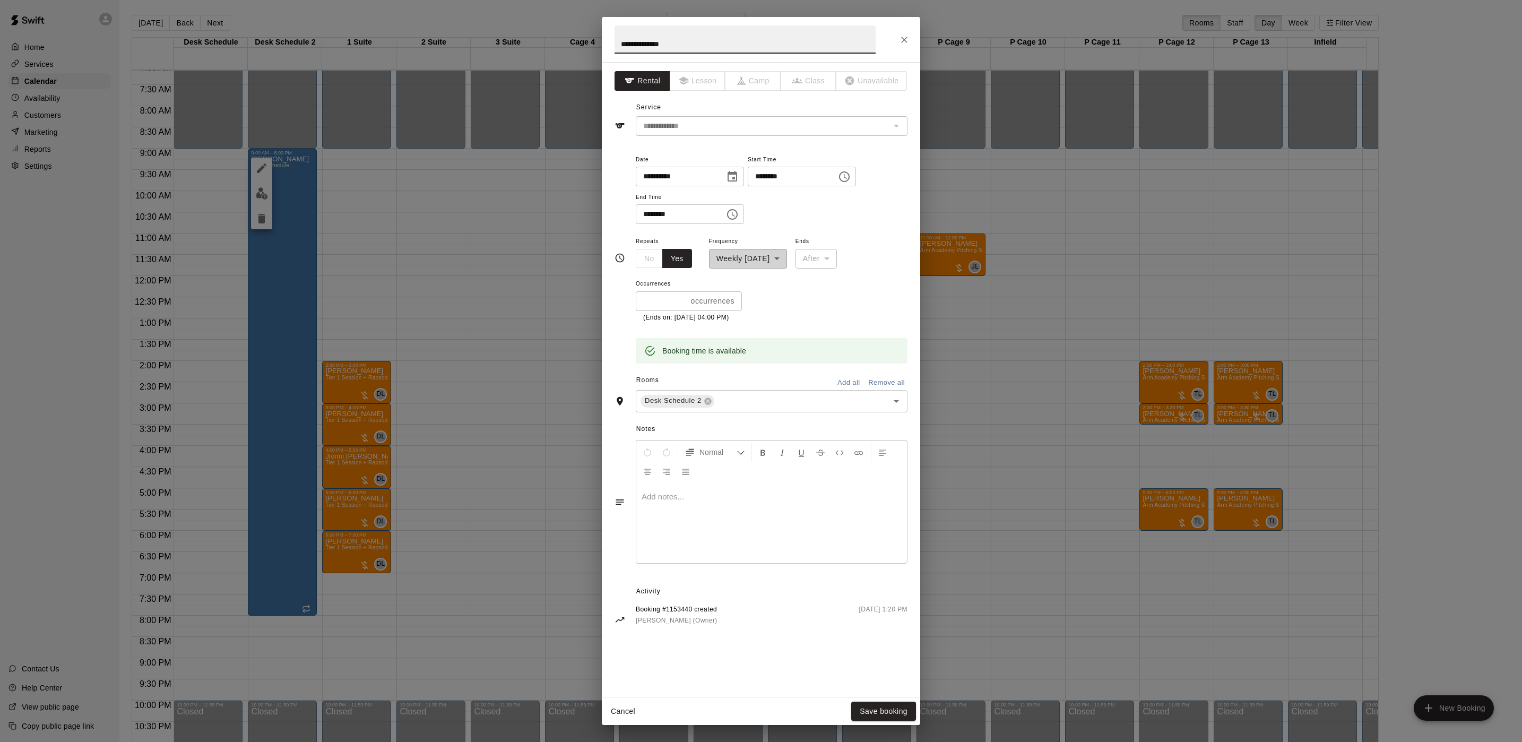
click at [776, 179] on input "********" at bounding box center [789, 177] width 82 height 20
click at [647, 209] on input "********" at bounding box center [677, 214] width 82 height 20
click at [644, 204] on span "End Time" at bounding box center [690, 197] width 108 height 14
click at [645, 215] on input "********" at bounding box center [677, 214] width 82 height 20
type input "********"
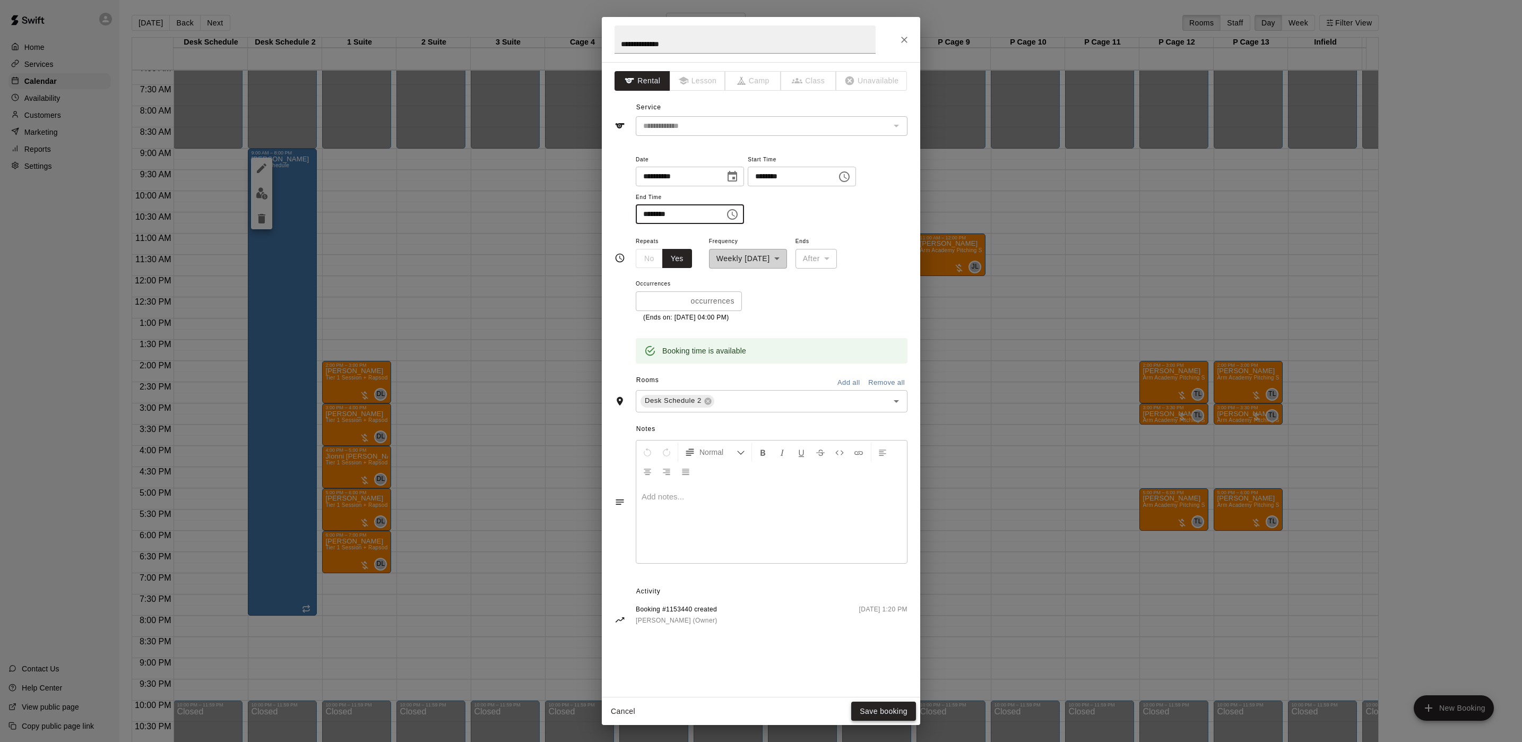
click at [877, 715] on button "Save booking" at bounding box center [883, 711] width 65 height 20
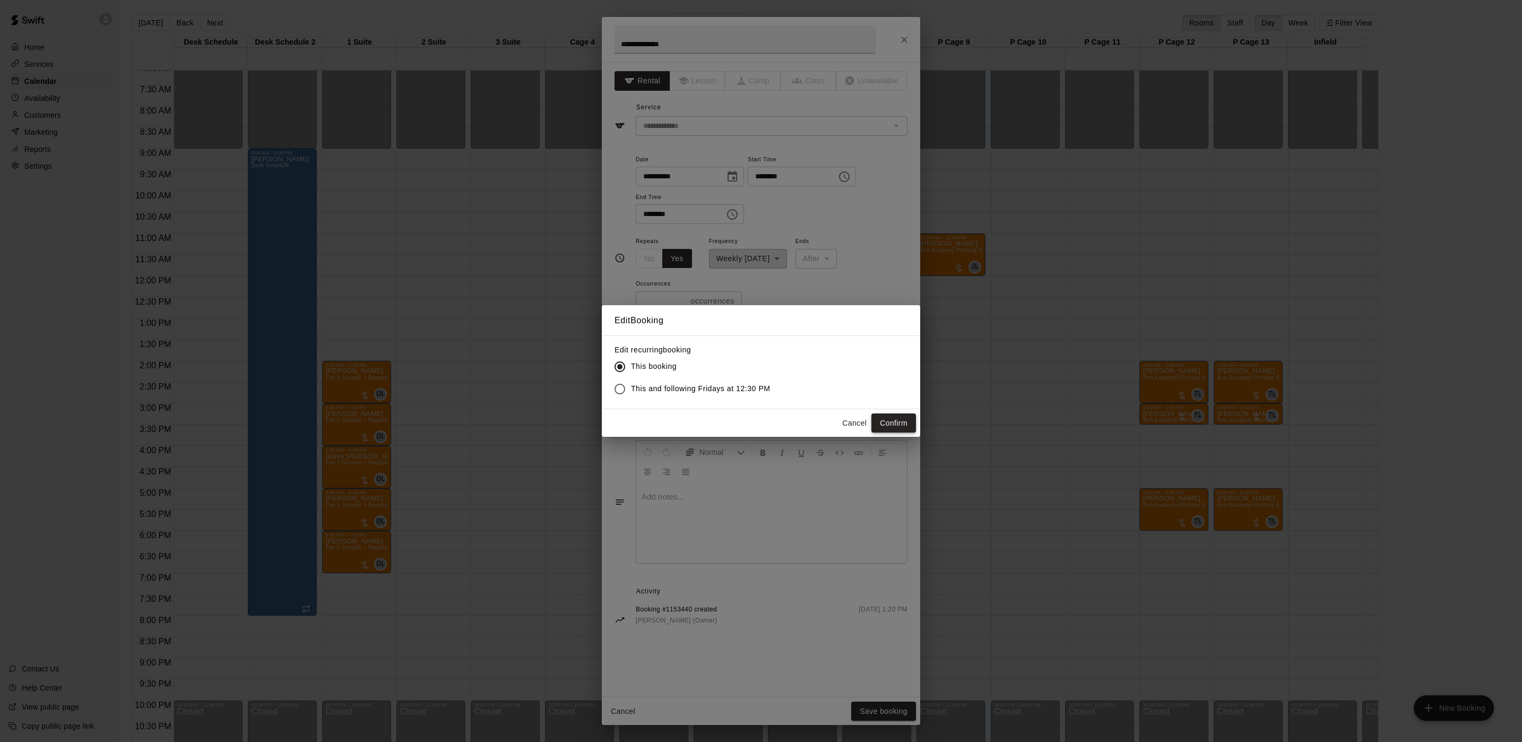
click at [889, 427] on button "Confirm" at bounding box center [893, 423] width 45 height 20
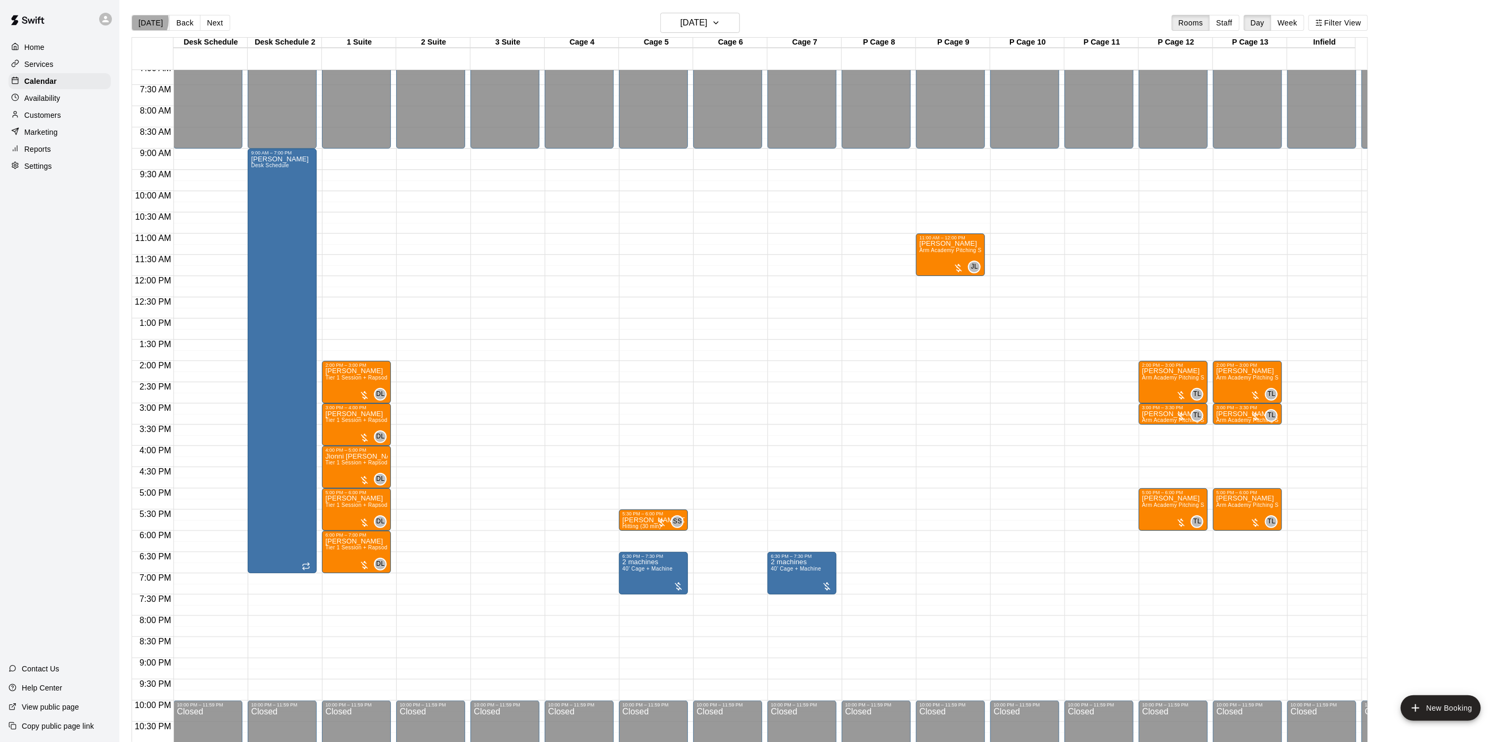
click at [141, 21] on button "[DATE]" at bounding box center [151, 23] width 38 height 16
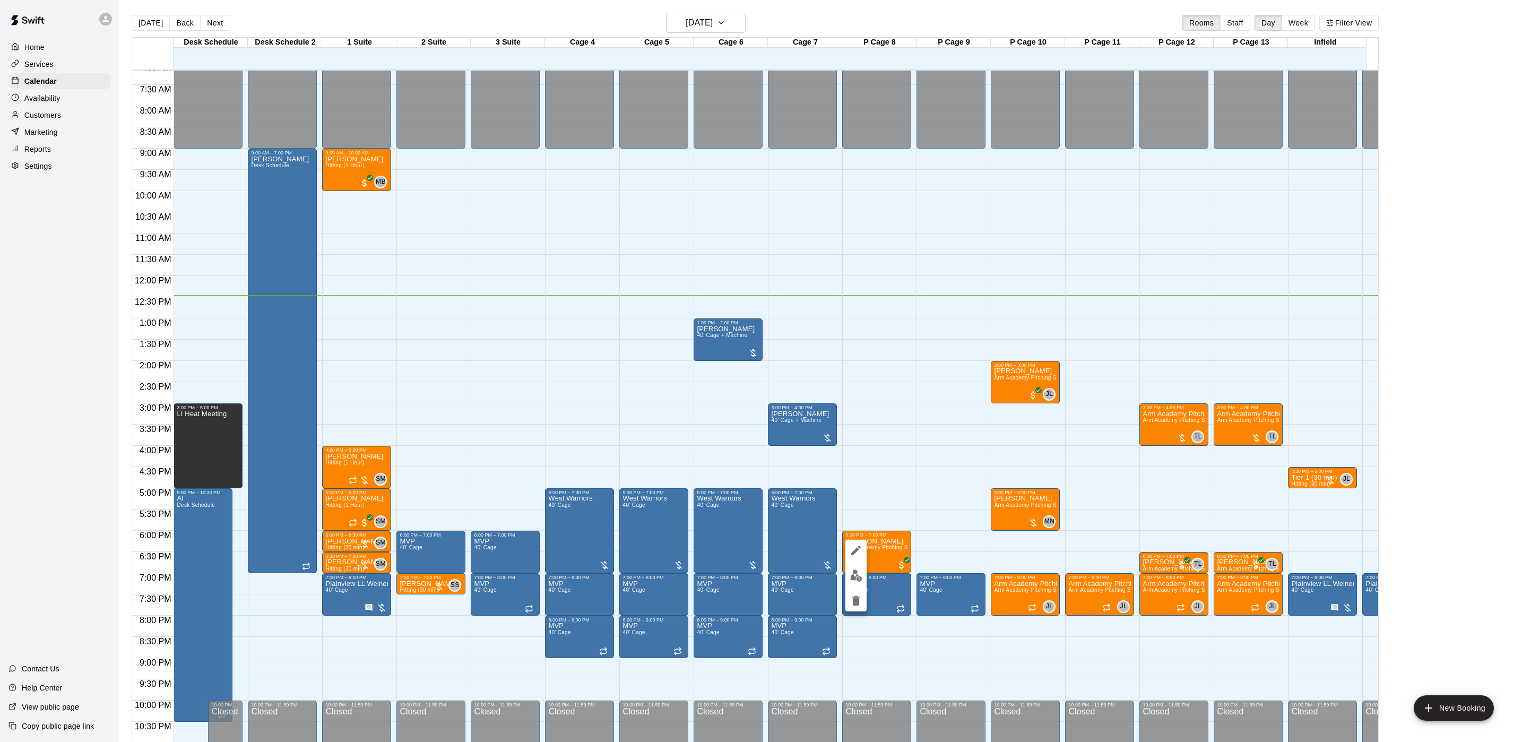
click at [989, 481] on div at bounding box center [761, 371] width 1522 height 742
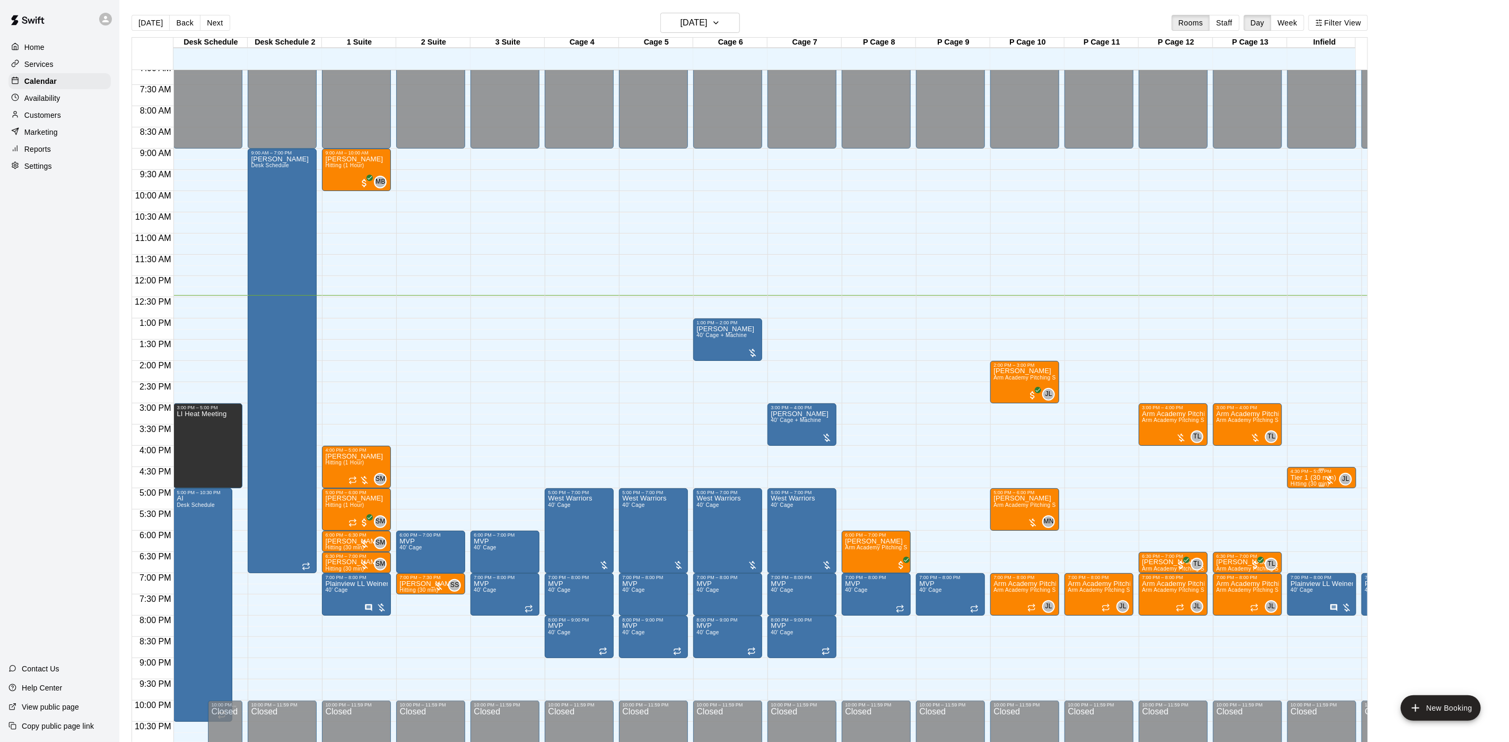
click at [1304, 477] on p "Tier 1 (30 min)" at bounding box center [1314, 477] width 46 height 0
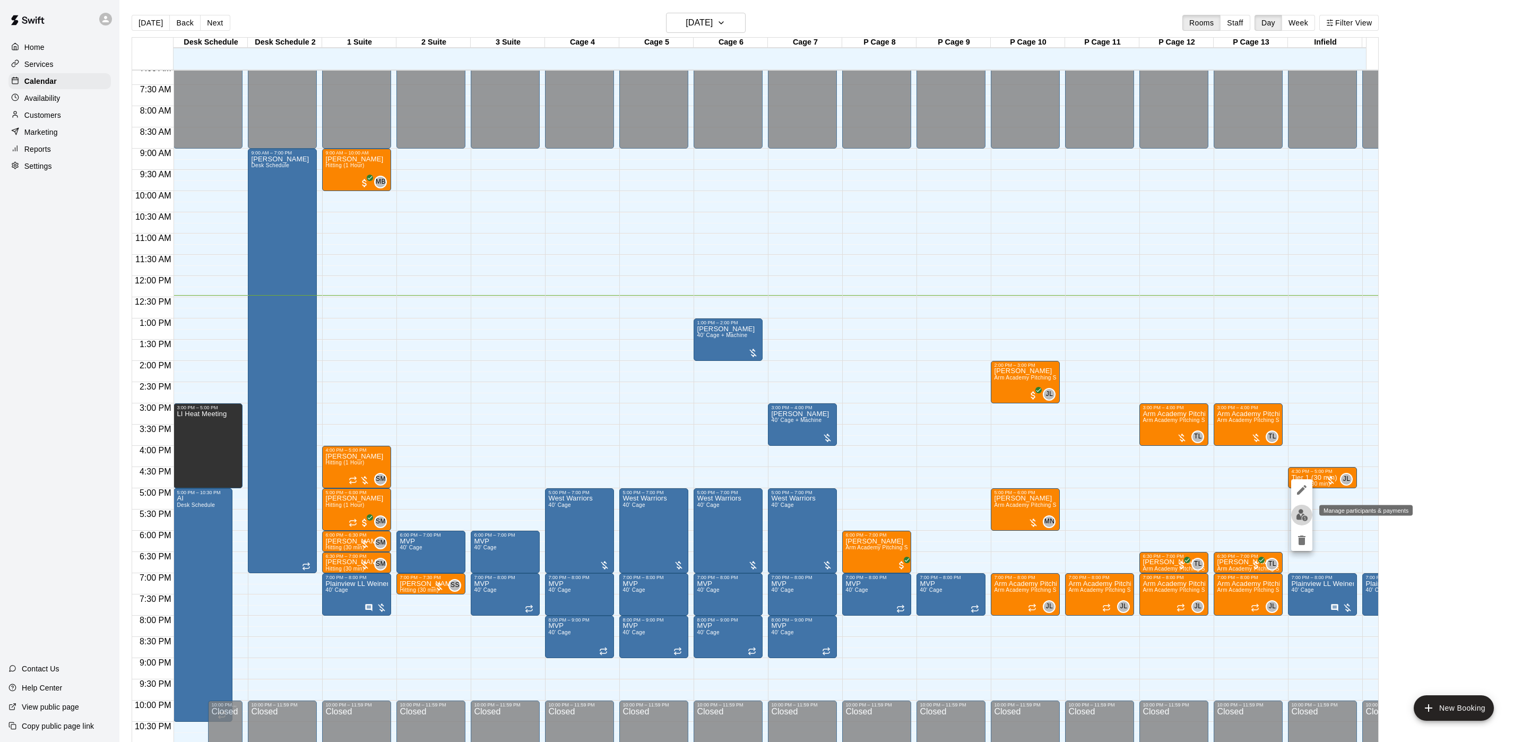
click at [1297, 511] on img "edit" at bounding box center [1302, 515] width 12 height 12
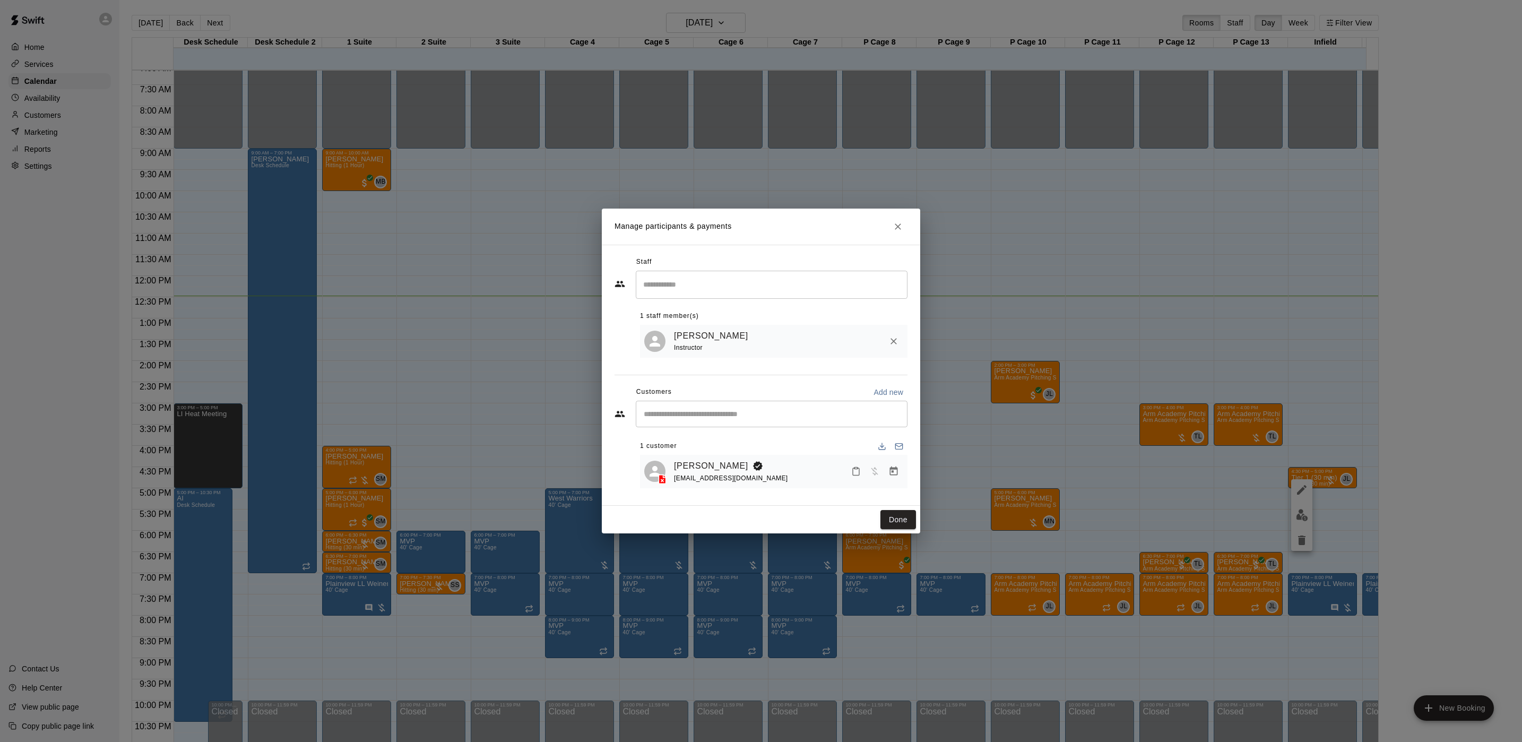
click at [898, 519] on button "Done" at bounding box center [898, 520] width 36 height 20
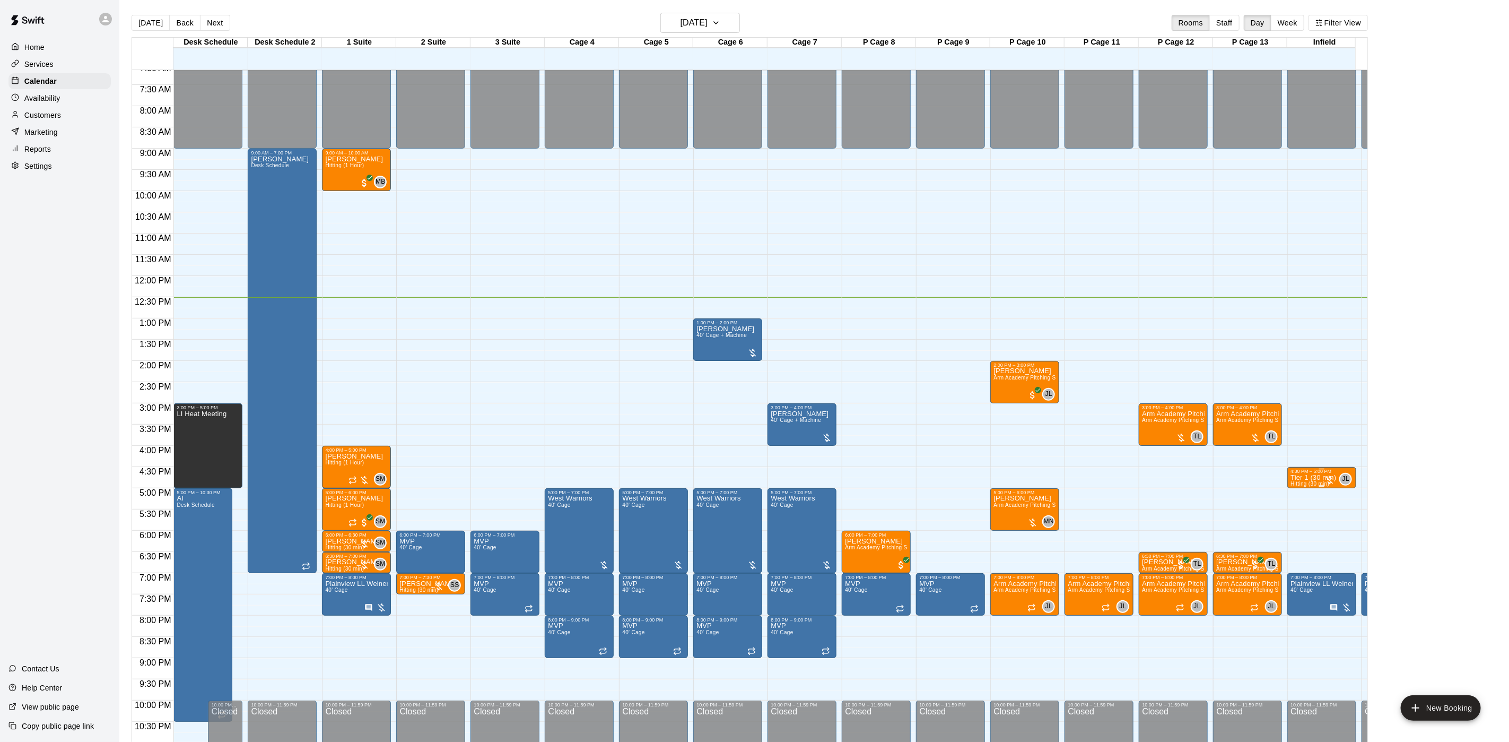
click at [1323, 486] on div at bounding box center [1321, 486] width 5 height 2
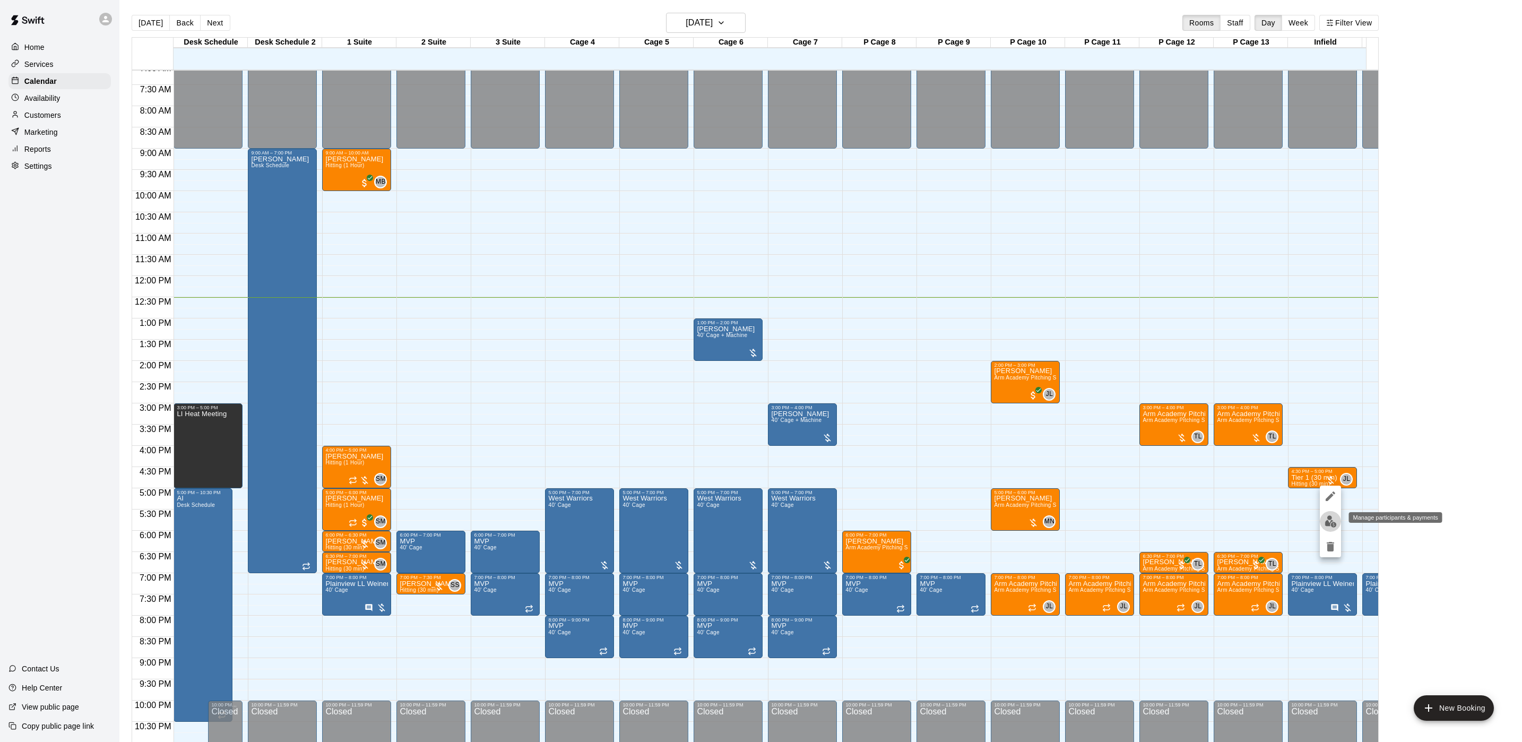
click at [1326, 516] on img "edit" at bounding box center [1330, 521] width 12 height 12
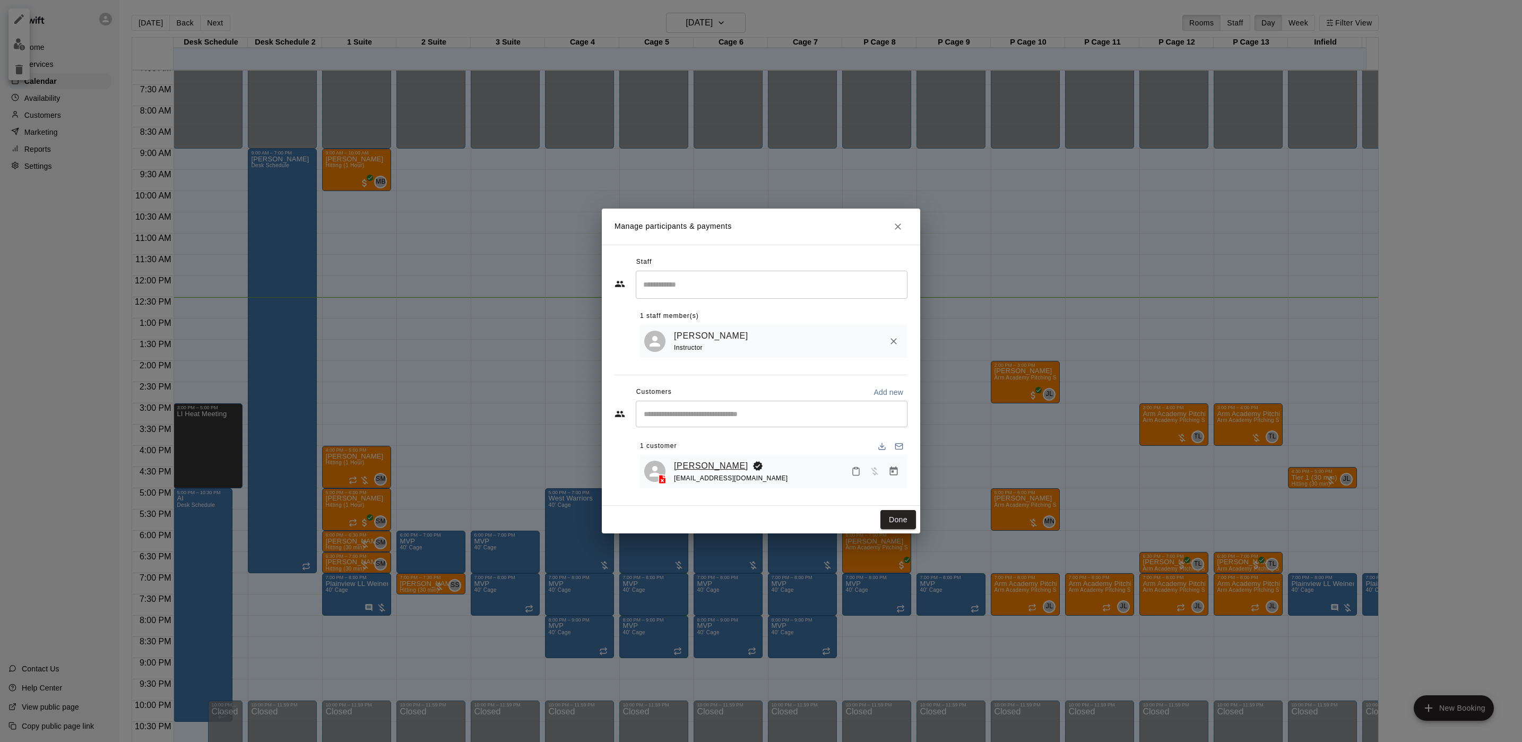
click at [699, 468] on link "[PERSON_NAME]" at bounding box center [711, 466] width 74 height 14
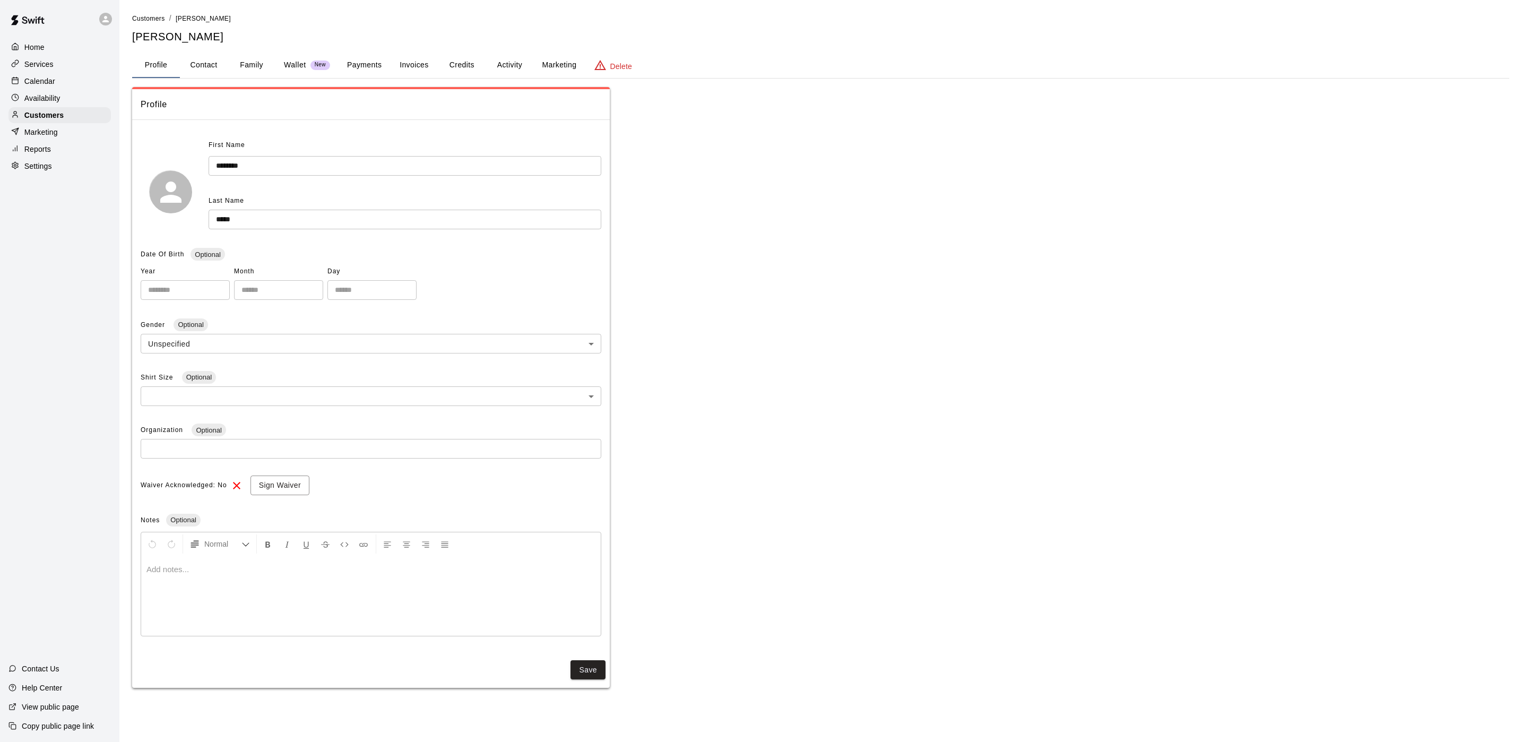
click at [210, 70] on button "Contact" at bounding box center [204, 65] width 48 height 25
select select "**"
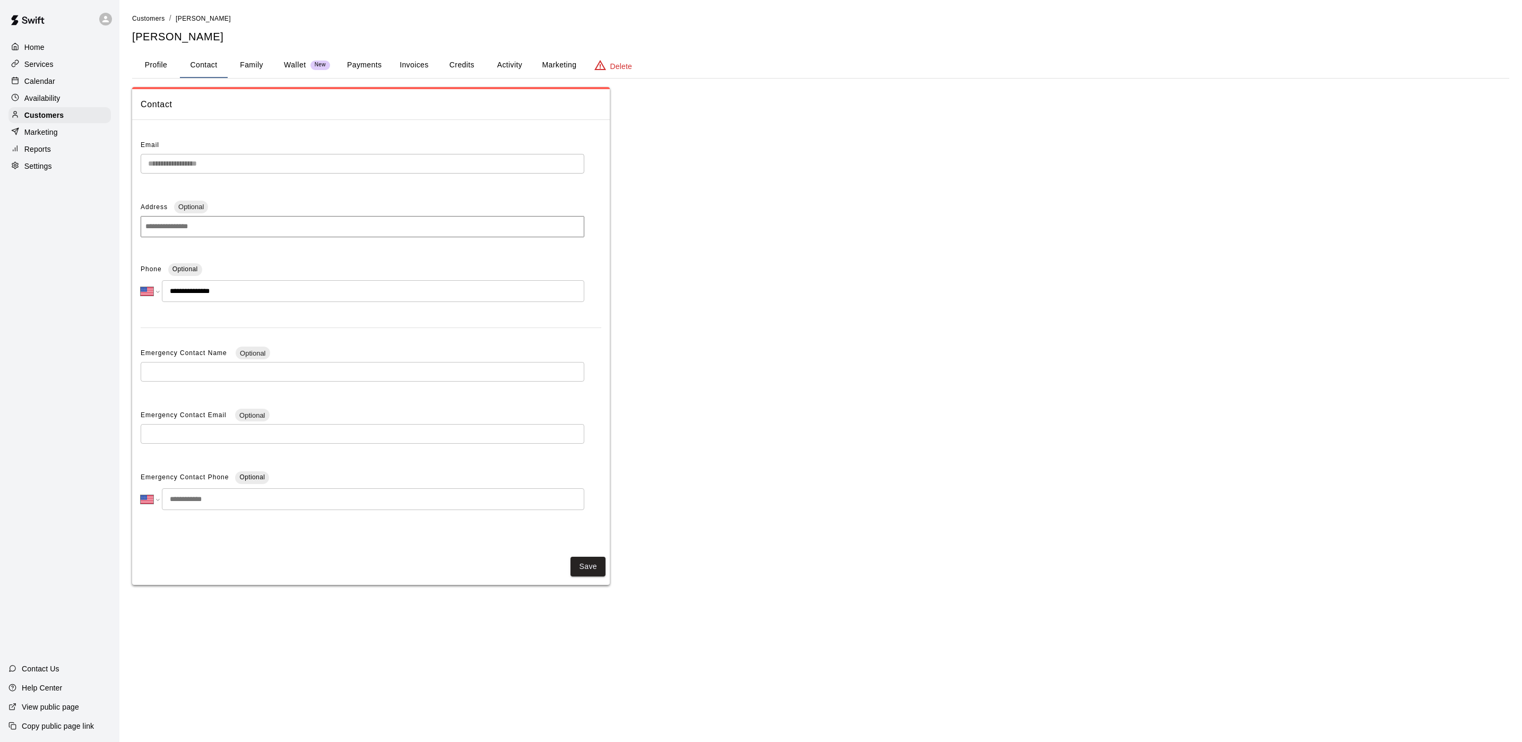
drag, startPoint x: 209, startPoint y: 294, endPoint x: 140, endPoint y: 291, distance: 69.0
click at [141, 291] on div "**********" at bounding box center [363, 291] width 444 height 22
click at [239, 293] on input "**********" at bounding box center [373, 291] width 422 height 22
drag, startPoint x: 181, startPoint y: 293, endPoint x: 222, endPoint y: 293, distance: 40.3
click at [222, 293] on input "**********" at bounding box center [373, 291] width 422 height 22
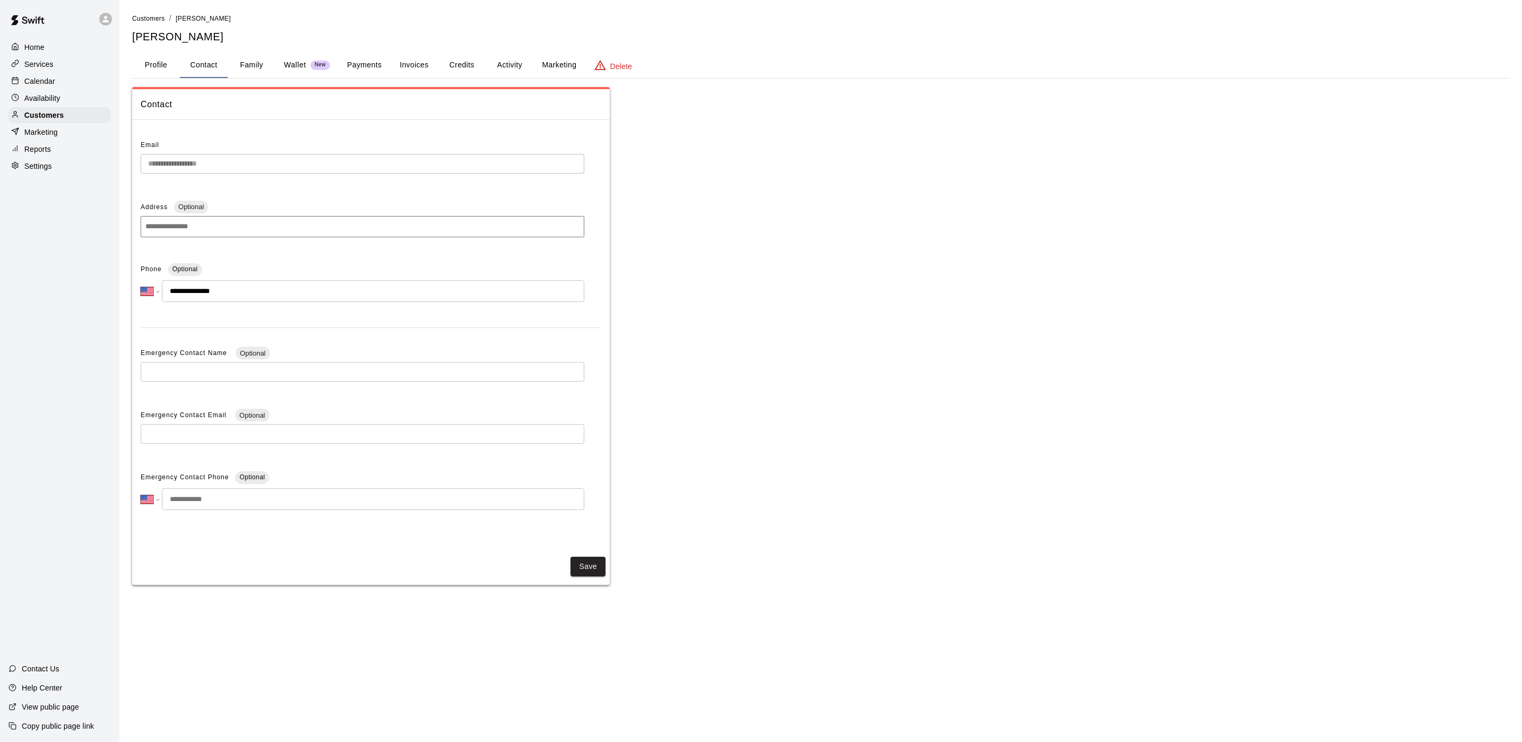
click at [83, 89] on div "Calendar" at bounding box center [59, 81] width 102 height 16
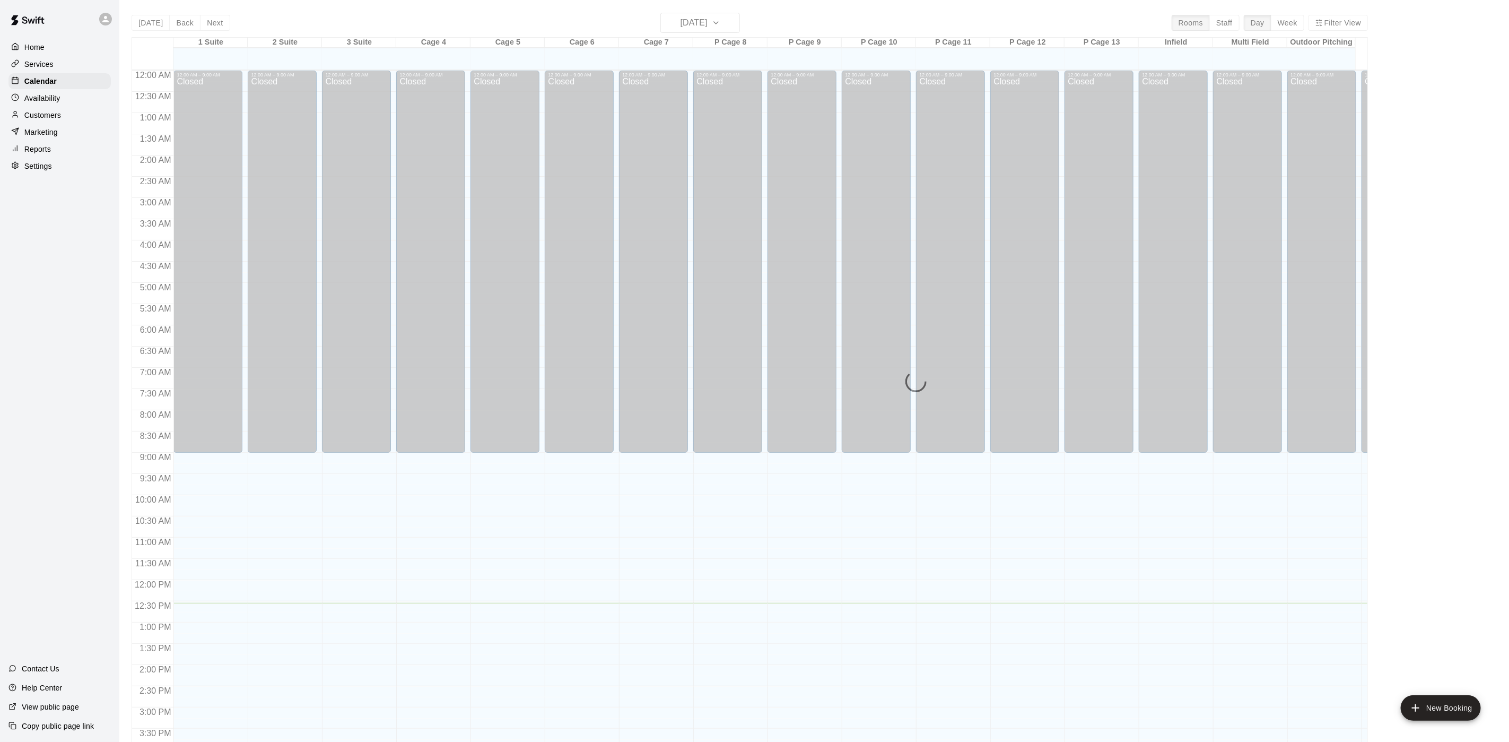
scroll to position [304, 0]
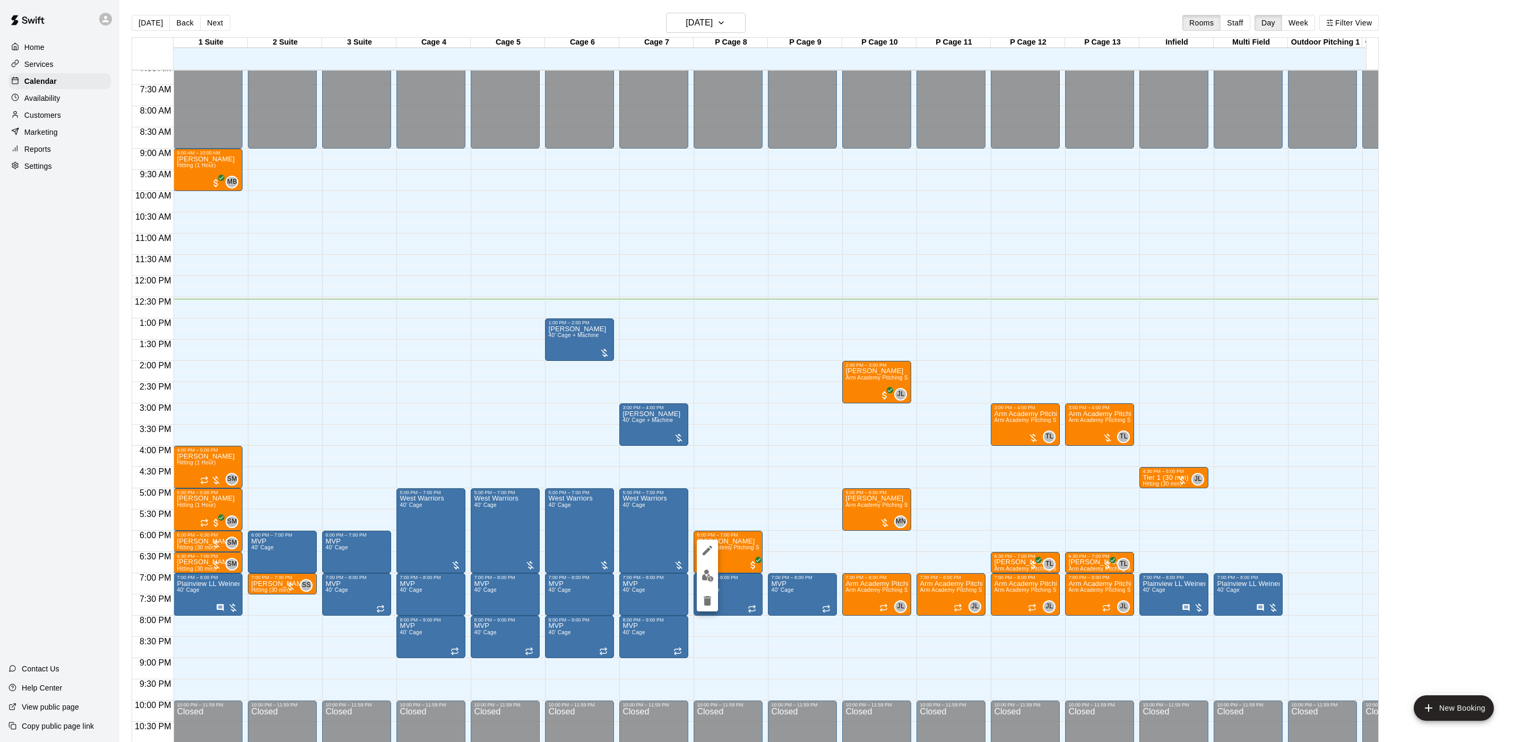
click at [705, 575] on img "edit" at bounding box center [707, 575] width 12 height 12
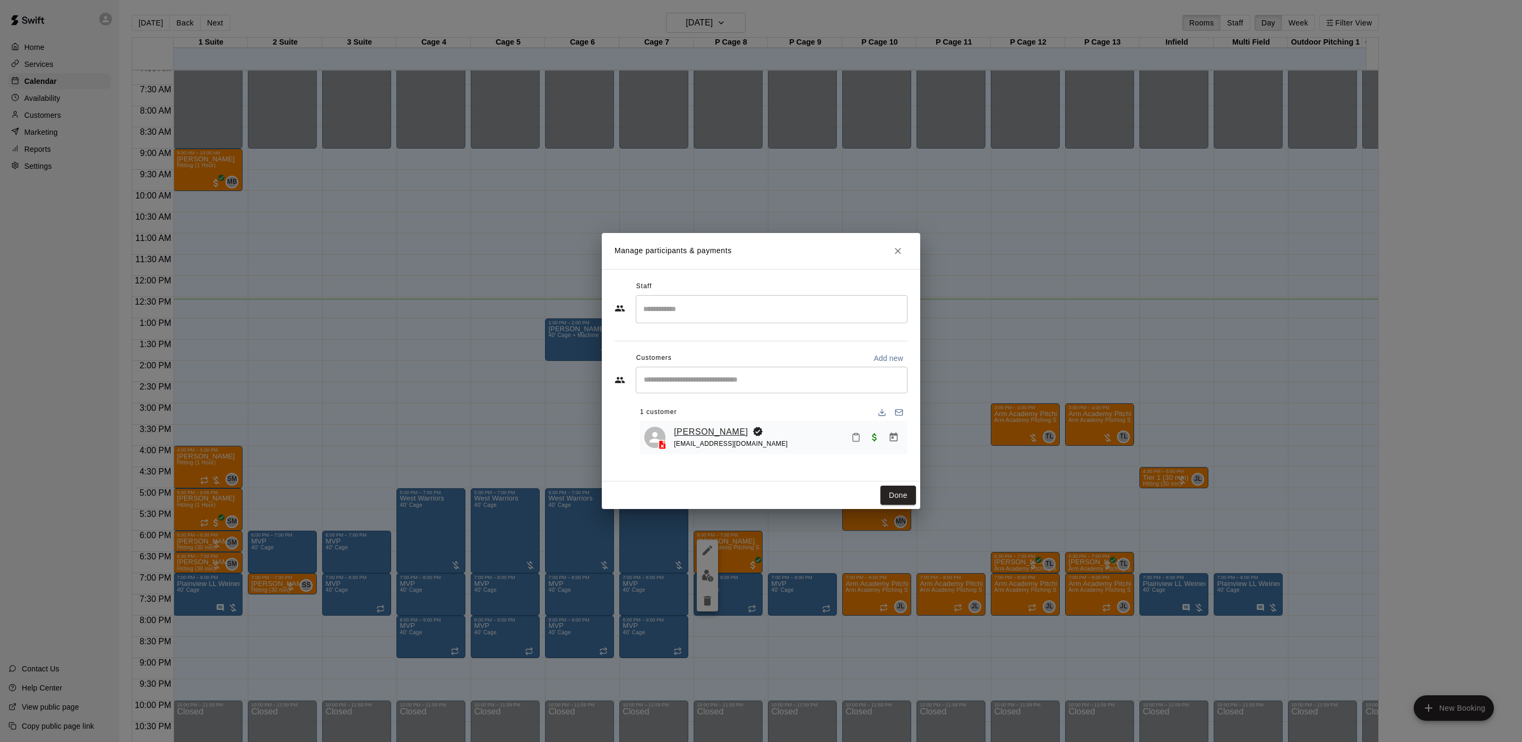
click at [691, 430] on link "[PERSON_NAME]" at bounding box center [711, 432] width 74 height 14
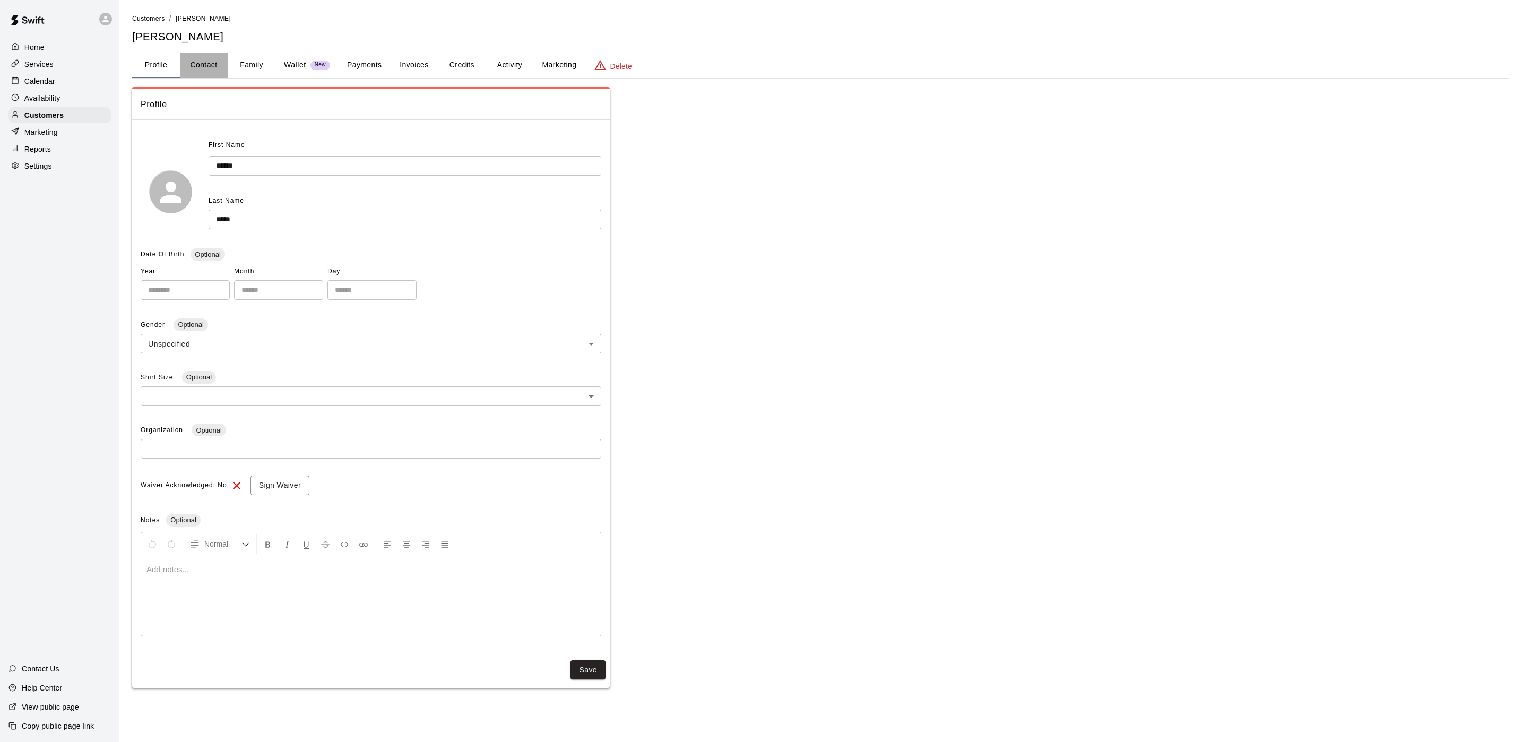
click at [188, 59] on button "Contact" at bounding box center [204, 65] width 48 height 25
select select "**"
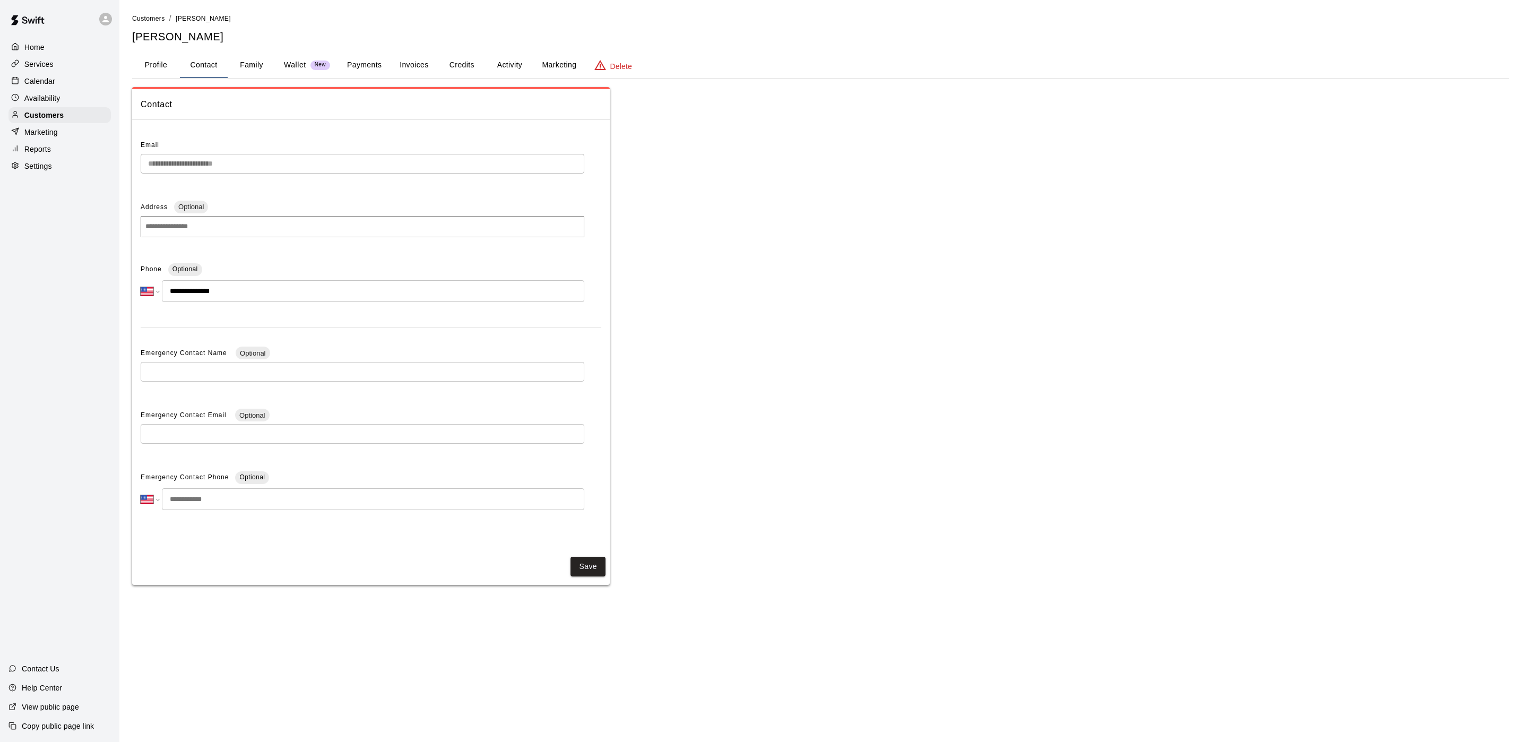
click at [49, 103] on p "Availability" at bounding box center [42, 98] width 36 height 11
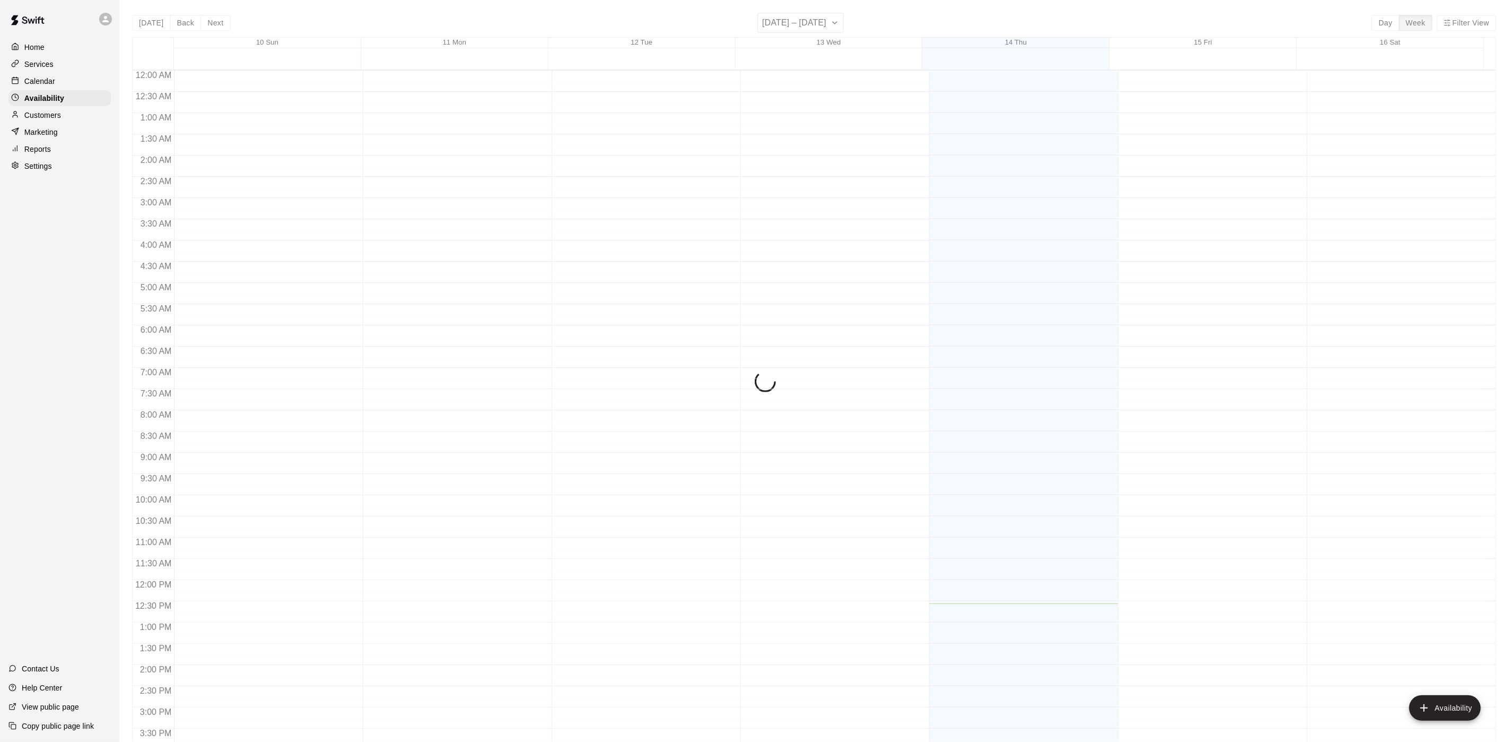
scroll to position [336, 0]
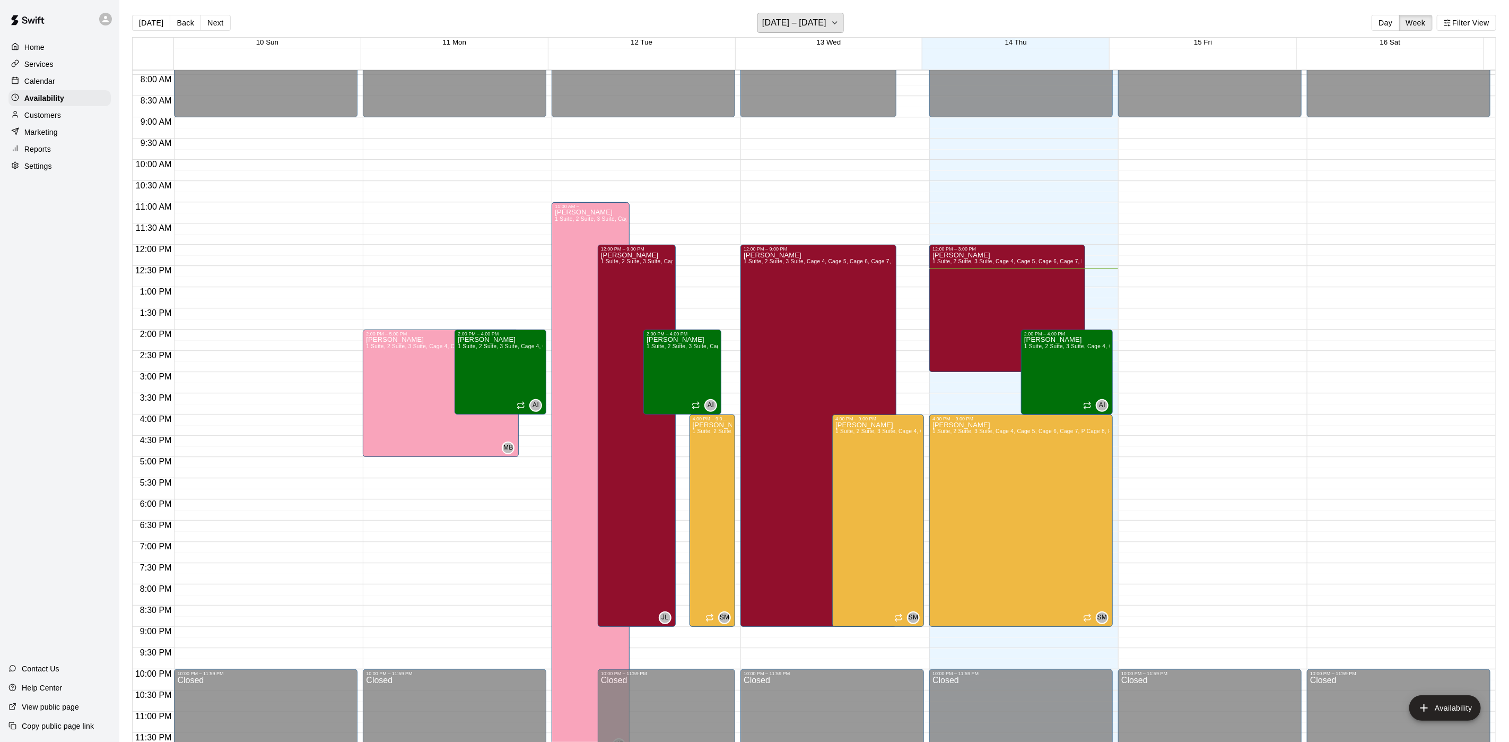
click at [772, 23] on h6 "[DATE] – [DATE]" at bounding box center [794, 22] width 64 height 15
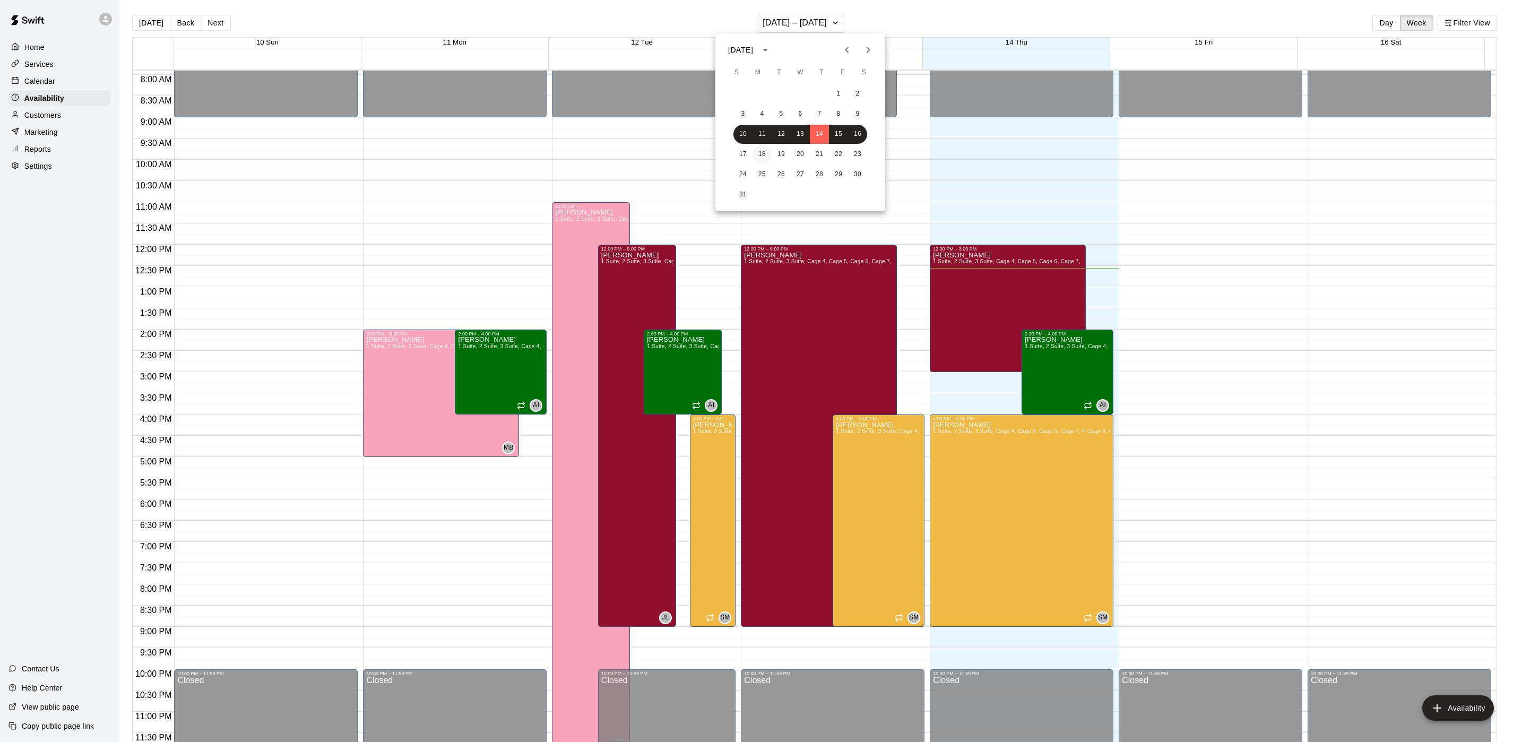
click at [757, 156] on button "18" at bounding box center [761, 154] width 19 height 19
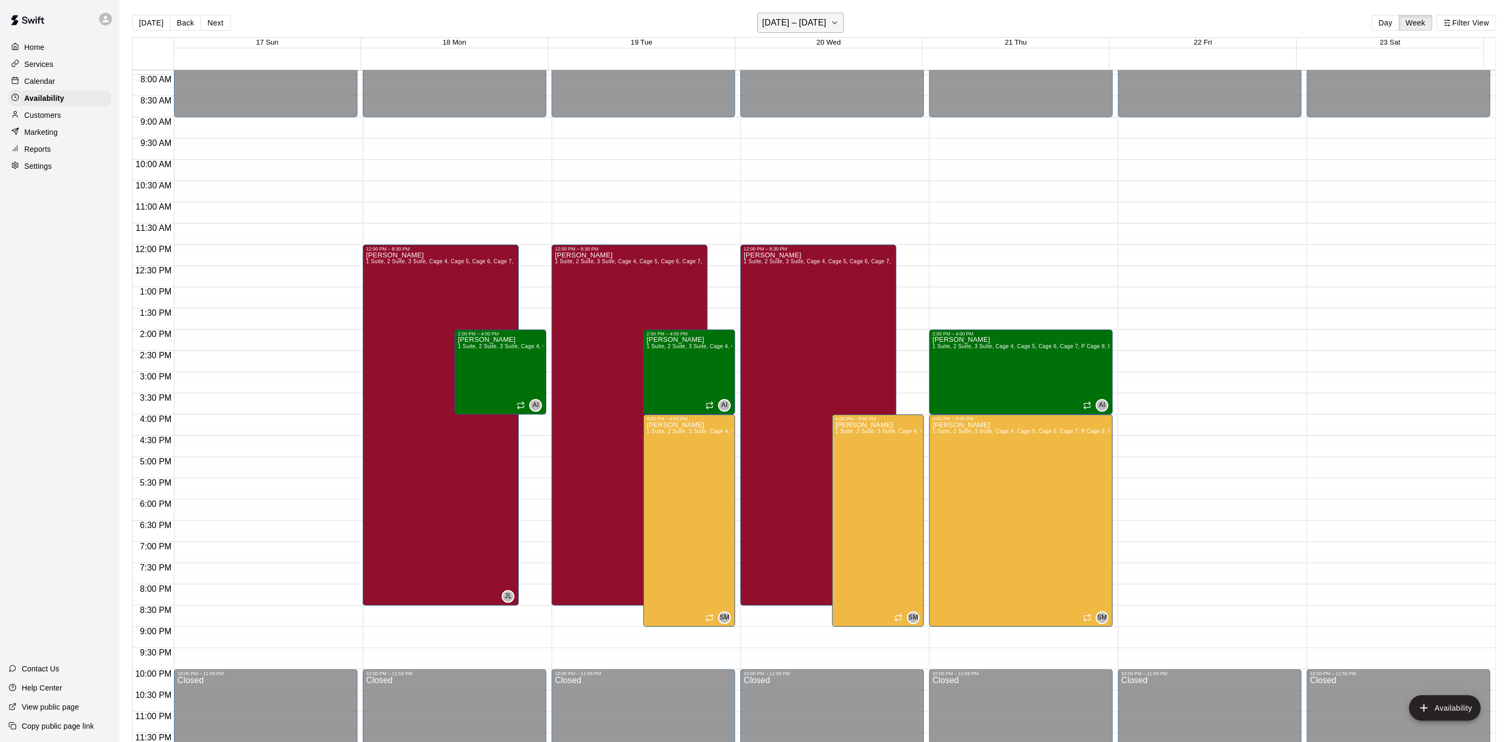
click at [790, 24] on h6 "[DATE] – [DATE]" at bounding box center [794, 22] width 64 height 15
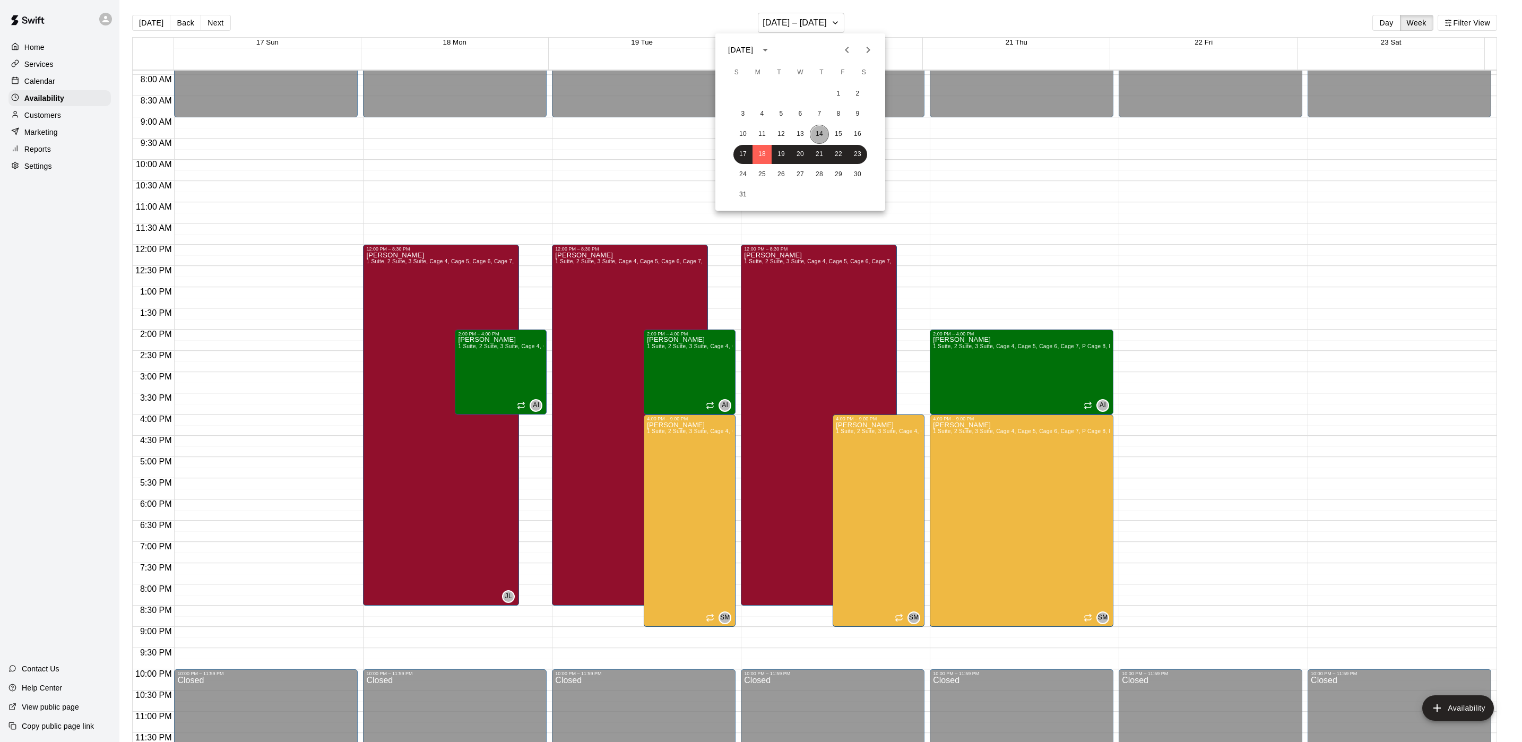
click at [817, 126] on button "14" at bounding box center [819, 134] width 19 height 19
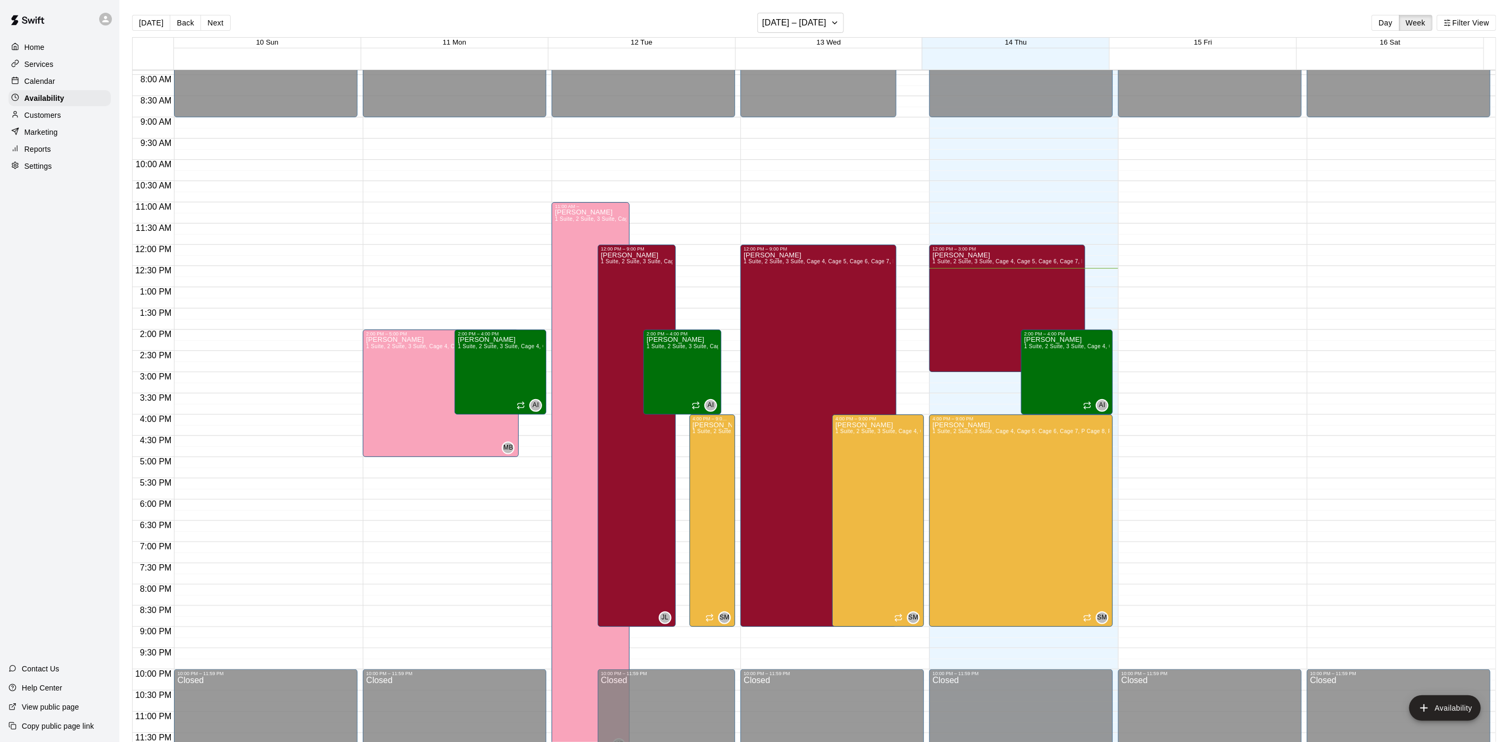
click at [51, 85] on p "Calendar" at bounding box center [39, 81] width 31 height 11
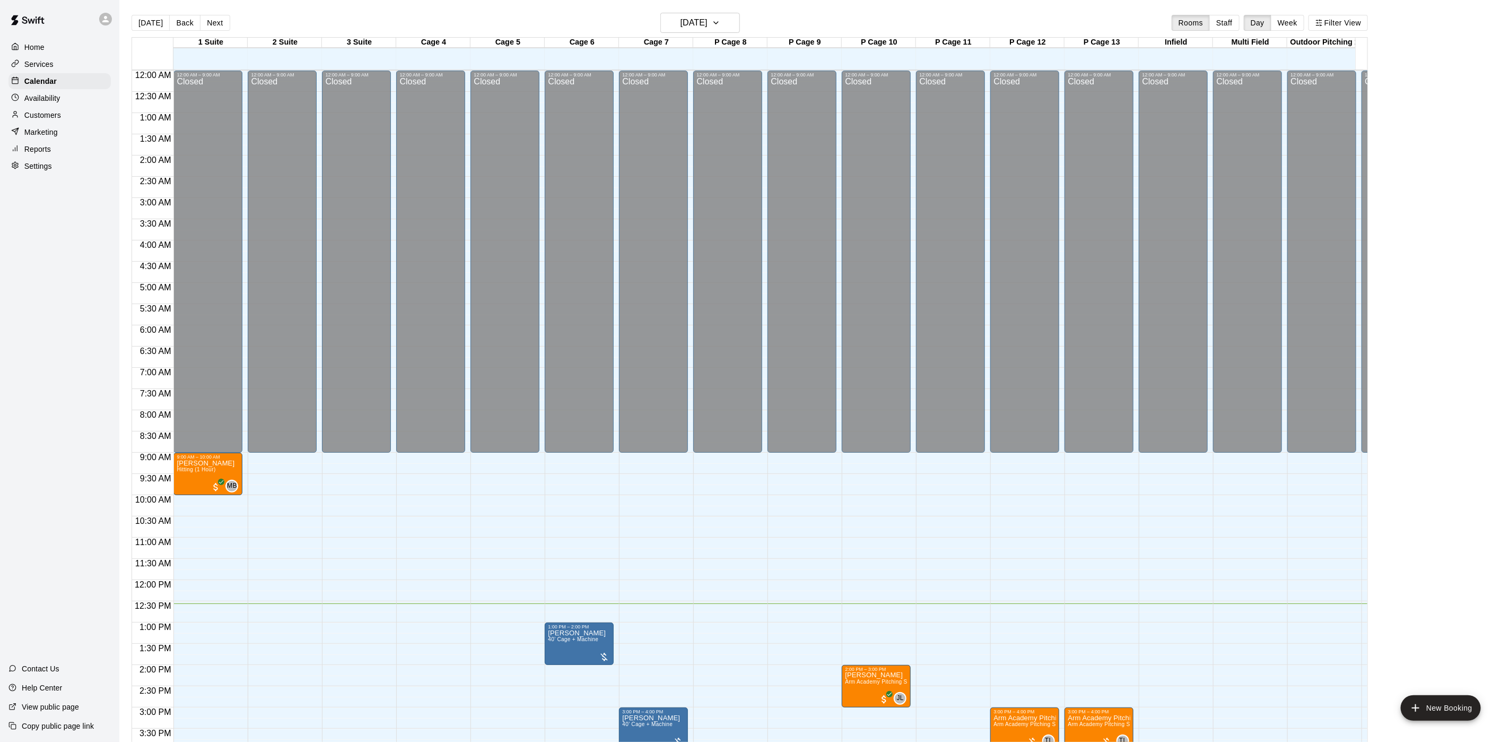
scroll to position [304, 0]
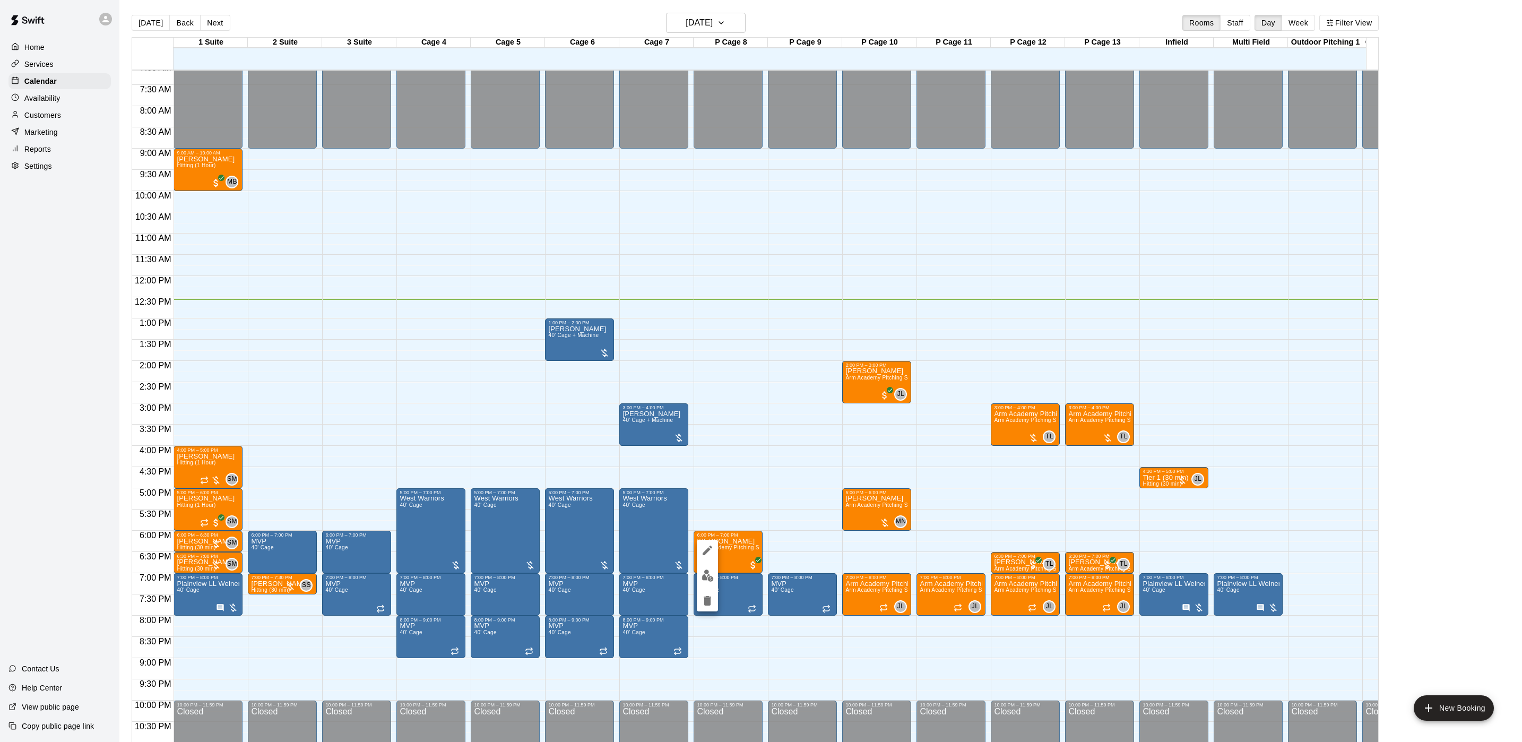
click at [1127, 560] on div at bounding box center [761, 371] width 1522 height 742
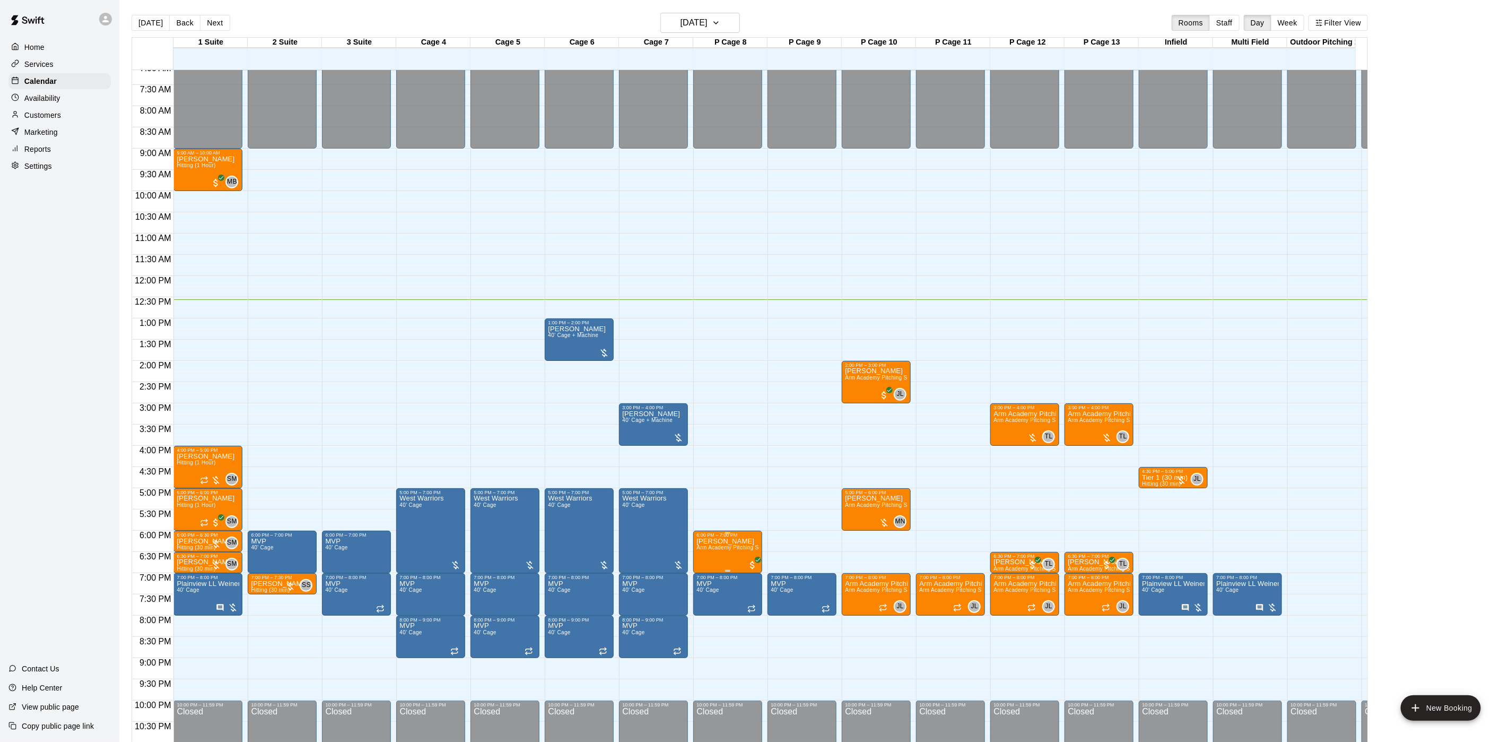
click at [706, 541] on p "[PERSON_NAME]" at bounding box center [728, 541] width 63 height 0
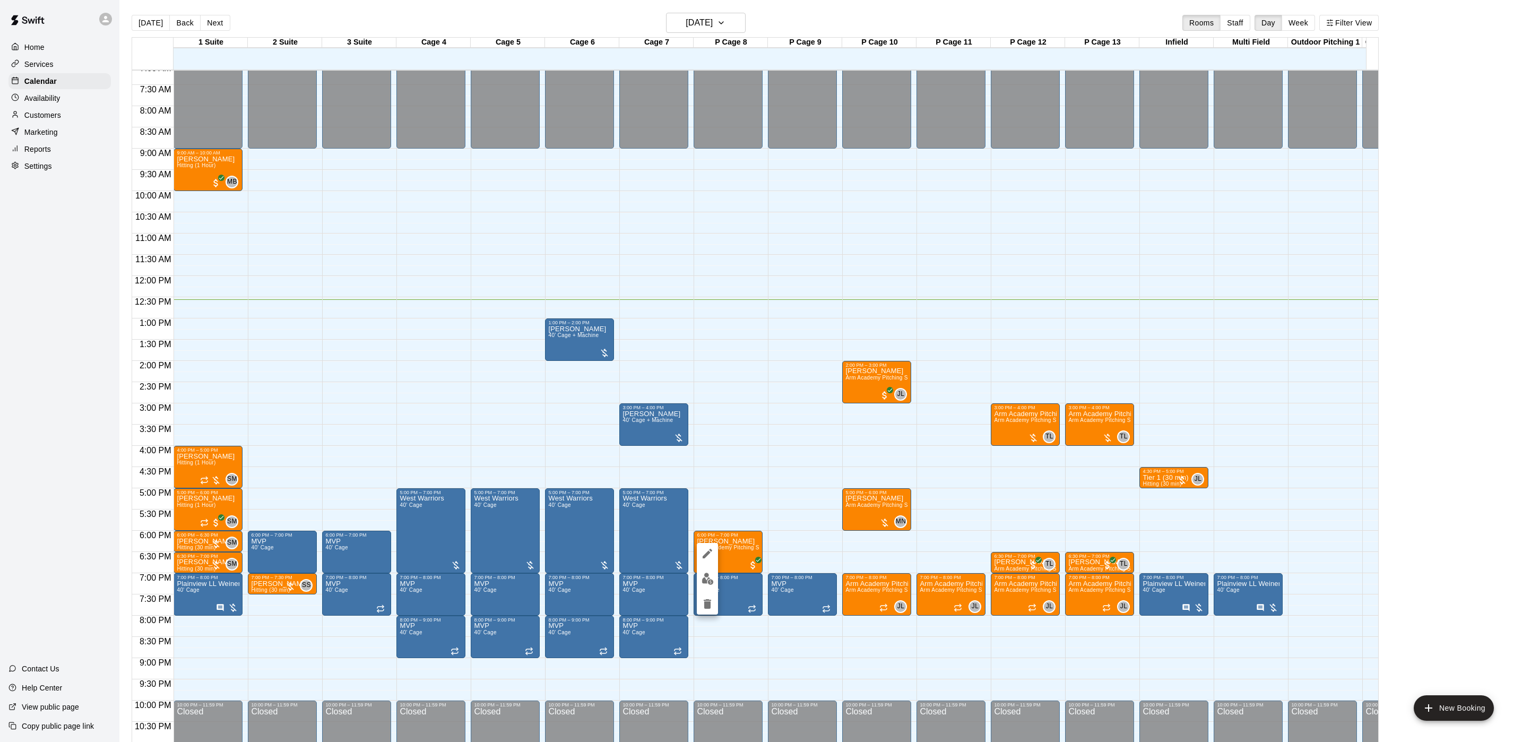
click at [712, 573] on img "edit" at bounding box center [707, 578] width 12 height 12
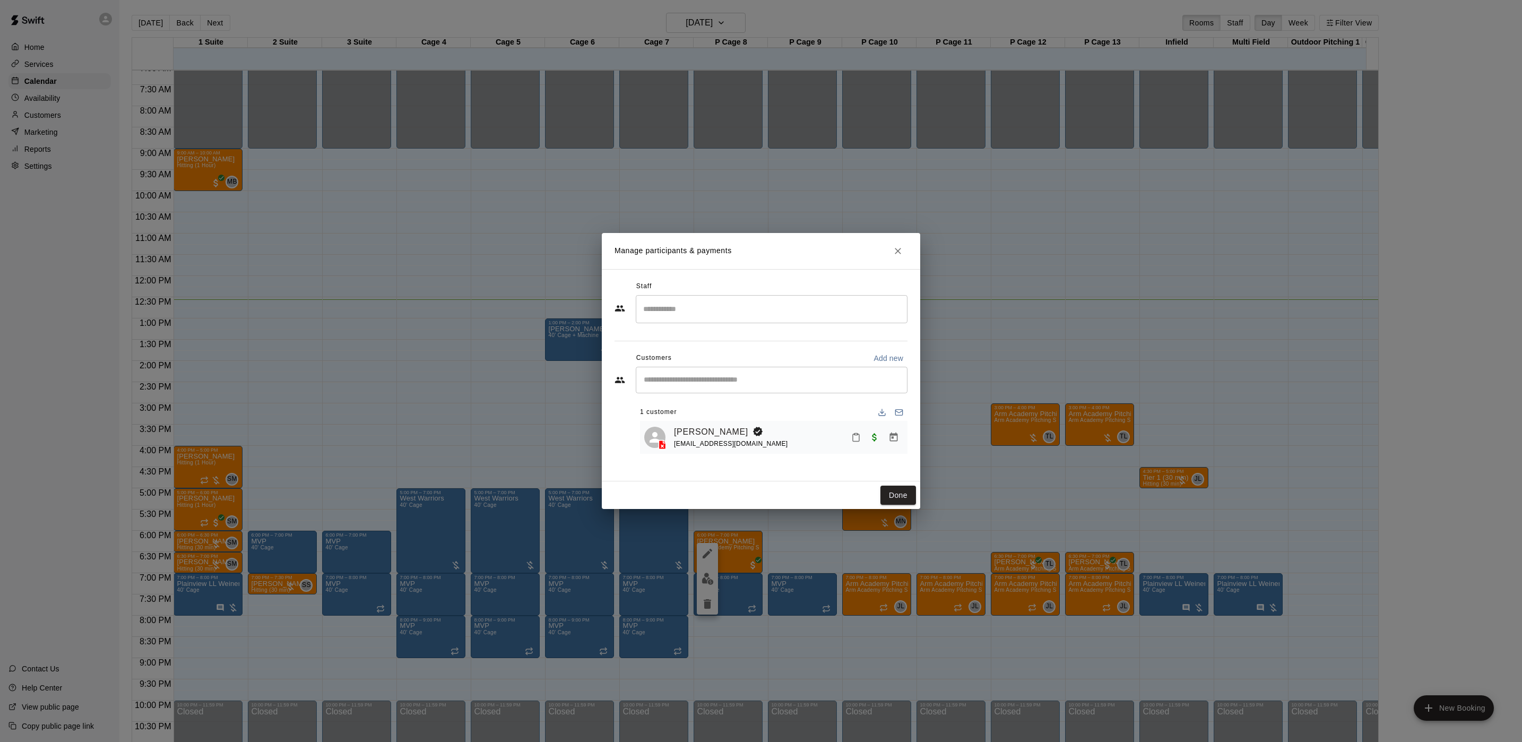
click at [726, 316] on input "Search staff" at bounding box center [771, 309] width 262 height 19
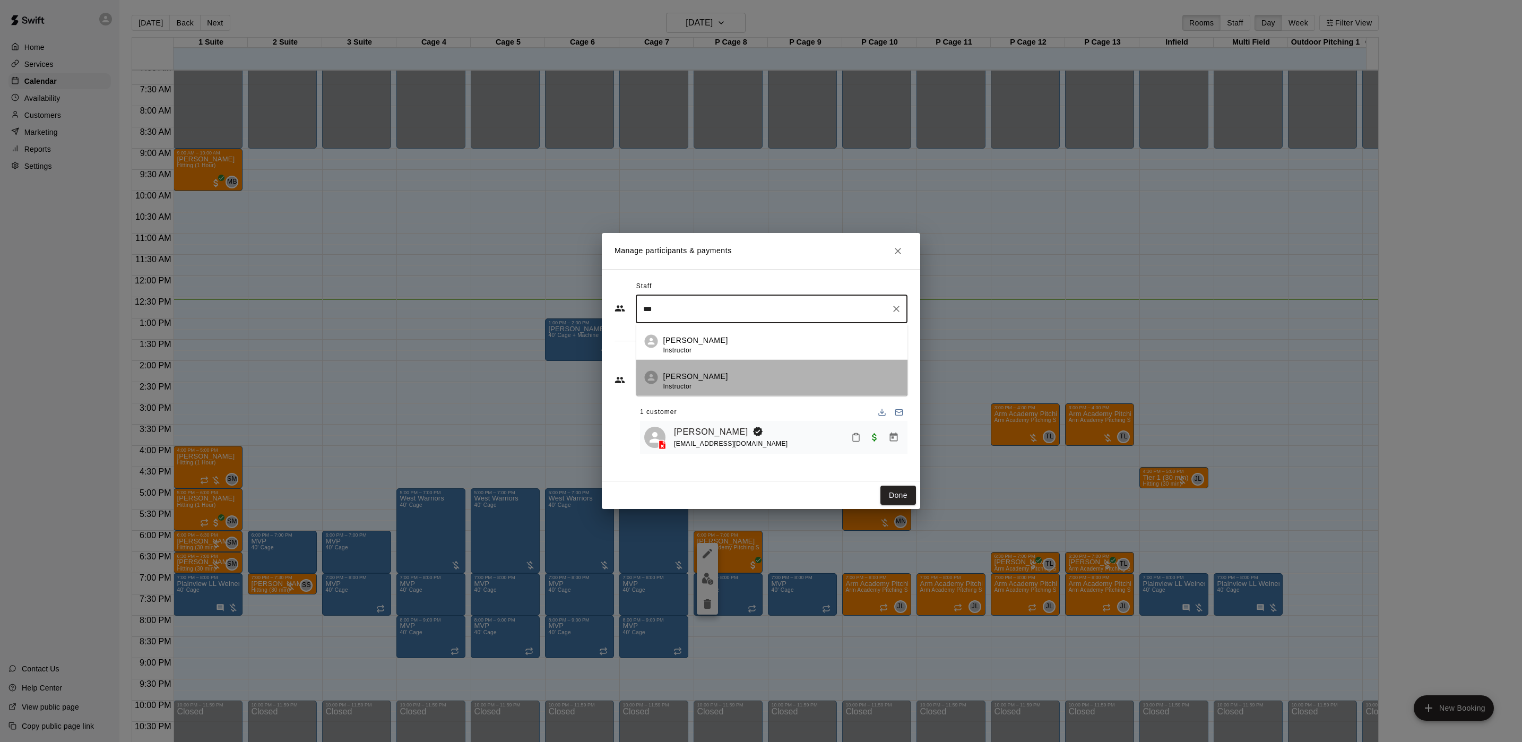
click at [727, 371] on div "[PERSON_NAME] Instructor" at bounding box center [781, 381] width 236 height 21
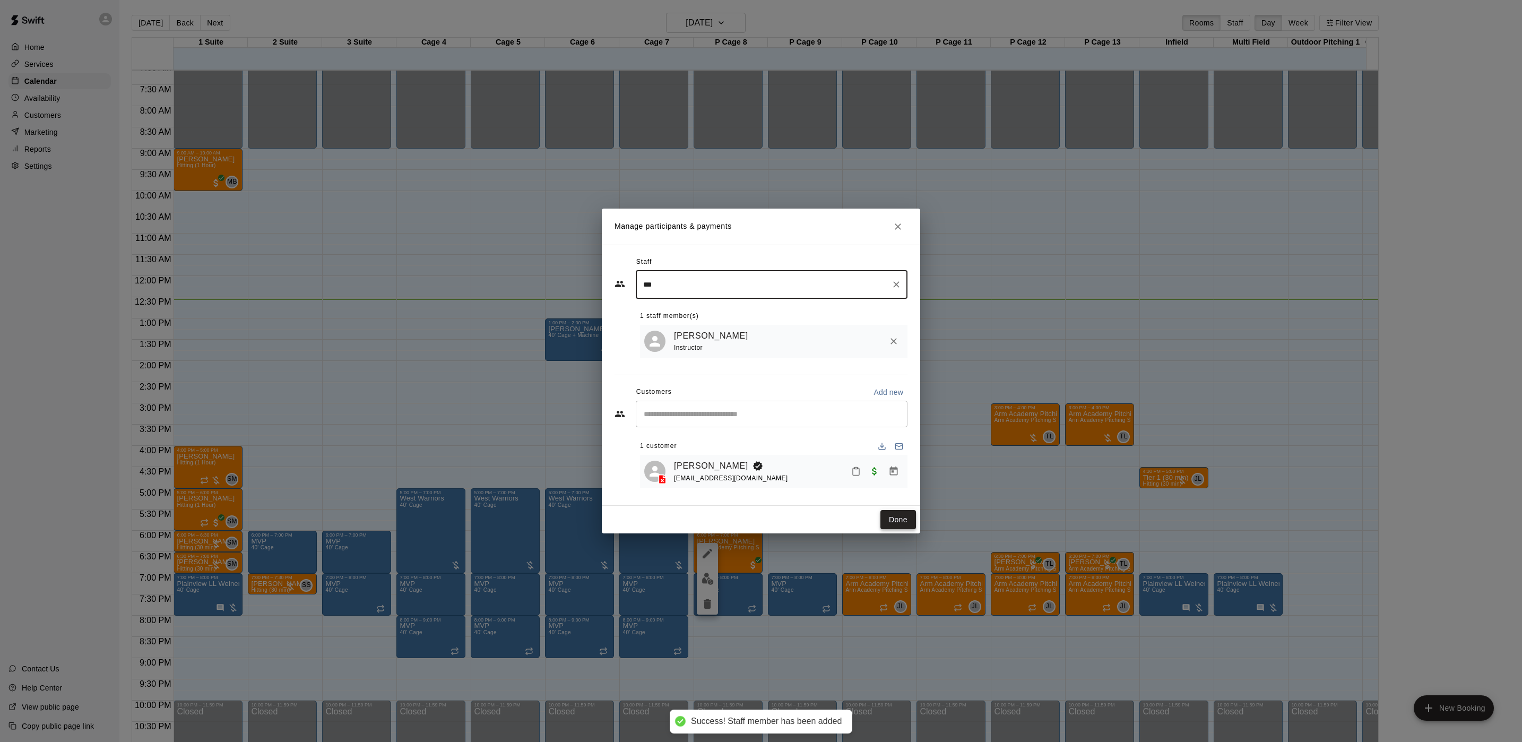
type input "***"
click at [890, 524] on button "Done" at bounding box center [898, 520] width 36 height 20
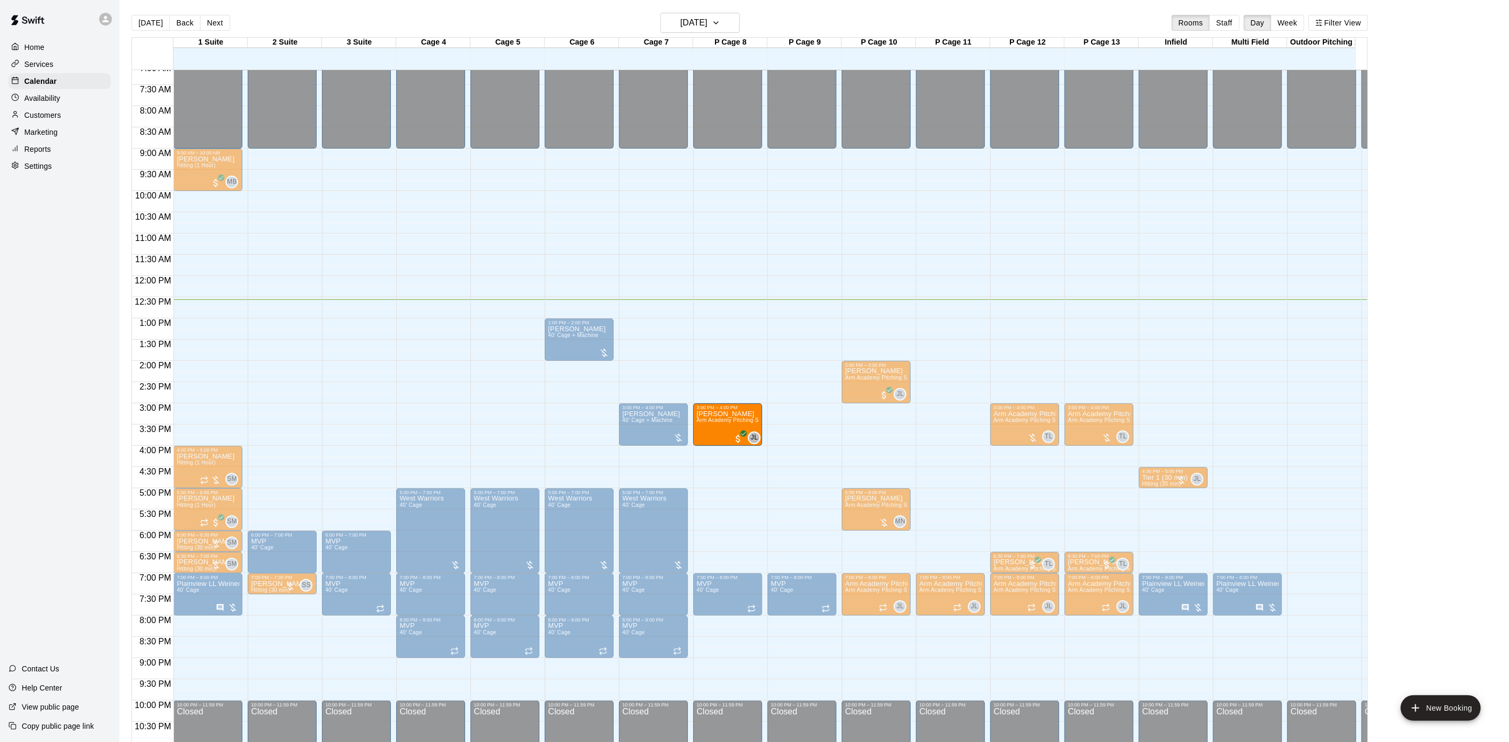
drag, startPoint x: 711, startPoint y: 547, endPoint x: 694, endPoint y: 430, distance: 119.0
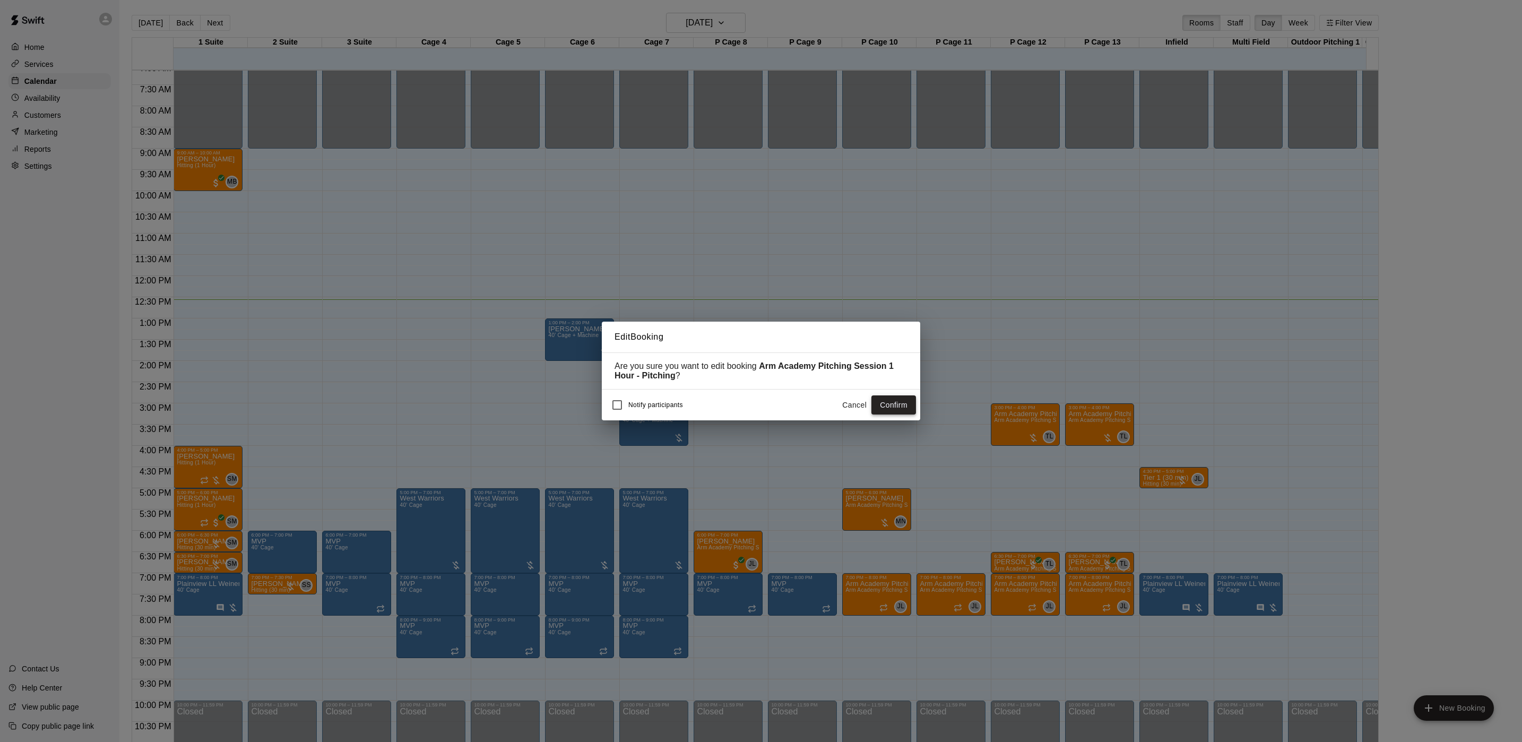
drag, startPoint x: 887, startPoint y: 410, endPoint x: 893, endPoint y: 410, distance: 6.4
click at [890, 410] on button "Confirm" at bounding box center [893, 405] width 45 height 20
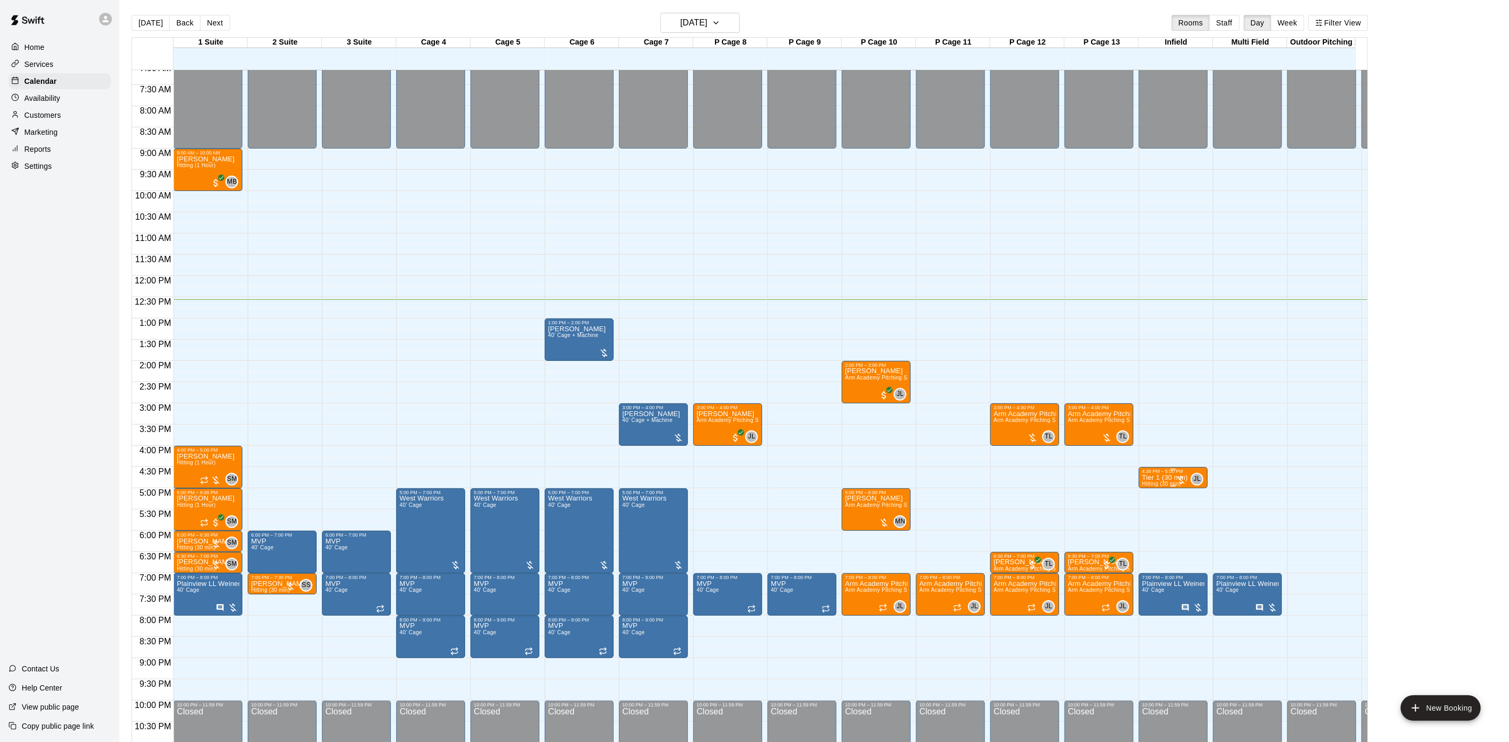
click at [1164, 477] on p "Tier 1 (30 min)" at bounding box center [1165, 477] width 46 height 0
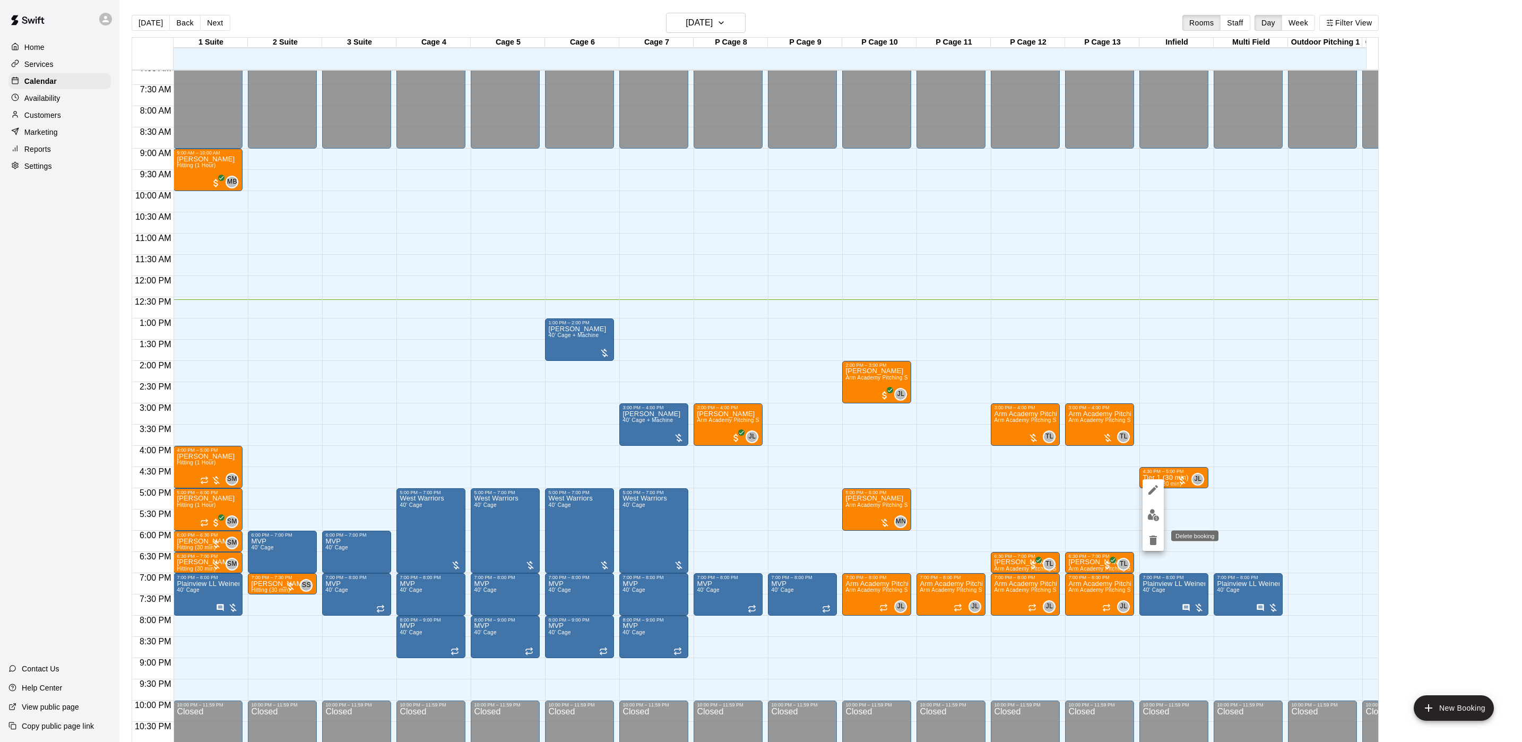
click at [1148, 545] on icon "delete" at bounding box center [1152, 540] width 13 height 13
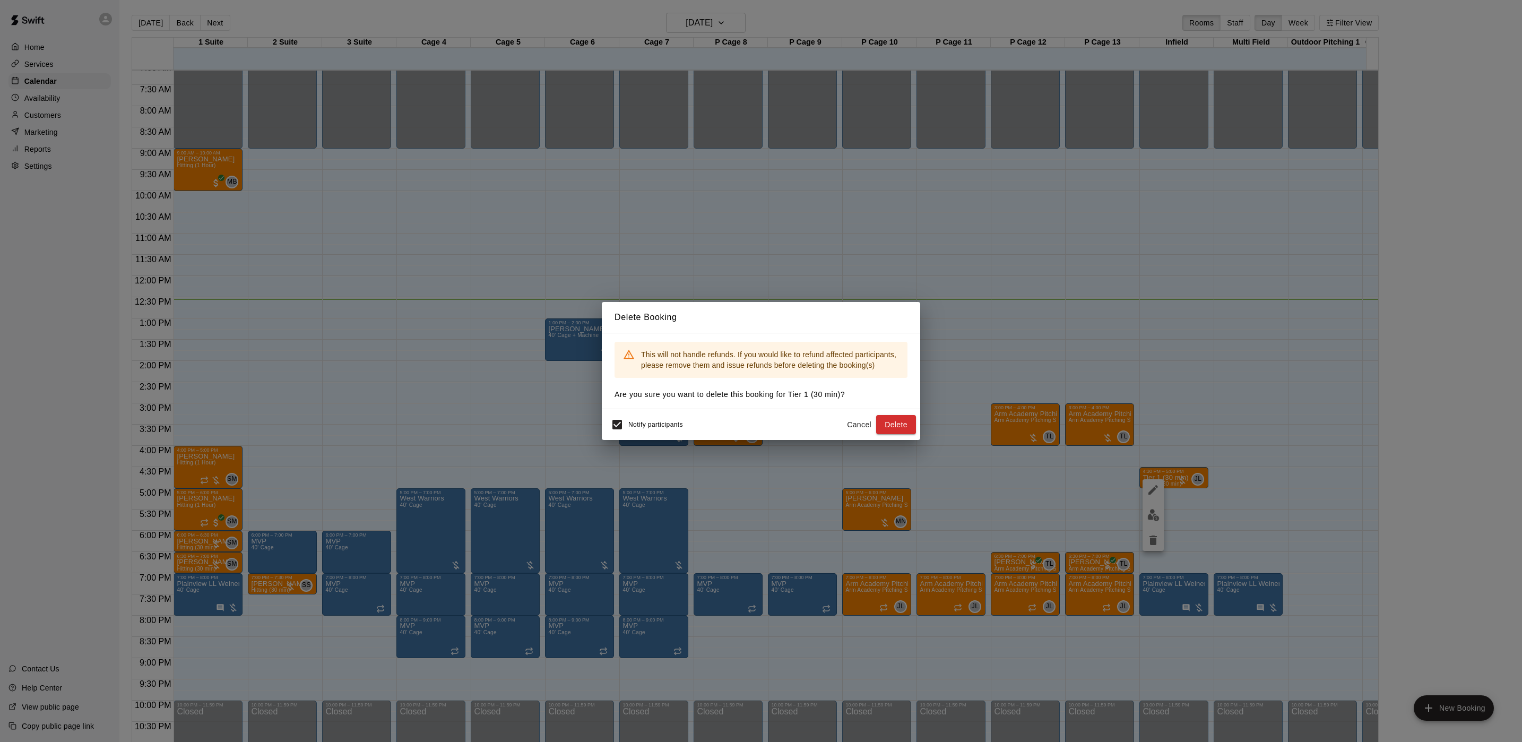
click at [890, 430] on button "Delete" at bounding box center [896, 425] width 40 height 20
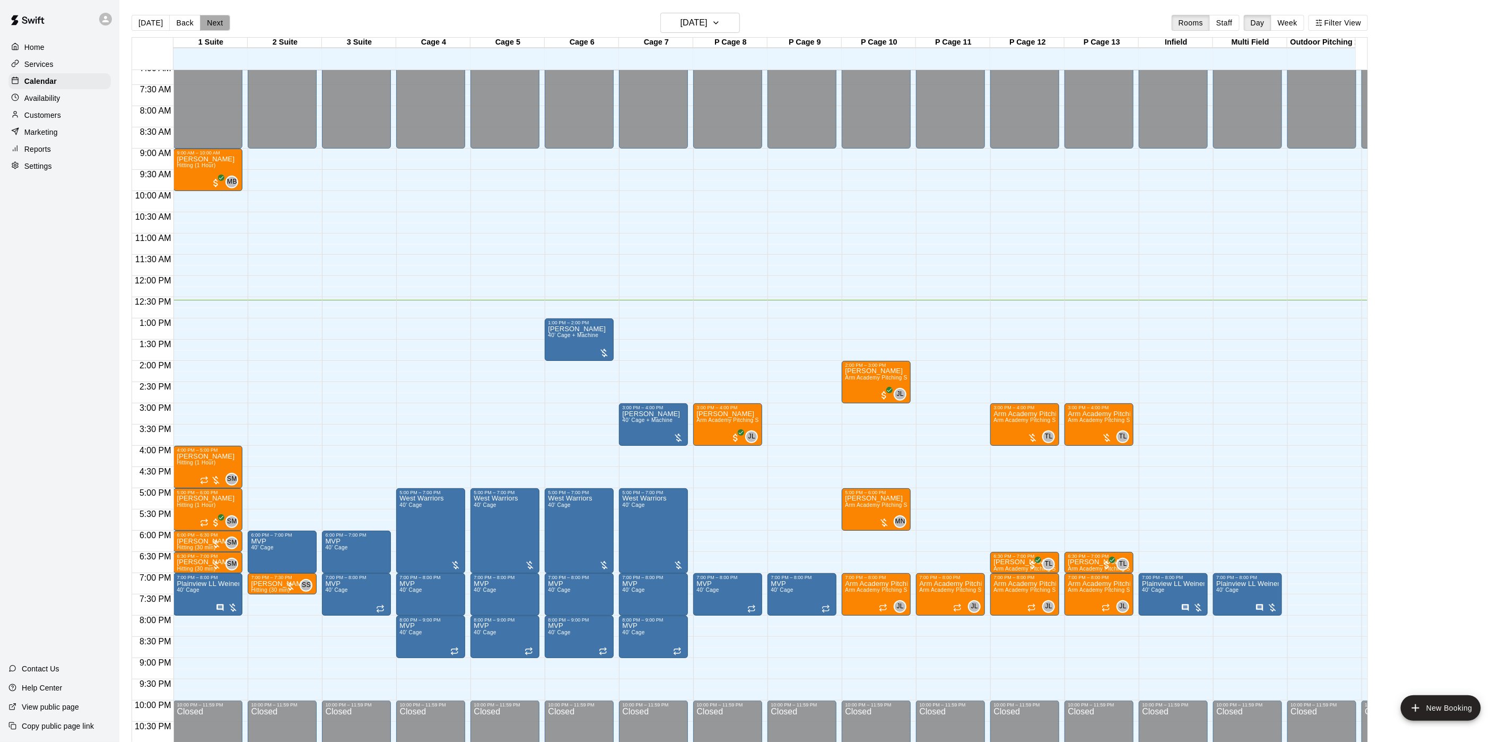
click at [212, 24] on button "Next" at bounding box center [215, 23] width 30 height 16
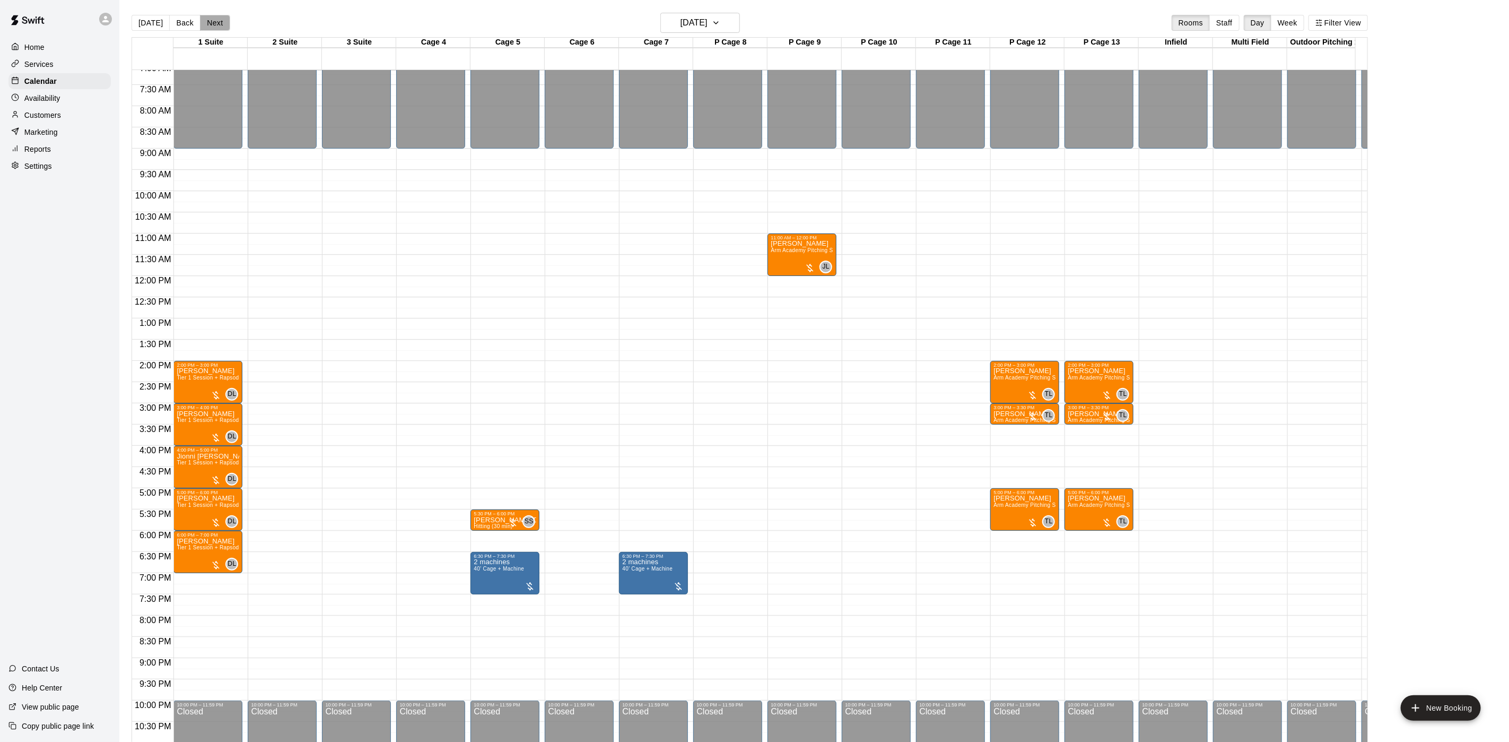
click at [202, 28] on button "Next" at bounding box center [215, 23] width 30 height 16
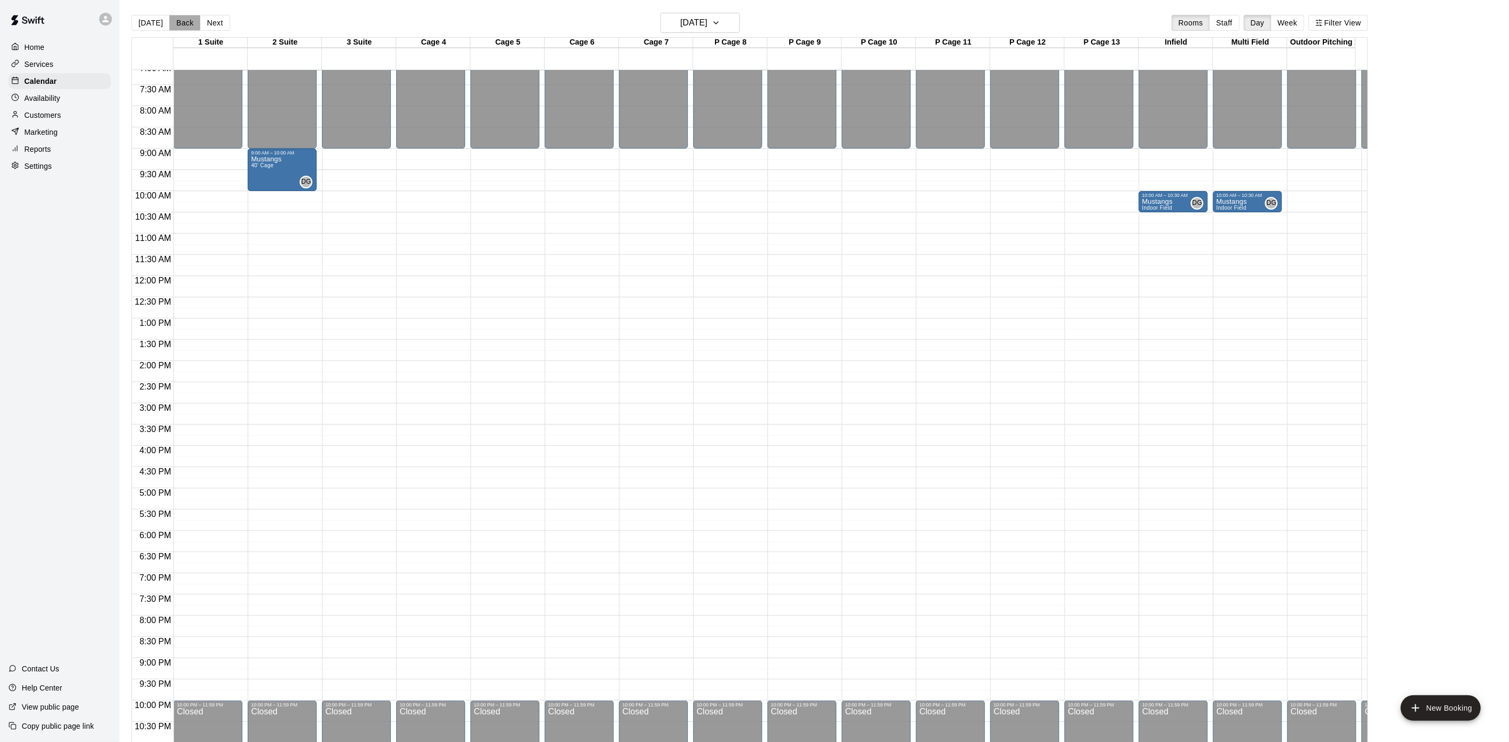
click at [176, 24] on button "Back" at bounding box center [184, 23] width 31 height 16
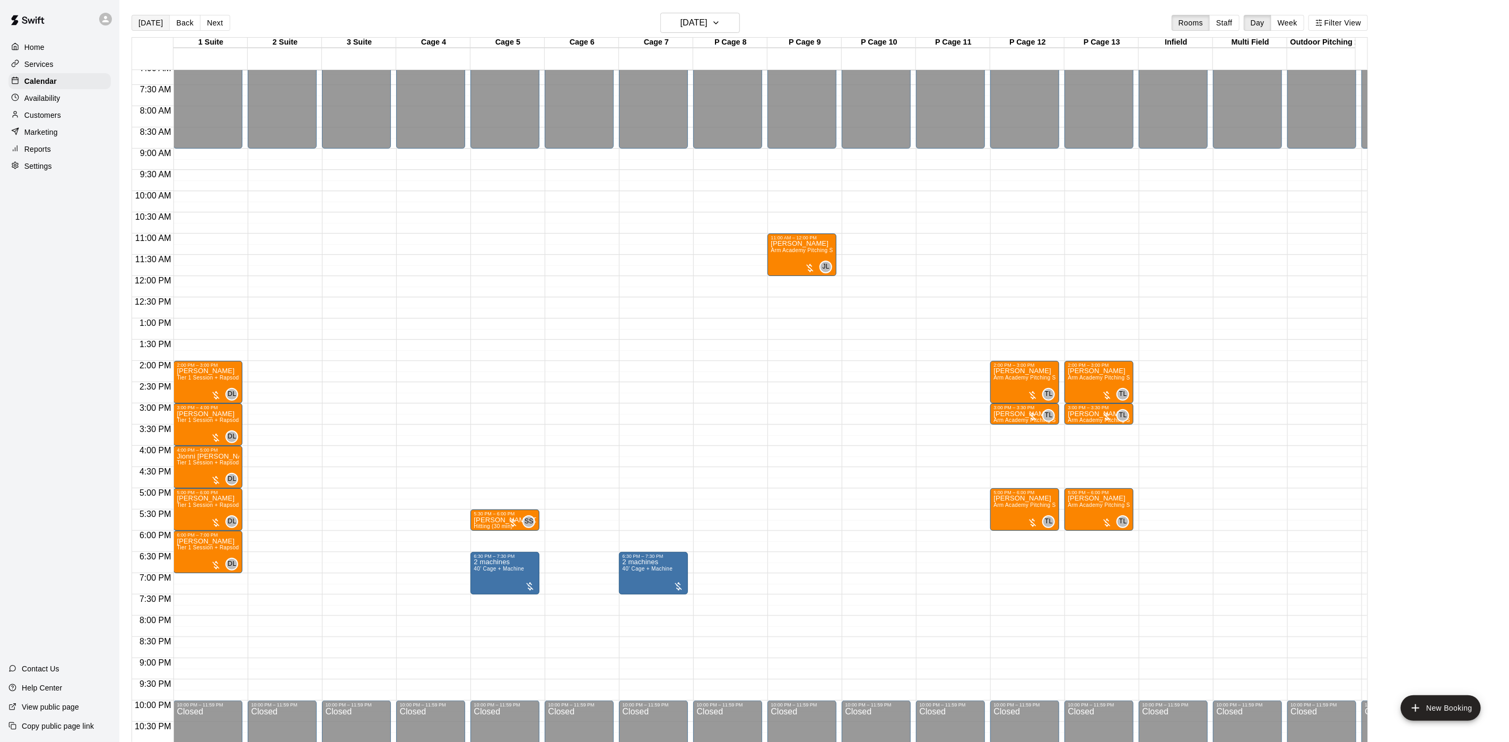
click at [146, 24] on button "[DATE]" at bounding box center [151, 23] width 38 height 16
